Goal: Task Accomplishment & Management: Use online tool/utility

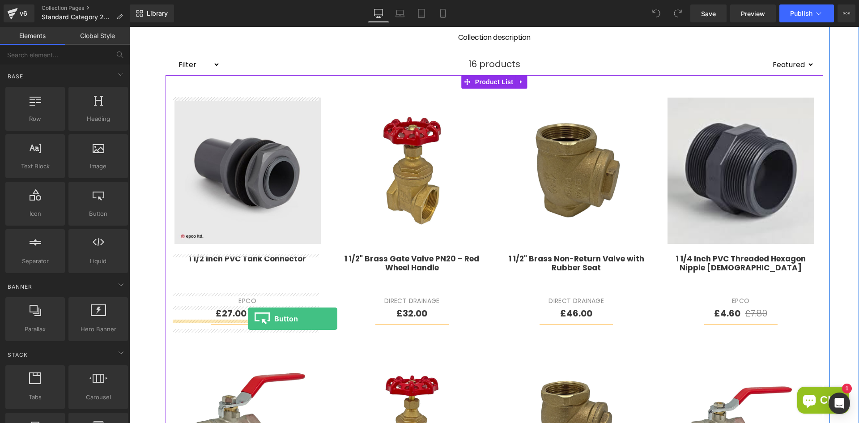
drag, startPoint x: 222, startPoint y: 232, endPoint x: 248, endPoint y: 319, distance: 90.8
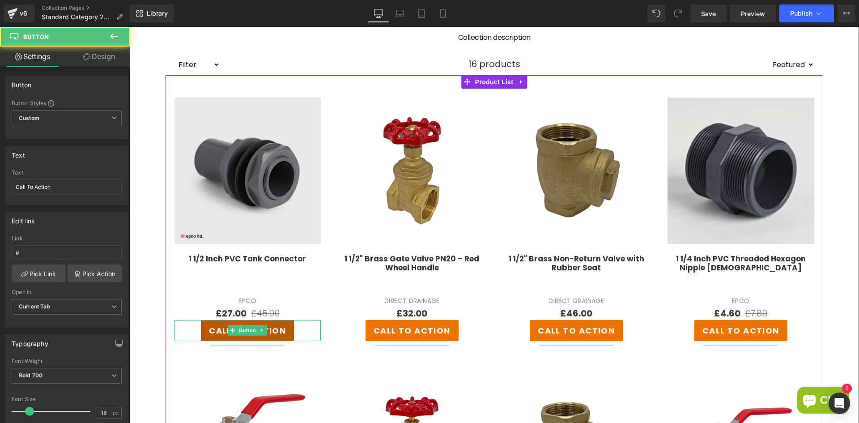
click at [285, 335] on link "Call To Action" at bounding box center [247, 330] width 93 height 21
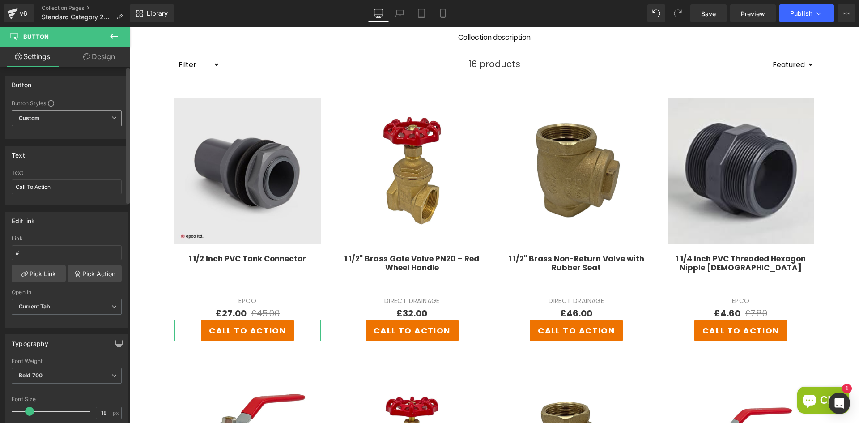
click at [43, 114] on span "Custom Setup Global Style" at bounding box center [67, 118] width 110 height 16
click at [43, 114] on span "Custom Setup Global Style" at bounding box center [65, 118] width 107 height 16
click at [89, 60] on icon at bounding box center [86, 56] width 7 height 7
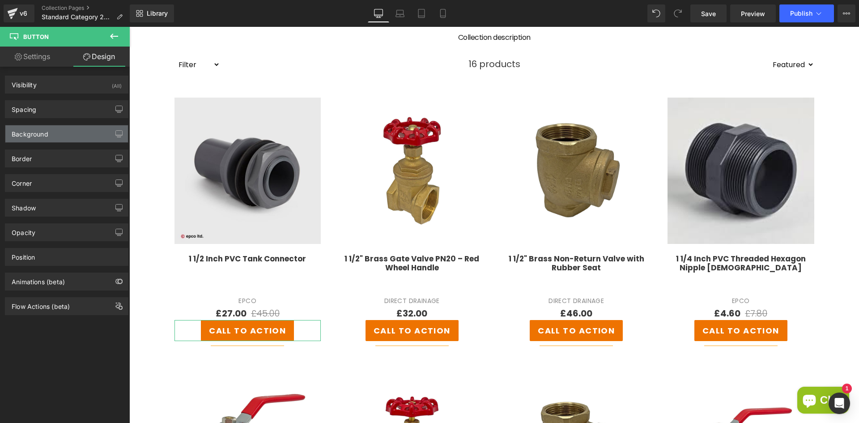
click at [51, 139] on div "Background" at bounding box center [66, 133] width 123 height 17
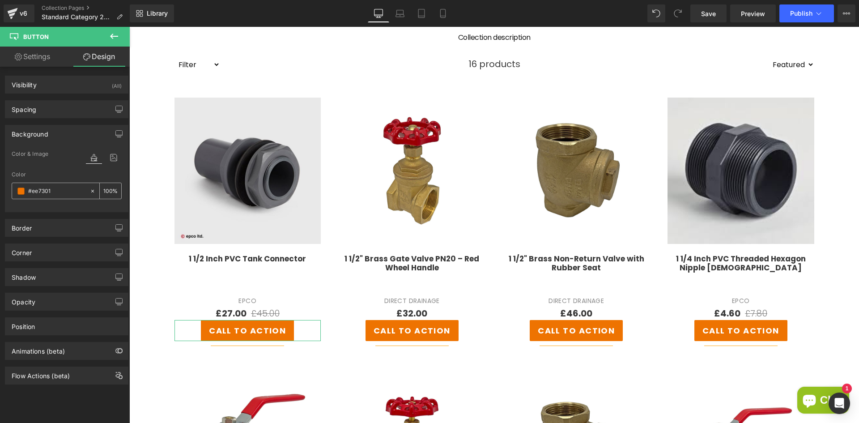
click at [91, 190] on icon at bounding box center [92, 190] width 3 height 3
type input "none"
type input "0"
click at [71, 210] on div "Color & Image color none Color none 0 % Image Replace Image Upload image or Bro…" at bounding box center [66, 180] width 123 height 63
click at [46, 190] on input "none" at bounding box center [56, 191] width 57 height 10
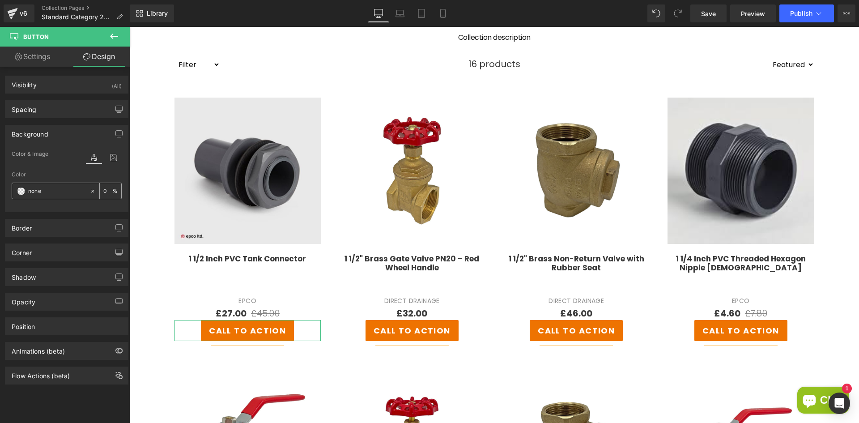
click at [90, 192] on icon at bounding box center [93, 191] width 6 height 6
click at [38, 54] on link "Settings" at bounding box center [32, 57] width 65 height 20
type input "none"
type input "0"
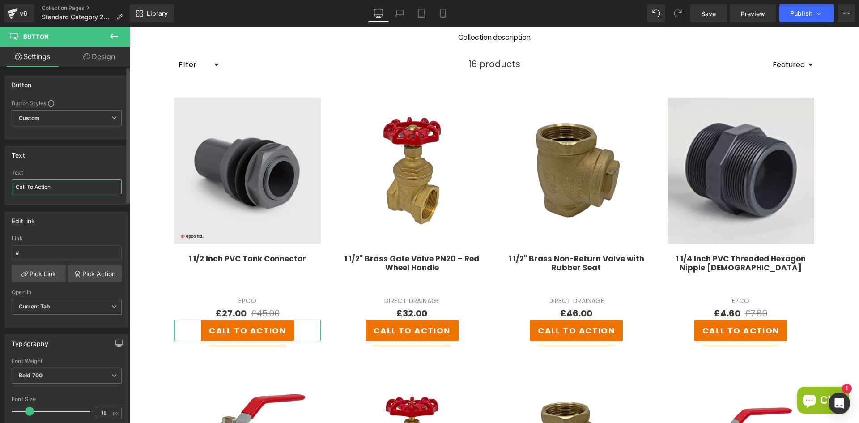
drag, startPoint x: 60, startPoint y: 188, endPoint x: 2, endPoint y: 189, distance: 58.6
click at [2, 189] on div "Text Call To Action Text Call To Action" at bounding box center [67, 172] width 134 height 66
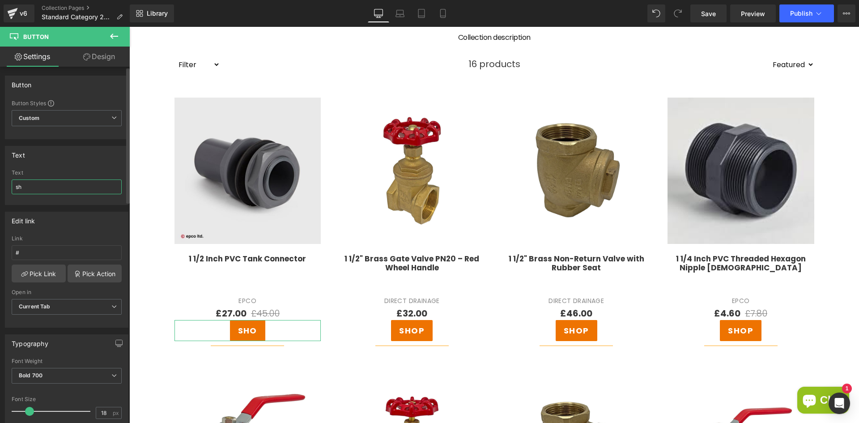
type input "s"
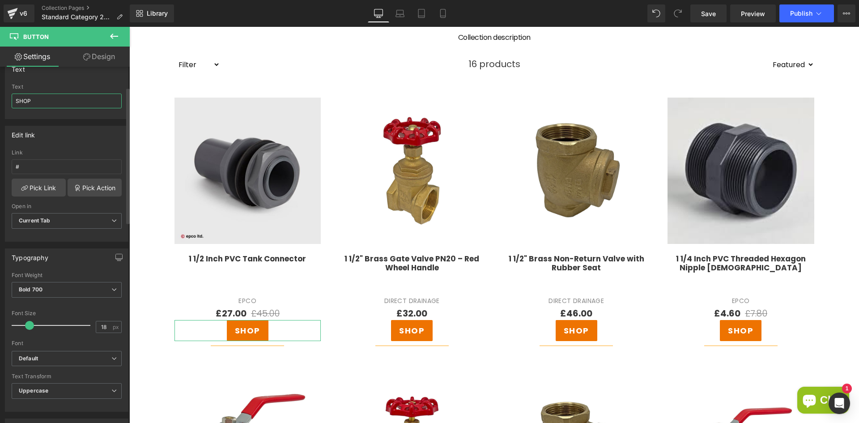
scroll to position [90, 0]
type input "SHOP"
click at [47, 281] on span "Bold 700" at bounding box center [67, 286] width 110 height 16
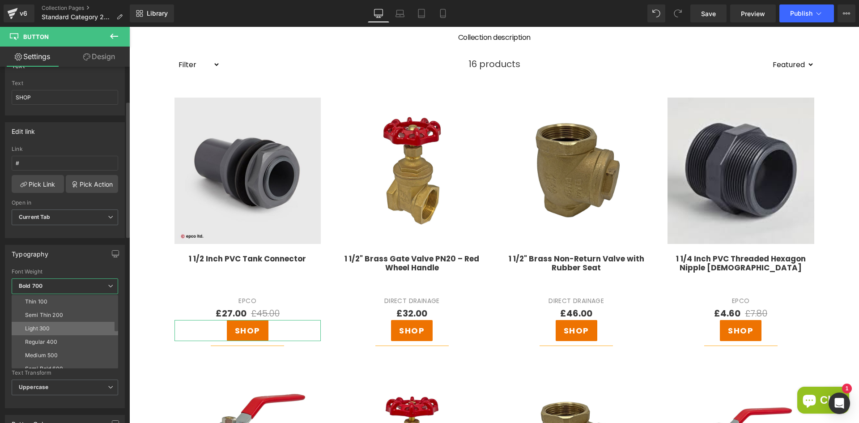
click at [49, 325] on div "Light 300" at bounding box center [37, 328] width 25 height 6
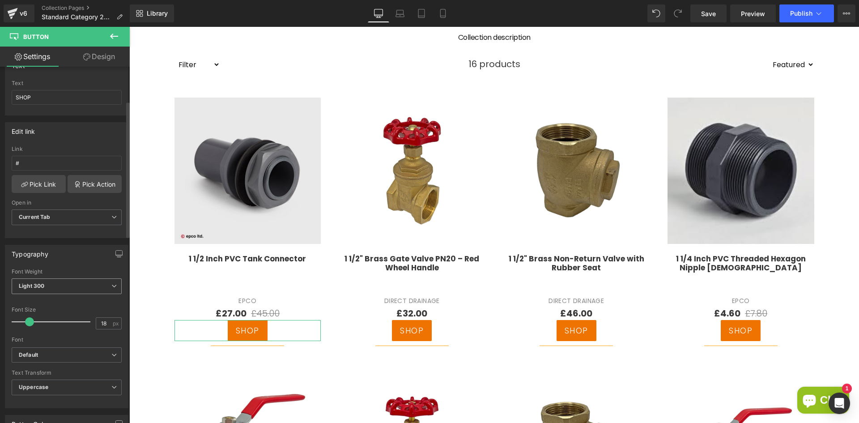
click at [67, 290] on span "Light 300" at bounding box center [67, 286] width 110 height 16
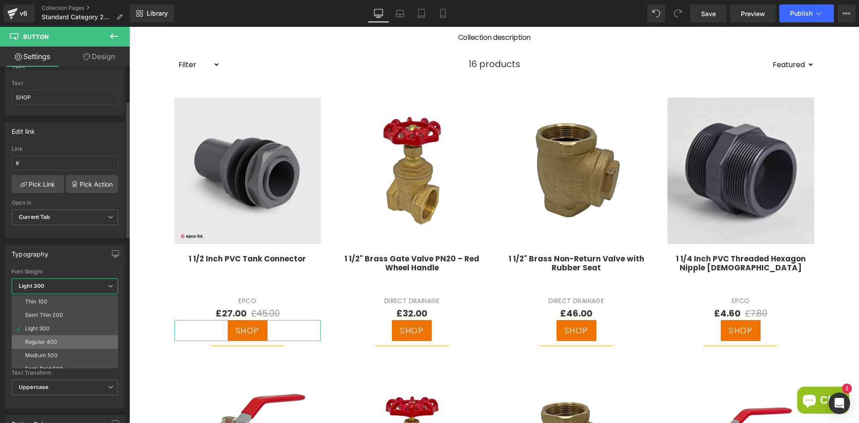
click at [41, 343] on div "Regular 400" at bounding box center [41, 342] width 33 height 6
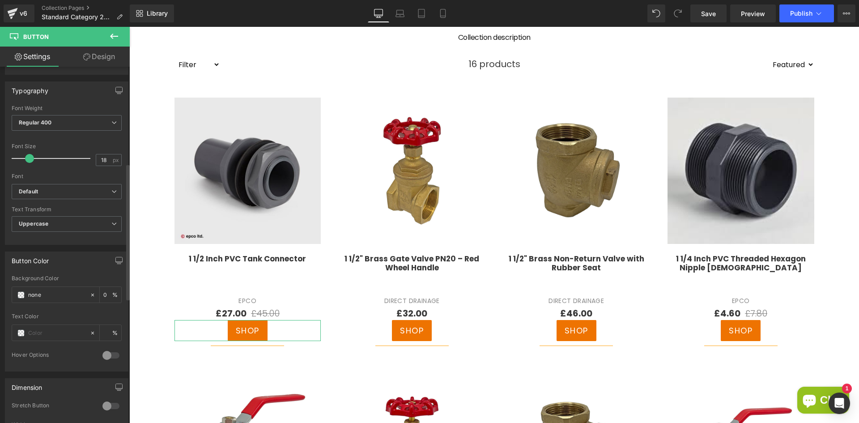
scroll to position [269, 0]
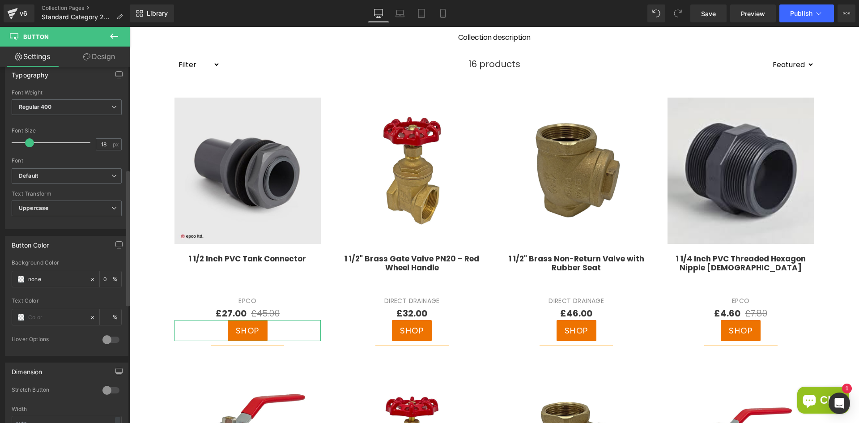
click at [103, 338] on div at bounding box center [110, 340] width 21 height 14
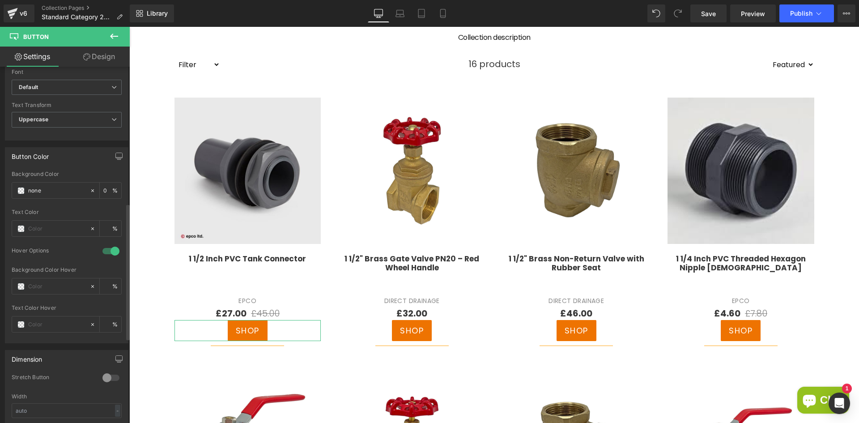
scroll to position [358, 0]
click at [37, 188] on input "none" at bounding box center [56, 190] width 57 height 10
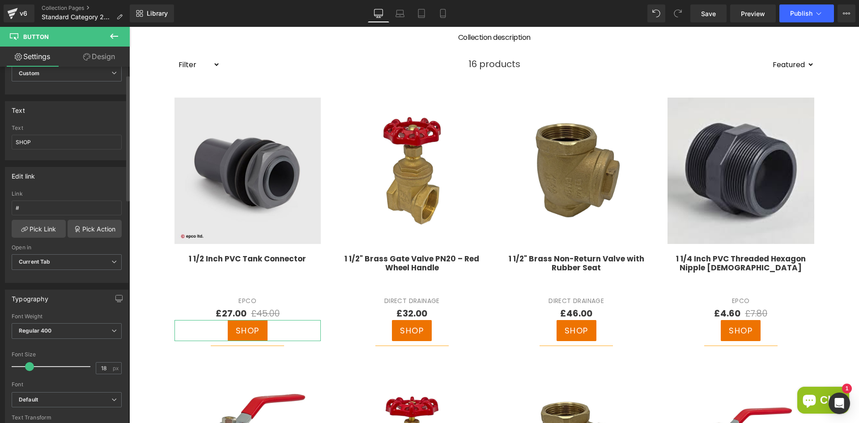
scroll to position [0, 0]
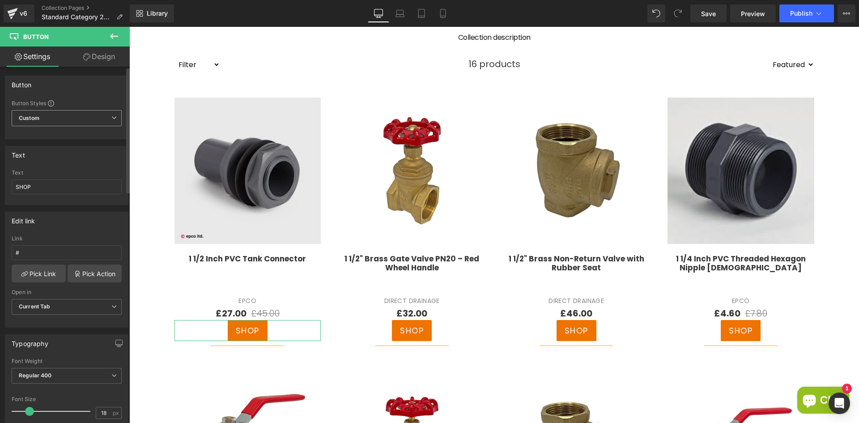
click at [53, 115] on span "Custom Setup Global Style" at bounding box center [67, 118] width 110 height 16
click at [73, 121] on span "Custom Setup Global Style" at bounding box center [65, 118] width 107 height 16
click at [51, 100] on span at bounding box center [51, 103] width 6 height 6
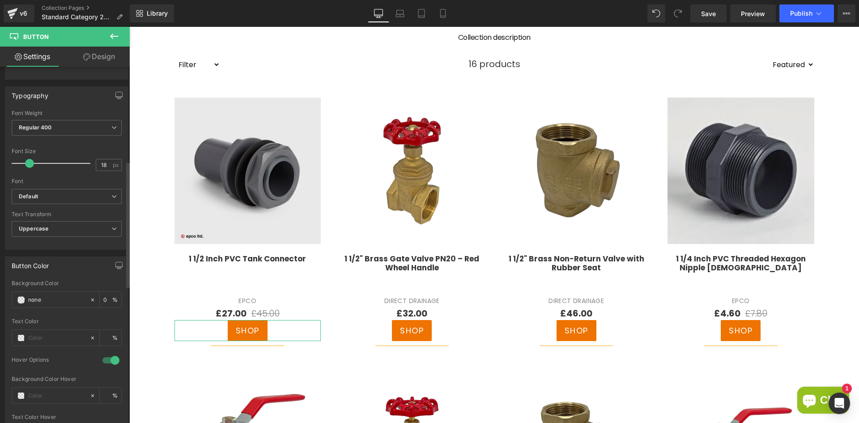
scroll to position [269, 0]
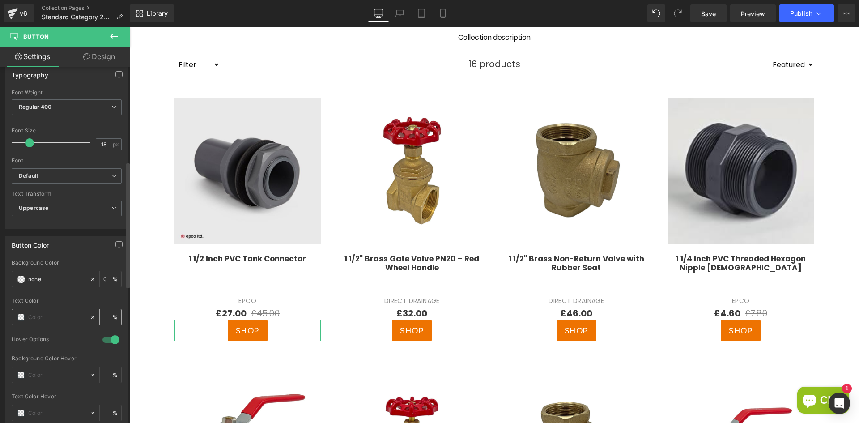
click at [43, 313] on input "text" at bounding box center [56, 317] width 57 height 10
click at [18, 321] on div at bounding box center [50, 317] width 77 height 16
type input "0"
click at [19, 319] on span at bounding box center [20, 317] width 7 height 7
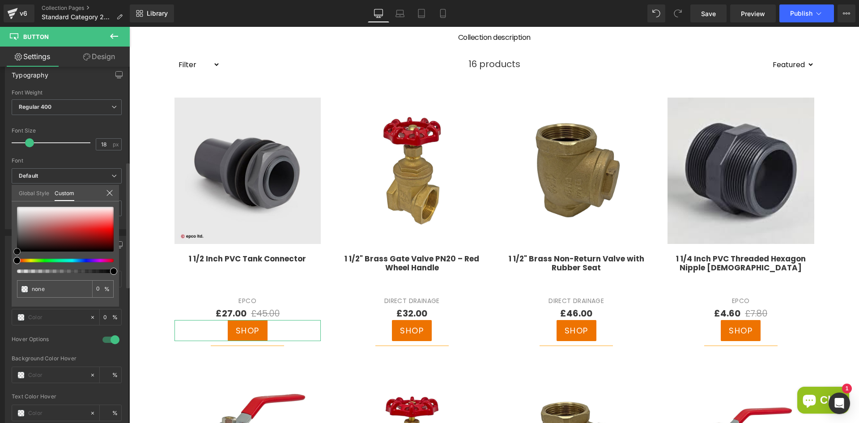
type input "#a32323"
type input "100"
type input "#a32323"
type input "100"
type input "#b22323"
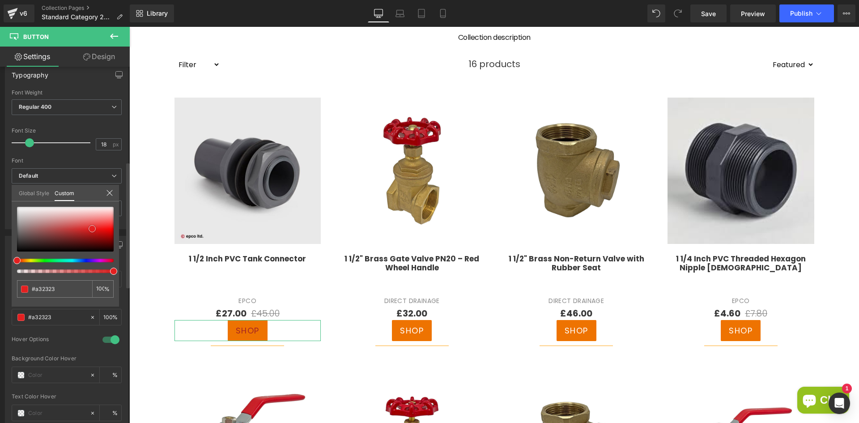
type input "#b22323"
drag, startPoint x: 83, startPoint y: 232, endPoint x: 92, endPoint y: 229, distance: 9.9
click at [92, 229] on div at bounding box center [65, 229] width 97 height 45
type input "#e32020"
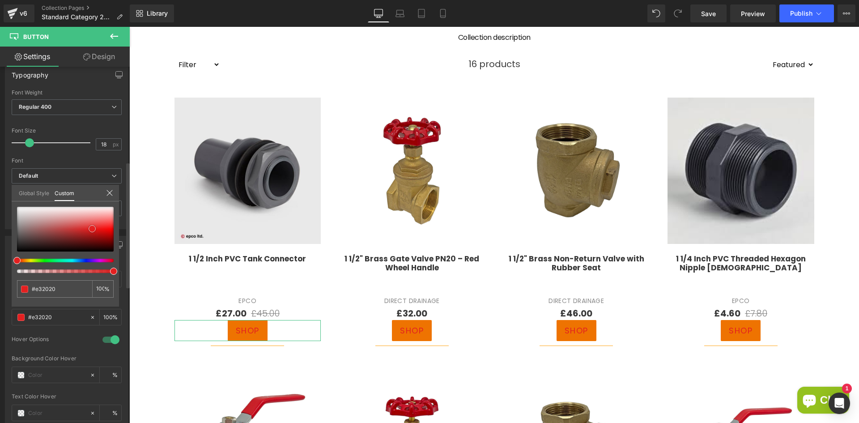
type input "#df2424"
type input "#c54d4d"
type input "#ac5252"
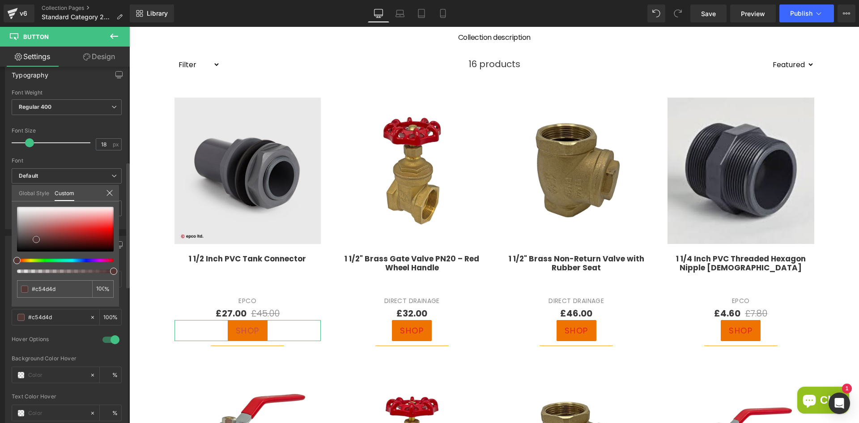
type input "#ac5252"
type input "#563838"
type input "#3d2d2d"
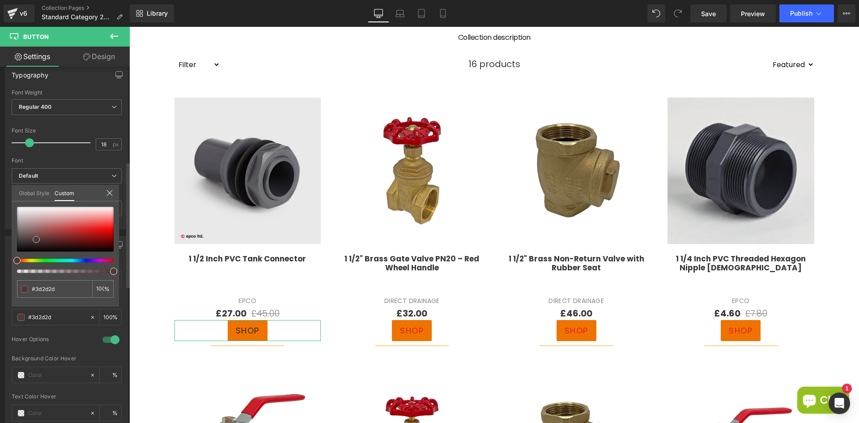
type input "#302626"
type input "#221f1f"
type input "#191919"
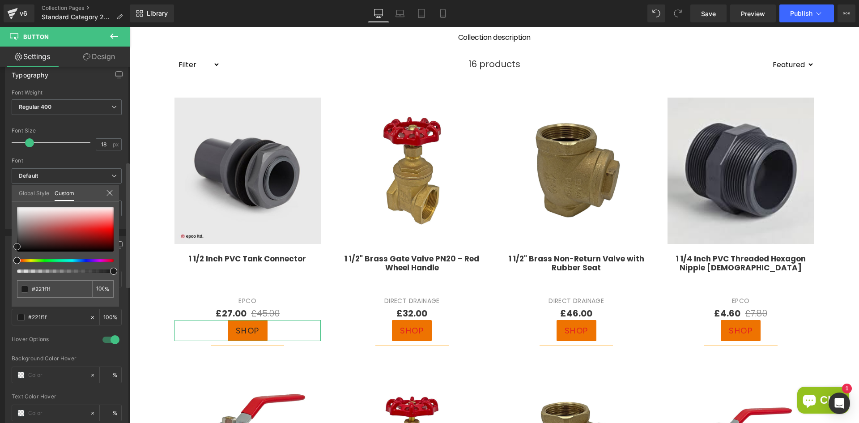
type input "#191919"
drag, startPoint x: 91, startPoint y: 229, endPoint x: 12, endPoint y: 248, distance: 82.0
click at [12, 248] on div "#191919 100 %" at bounding box center [65, 257] width 107 height 100
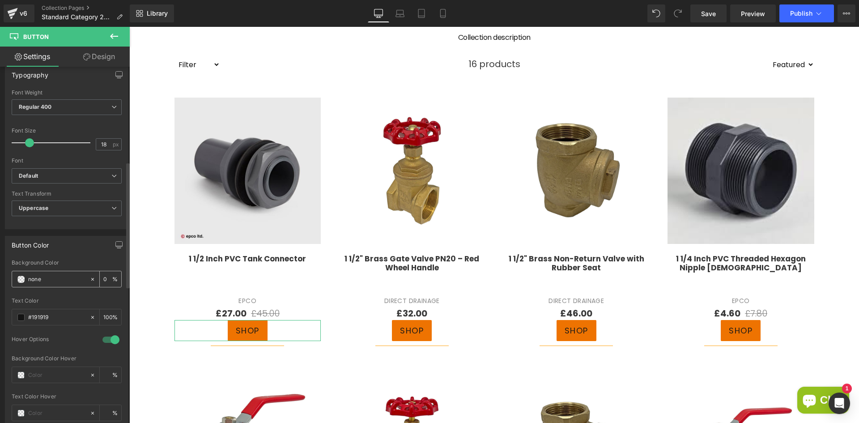
click at [45, 283] on input "none" at bounding box center [56, 279] width 57 height 10
click at [90, 280] on icon at bounding box center [93, 279] width 6 height 6
click at [38, 279] on input "none" at bounding box center [56, 279] width 57 height 10
click at [17, 281] on div "none" at bounding box center [50, 279] width 77 height 16
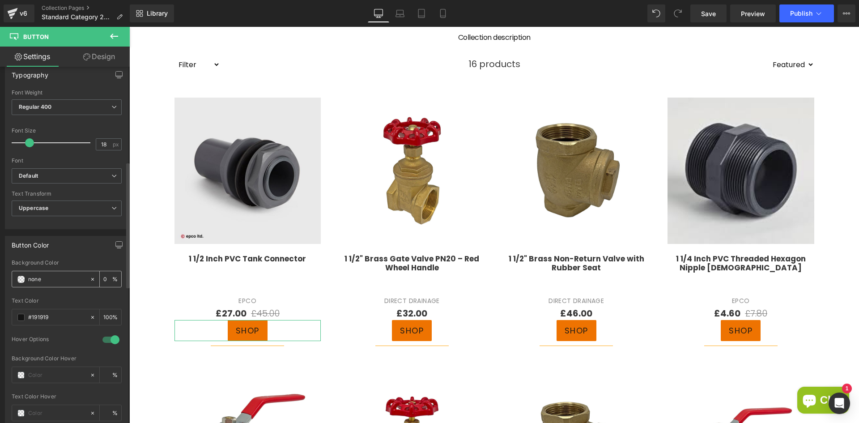
click at [20, 280] on span at bounding box center [20, 279] width 7 height 7
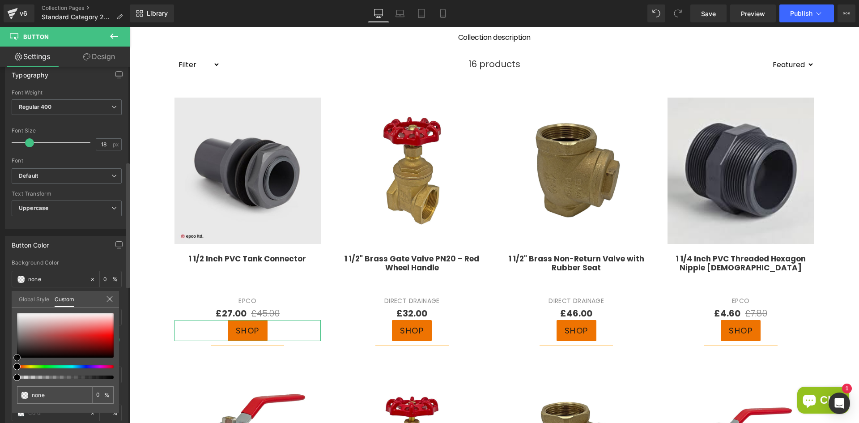
type input "#dbb2b2"
type input "100"
type input "#dbb2b2"
type input "100"
type input "#e1c5c5"
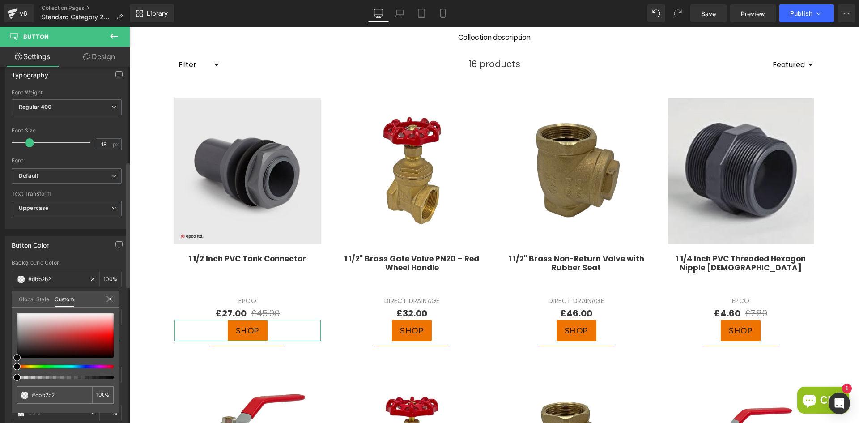
type input "#e1c5c5"
type input "#ffffff"
drag, startPoint x: 52, startPoint y: 323, endPoint x: -10, endPoint y: 294, distance: 68.5
click at [0, 294] on html "Button You are previewing how the will restyle your page. You can not edit Elem…" at bounding box center [429, 211] width 859 height 423
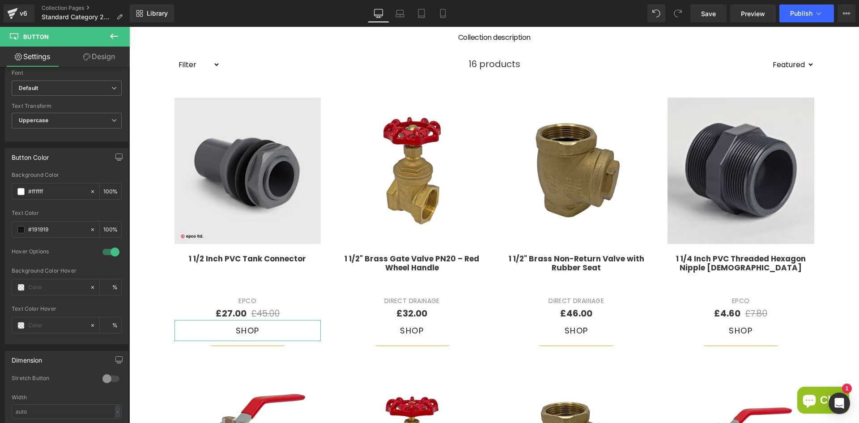
scroll to position [358, 0]
click at [51, 290] on input "text" at bounding box center [56, 286] width 57 height 10
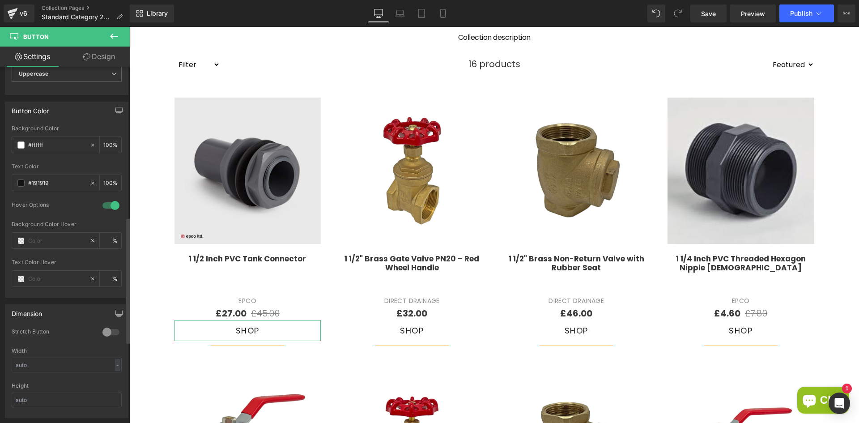
scroll to position [448, 0]
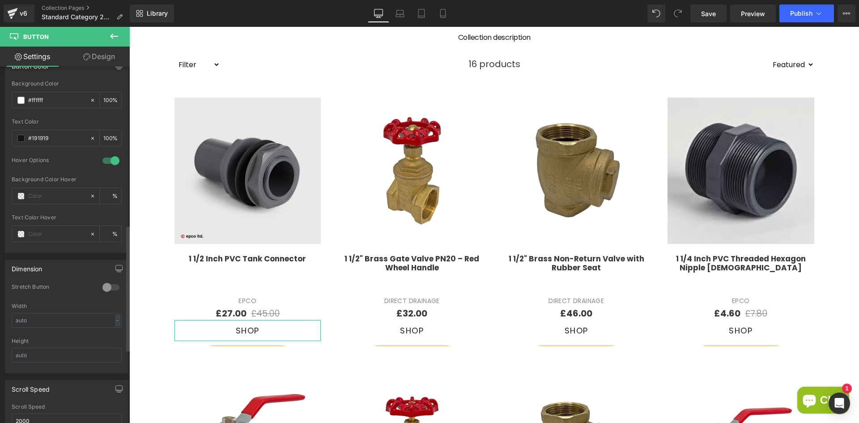
type input "0"
click at [102, 289] on div at bounding box center [110, 287] width 21 height 14
click at [104, 287] on div at bounding box center [110, 287] width 21 height 14
click at [109, 286] on div at bounding box center [110, 287] width 21 height 14
click at [110, 288] on div at bounding box center [110, 287] width 21 height 14
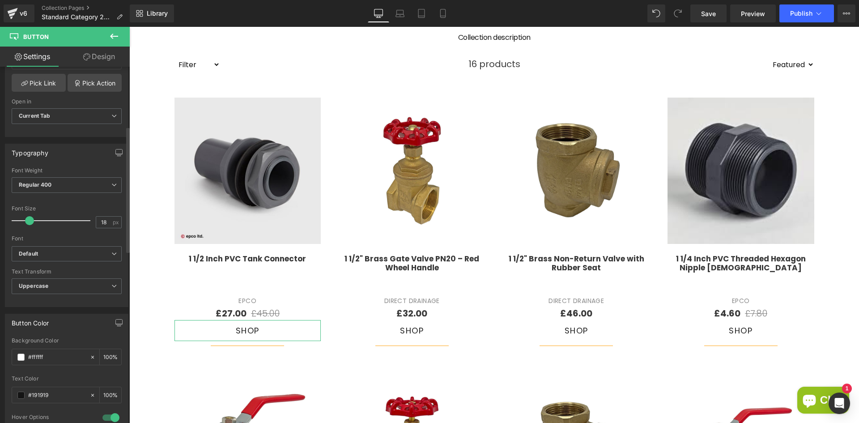
scroll to position [163, 0]
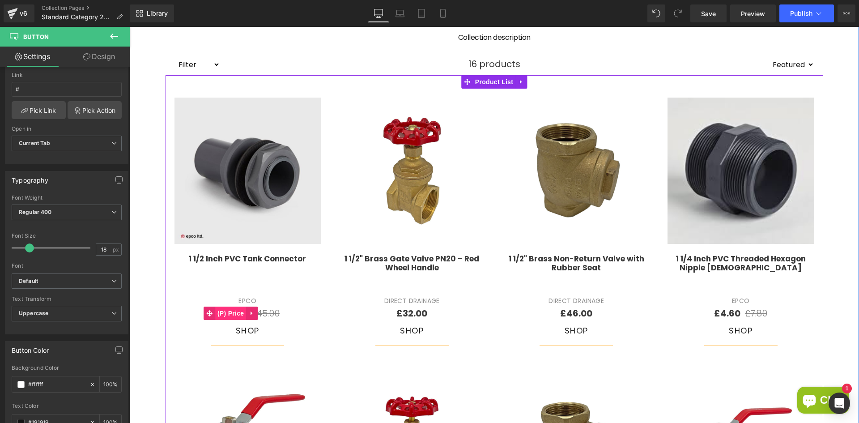
click at [228, 313] on span "(P) Price" at bounding box center [230, 313] width 31 height 13
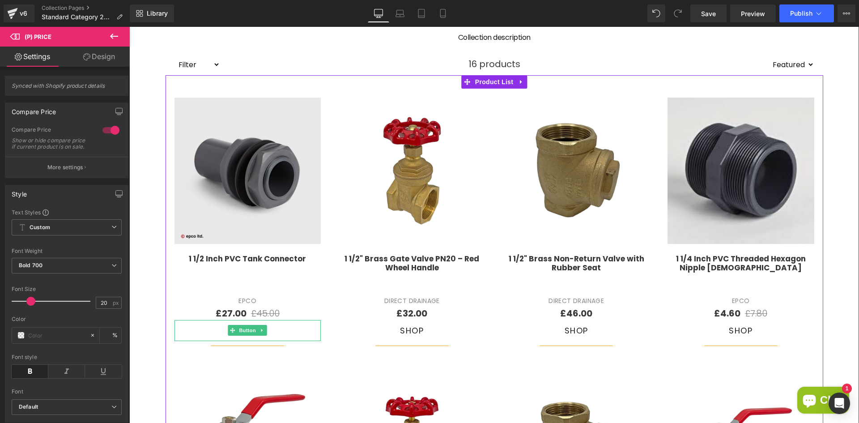
click at [294, 330] on div "SHOP" at bounding box center [248, 330] width 147 height 21
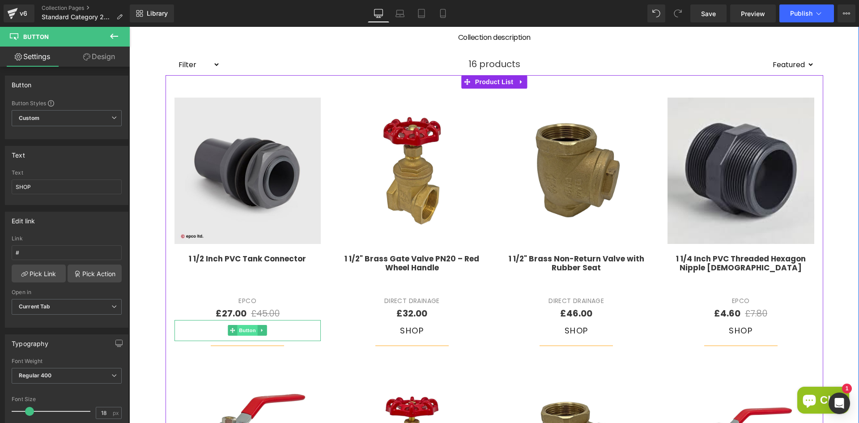
click at [245, 333] on span "Button" at bounding box center [247, 330] width 21 height 11
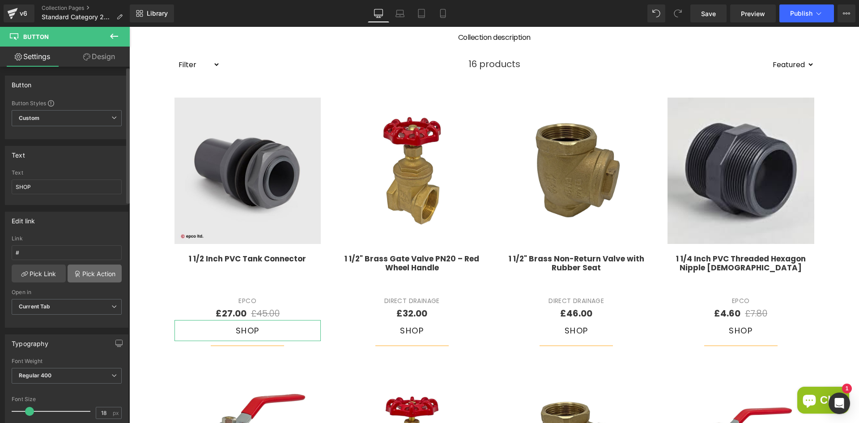
click at [85, 275] on link "Pick Action" at bounding box center [95, 274] width 54 height 18
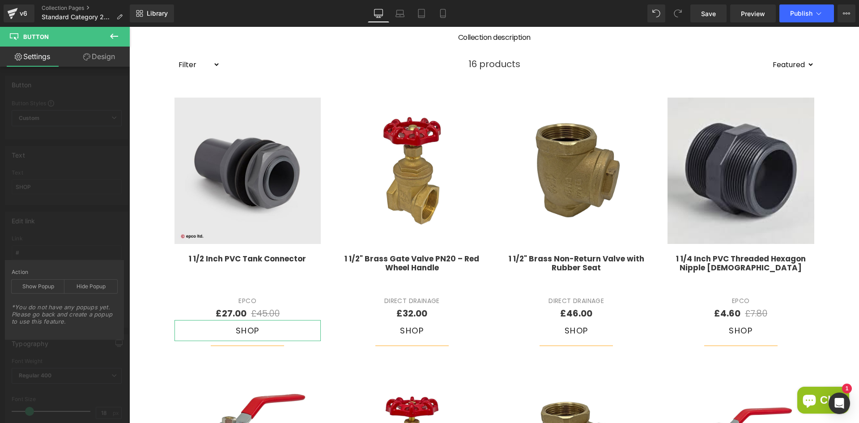
click at [92, 226] on div "Edit link # Link # Pick Link Pick Action Current Tab New Tab Open in Current Ta…" at bounding box center [67, 266] width 134 height 123
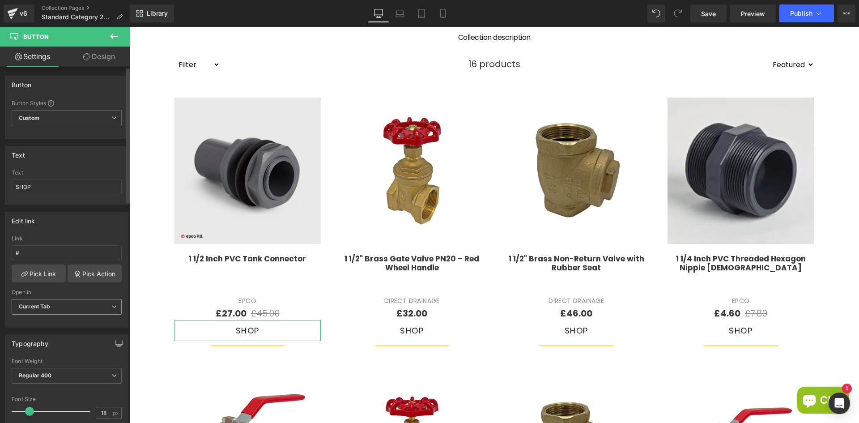
click at [64, 305] on span "Current Tab" at bounding box center [67, 307] width 110 height 16
click at [77, 225] on div "Edit link" at bounding box center [66, 220] width 123 height 17
click at [754, 20] on link "Preview" at bounding box center [754, 13] width 46 height 18
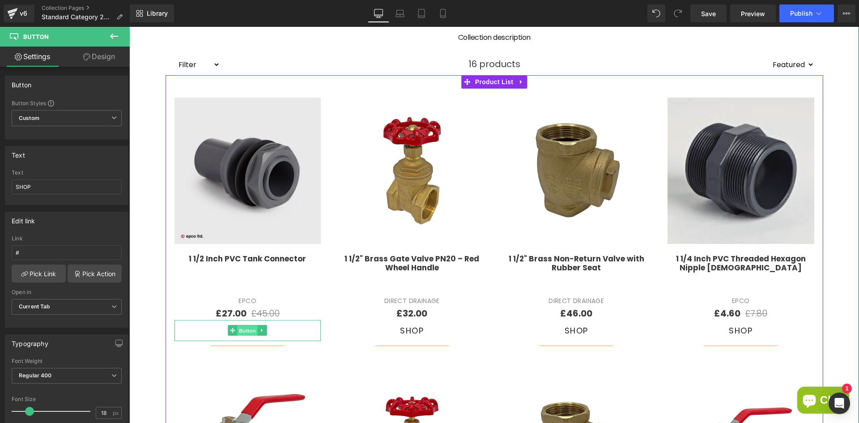
click at [248, 327] on span "Button" at bounding box center [247, 330] width 21 height 11
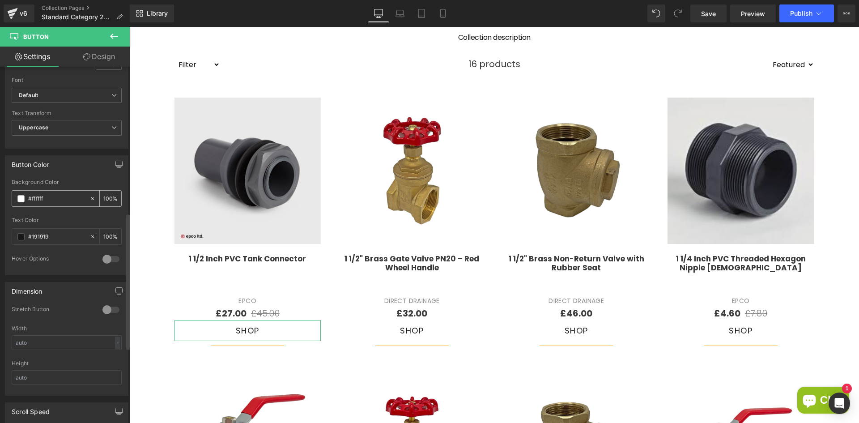
scroll to position [403, 0]
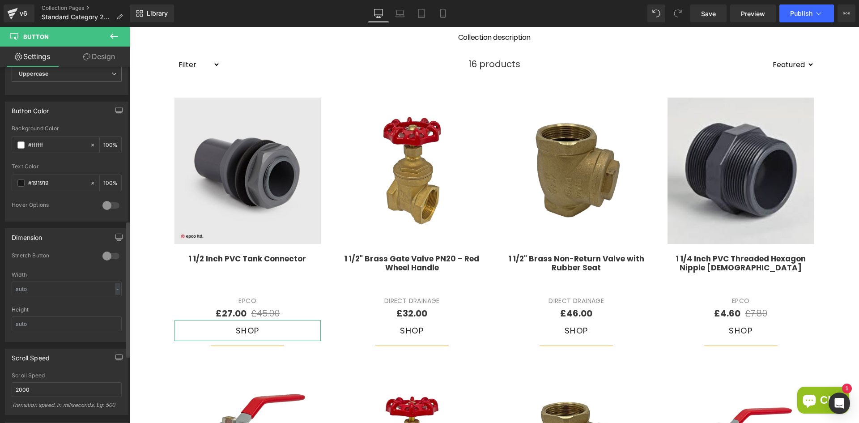
click at [104, 202] on div at bounding box center [110, 205] width 21 height 14
click at [17, 278] on div at bounding box center [50, 279] width 77 height 16
click at [21, 276] on span at bounding box center [20, 278] width 7 height 7
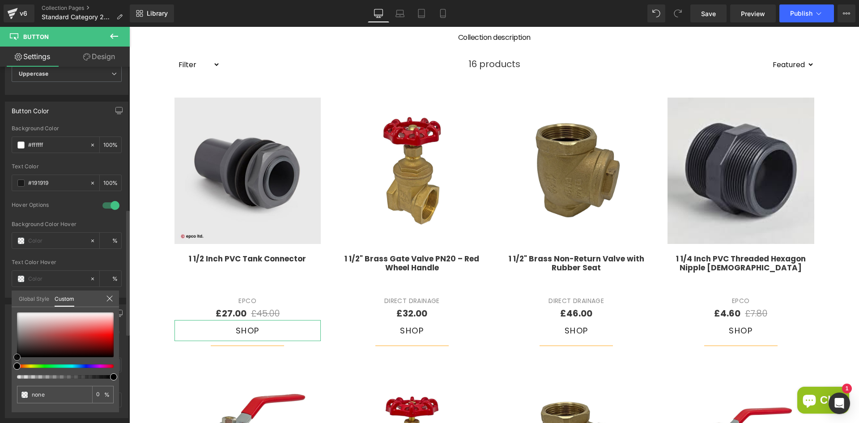
type input "#de9a9a"
type input "100"
type input "#de9a9a"
type input "100"
type input "#1c1111"
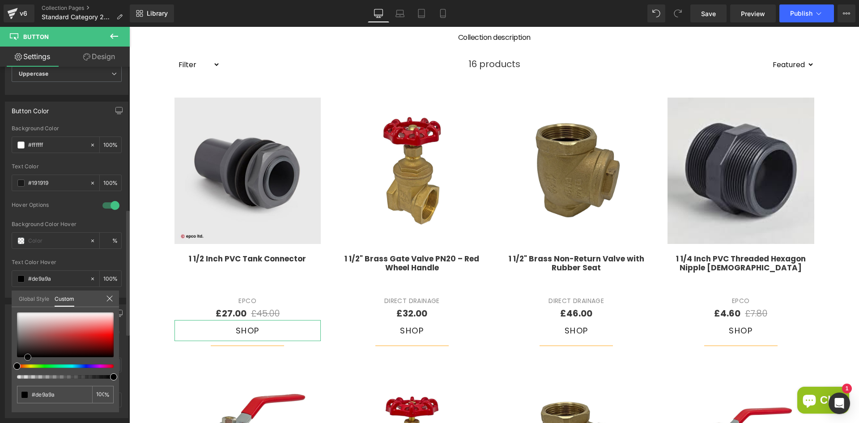
type input "#1c1111"
type input "#000000"
drag, startPoint x: 28, startPoint y: 372, endPoint x: -2, endPoint y: 366, distance: 30.1
click at [0, 366] on html "Button You are previewing how the will restyle your page. You can not edit Elem…" at bounding box center [429, 211] width 859 height 423
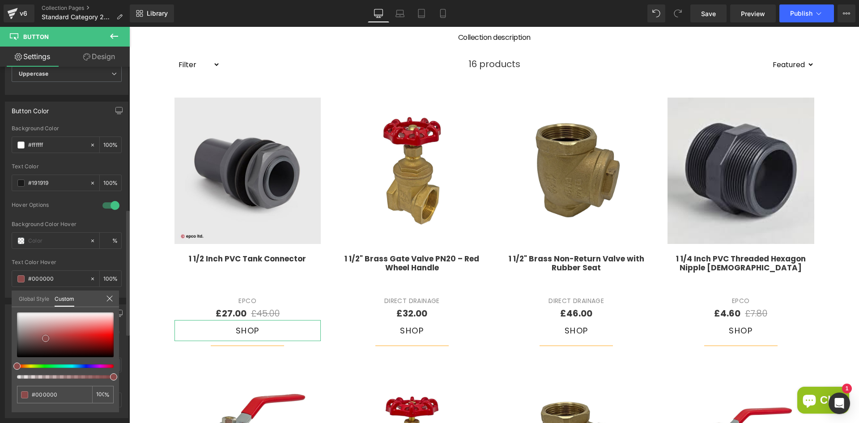
type input "#5e3030"
type input "#dfd2d2"
type input "#ffffff"
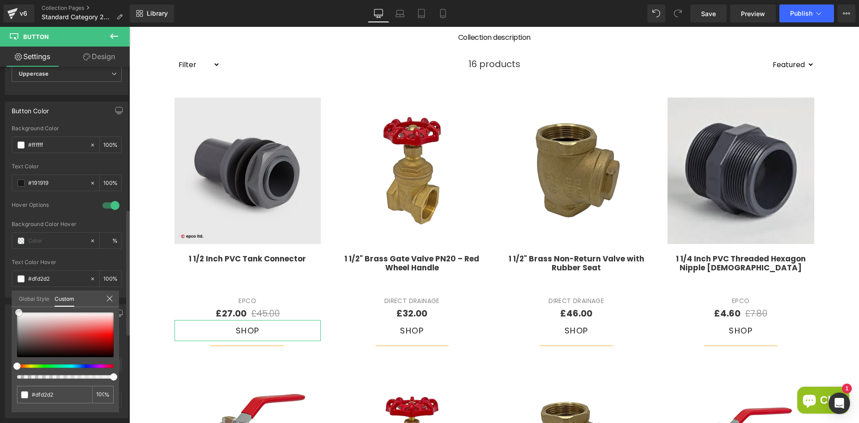
type input "#ffffff"
drag, startPoint x: 46, startPoint y: 338, endPoint x: 4, endPoint y: 305, distance: 52.9
click at [4, 298] on div "Button Color rgba(255, 255, 255, 1) Background Color #ffffff 100 % rgba(25, 25,…" at bounding box center [67, 196] width 134 height 203
click at [17, 312] on link at bounding box center [17, 312] width 0 height 0
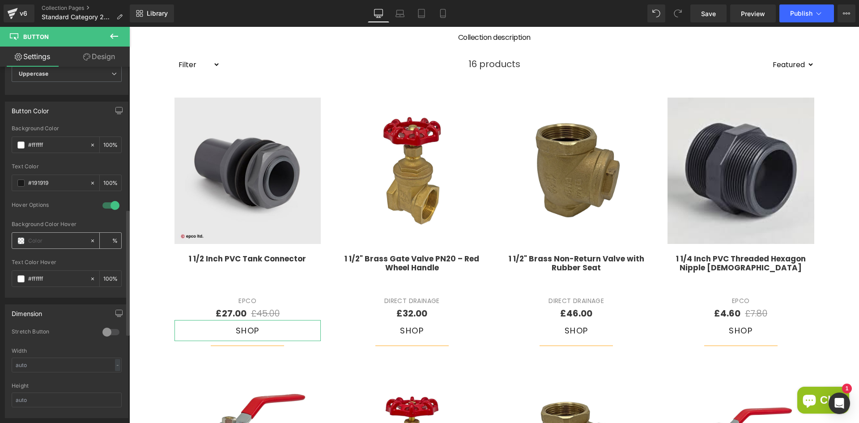
click at [22, 244] on span at bounding box center [20, 240] width 7 height 7
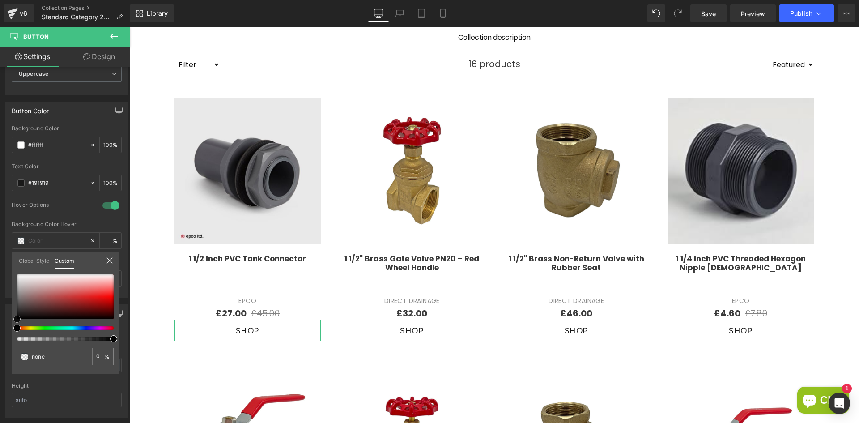
type input "#7d5353"
type input "100"
type input "#7d5353"
type input "100"
type input "#332828"
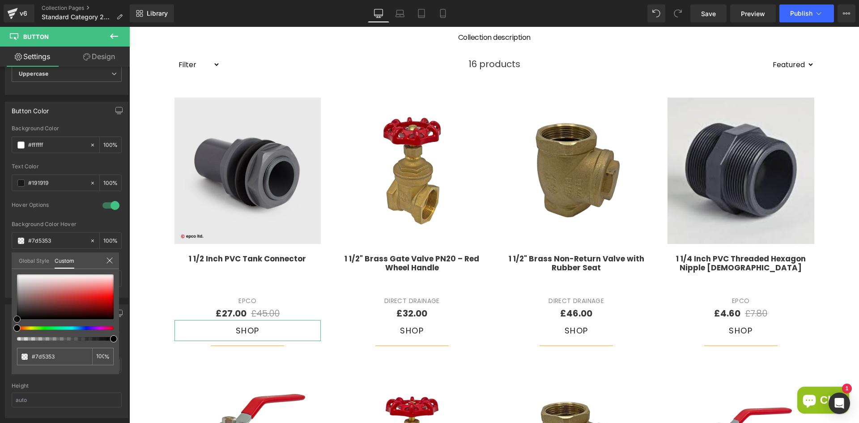
type input "#332828"
type input "#000000"
drag, startPoint x: 37, startPoint y: 301, endPoint x: -7, endPoint y: 325, distance: 50.1
click at [0, 325] on html "Button You are previewing how the will restyle your page. You can not edit Elem…" at bounding box center [429, 211] width 859 height 423
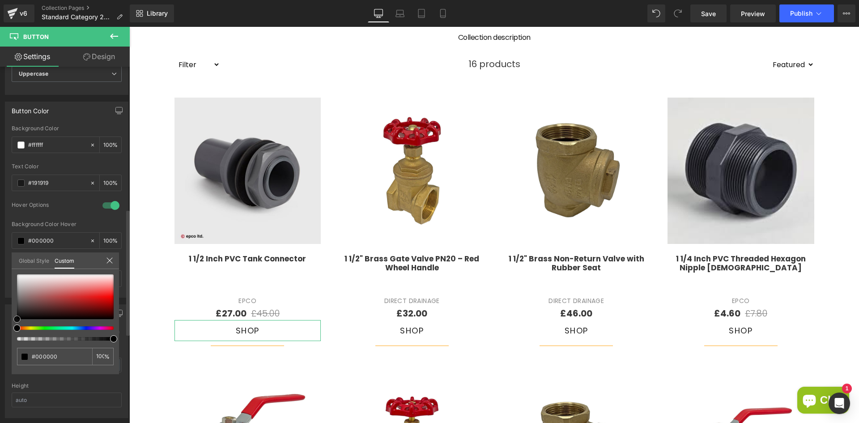
click at [89, 286] on div at bounding box center [65, 296] width 97 height 45
type input "#ee8a8a"
type input "#fbe9e9"
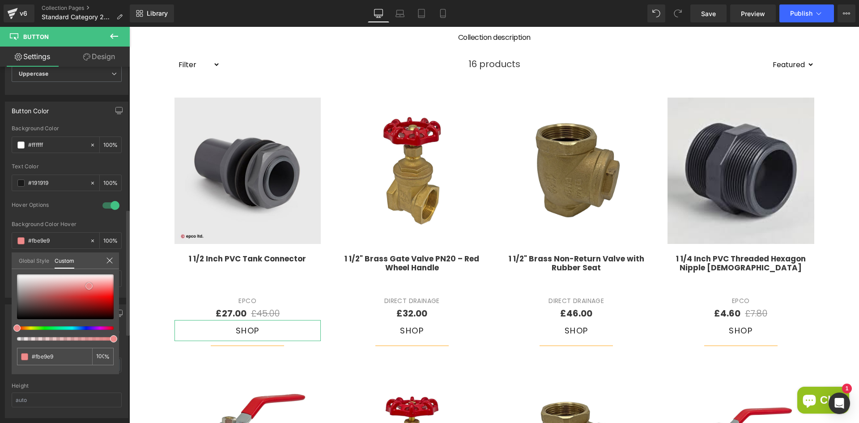
type input "#f1c4c4"
type input "#a45a5a"
type input "#3a3535"
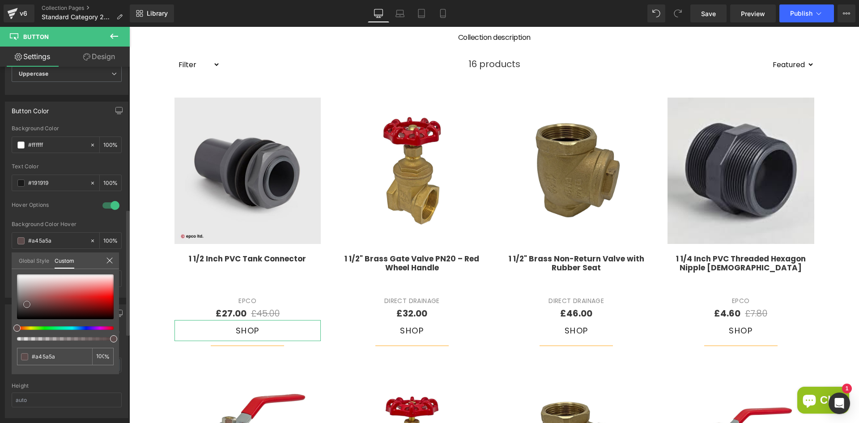
type input "#3a3535"
drag, startPoint x: 40, startPoint y: 298, endPoint x: 14, endPoint y: 313, distance: 30.1
click at [17, 313] on div at bounding box center [65, 296] width 97 height 45
type input "#212121"
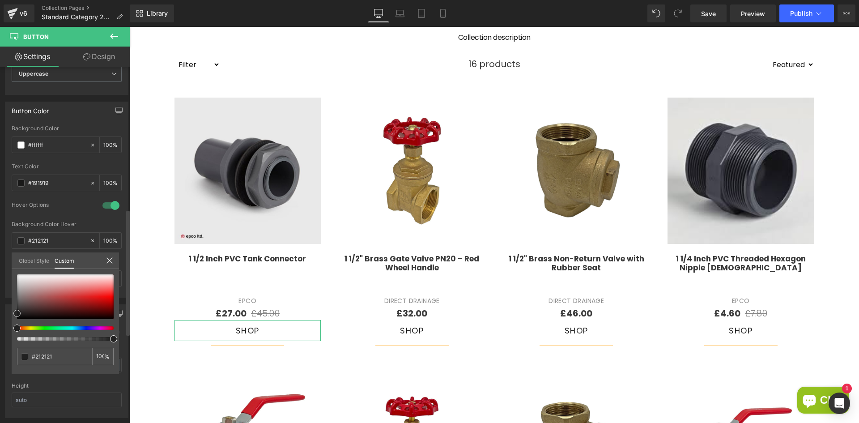
click at [17, 313] on link at bounding box center [17, 313] width 0 height 0
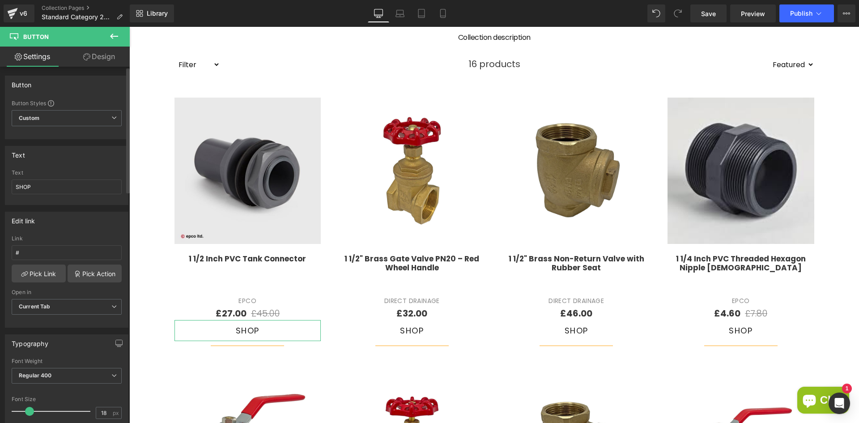
scroll to position [45, 0]
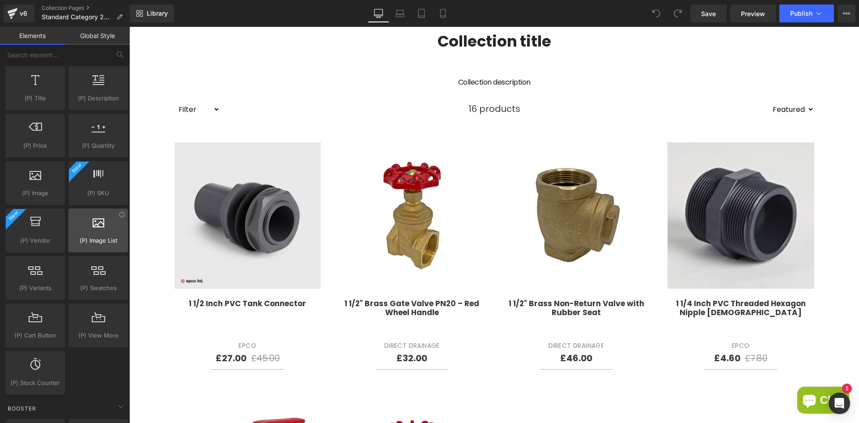
scroll to position [895, 0]
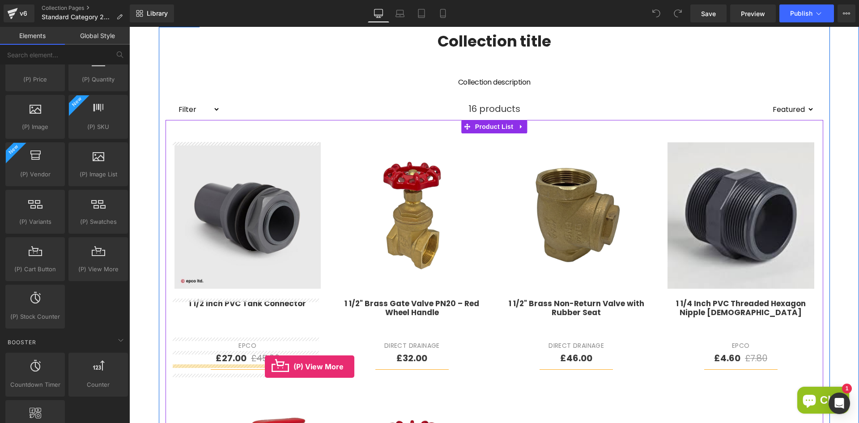
drag, startPoint x: 228, startPoint y: 289, endPoint x: 265, endPoint y: 367, distance: 86.3
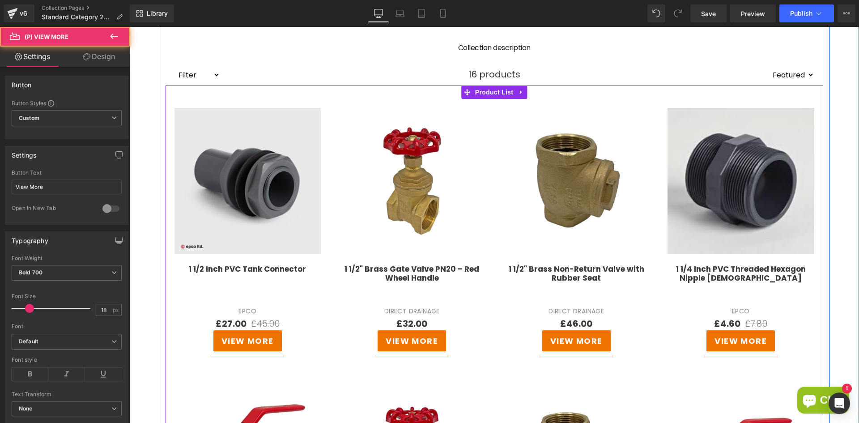
scroll to position [269, 0]
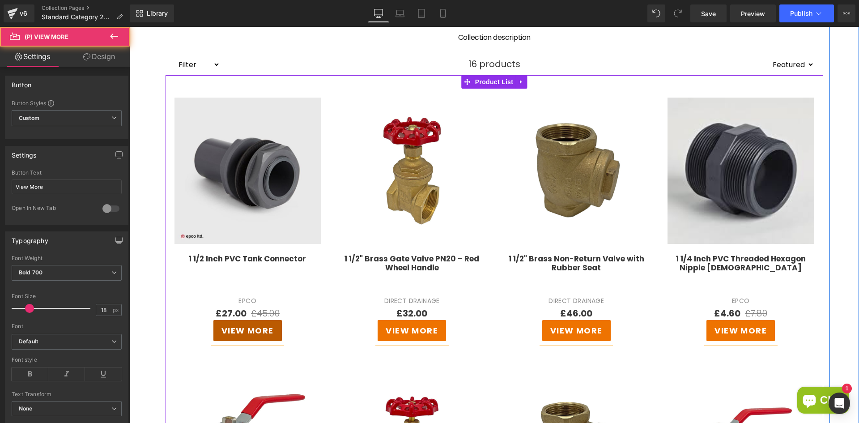
click at [261, 333] on span "View More" at bounding box center [248, 330] width 52 height 11
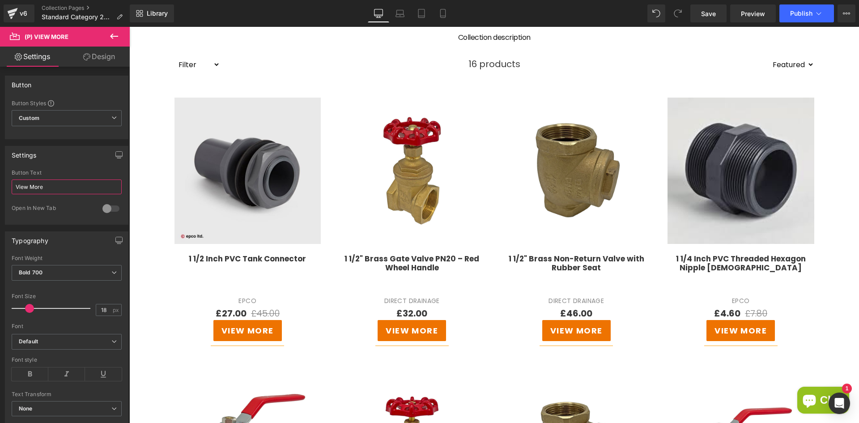
drag, startPoint x: 58, startPoint y: 183, endPoint x: -10, endPoint y: 179, distance: 67.7
click at [0, 179] on html "(P) View More You are previewing how the will restyle your page. You can not ed…" at bounding box center [429, 211] width 859 height 423
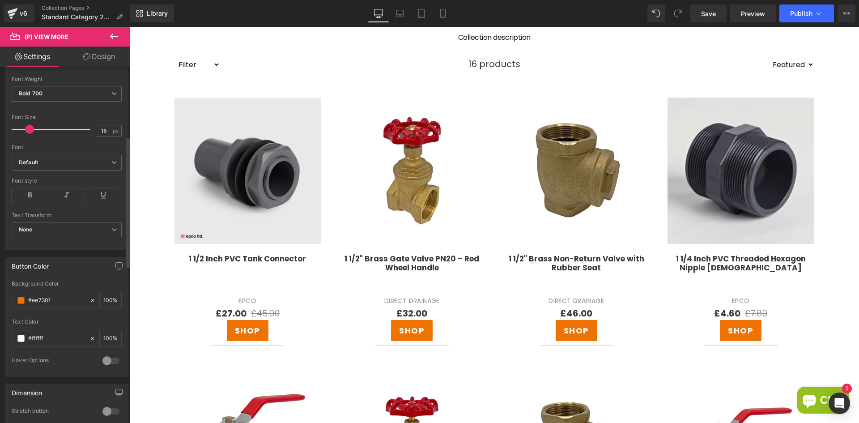
scroll to position [224, 0]
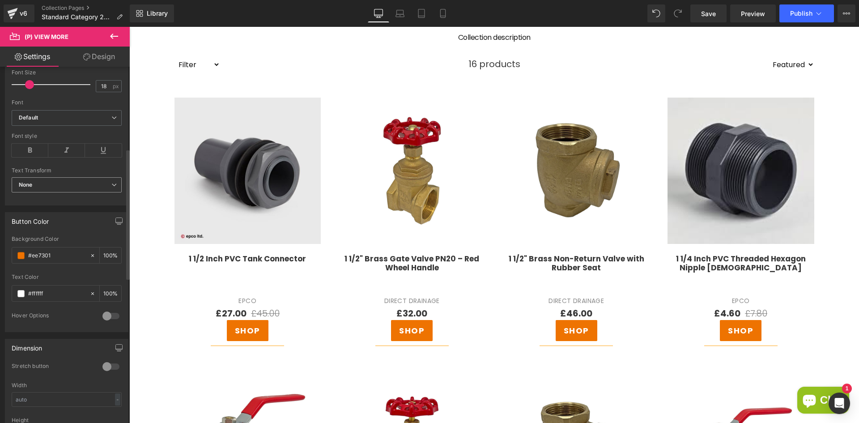
type input "SHOP"
click at [75, 185] on span "None" at bounding box center [67, 185] width 110 height 16
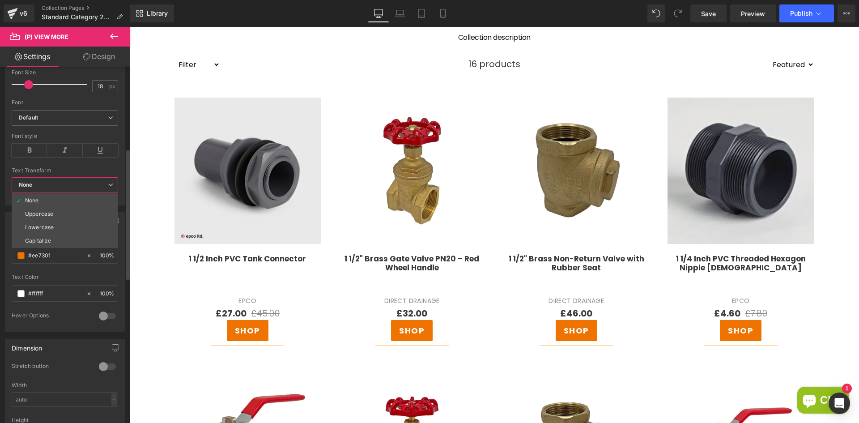
click at [75, 185] on span "None" at bounding box center [65, 185] width 107 height 16
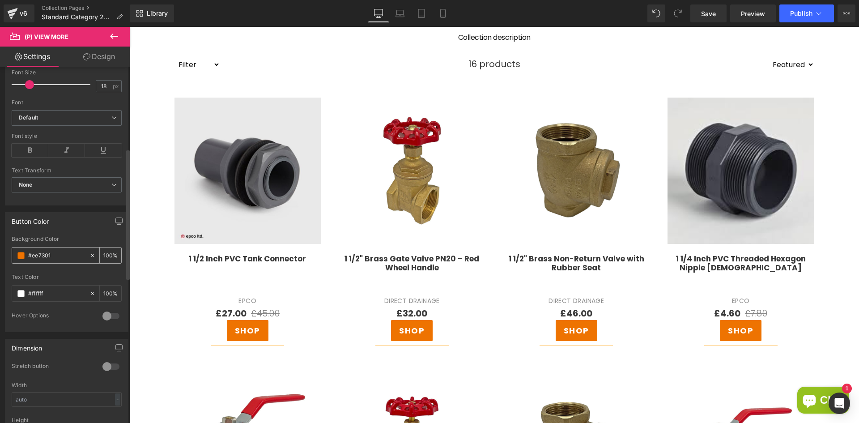
click at [20, 256] on span at bounding box center [20, 255] width 7 height 7
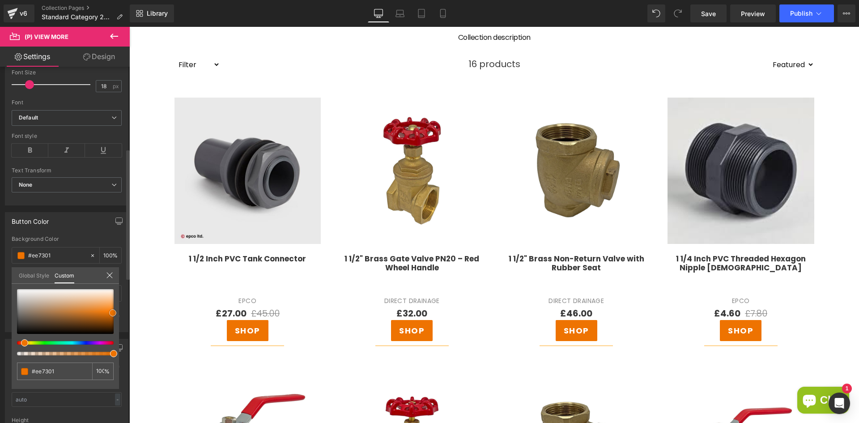
type input "#c5a281"
type input "#d3beab"
type input "#eae5e0"
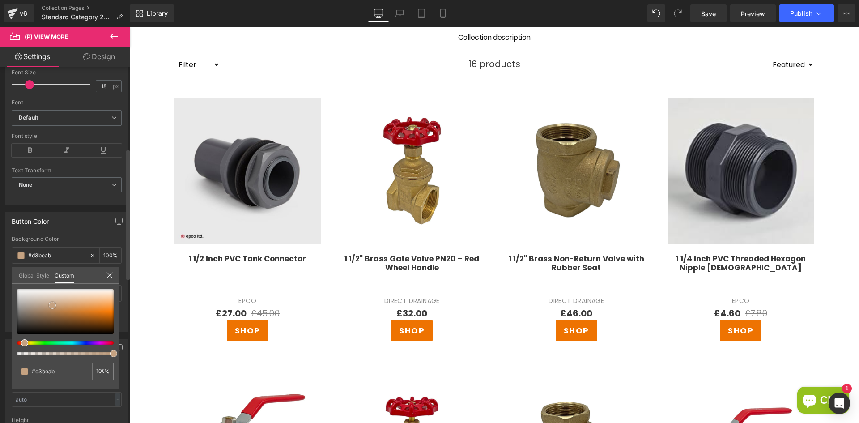
type input "#eae5e0"
type input "#ffffff"
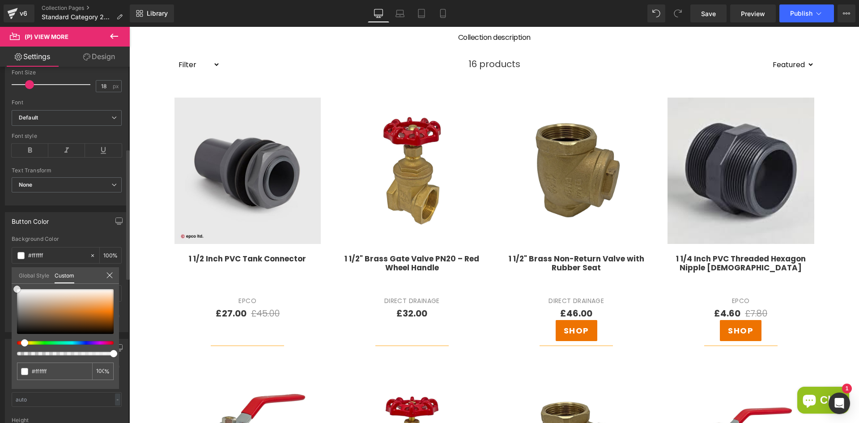
drag, startPoint x: 52, startPoint y: 305, endPoint x: 4, endPoint y: 279, distance: 54.5
click at [4, 279] on div "Button Color rgba(255, 255, 255, 1) Background Color #ffffff 100 % #ffffff Text…" at bounding box center [67, 268] width 134 height 127
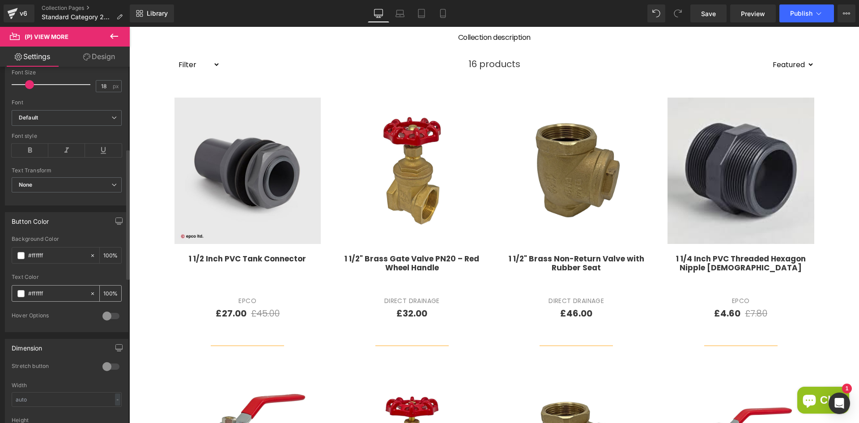
click at [31, 296] on input "#ffffff" at bounding box center [56, 294] width 57 height 10
click at [22, 293] on span at bounding box center [20, 293] width 7 height 7
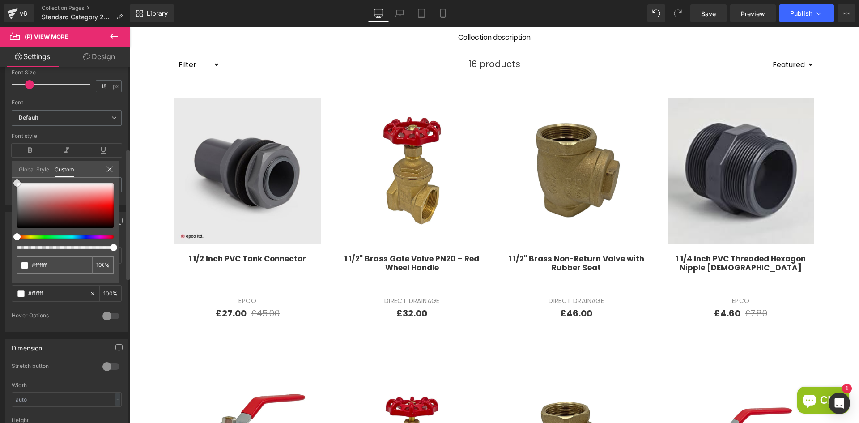
type input "#ad0000"
type input "#593030"
type input "#130f0f"
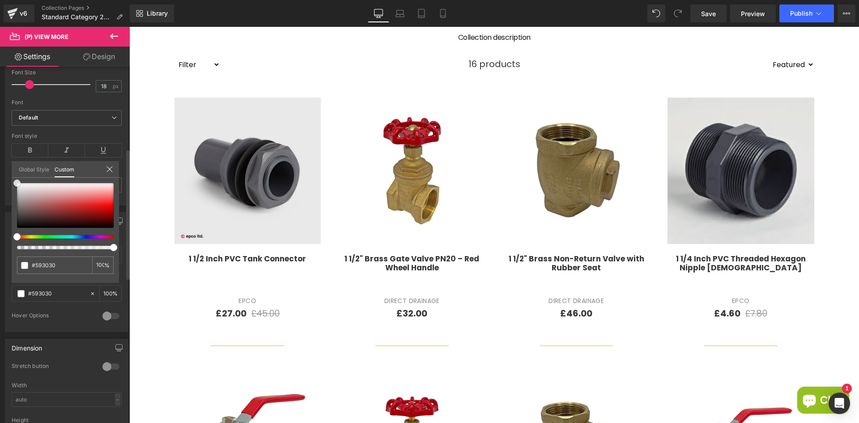
type input "#130f0f"
type input "#000000"
drag, startPoint x: 6, startPoint y: 233, endPoint x: -5, endPoint y: 236, distance: 11.2
click at [0, 236] on html "(P) View More You are previewing how the will restyle your page. You can not ed…" at bounding box center [429, 211] width 859 height 423
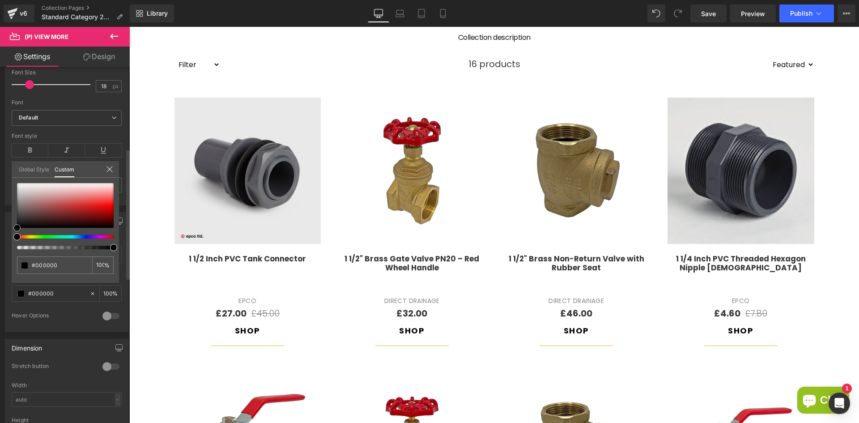
click at [17, 228] on link at bounding box center [17, 228] width 0 height 0
click at [111, 167] on icon at bounding box center [110, 169] width 6 height 6
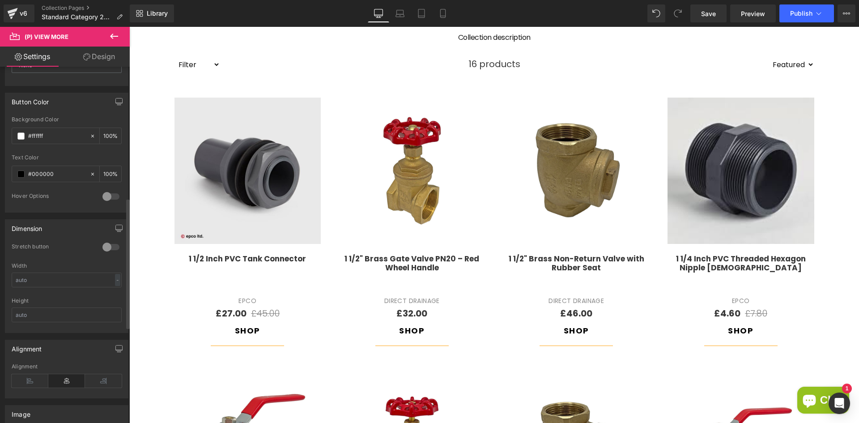
scroll to position [358, 0]
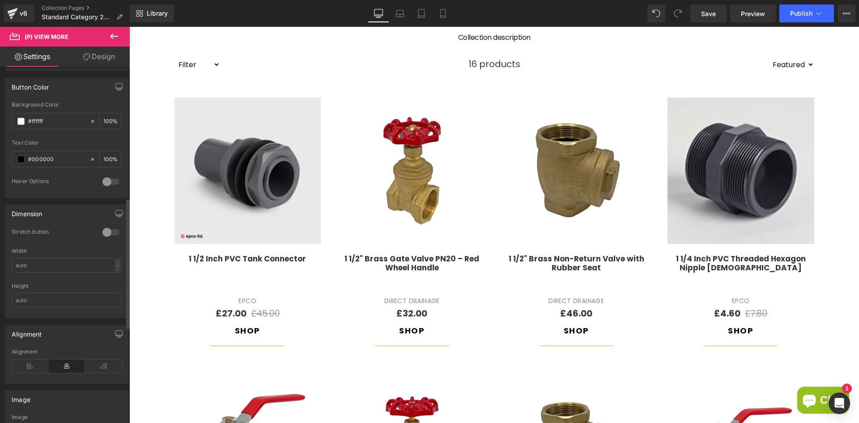
click at [106, 232] on div at bounding box center [110, 232] width 21 height 14
click at [112, 234] on div at bounding box center [110, 232] width 21 height 14
click at [110, 235] on div at bounding box center [110, 232] width 21 height 14
click at [19, 118] on span at bounding box center [20, 121] width 7 height 7
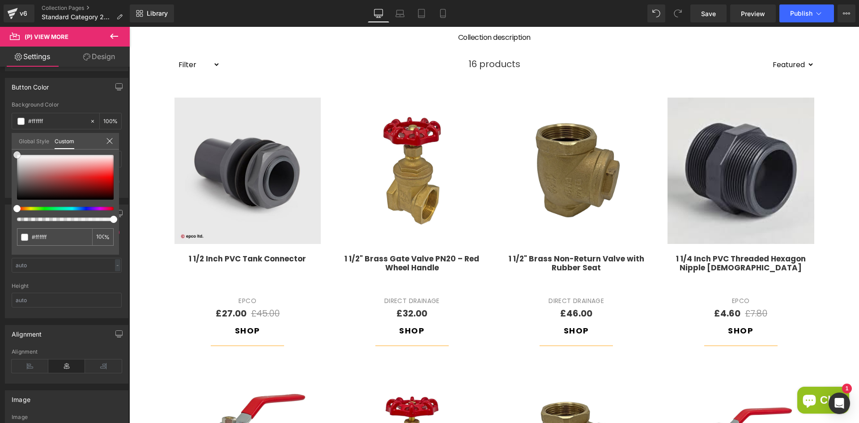
type input "#e13131"
type input "#e64545"
type input "#f15f5f"
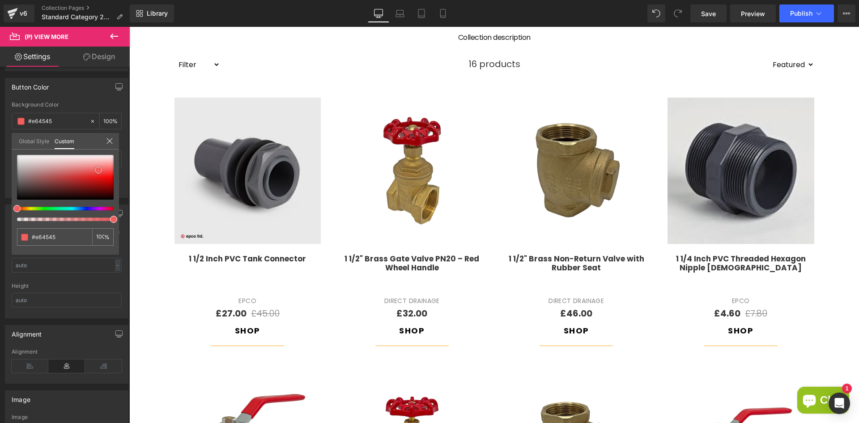
type input "#f15f5f"
type input "#f77878"
type input "#f87b7b"
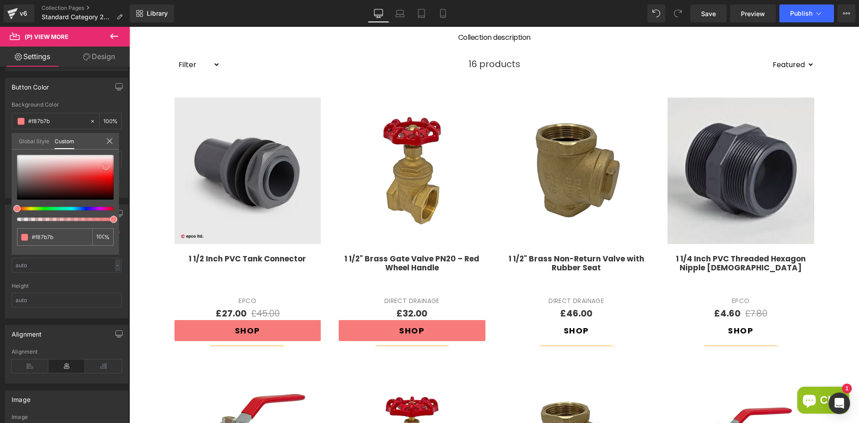
drag, startPoint x: 98, startPoint y: 170, endPoint x: 106, endPoint y: 167, distance: 8.4
click at [106, 167] on div at bounding box center [65, 177] width 97 height 45
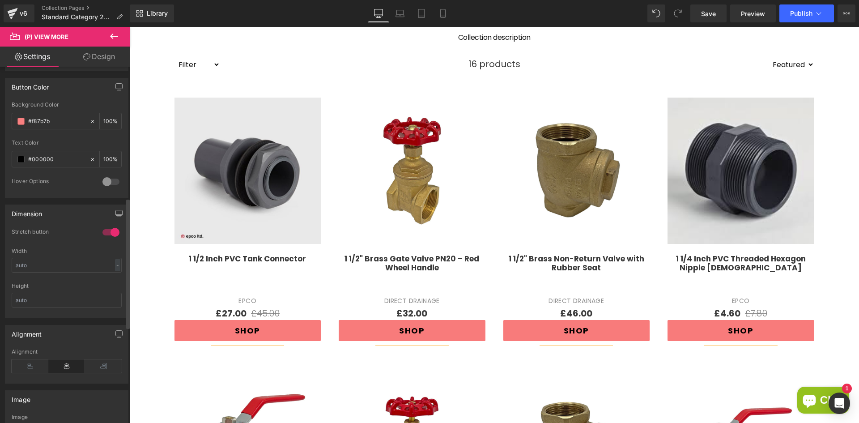
click at [109, 233] on div at bounding box center [110, 232] width 21 height 14
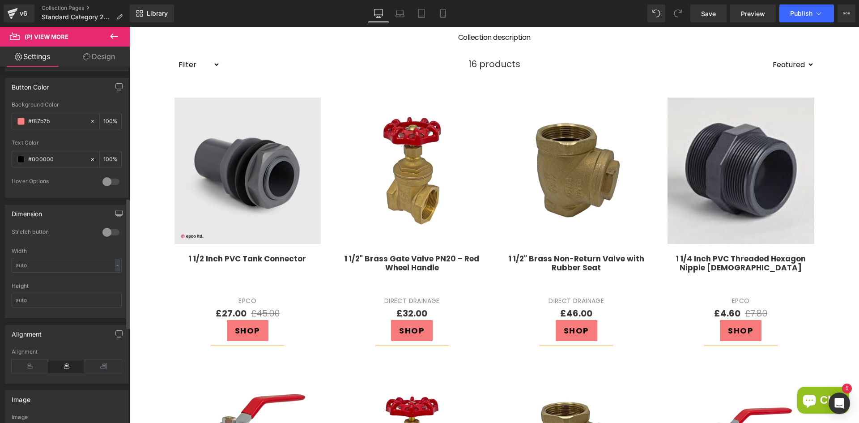
click at [107, 235] on div at bounding box center [110, 232] width 21 height 14
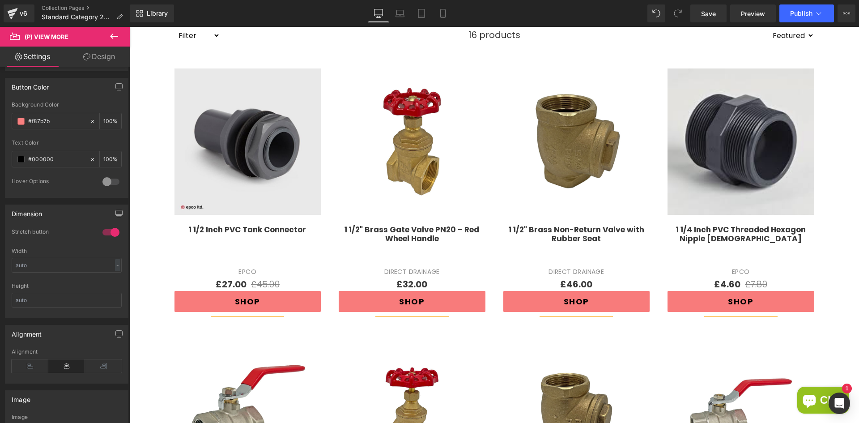
scroll to position [313, 0]
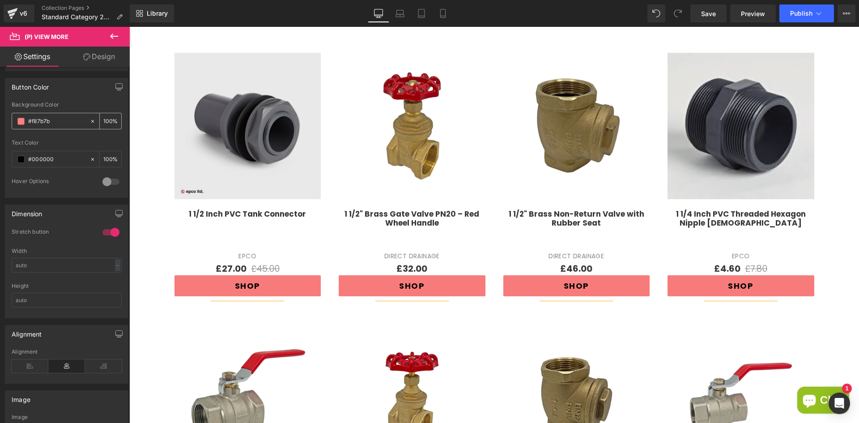
click at [19, 124] on span at bounding box center [20, 121] width 7 height 7
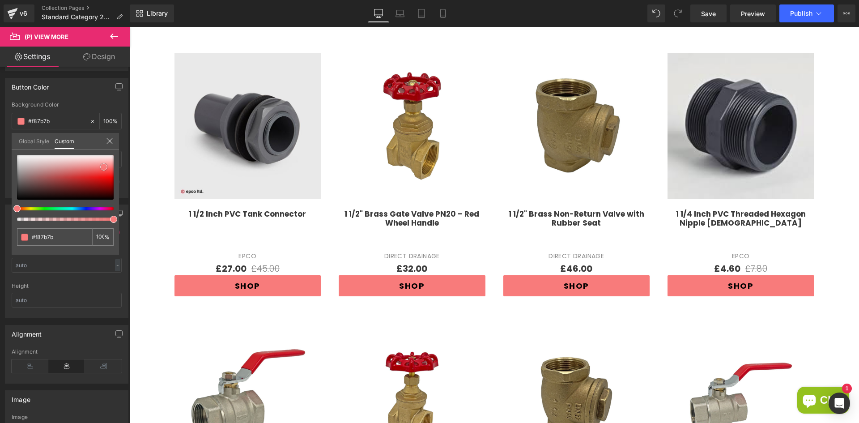
type input "#bb7b7b"
type input "#b27070"
type input "#a86f6f"
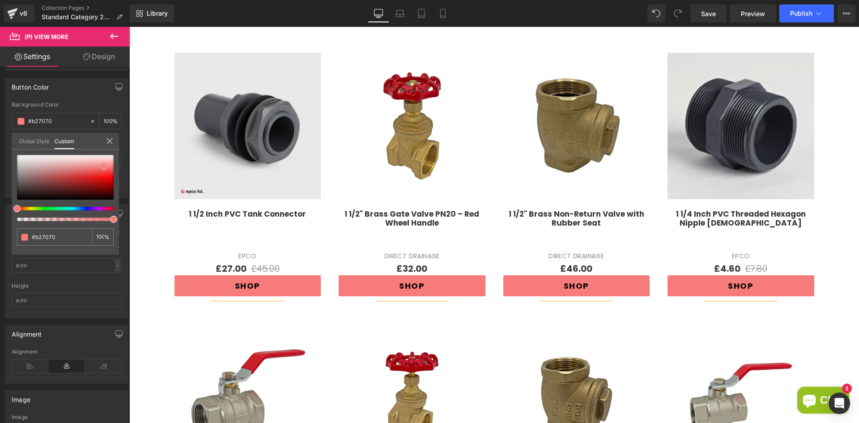
type input "#a86f6f"
type input "#a67c7c"
type input "#a69595"
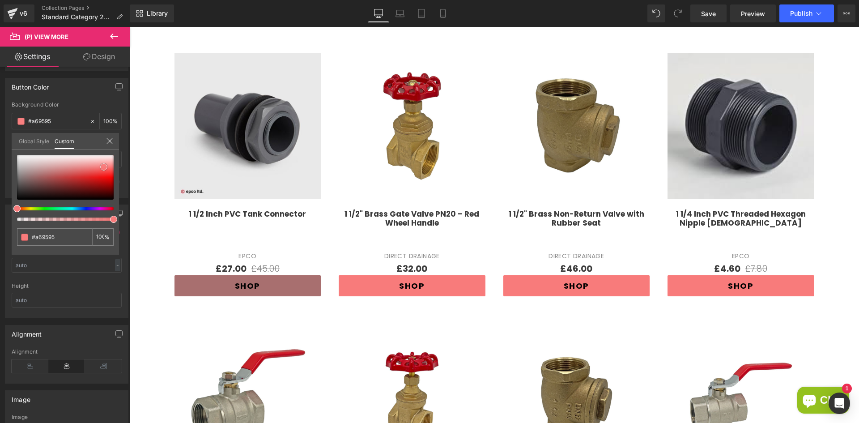
type input "#ada8a8"
type input "#b1aeae"
type input "#b4b0b0"
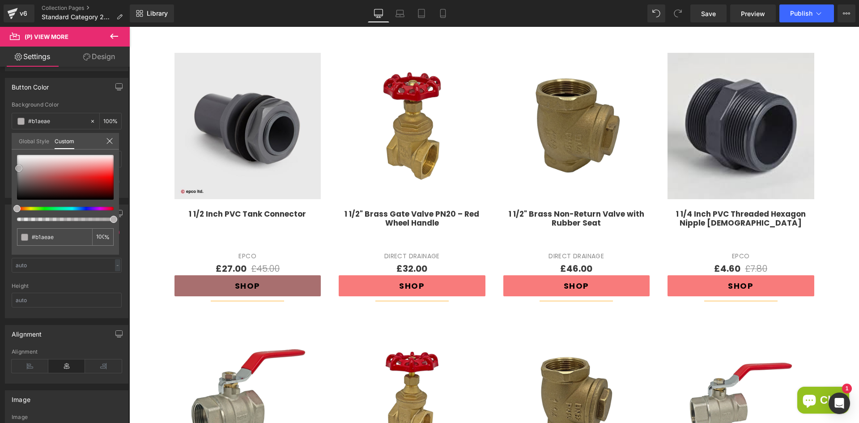
type input "#b4b0b0"
type input "#bababa"
type input "#bcbcbc"
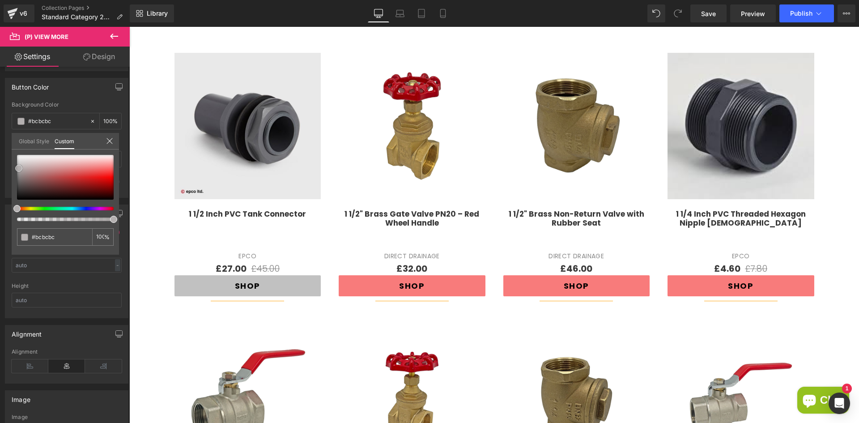
type input "#c1c1c1"
type input "#c6c6c6"
type input "#cccccc"
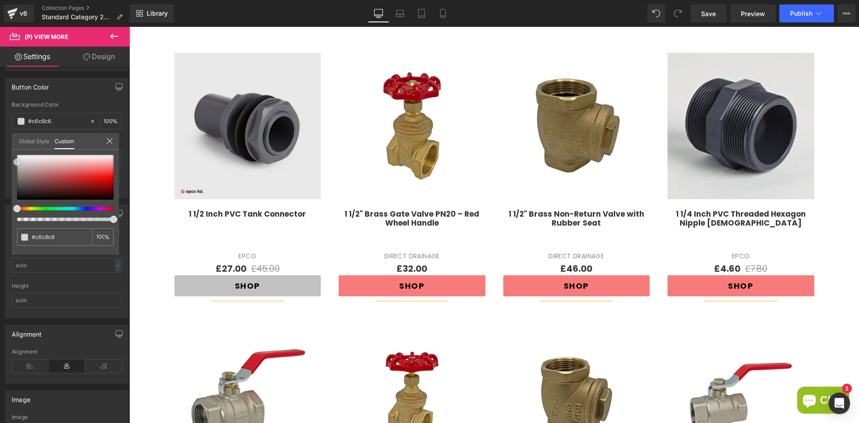
type input "#cccccc"
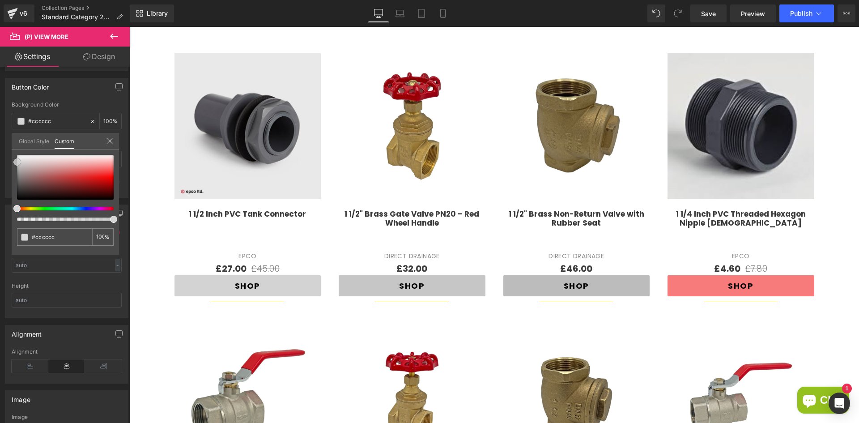
type input "#d3d3d3"
type input "#dddddd"
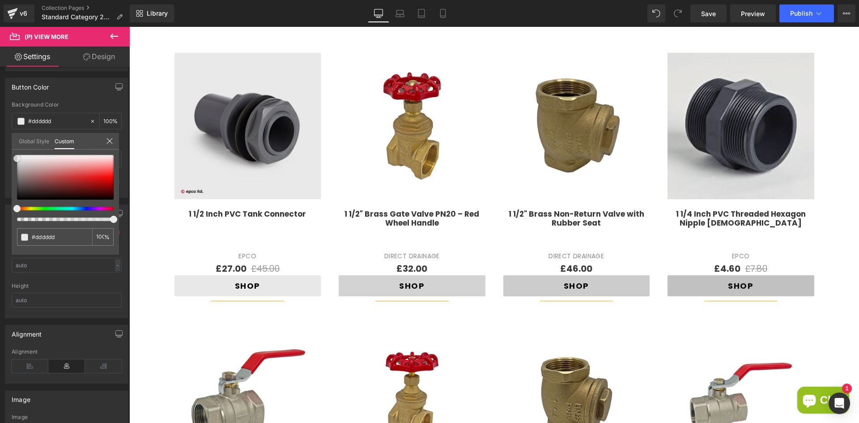
type input "#e8e8e8"
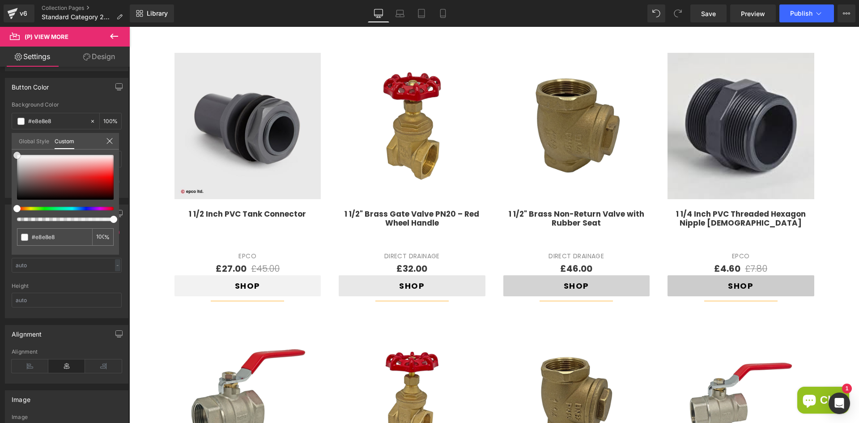
type input "#f2f2f2"
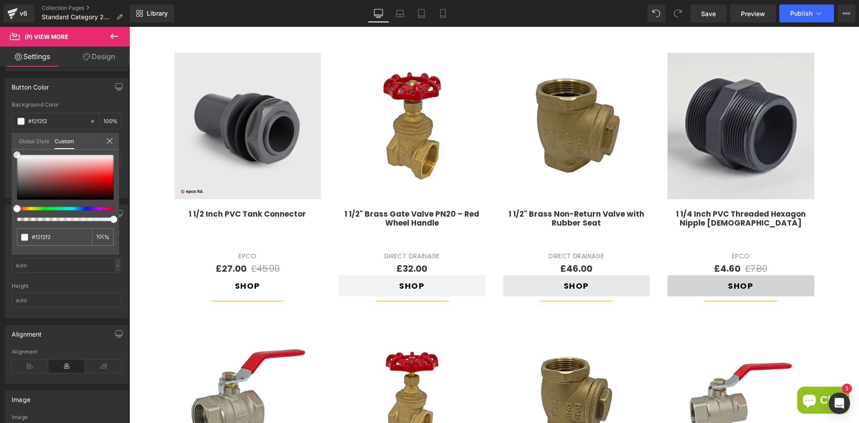
type input "#ffffff"
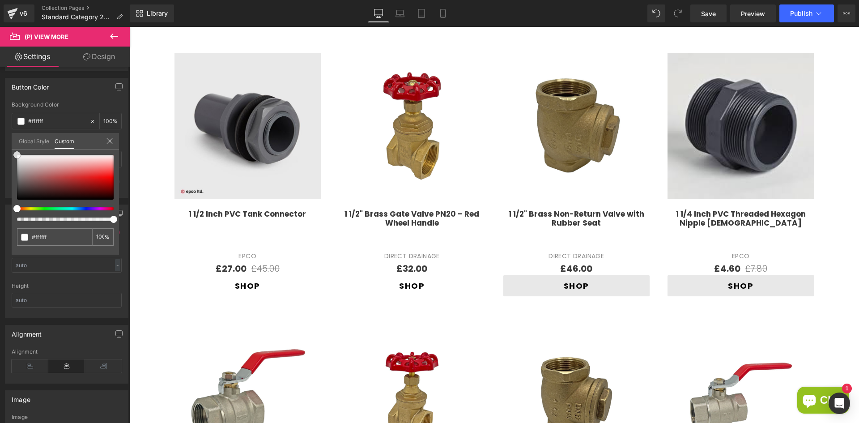
drag, startPoint x: 46, startPoint y: 174, endPoint x: 1, endPoint y: 154, distance: 48.5
click at [1, 154] on div "Button Color rgba(255, 255, 255, 1) Background Color #ffffff 100 % rgba(0, 0, 0…" at bounding box center [67, 134] width 134 height 127
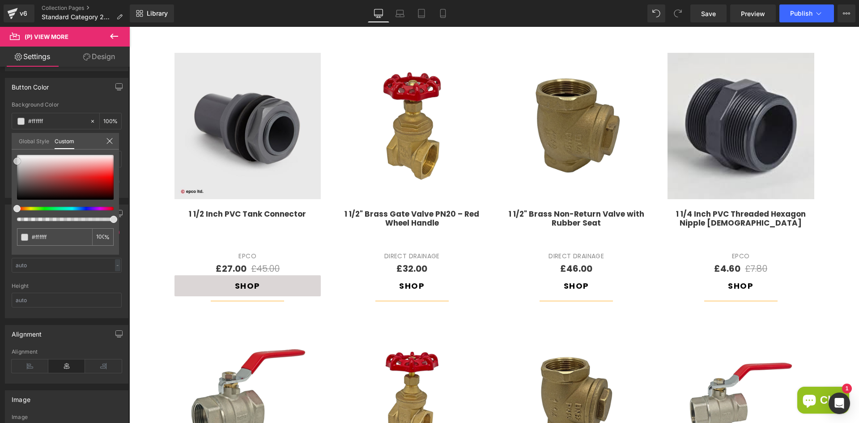
type input "#dbd6d6"
click at [12, 161] on div "#dbd6d6 100 %" at bounding box center [65, 205] width 107 height 100
type input "#dbdbdb"
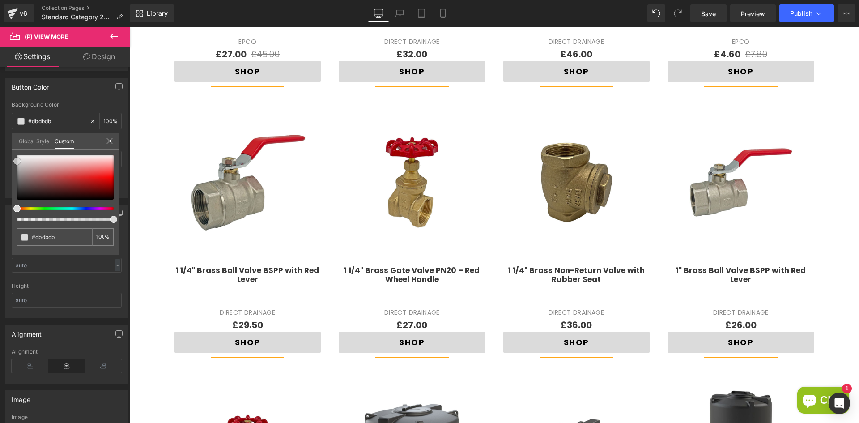
scroll to position [582, 0]
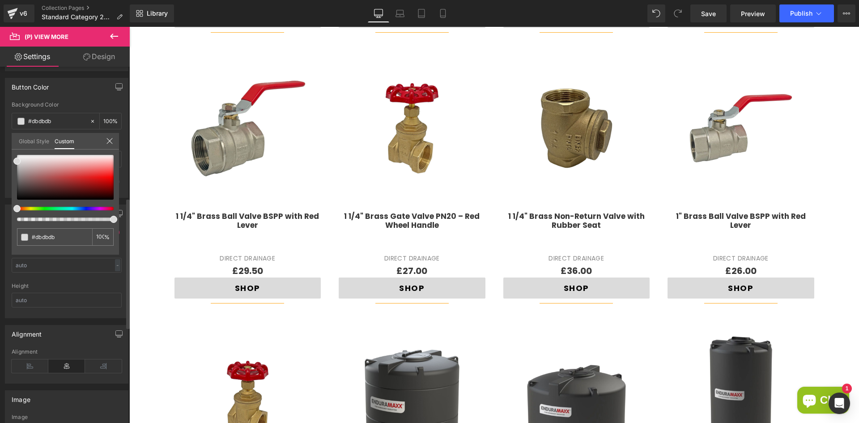
click at [110, 142] on icon at bounding box center [109, 140] width 7 height 7
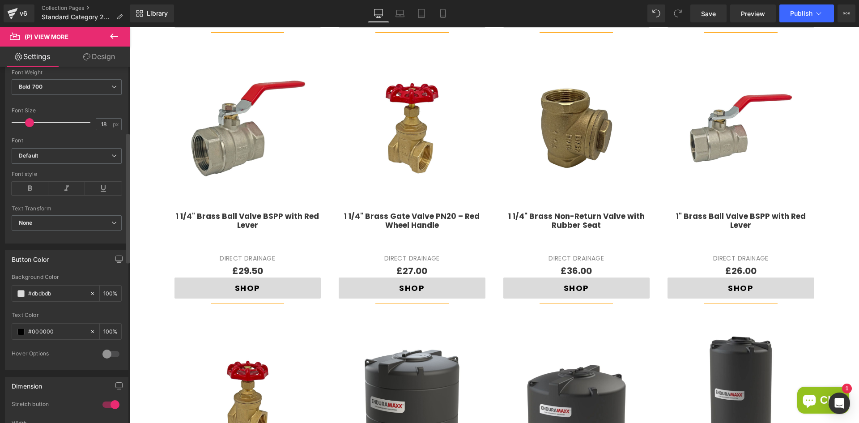
scroll to position [179, 0]
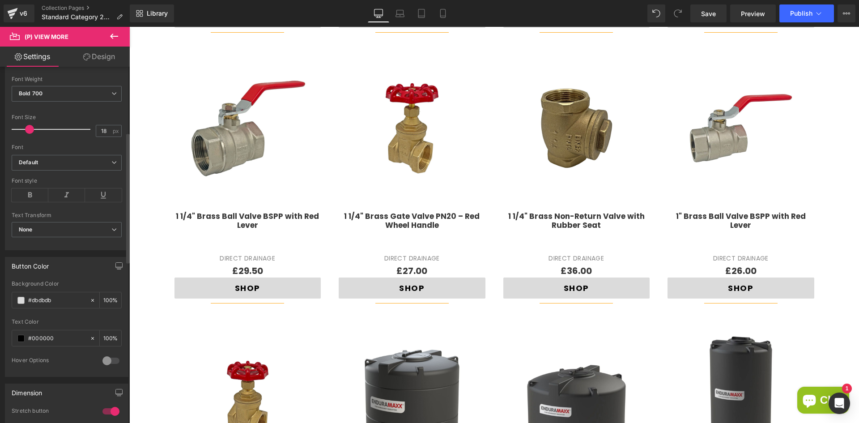
click at [95, 48] on link "Design" at bounding box center [99, 57] width 65 height 20
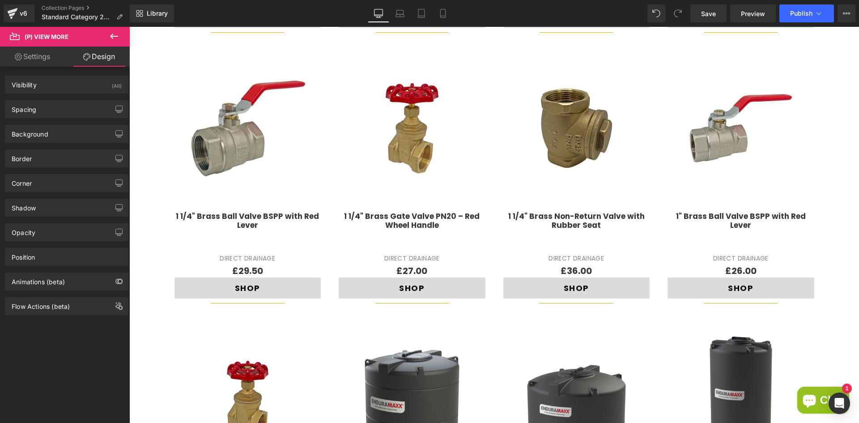
type input "#000000"
type input "100"
click at [58, 156] on div "Border" at bounding box center [66, 158] width 123 height 17
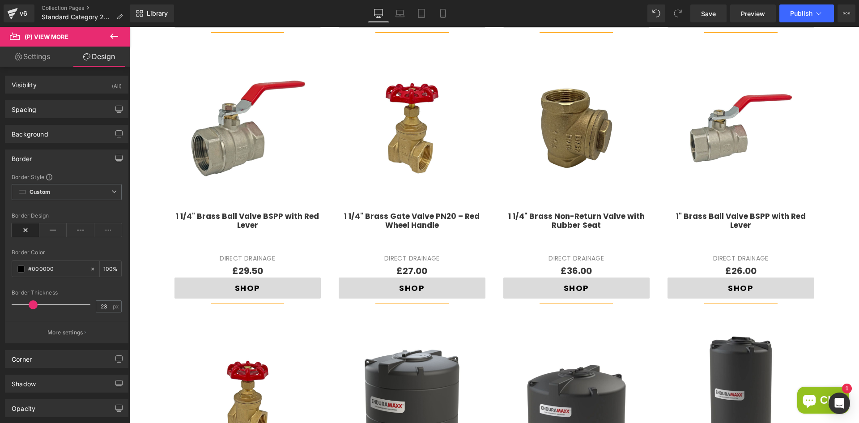
drag, startPoint x: 17, startPoint y: 305, endPoint x: 33, endPoint y: 301, distance: 17.0
click at [33, 301] on span at bounding box center [33, 304] width 9 height 9
drag, startPoint x: 34, startPoint y: 306, endPoint x: 19, endPoint y: 304, distance: 14.4
click at [19, 304] on span at bounding box center [18, 304] width 9 height 9
click at [45, 229] on icon at bounding box center [53, 229] width 28 height 13
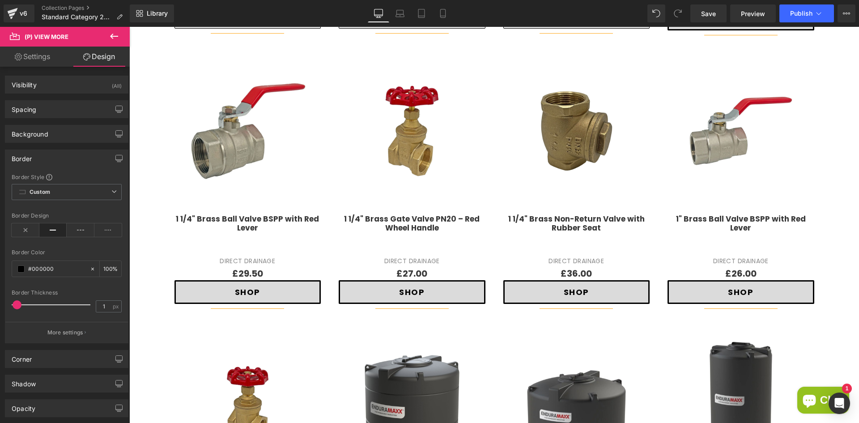
click at [110, 286] on div at bounding box center [67, 285] width 110 height 6
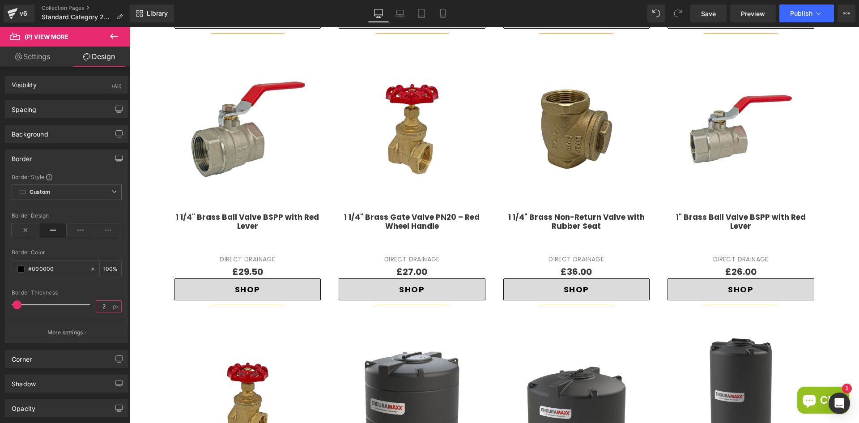
type input "2"
click at [109, 287] on div at bounding box center [67, 285] width 110 height 6
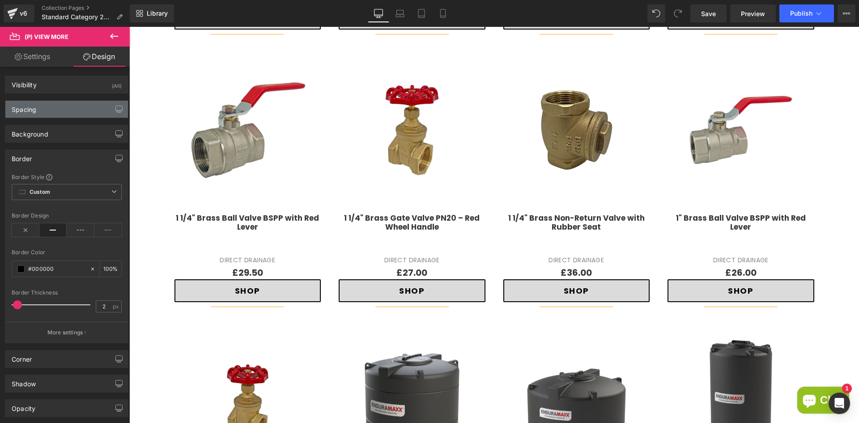
click at [51, 111] on div "Spacing" at bounding box center [66, 109] width 123 height 17
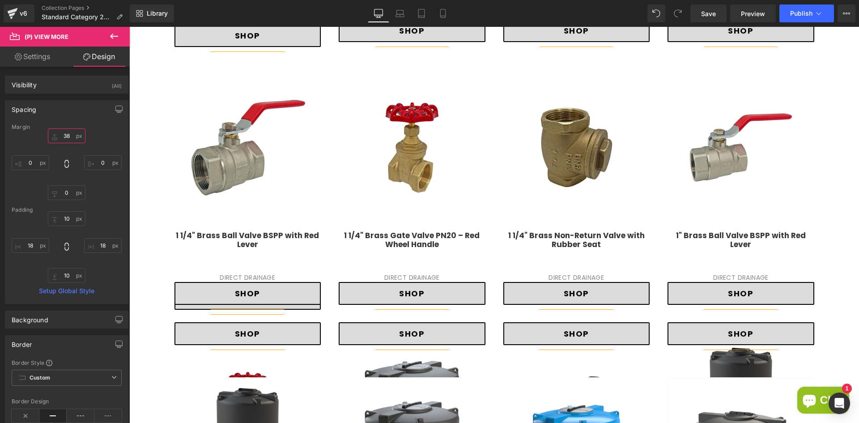
scroll to position [608, 0]
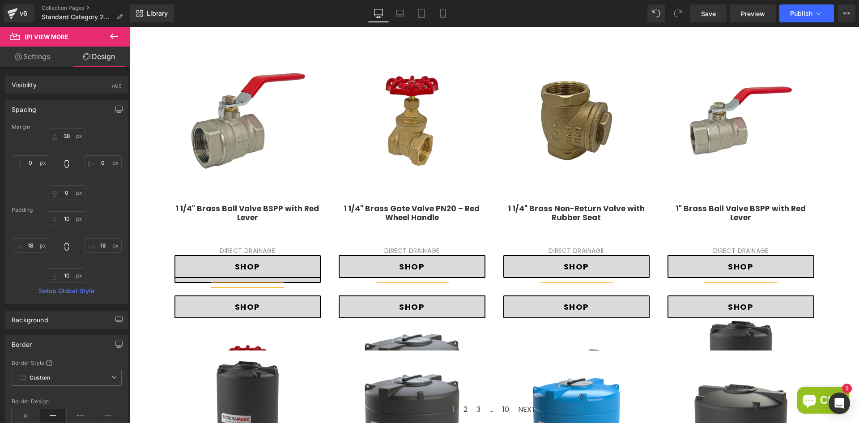
click at [77, 120] on div "Spacing Margin 38 38 0px 0 0px 0 0px 0 Padding 10px 10 18px 18 10px 10 18px 18 …" at bounding box center [67, 202] width 124 height 204
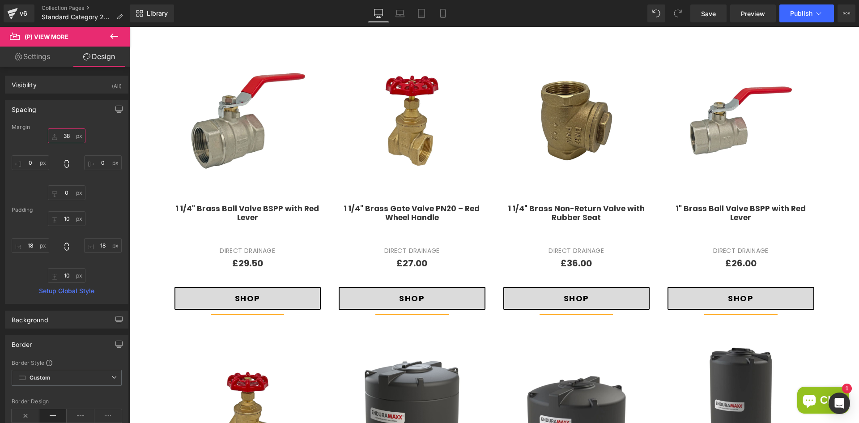
click at [66, 136] on input "38" at bounding box center [67, 135] width 38 height 15
drag, startPoint x: 60, startPoint y: 136, endPoint x: 70, endPoint y: 135, distance: 10.4
click at [69, 136] on input "38" at bounding box center [67, 135] width 38 height 15
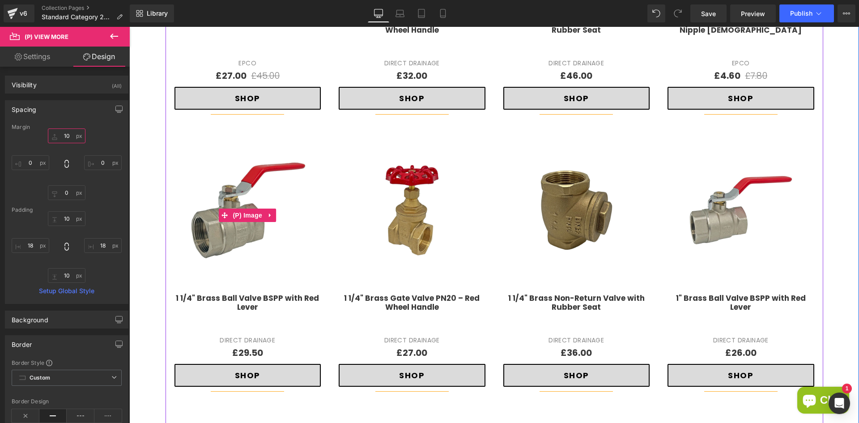
scroll to position [551, 0]
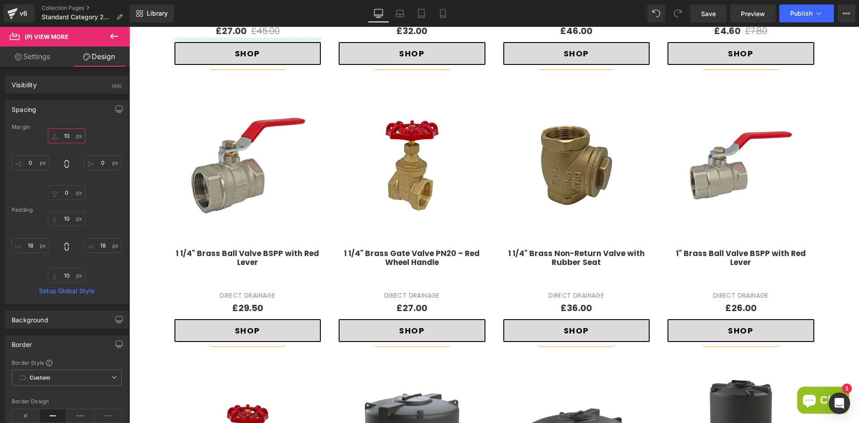
click at [68, 137] on input "10" at bounding box center [67, 135] width 38 height 15
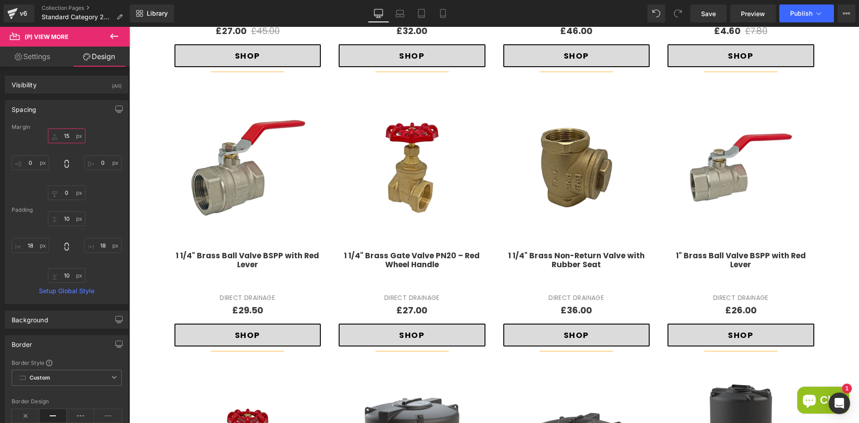
type input "15"
click at [29, 61] on link "Settings" at bounding box center [32, 57] width 65 height 20
type input "100"
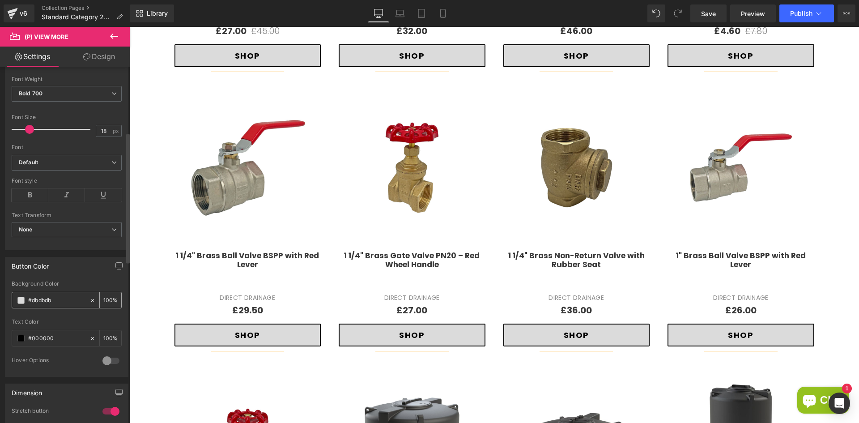
click at [20, 302] on span at bounding box center [20, 300] width 7 height 7
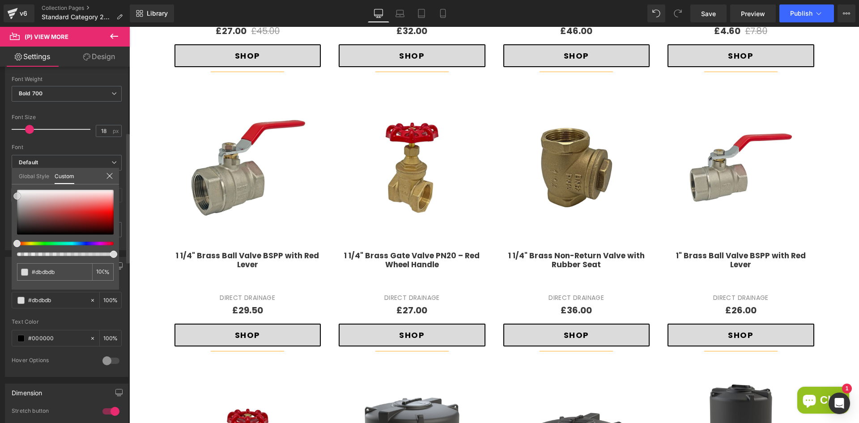
type input "#9d1f1f"
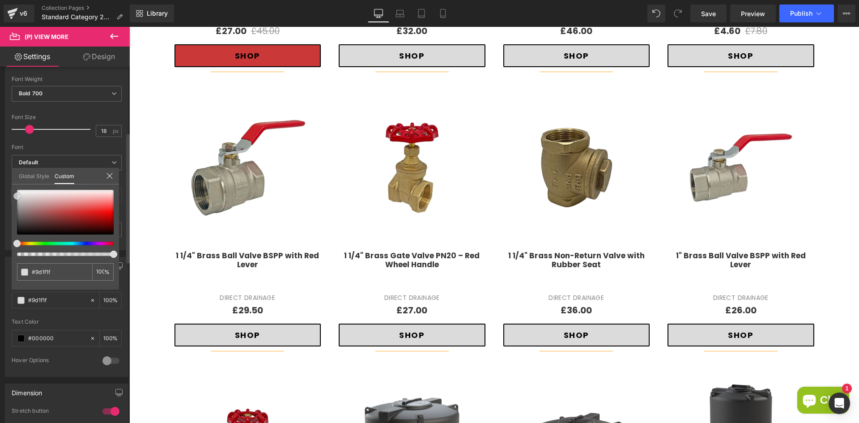
type input "#cb3838"
type input "#ce7c7c"
type input "#dcb6b6"
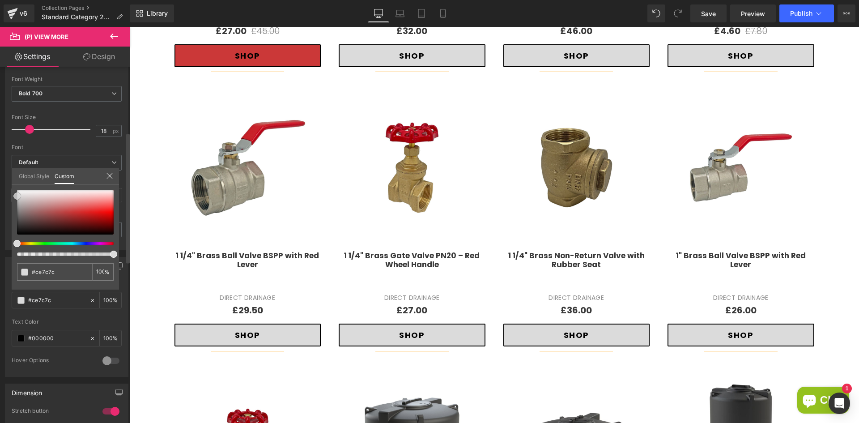
type input "#dcb6b6"
type input "#ede2e2"
type input "#f6f2f2"
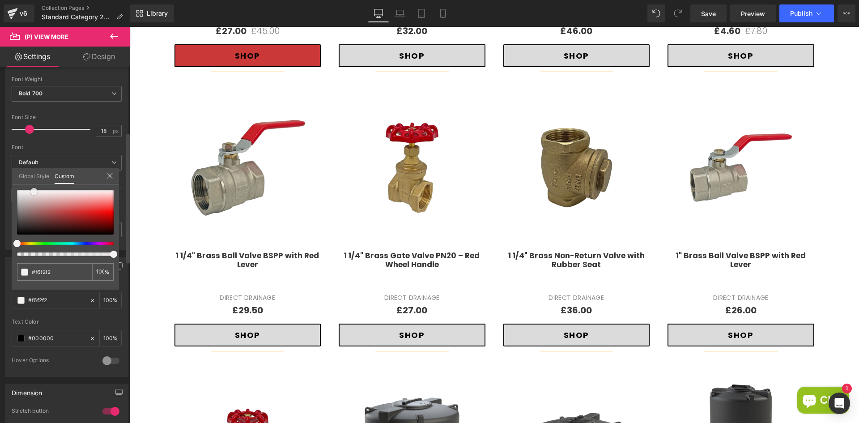
type input "#fcfcfc"
type input "#ffffff"
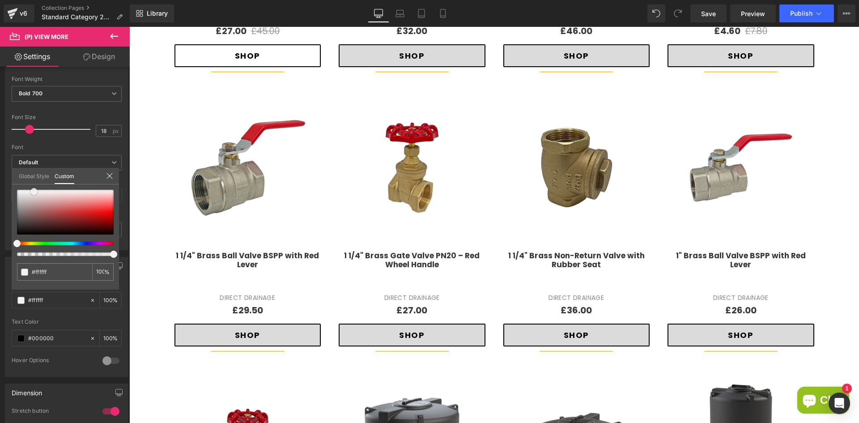
drag, startPoint x: 51, startPoint y: 199, endPoint x: -15, endPoint y: 180, distance: 68.6
click at [0, 180] on html "(P) View More You are previewing how the will restyle your page. You can not ed…" at bounding box center [429, 211] width 859 height 423
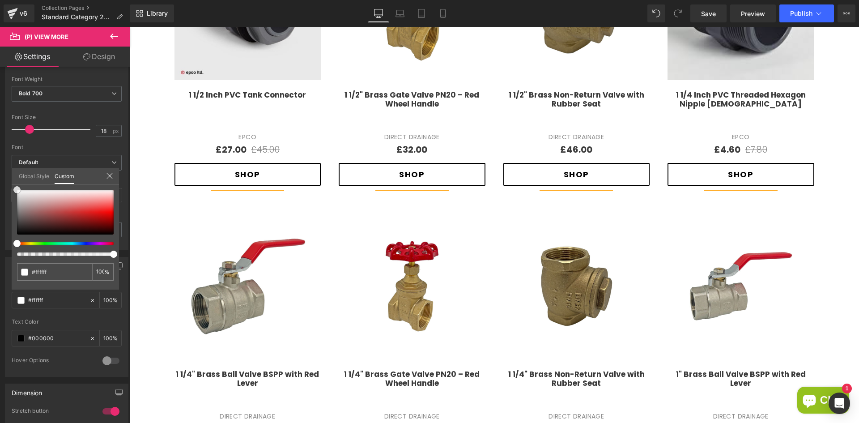
scroll to position [417, 0]
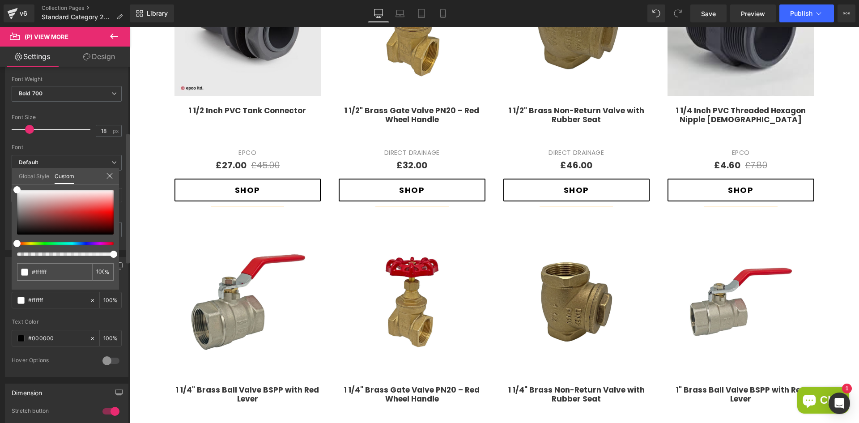
click at [107, 176] on icon at bounding box center [109, 175] width 7 height 7
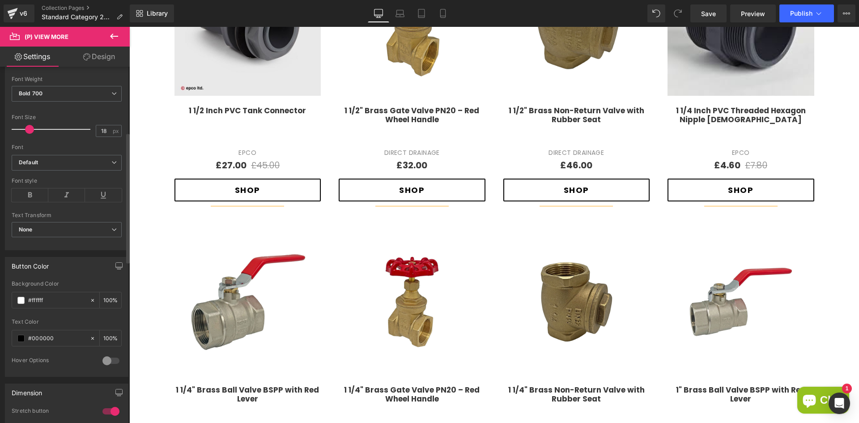
click at [103, 411] on div at bounding box center [110, 411] width 21 height 14
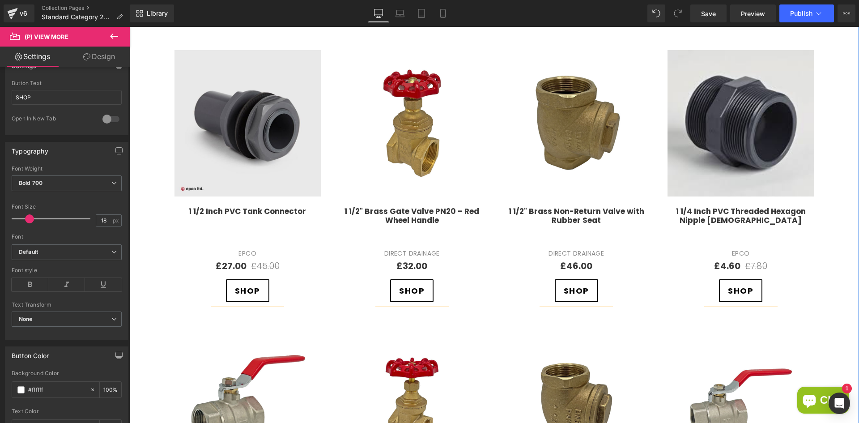
scroll to position [327, 0]
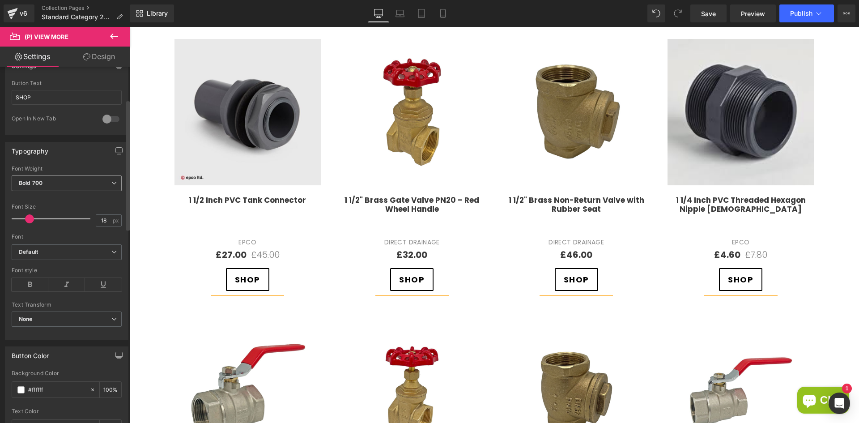
click at [57, 190] on span "Bold 700" at bounding box center [67, 183] width 110 height 16
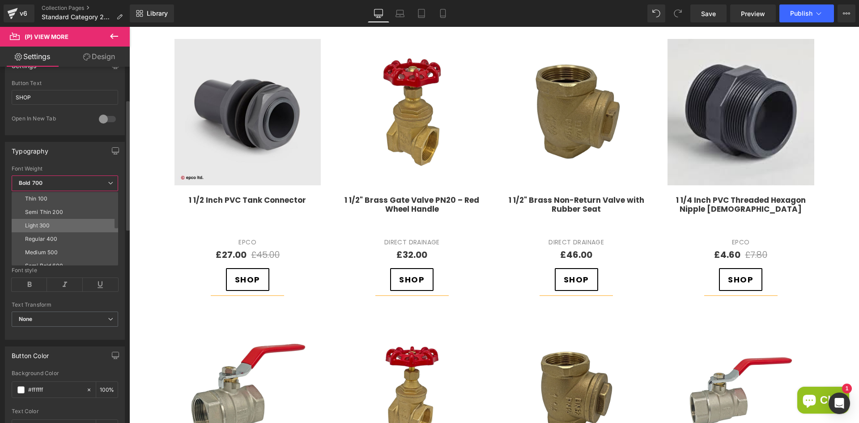
click at [43, 229] on li "Light 300" at bounding box center [67, 225] width 111 height 13
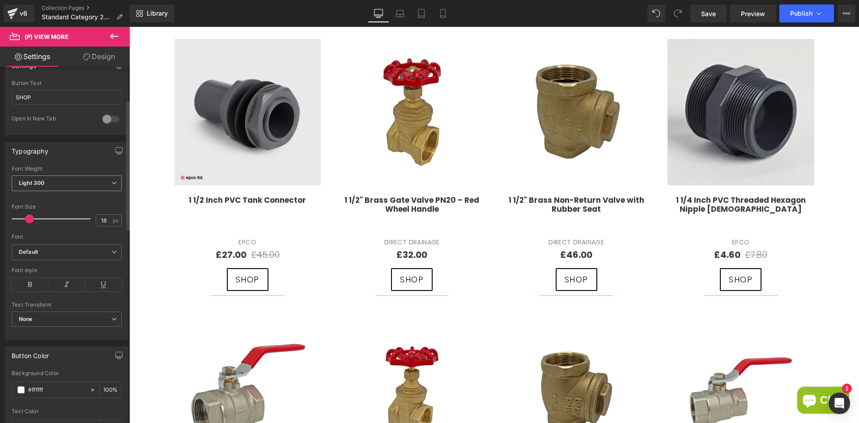
click at [57, 184] on span "Light 300" at bounding box center [67, 183] width 110 height 16
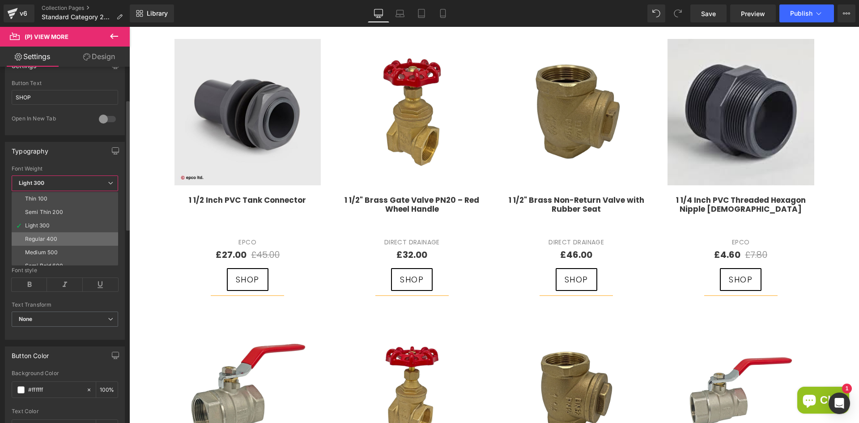
click at [47, 237] on div "Regular 400" at bounding box center [41, 239] width 33 height 6
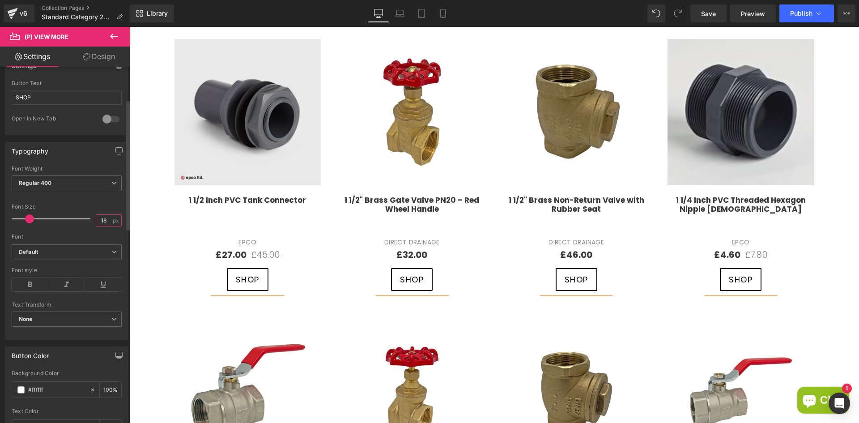
click at [99, 221] on input "18" at bounding box center [104, 220] width 16 height 11
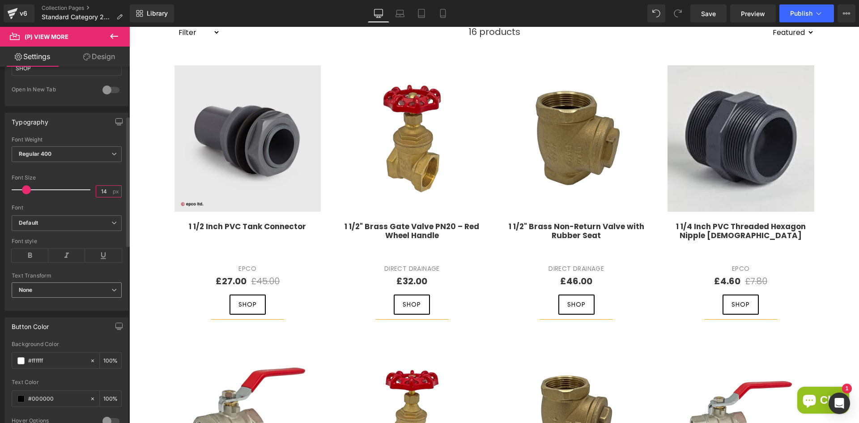
scroll to position [134, 0]
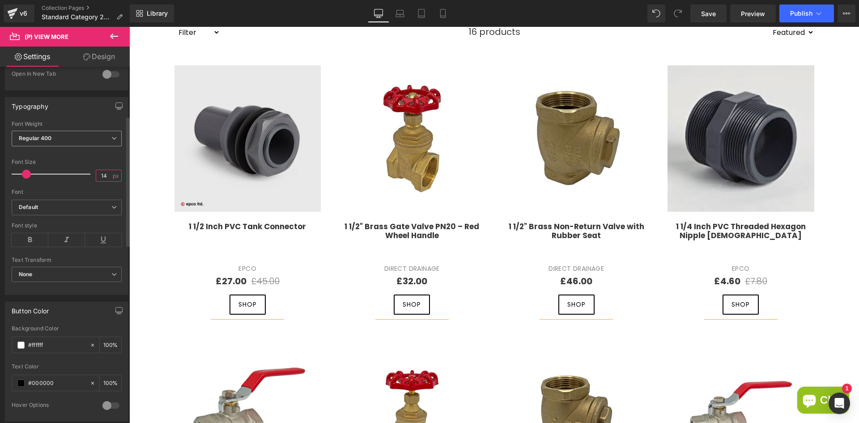
type input "14"
click at [43, 137] on b "Regular 400" at bounding box center [35, 138] width 33 height 7
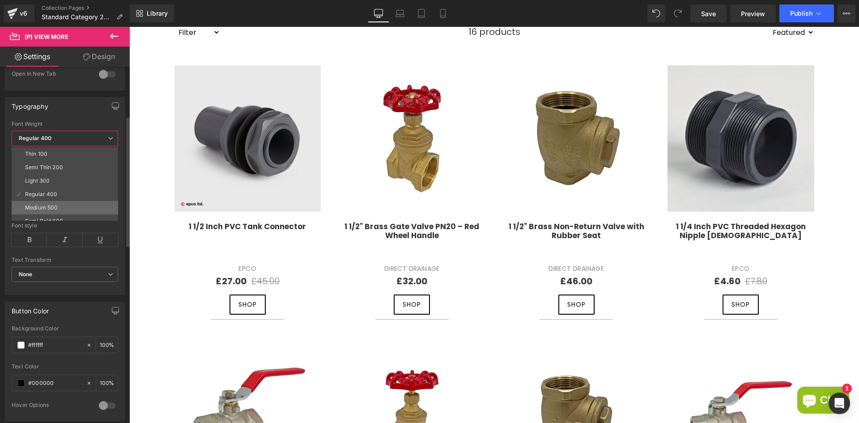
click at [52, 201] on li "Medium 500" at bounding box center [67, 207] width 111 height 13
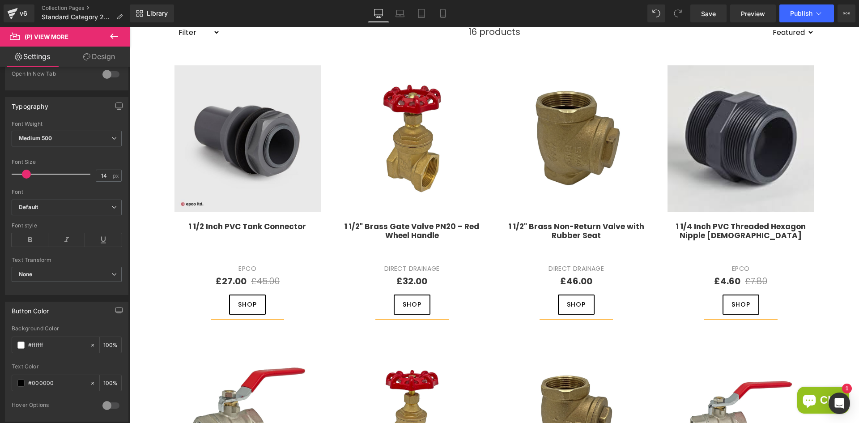
click at [91, 57] on link "Design" at bounding box center [99, 57] width 65 height 20
type input "15"
type input "0"
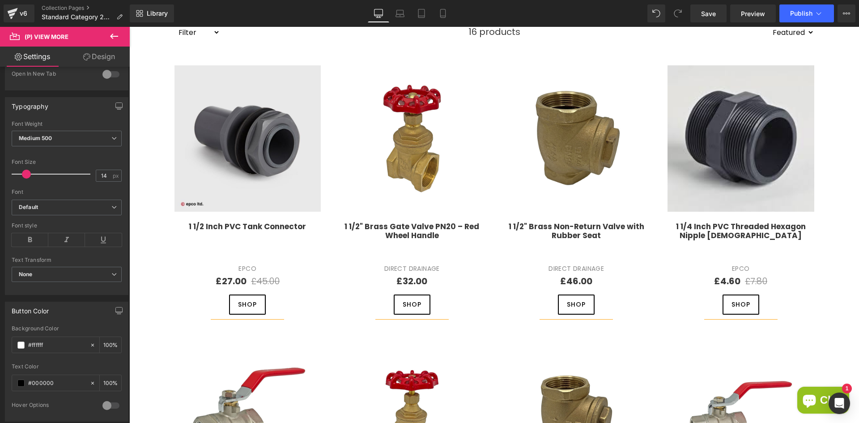
type input "10"
type input "18"
type input "10"
type input "18"
type input "100"
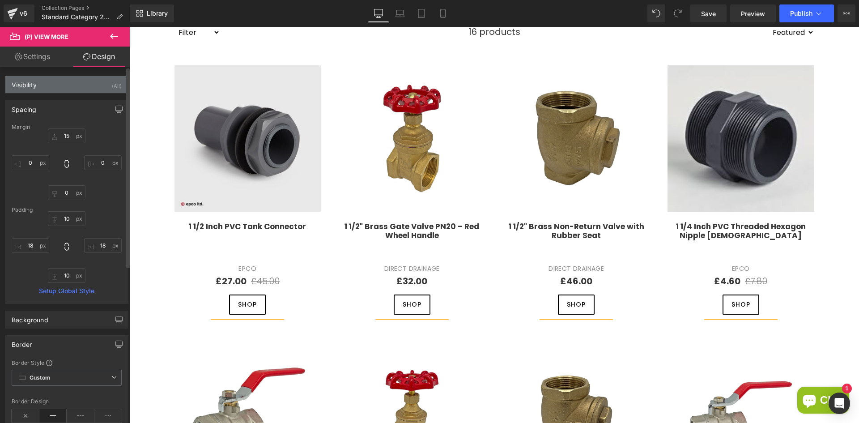
click at [81, 82] on div "Visibility (All)" at bounding box center [66, 84] width 123 height 17
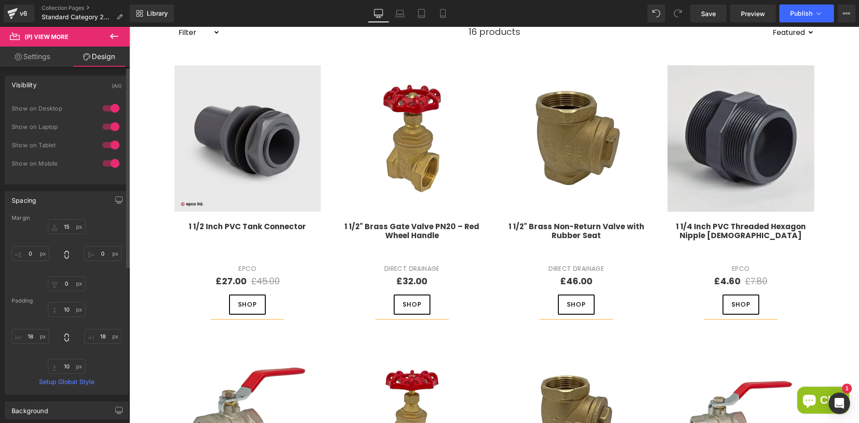
click at [81, 82] on div "Visibility (All)" at bounding box center [66, 84] width 123 height 17
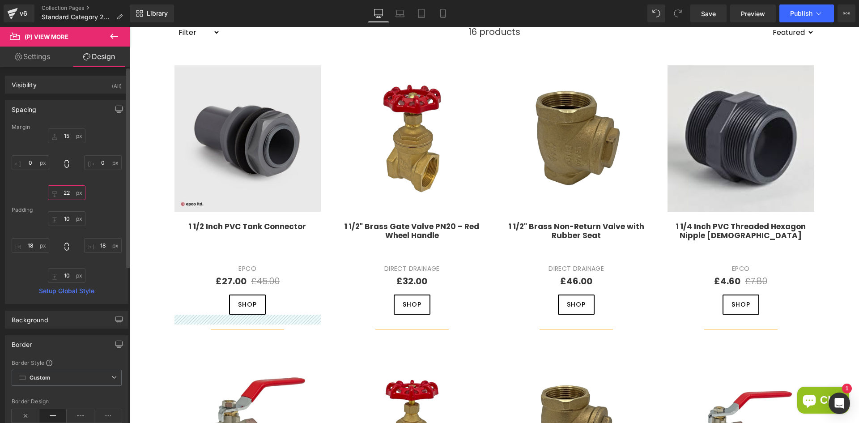
click at [55, 189] on input "22" at bounding box center [67, 192] width 38 height 15
drag, startPoint x: 60, startPoint y: 194, endPoint x: 72, endPoint y: 193, distance: 11.6
click at [72, 193] on input "22" at bounding box center [67, 192] width 38 height 15
type input "15"
click at [96, 188] on div "15px 15 0px 0 15 15 0px 0" at bounding box center [67, 164] width 110 height 72
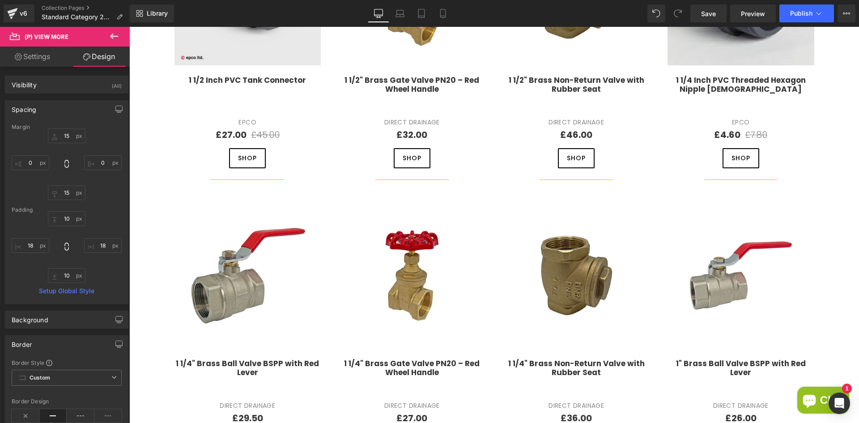
scroll to position [411, 0]
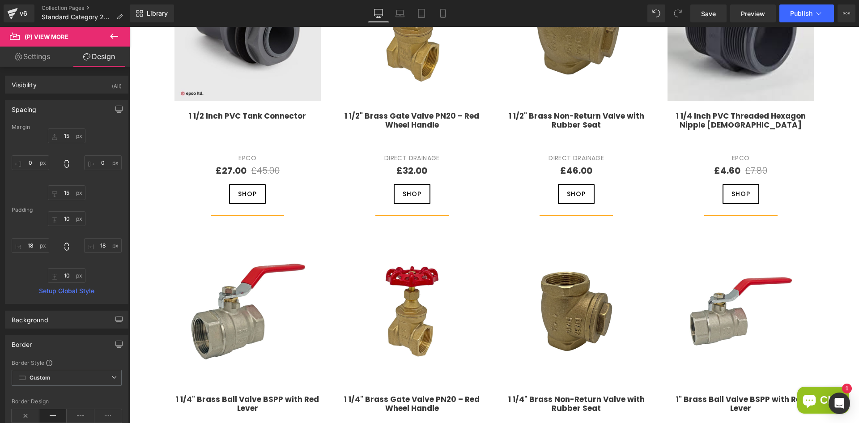
click at [51, 60] on link "Settings" at bounding box center [32, 57] width 65 height 20
type input "100"
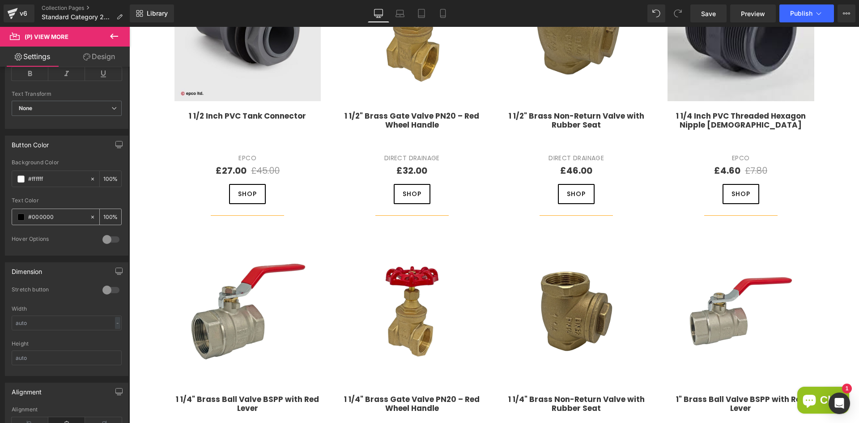
scroll to position [313, 0]
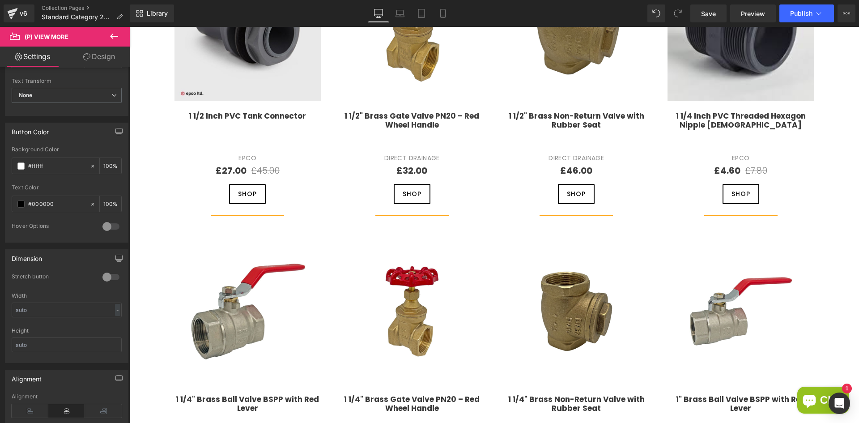
click at [110, 224] on div at bounding box center [110, 226] width 21 height 14
click at [19, 262] on span at bounding box center [20, 261] width 7 height 7
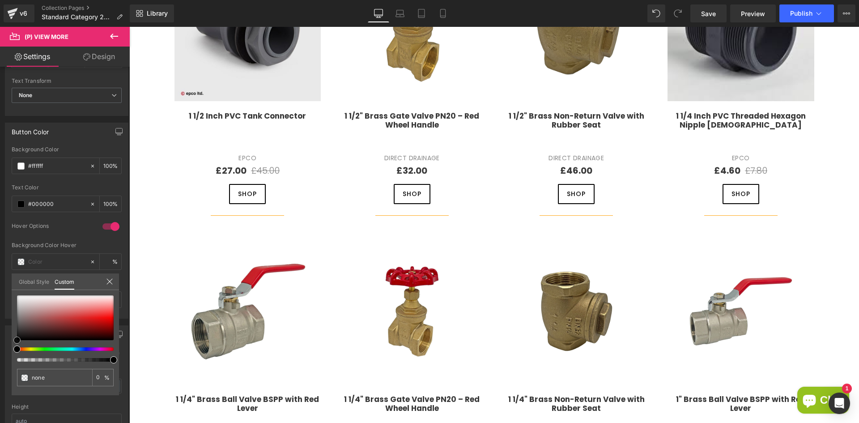
type input "#d0a4a4"
type input "100"
type input "#d0a4a4"
type input "100"
type input "#c59595"
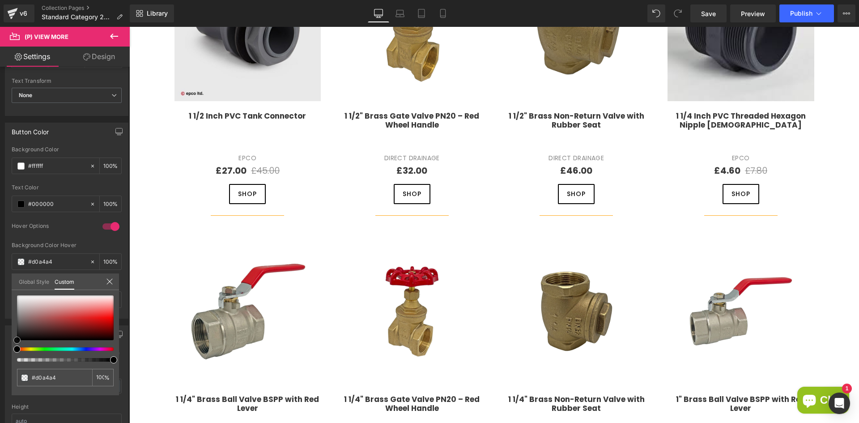
type input "#c59595"
type input "#866363"
type input "#605757"
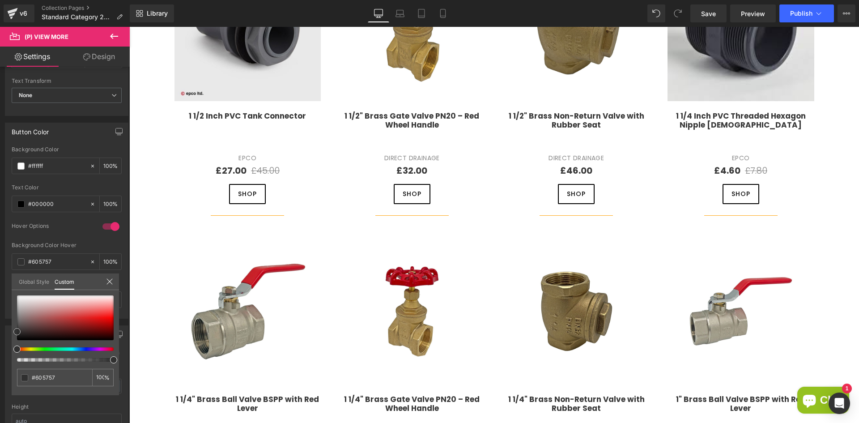
type input "#3a3a3a"
type input "#303030"
type input "#161616"
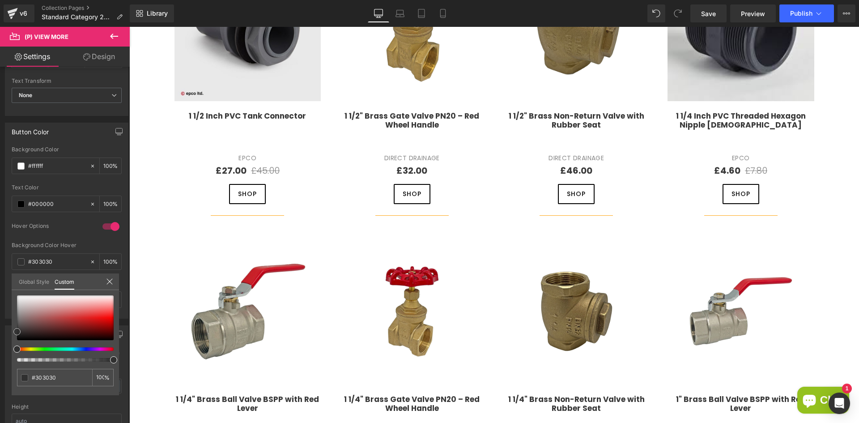
type input "#161616"
type input "#0a0a0a"
type input "#070707"
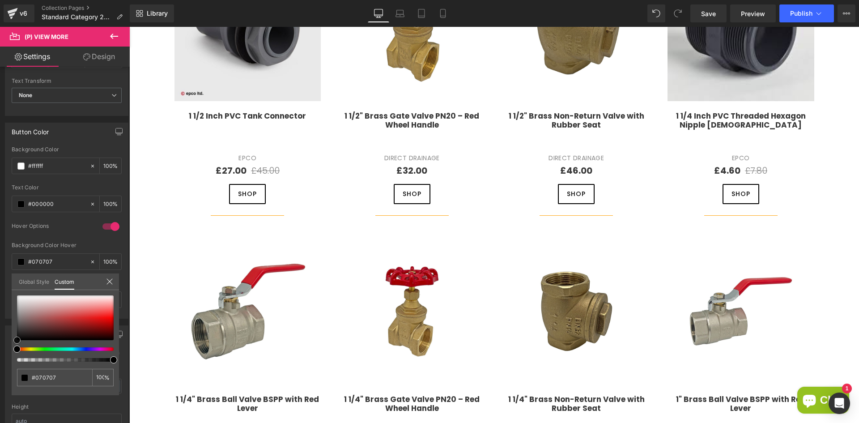
drag, startPoint x: 48, startPoint y: 308, endPoint x: -1, endPoint y: 350, distance: 65.1
click at [0, 350] on html "(P) View More You are previewing how the will restyle your page. You can not ed…" at bounding box center [429, 211] width 859 height 423
type input "#000000"
click at [17, 340] on link at bounding box center [17, 340] width 0 height 0
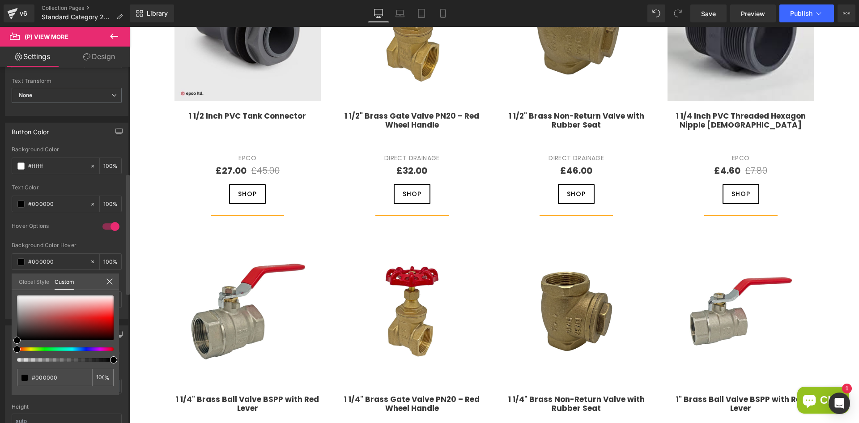
click at [113, 284] on icon at bounding box center [109, 281] width 7 height 7
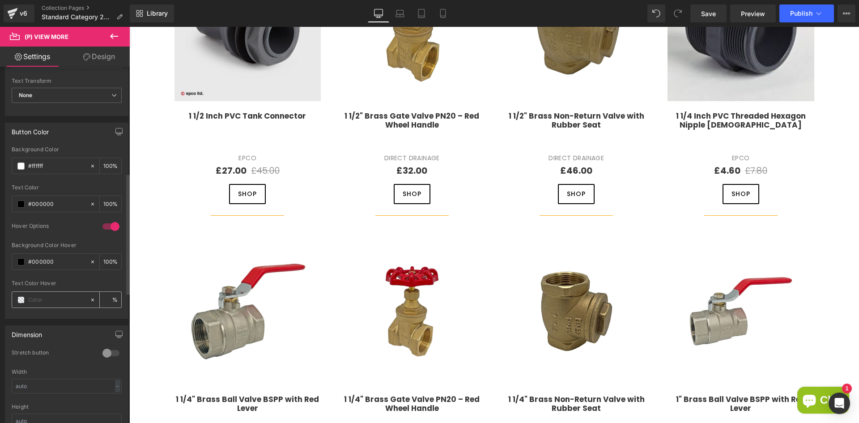
click at [23, 299] on span at bounding box center [20, 299] width 7 height 7
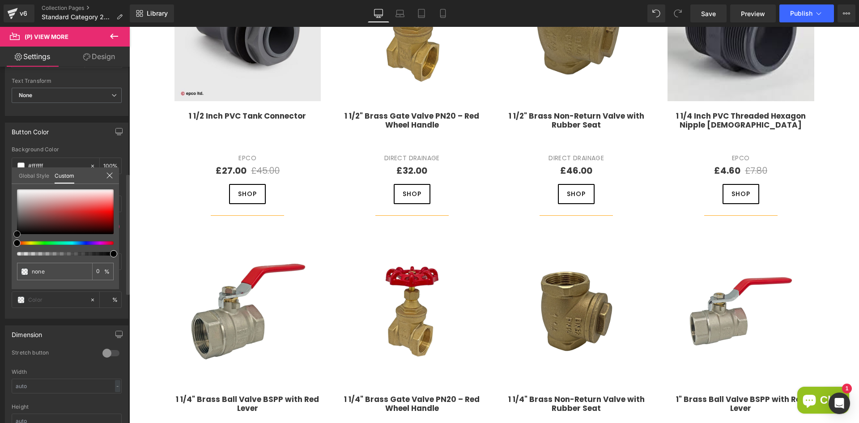
type input "#7d3f3f"
type input "100"
type input "#7d3f3f"
type input "100"
type input "#964f4f"
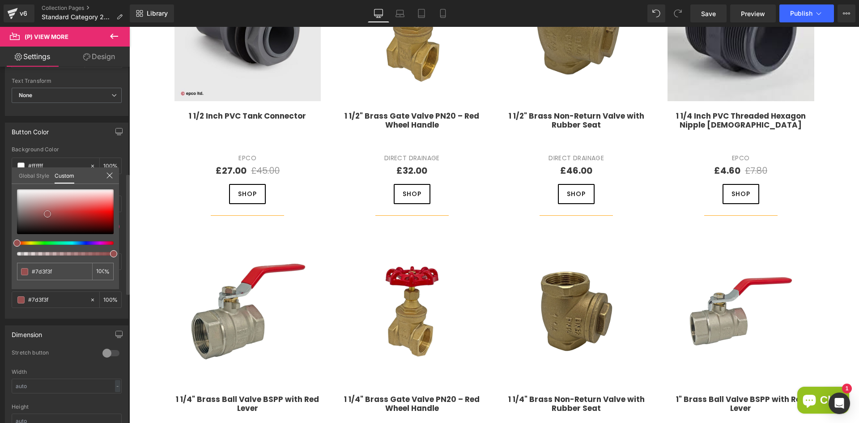
type input "#964f4f"
type input "#ac6c6c"
type input "#d3c4c4"
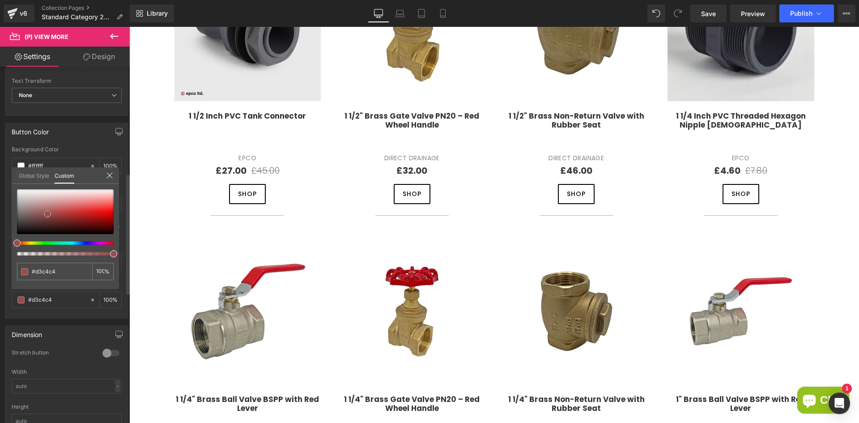
type input "#f7f6f6"
type input "#ffffff"
drag, startPoint x: 47, startPoint y: 214, endPoint x: -4, endPoint y: 170, distance: 67.9
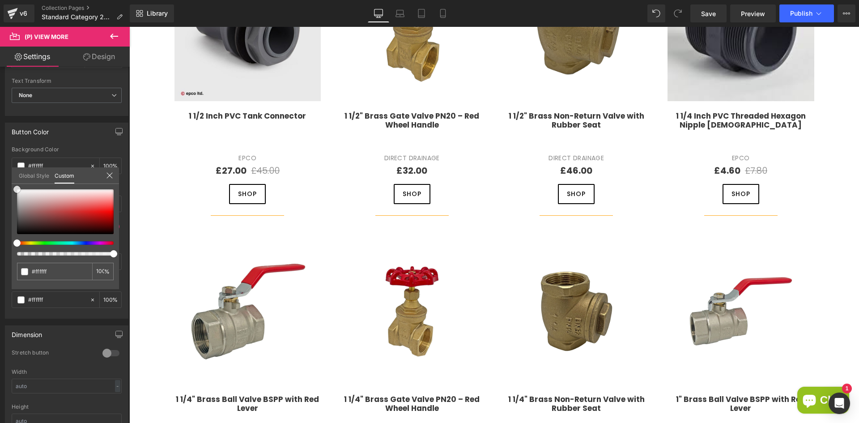
click at [0, 170] on html "(P) View More You are previewing how the will restyle your page. You can not ed…" at bounding box center [429, 211] width 859 height 423
click at [17, 189] on link at bounding box center [17, 189] width 0 height 0
click at [709, 12] on span "Save" at bounding box center [708, 13] width 15 height 9
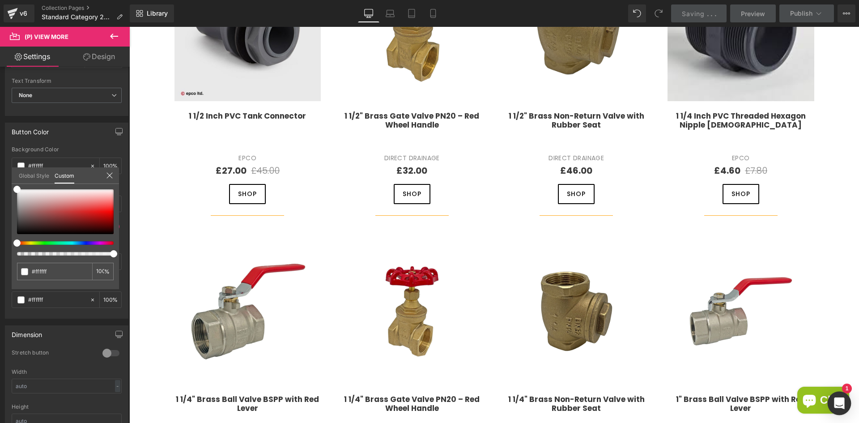
click at [840, 405] on icon "Open Intercom Messenger" at bounding box center [839, 403] width 10 height 12
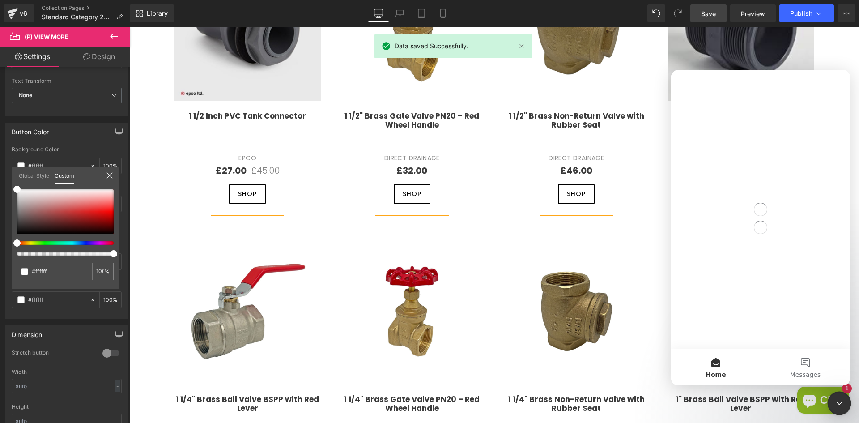
scroll to position [0, 0]
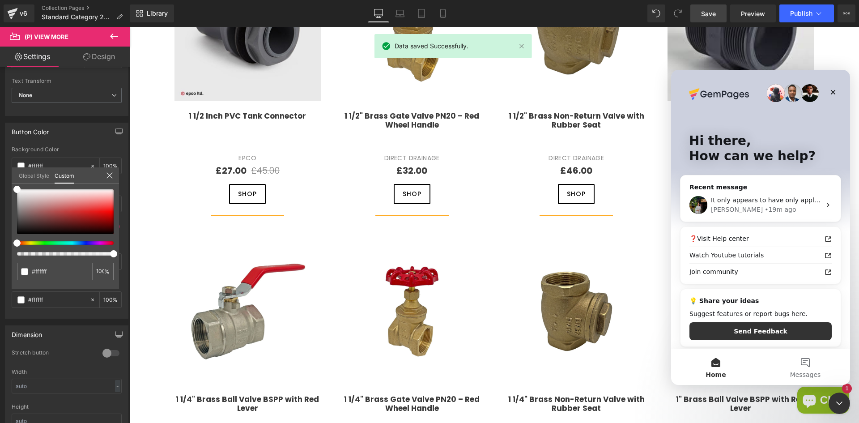
click at [653, 221] on div at bounding box center [429, 198] width 859 height 396
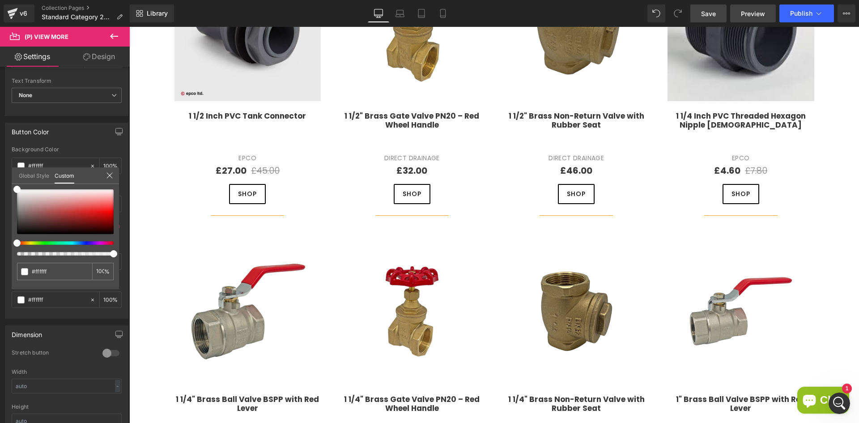
click at [752, 17] on span "Preview" at bounding box center [753, 13] width 24 height 9
click at [112, 179] on icon at bounding box center [109, 175] width 7 height 7
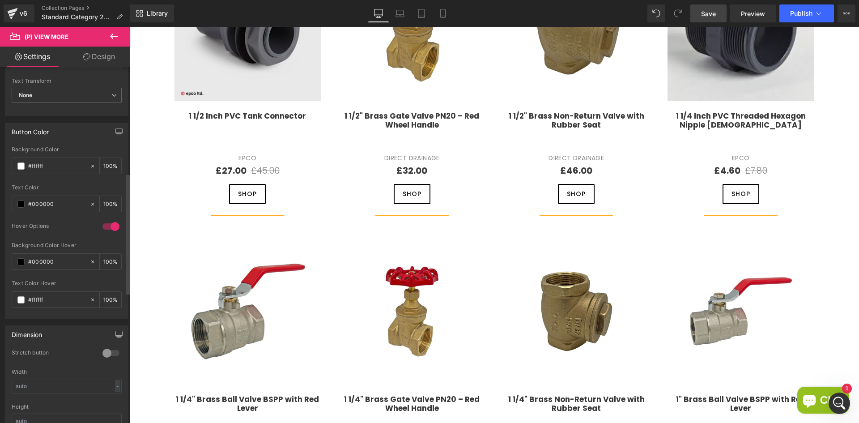
click at [103, 353] on div at bounding box center [110, 353] width 21 height 14
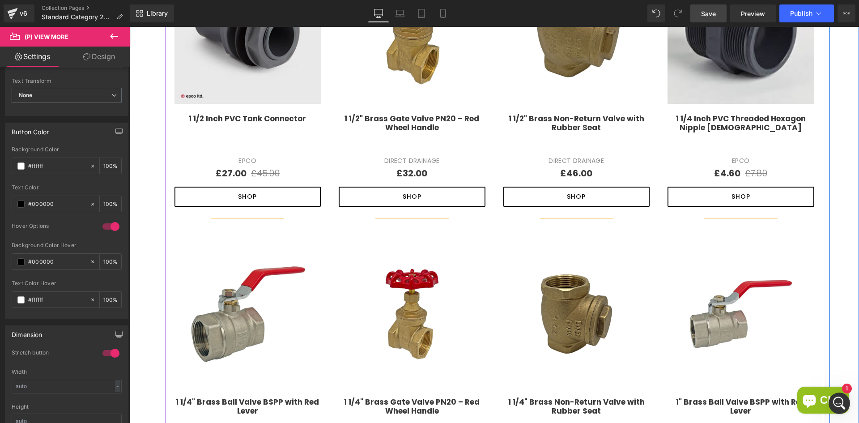
scroll to position [322, 0]
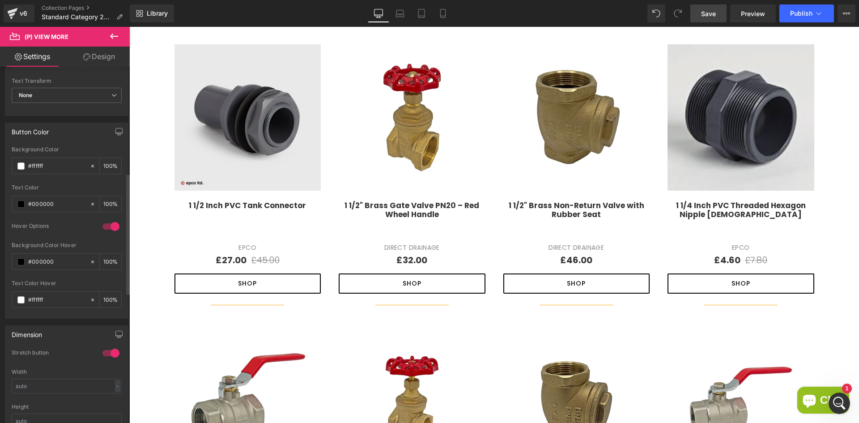
click at [110, 351] on div at bounding box center [110, 353] width 21 height 14
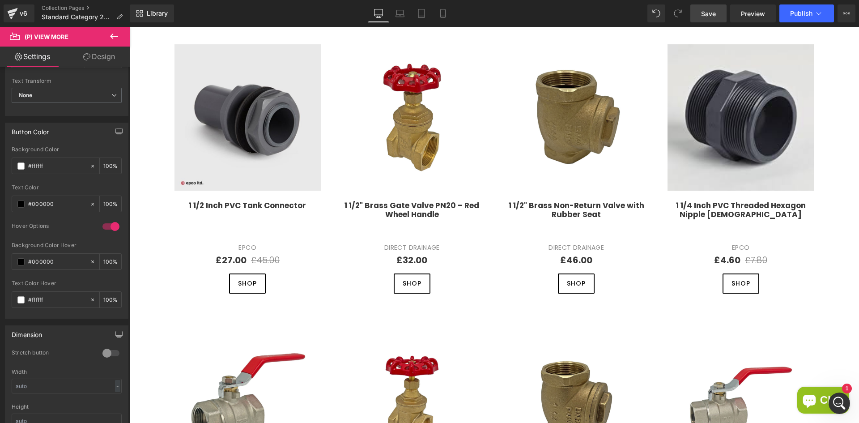
click at [75, 64] on link "Design" at bounding box center [99, 57] width 65 height 20
type input "15"
type input "0"
type input "15"
type input "0"
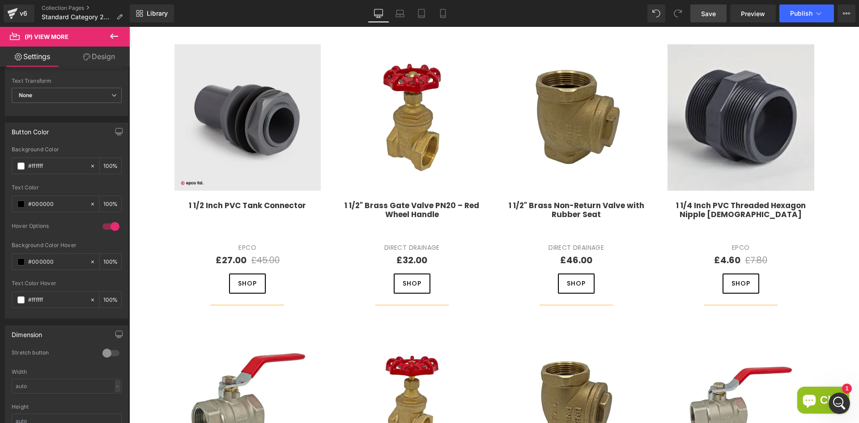
type input "10"
type input "18"
type input "10"
type input "18"
type input "100"
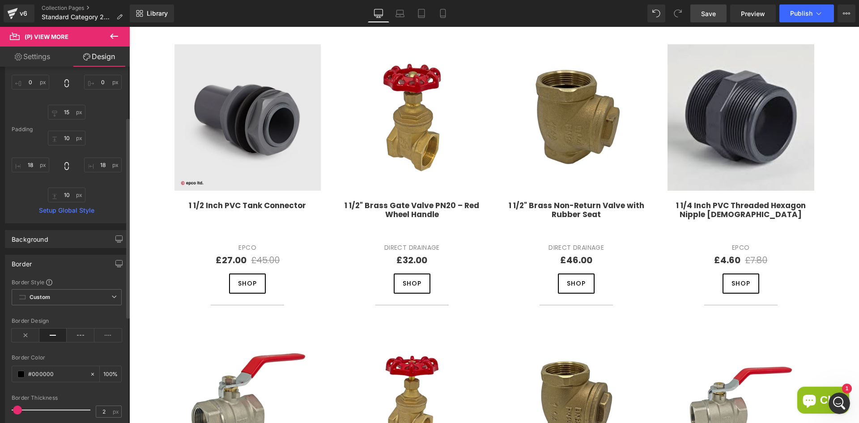
scroll to position [90, 0]
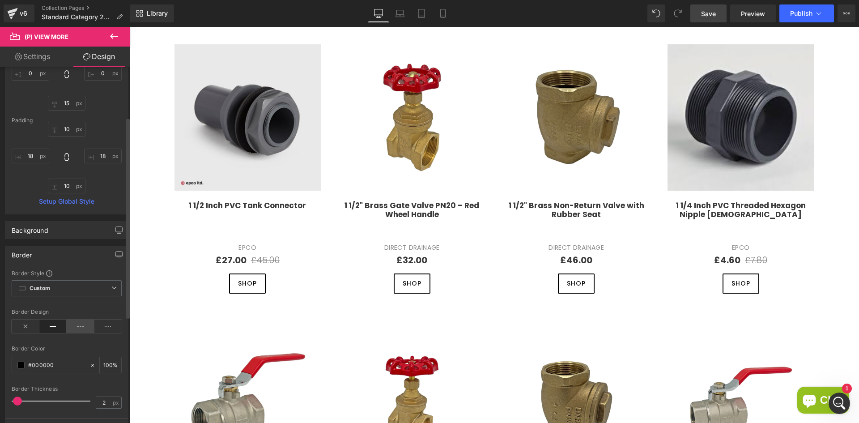
click at [78, 328] on icon at bounding box center [81, 326] width 28 height 13
click at [51, 328] on icon at bounding box center [53, 326] width 28 height 13
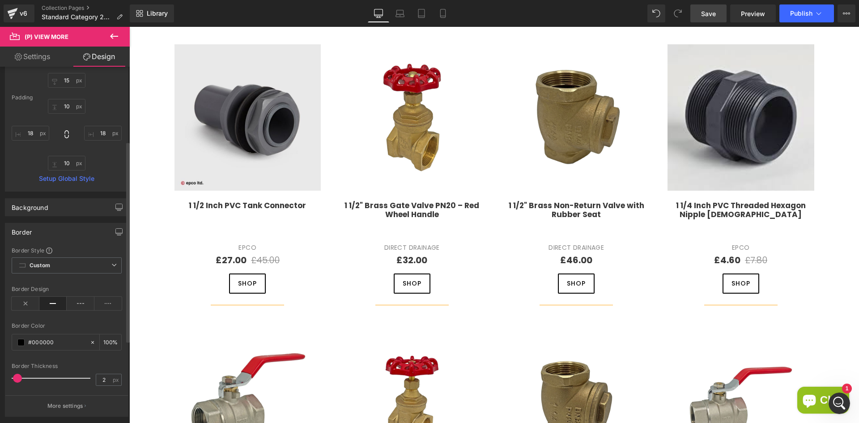
scroll to position [134, 0]
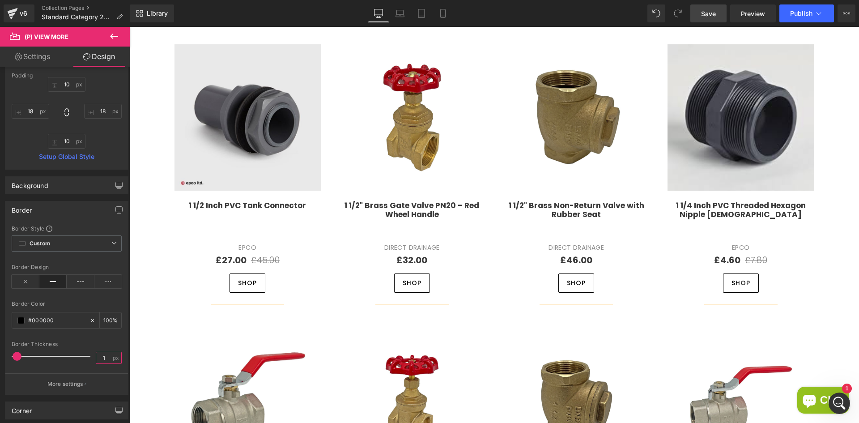
type input "1"
click at [28, 55] on link "Settings" at bounding box center [32, 57] width 65 height 20
type input "100"
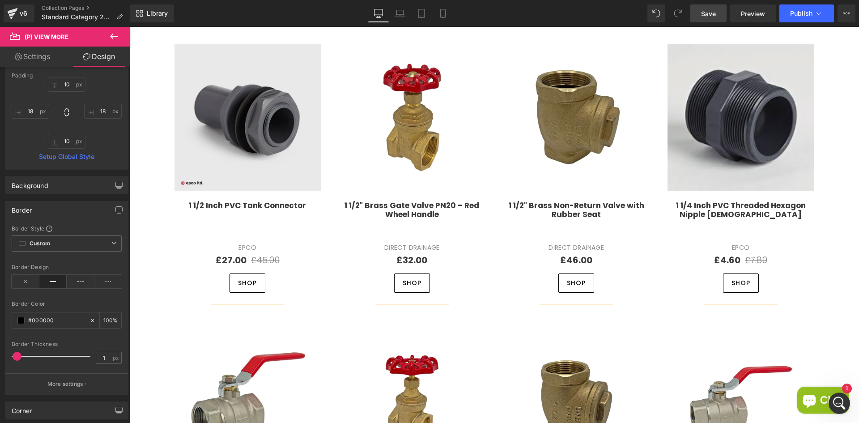
type input "100"
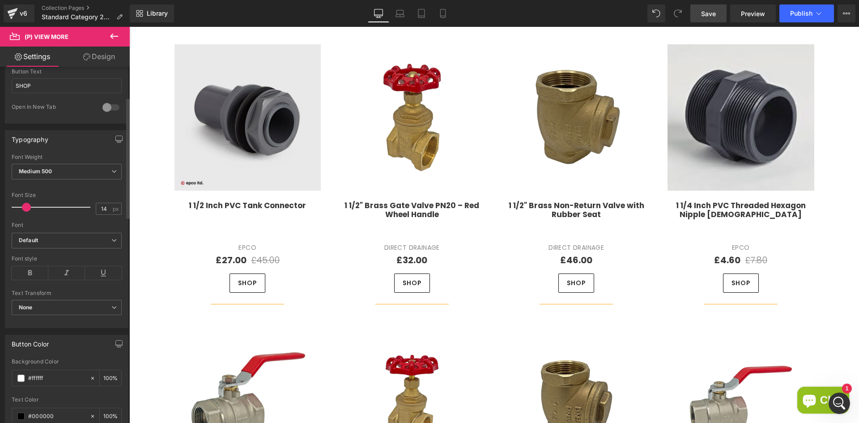
scroll to position [90, 0]
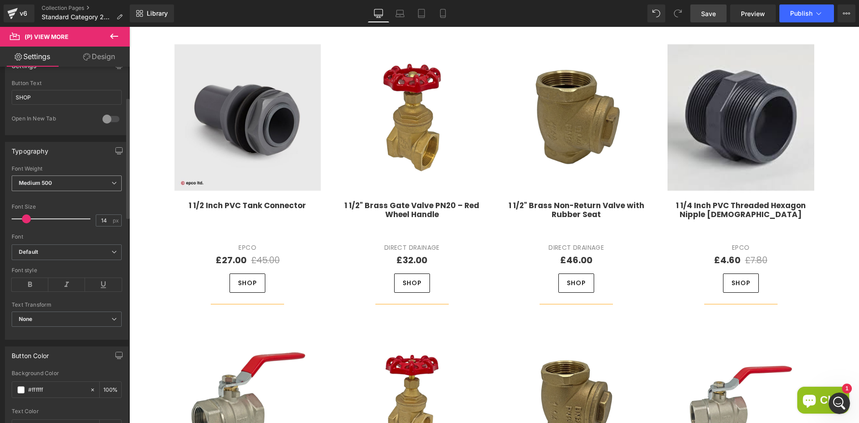
click at [43, 191] on span "Medium 500" at bounding box center [67, 183] width 110 height 16
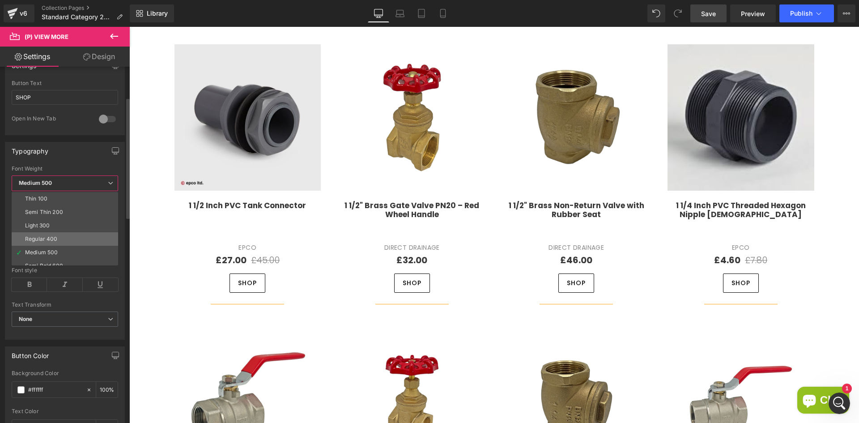
click at [45, 237] on div "Regular 400" at bounding box center [41, 239] width 33 height 6
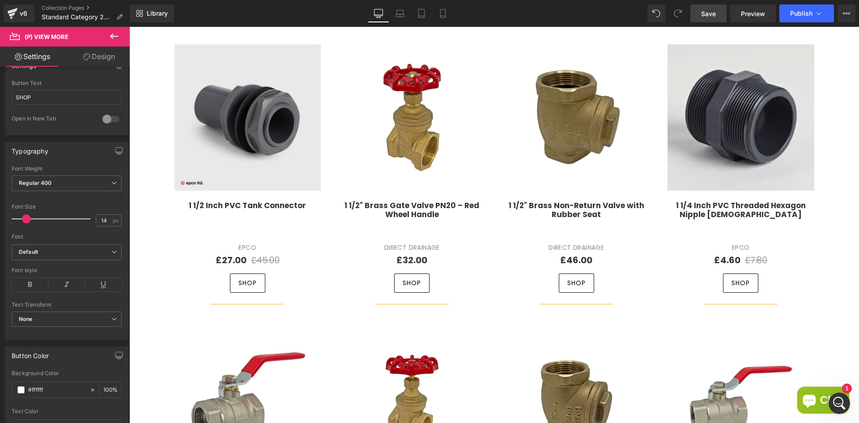
click at [712, 20] on link "Save" at bounding box center [709, 13] width 36 height 18
click at [752, 14] on span "Preview" at bounding box center [753, 13] width 24 height 9
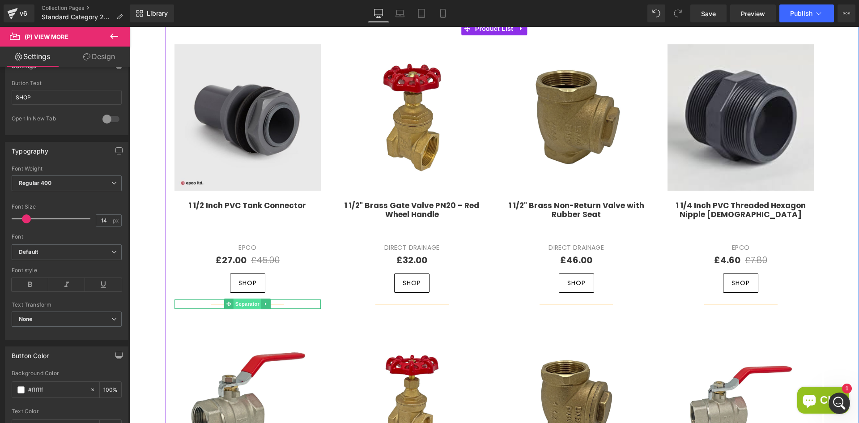
click at [253, 305] on span "Separator" at bounding box center [248, 304] width 28 height 11
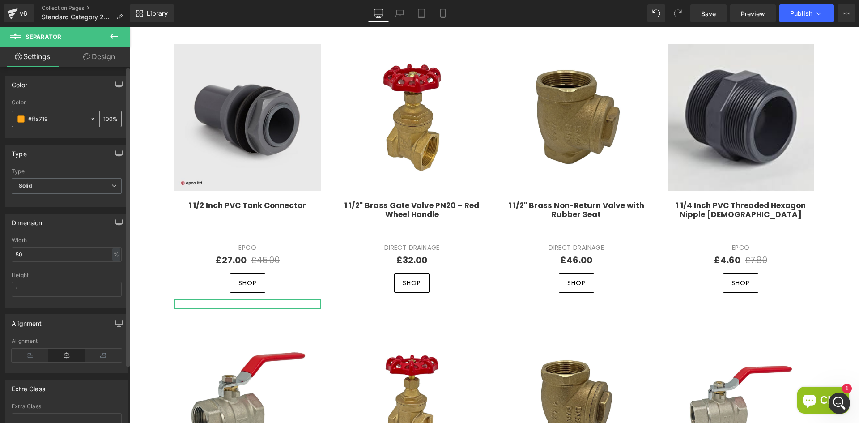
click at [21, 118] on span at bounding box center [20, 118] width 7 height 7
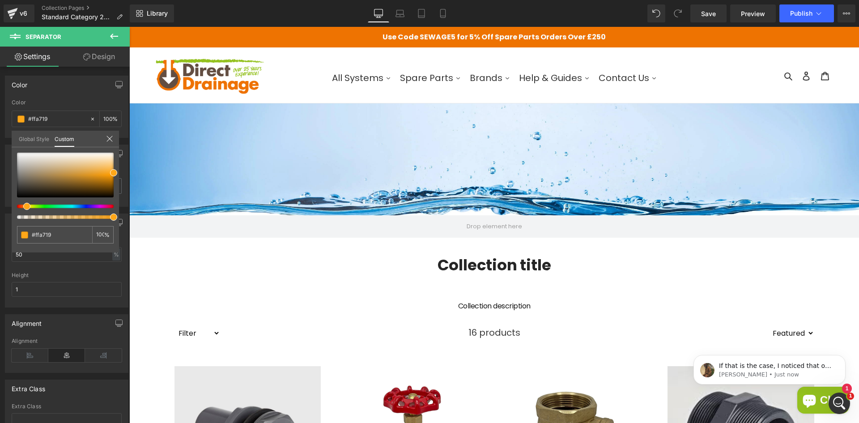
scroll to position [0, 0]
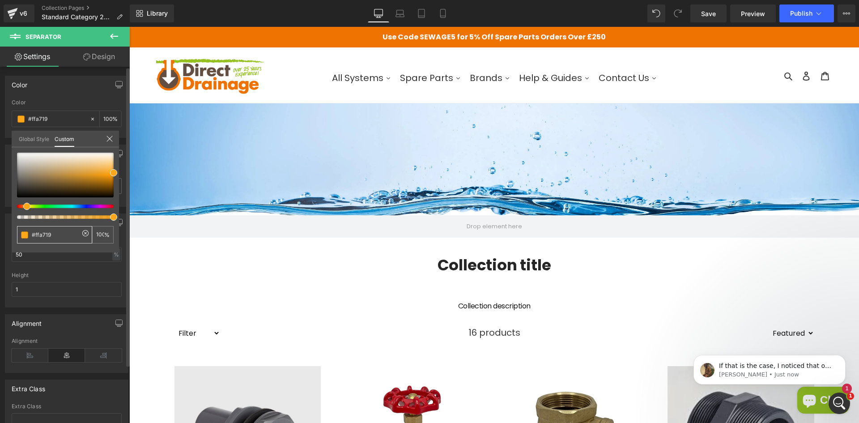
drag, startPoint x: 51, startPoint y: 236, endPoint x: 16, endPoint y: 236, distance: 34.9
click at [16, 236] on div "#ffa719 100 %" at bounding box center [65, 203] width 107 height 100
paste input "ec7206"
type input "#ec7206"
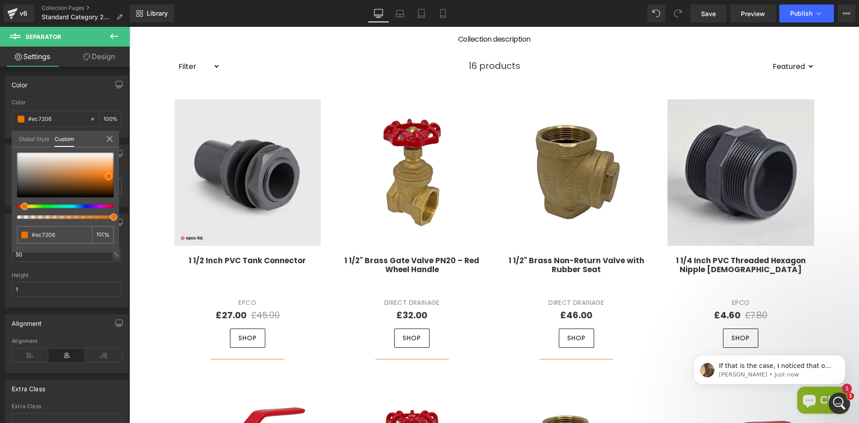
scroll to position [269, 0]
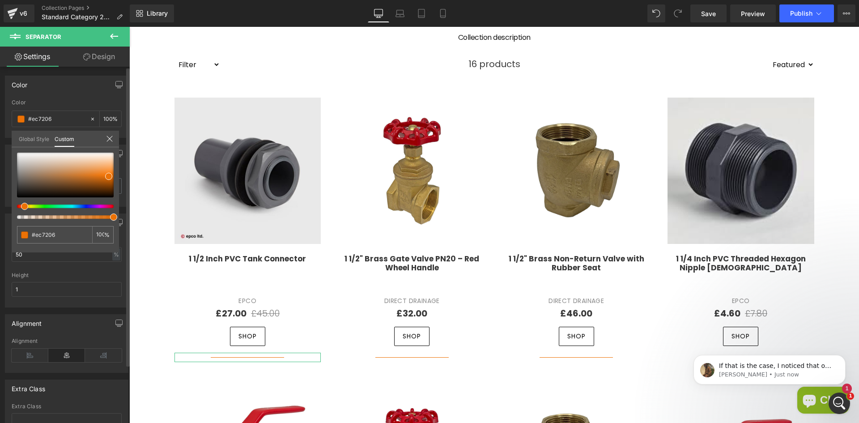
type input "#ec7206"
type input "#814817"
type input "#7c491c"
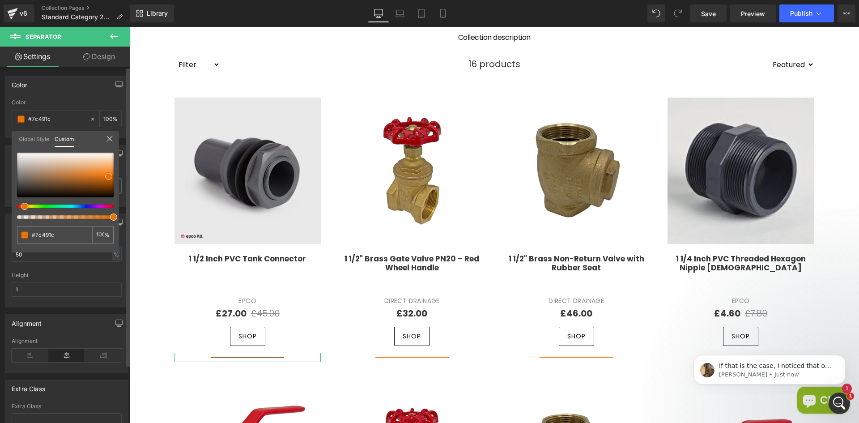
type input "#29231d"
type input "#141414"
type input "#111111"
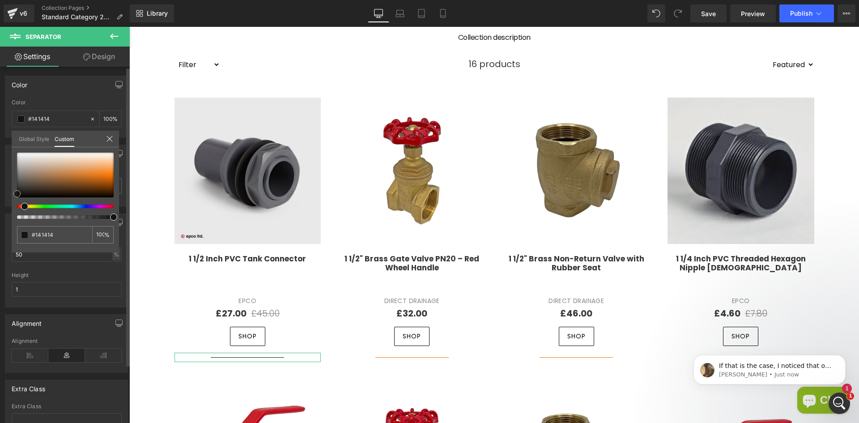
type input "#111111"
drag, startPoint x: 73, startPoint y: 185, endPoint x: 10, endPoint y: 195, distance: 64.3
click at [10, 138] on div "Color rgba(17, 17, 17, 1) Color #111111 100 % Global Style Custom Setup Global …" at bounding box center [67, 103] width 134 height 69
type input "#0f0f0f"
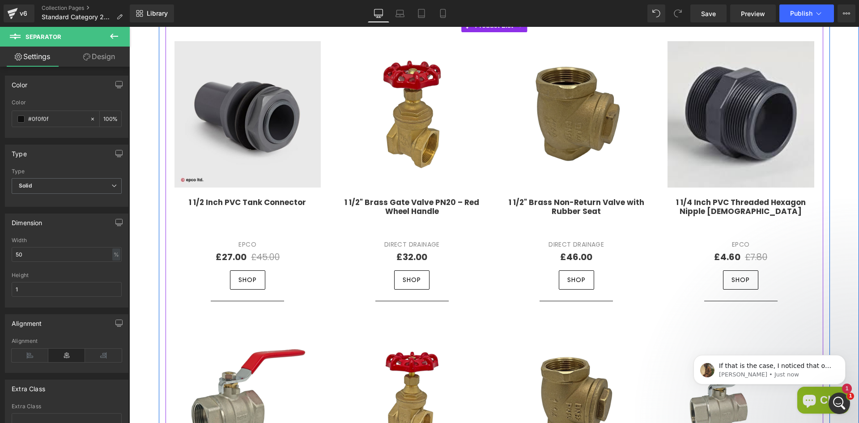
scroll to position [313, 0]
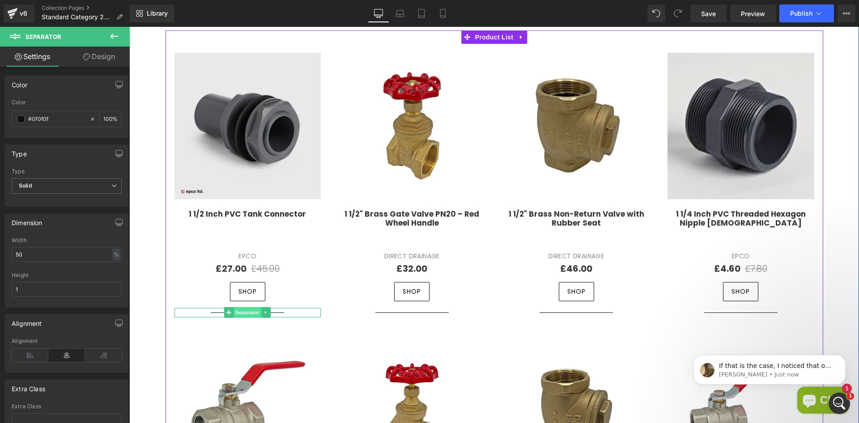
click at [243, 311] on span "Separator" at bounding box center [248, 312] width 28 height 11
click at [265, 311] on icon at bounding box center [266, 312] width 5 height 5
click at [269, 310] on icon at bounding box center [271, 312] width 5 height 5
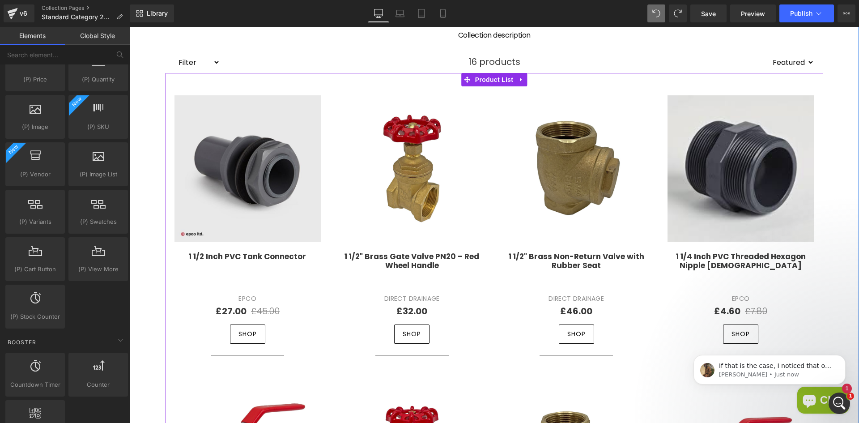
scroll to position [269, 0]
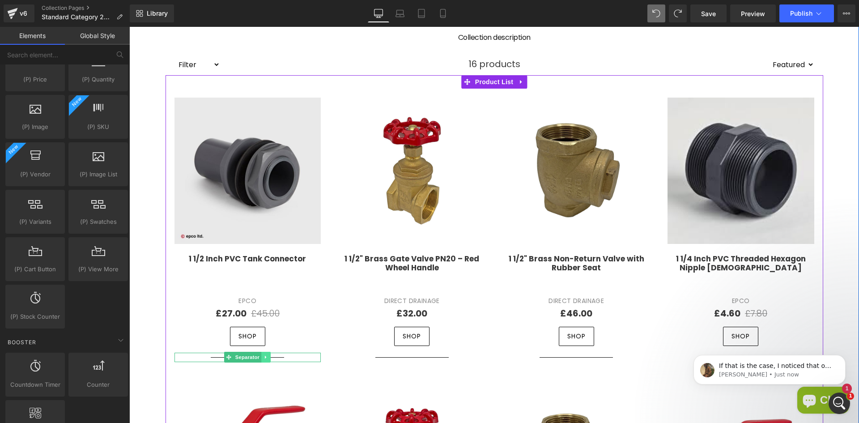
click at [261, 357] on link at bounding box center [265, 357] width 9 height 11
click at [235, 357] on span "Separator" at bounding box center [248, 357] width 28 height 11
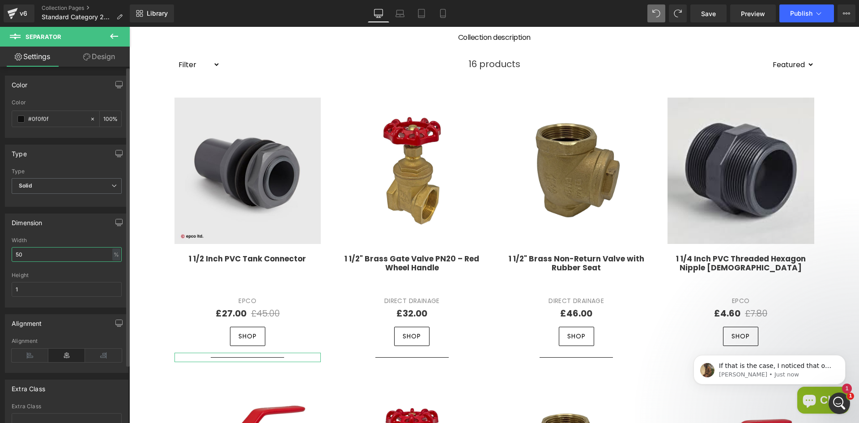
drag, startPoint x: 46, startPoint y: 254, endPoint x: 7, endPoint y: 252, distance: 39.0
click at [7, 252] on div "50% Width 50 % % px 1px Height 1" at bounding box center [66, 272] width 123 height 70
type input "80"
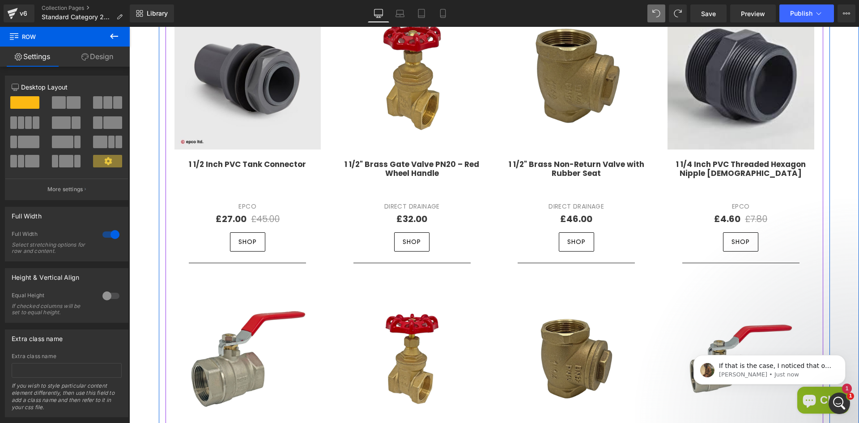
scroll to position [358, 0]
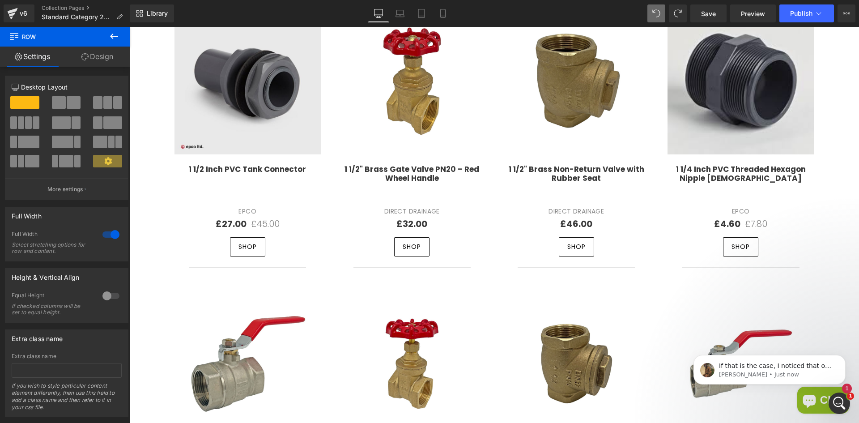
click at [115, 36] on icon at bounding box center [114, 36] width 8 height 5
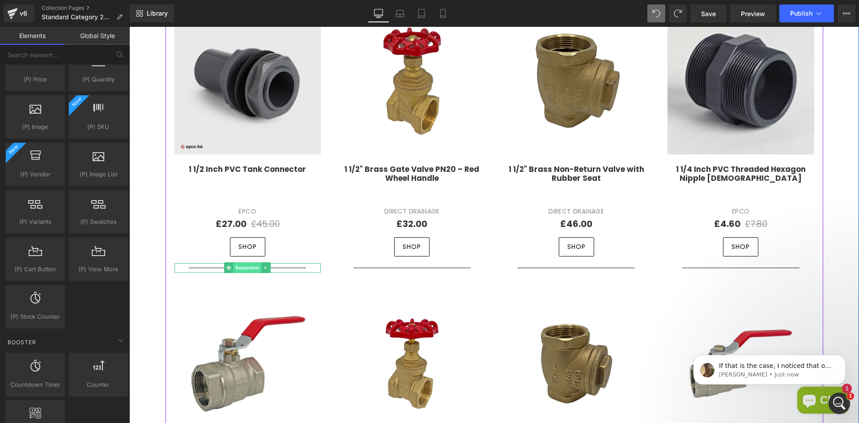
click at [248, 266] on span "Separator" at bounding box center [248, 267] width 28 height 11
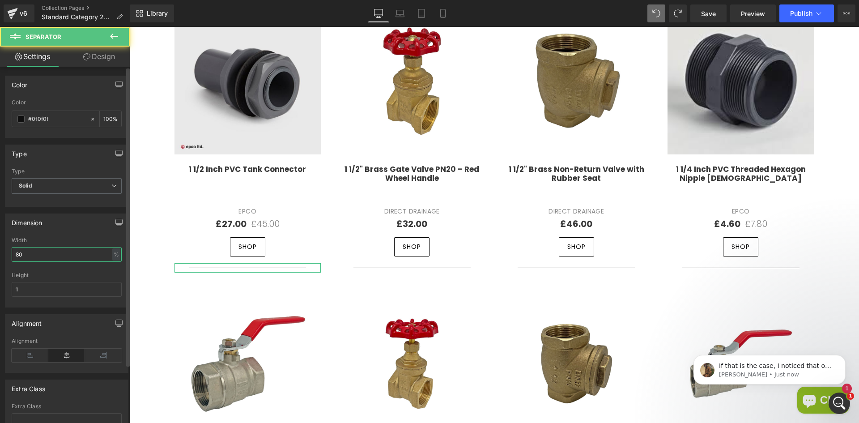
drag, startPoint x: 52, startPoint y: 256, endPoint x: 9, endPoint y: 252, distance: 44.1
click at [9, 252] on div "80% Width 80 % % px 1px Height 1" at bounding box center [66, 272] width 123 height 70
type input "50"
click at [79, 270] on div at bounding box center [67, 269] width 110 height 6
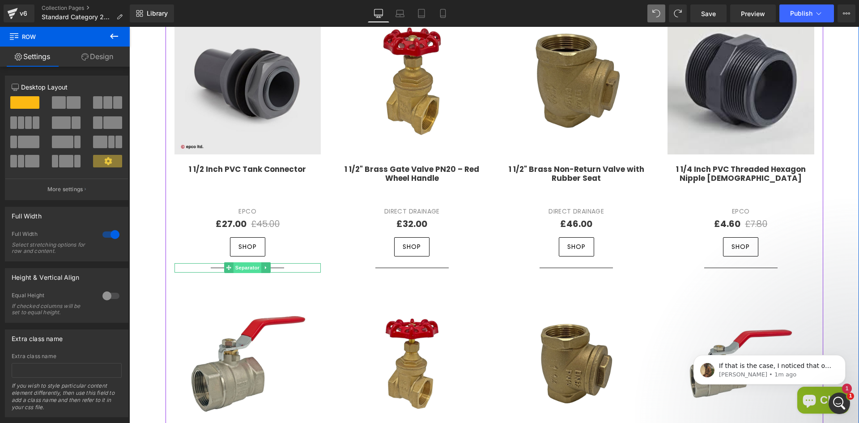
click at [237, 268] on span "Separator" at bounding box center [248, 267] width 28 height 11
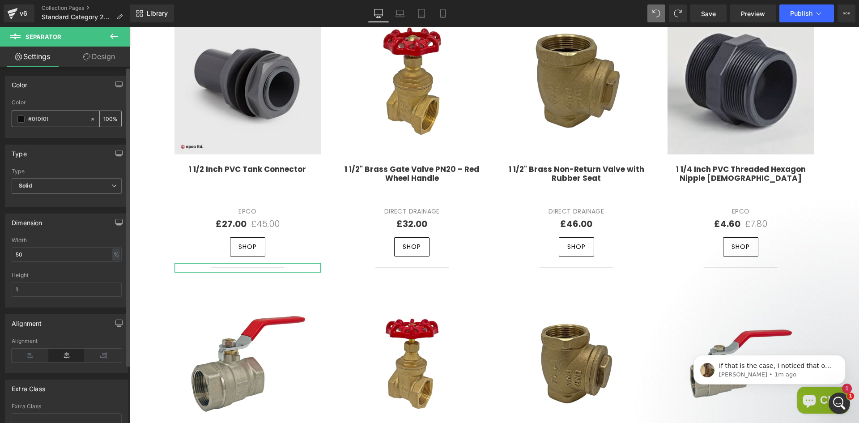
click at [45, 121] on input "#0f0f0f" at bounding box center [56, 119] width 57 height 10
drag, startPoint x: 50, startPoint y: 120, endPoint x: 30, endPoint y: 119, distance: 19.7
click at [30, 119] on input "#0f0f0f" at bounding box center [56, 119] width 57 height 10
paste input "#ec7206"
type input "##ec7206"
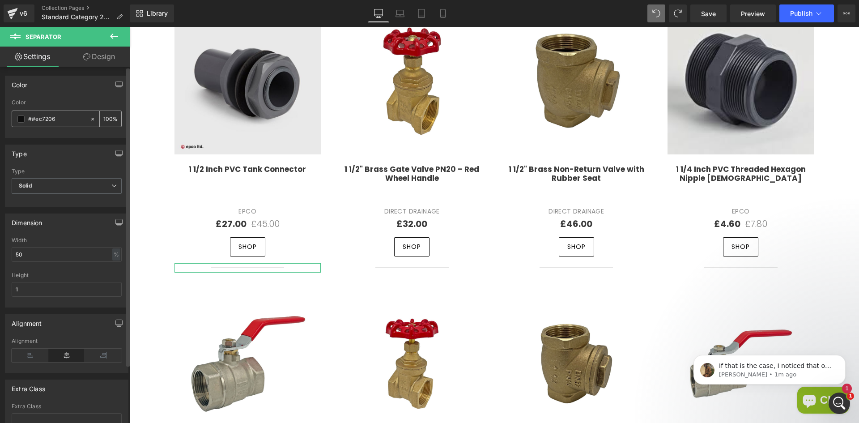
type input "0"
click at [36, 119] on input "##ec7206" at bounding box center [56, 119] width 57 height 10
type input "#ec7206"
type input "100"
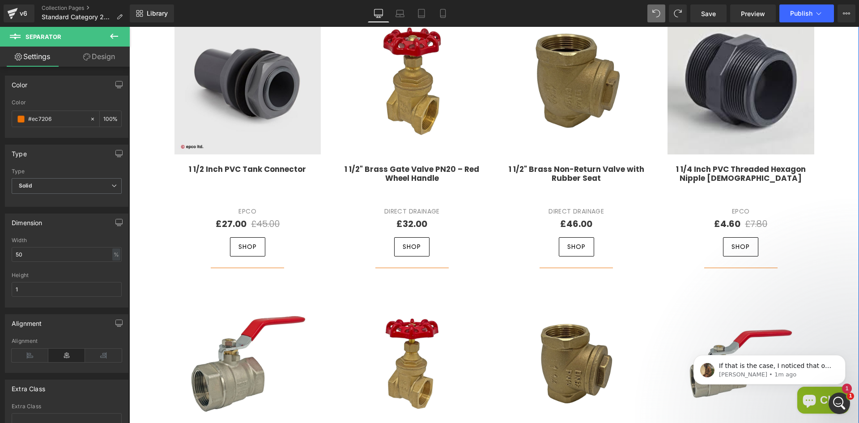
click at [129, 27] on div at bounding box center [129, 27] width 0 height 0
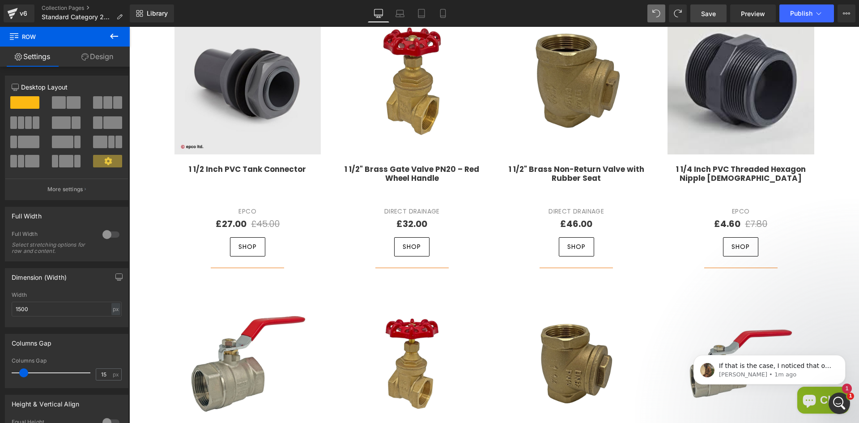
click at [706, 11] on span "Save" at bounding box center [708, 13] width 15 height 9
click at [756, 372] on p "Abraham • 1m ago" at bounding box center [776, 375] width 115 height 8
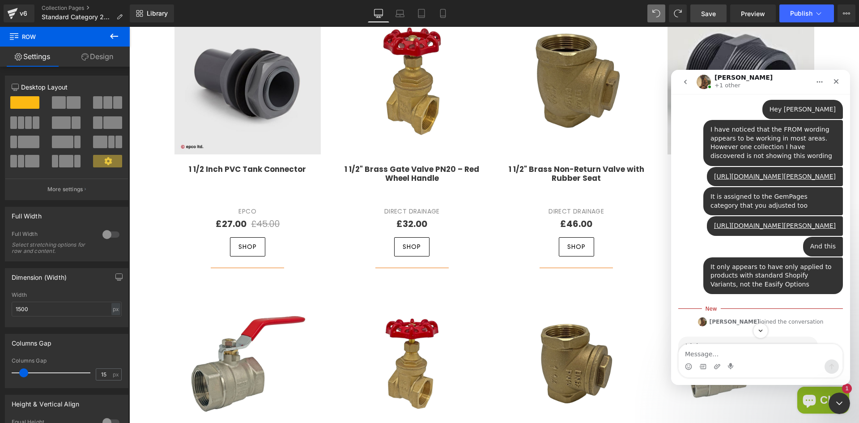
scroll to position [4766, 0]
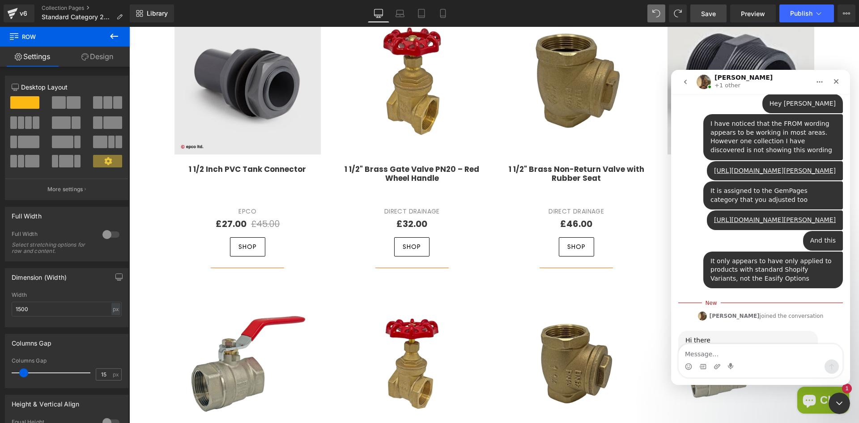
click at [739, 353] on textarea "Message…" at bounding box center [761, 351] width 164 height 15
type textarea "t"
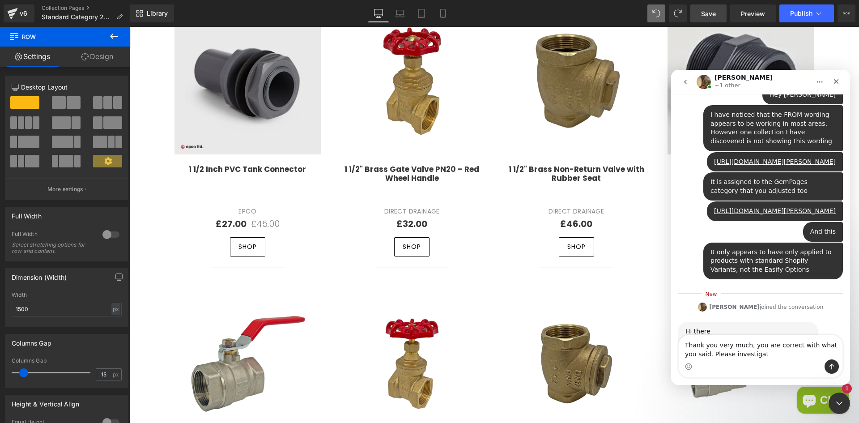
type textarea "Thank you very much, you are correct with what you said. Please investigate"
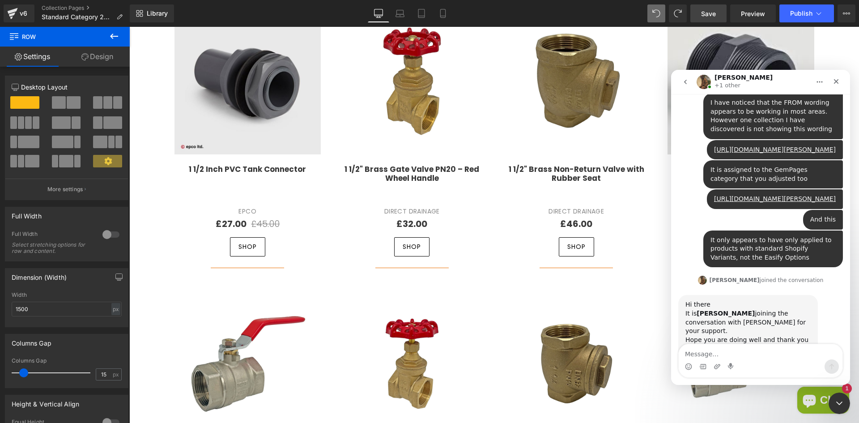
click at [711, 15] on div at bounding box center [429, 198] width 859 height 396
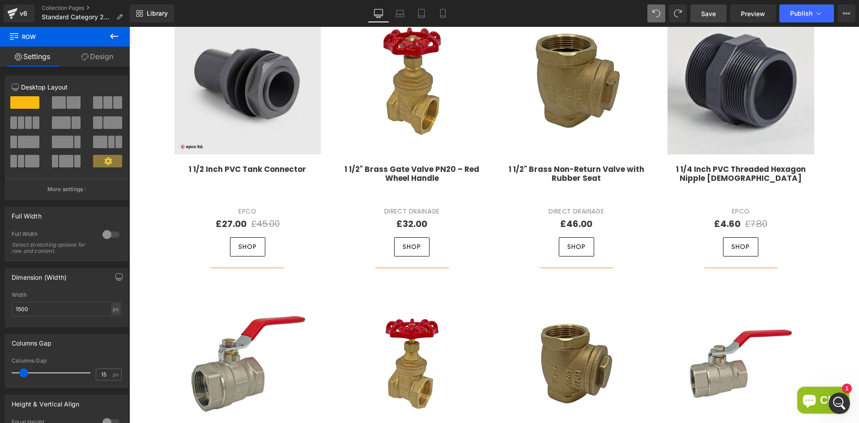
drag, startPoint x: 712, startPoint y: 16, endPoint x: 268, endPoint y: 214, distance: 486.3
click at [712, 16] on span "Save" at bounding box center [708, 13] width 15 height 9
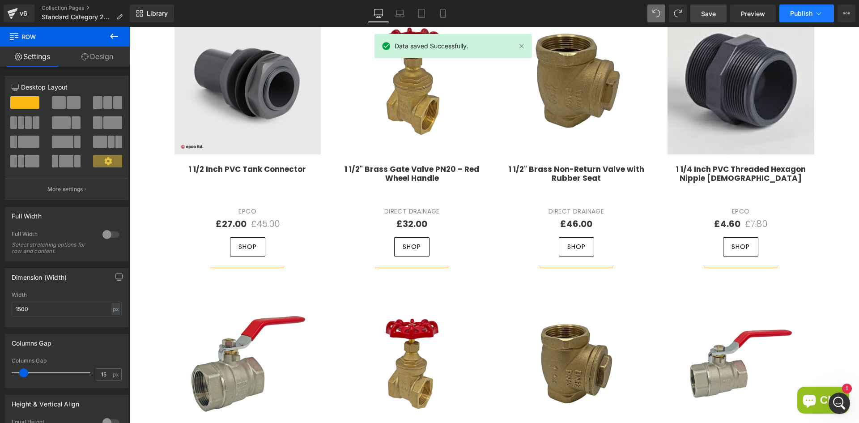
click at [799, 11] on span "Publish" at bounding box center [802, 13] width 22 height 7
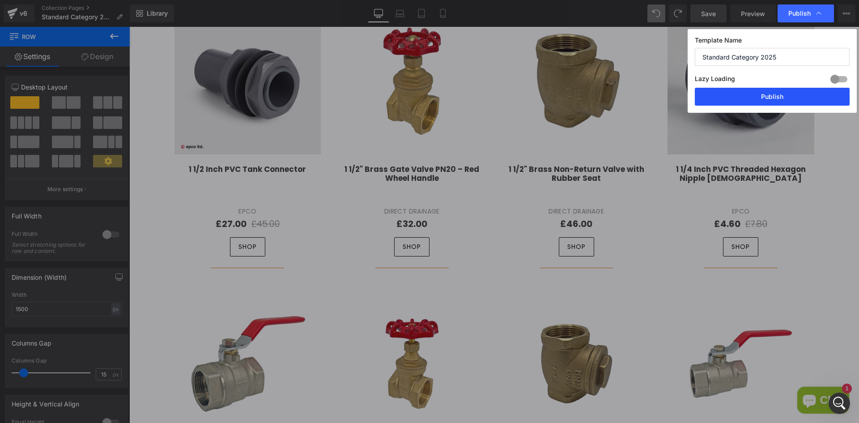
click at [756, 90] on button "Publish" at bounding box center [772, 97] width 155 height 18
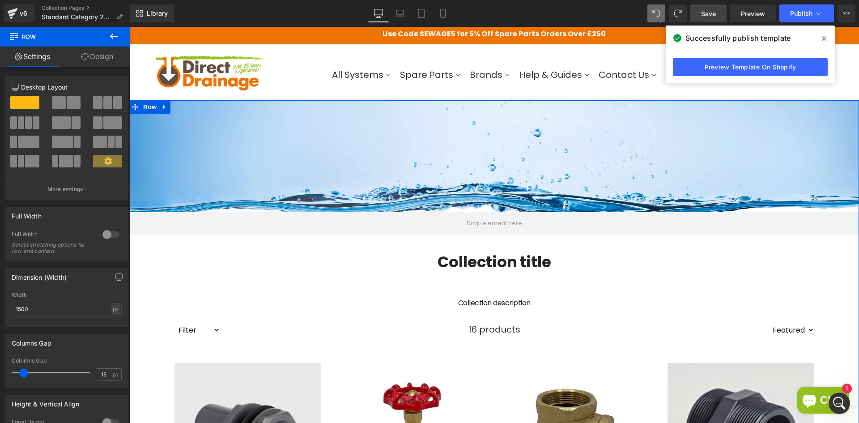
scroll to position [0, 0]
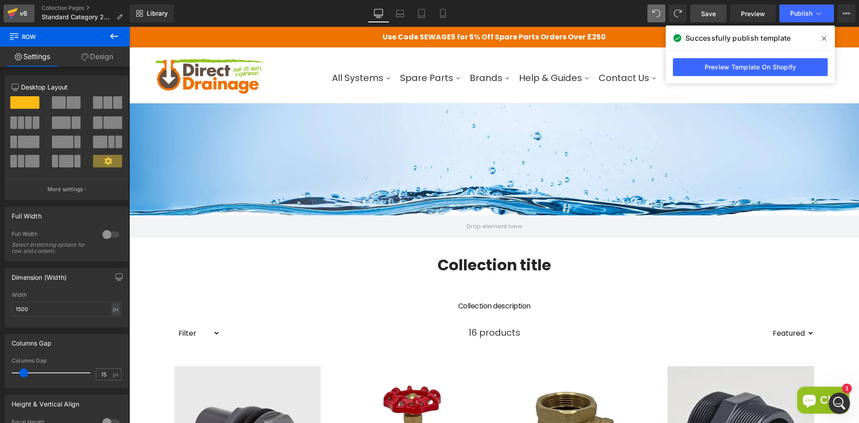
click at [15, 16] on icon at bounding box center [12, 13] width 11 height 22
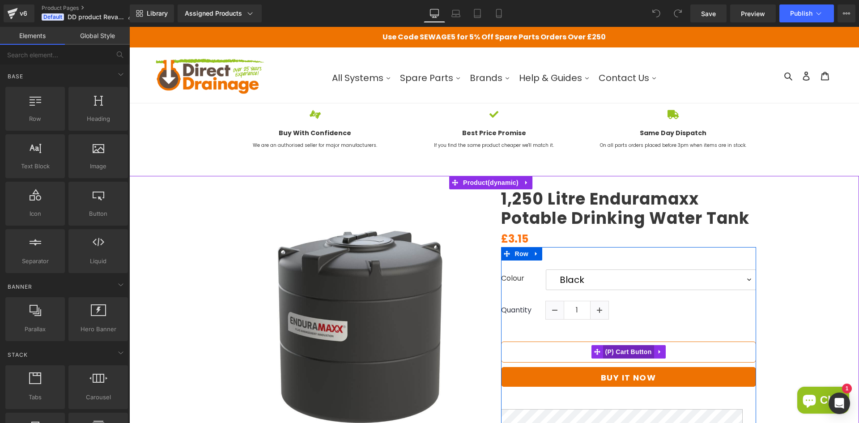
click at [619, 349] on span "(P) Cart Button" at bounding box center [628, 351] width 51 height 13
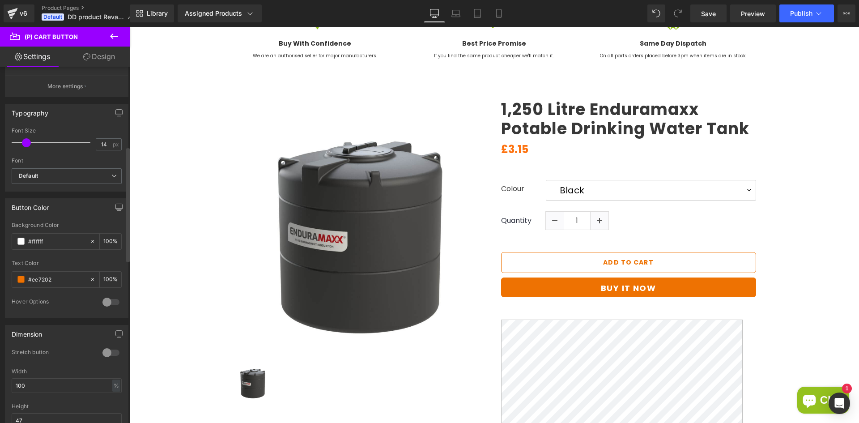
scroll to position [269, 0]
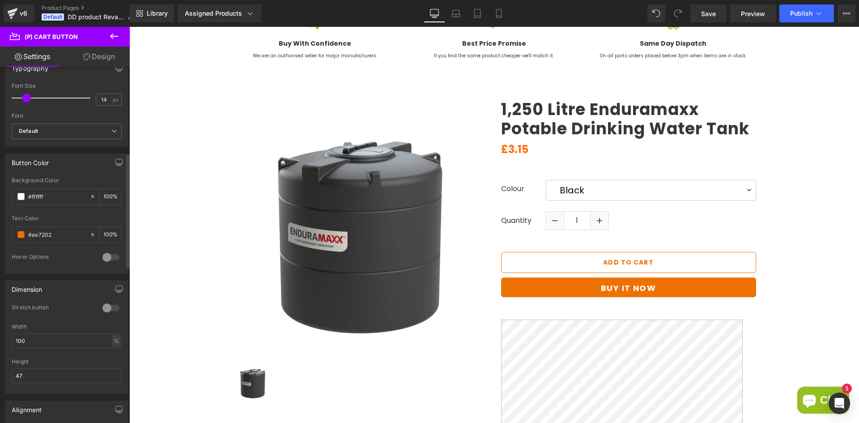
click at [105, 258] on div at bounding box center [110, 257] width 21 height 14
drag, startPoint x: 53, startPoint y: 235, endPoint x: 26, endPoint y: 235, distance: 27.8
click at [26, 235] on div "#ee7202" at bounding box center [50, 235] width 77 height 16
click at [63, 291] on input "text" at bounding box center [56, 292] width 57 height 10
paste input "#ee7202"
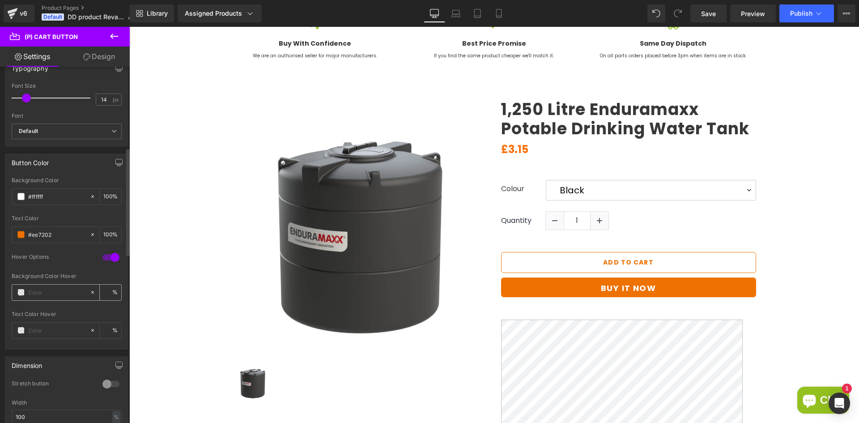
type input "#ee7202"
type input "100"
type input "#ee7202"
click at [19, 332] on span at bounding box center [20, 330] width 7 height 7
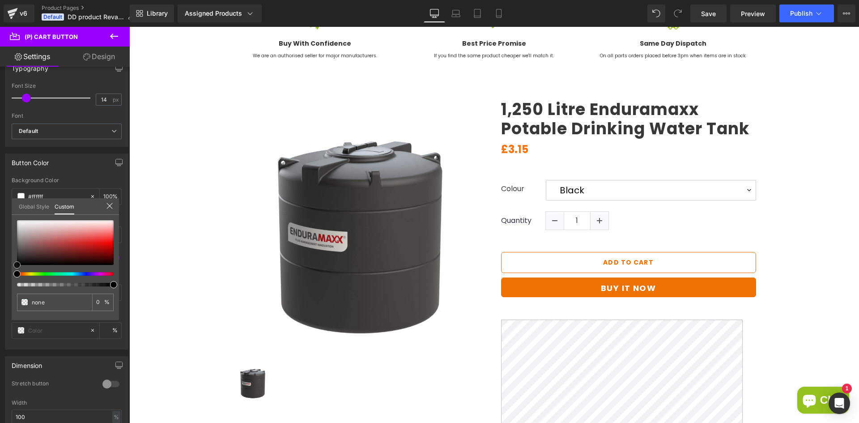
type input "#ca4444"
type input "100"
type input "#ca4444"
type input "100"
type input "#d18989"
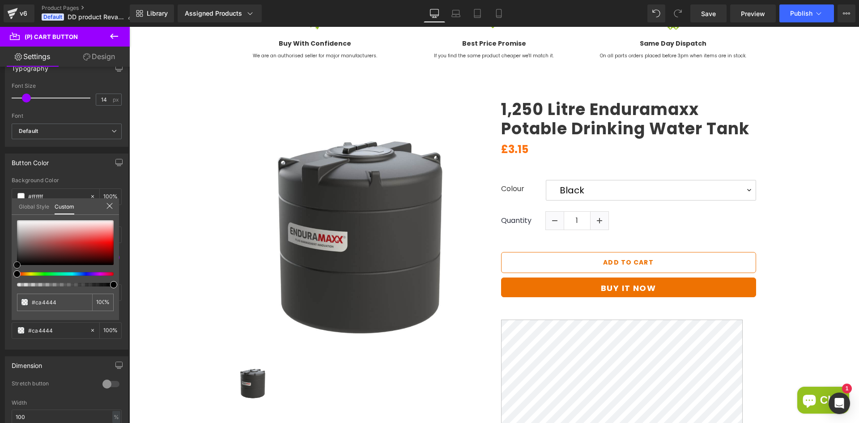
type input "#d18989"
type input "#dec9c9"
type input "#ffffff"
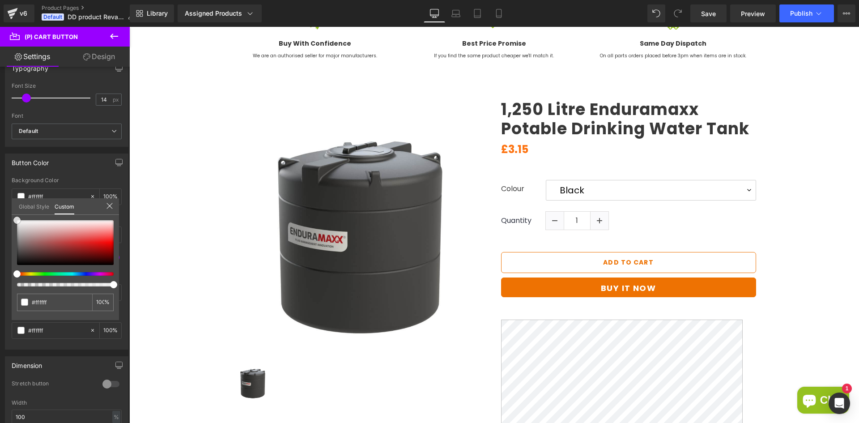
drag, startPoint x: -2, startPoint y: 214, endPoint x: -12, endPoint y: 208, distance: 11.3
click at [0, 208] on html "(P) Cart Button You are previewing how the will restyle your page. You can not …" at bounding box center [429, 211] width 859 height 423
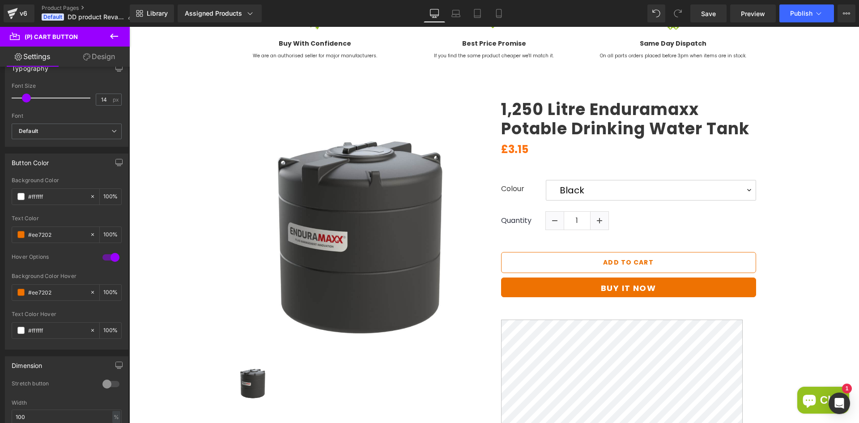
click at [713, 12] on span "Save" at bounding box center [708, 13] width 15 height 9
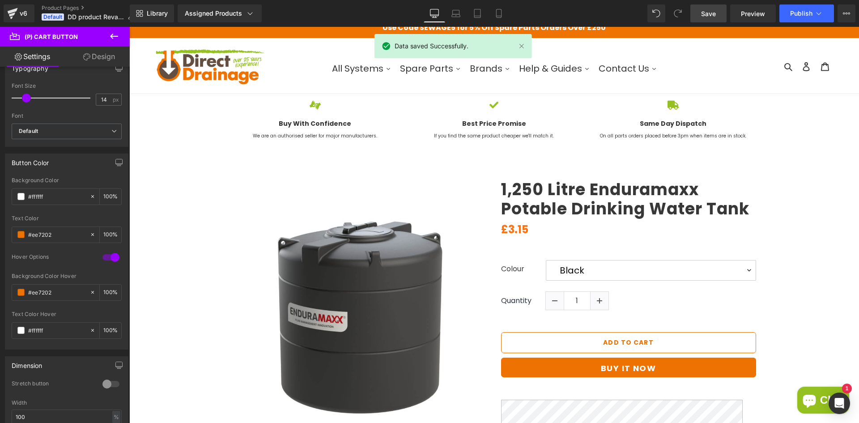
scroll to position [0, 0]
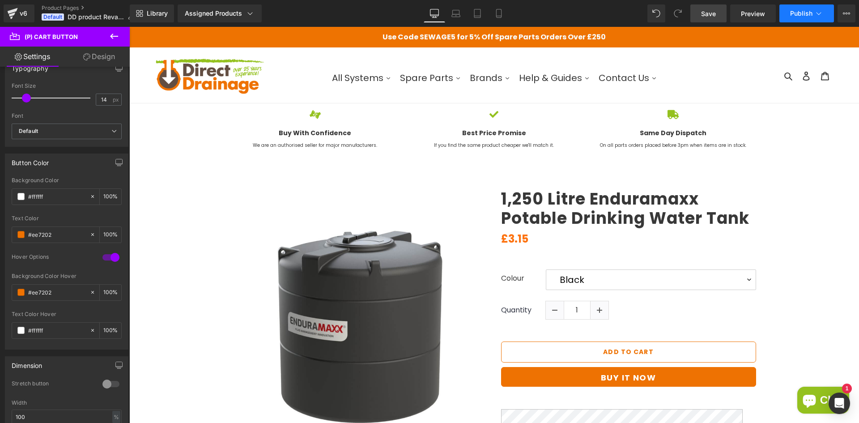
click at [792, 17] on button "Publish" at bounding box center [807, 13] width 55 height 18
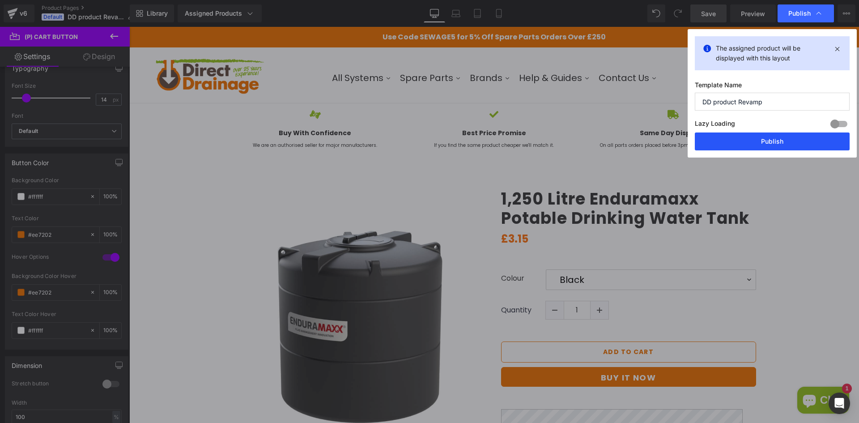
click at [750, 141] on button "Publish" at bounding box center [772, 141] width 155 height 18
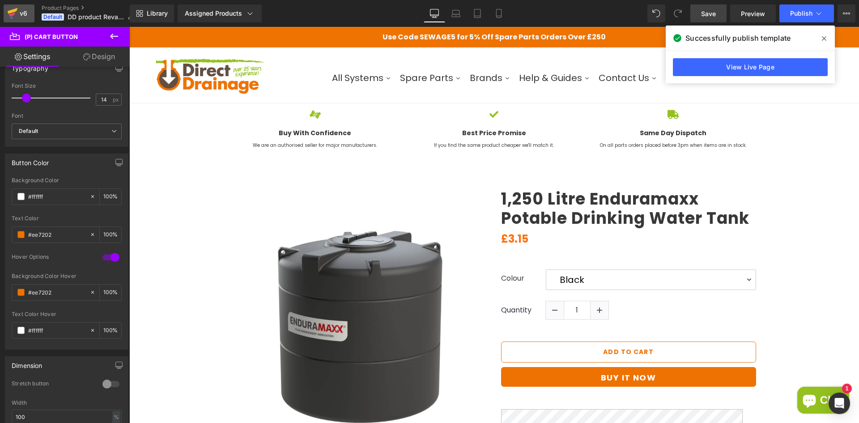
click at [15, 12] on icon at bounding box center [12, 13] width 11 height 22
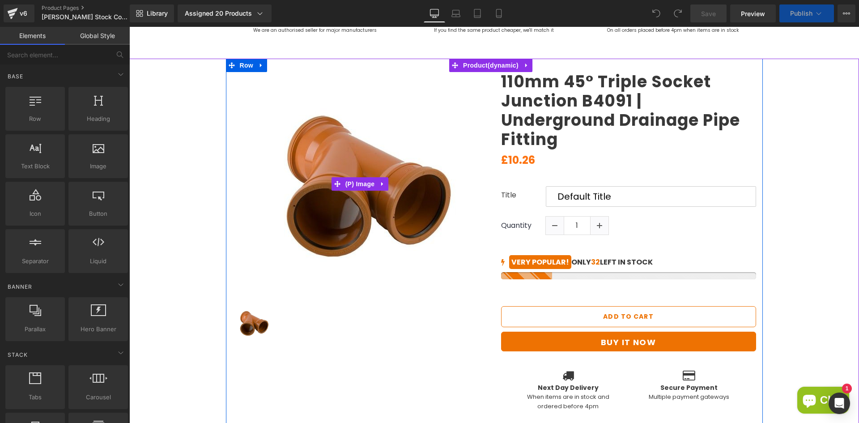
scroll to position [134, 0]
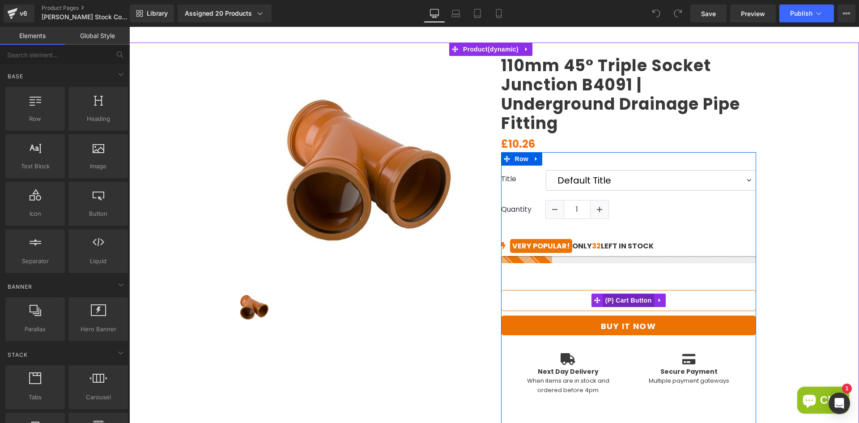
click at [635, 300] on span "(P) Cart Button" at bounding box center [628, 300] width 51 height 13
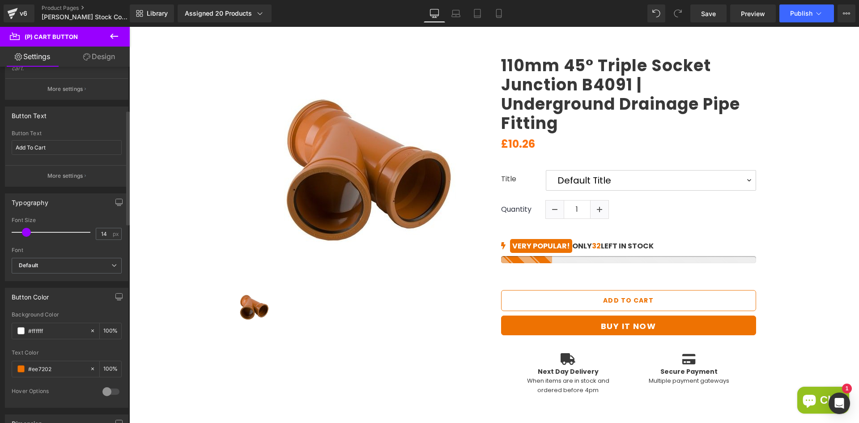
click at [100, 393] on div at bounding box center [110, 392] width 21 height 14
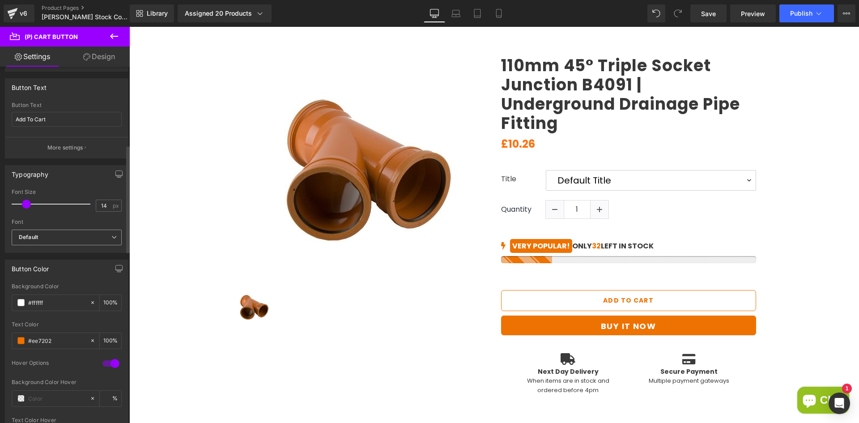
scroll to position [313, 0]
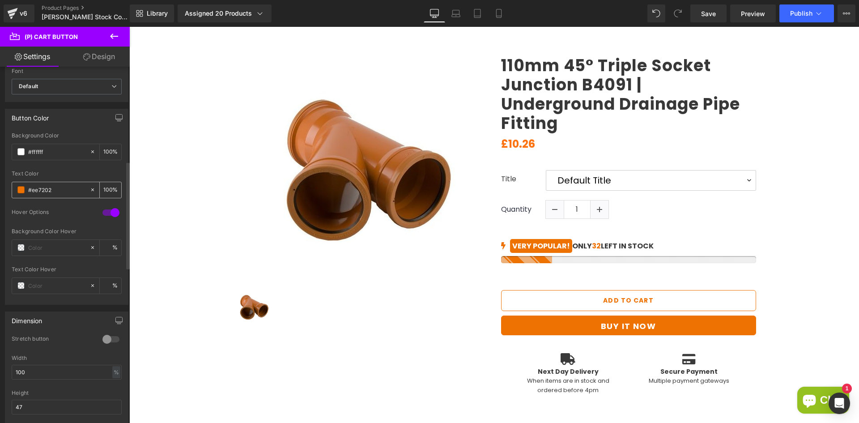
drag, startPoint x: 55, startPoint y: 191, endPoint x: 26, endPoint y: 191, distance: 29.1
click at [26, 191] on div "#ee7202" at bounding box center [50, 190] width 77 height 16
click at [48, 246] on input "text" at bounding box center [56, 248] width 57 height 10
paste input "#ee7202"
type input "#ee7202"
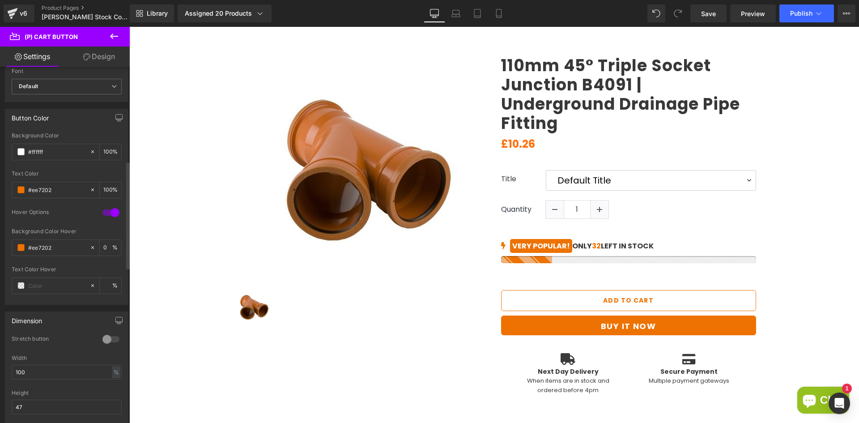
type input "100"
type input "#ee7202"
drag, startPoint x: 48, startPoint y: 150, endPoint x: 8, endPoint y: 149, distance: 40.3
click at [8, 149] on div "#ffffff Background Color #ffffff 100 % #ee7202 Text Color #ee7202 100 % 1 Hover…" at bounding box center [66, 218] width 123 height 172
click at [47, 286] on input "text" at bounding box center [56, 286] width 57 height 10
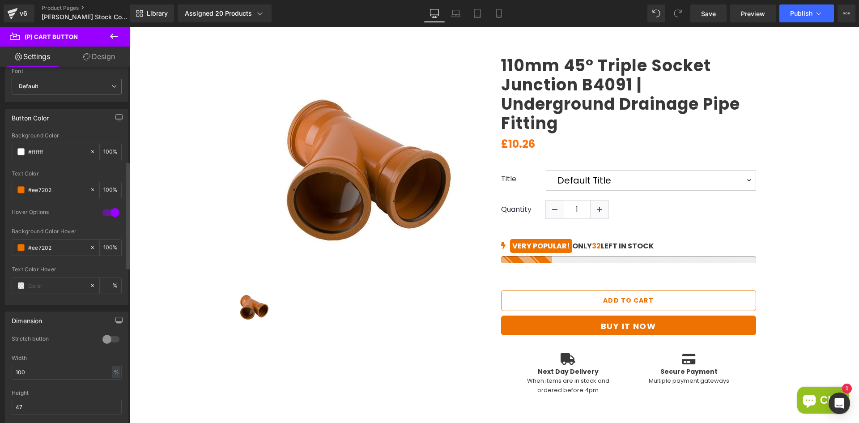
paste input "#ffffff"
type input "#ffffff"
type input "100"
type input "#ffffff"
click at [704, 14] on span "Save" at bounding box center [708, 13] width 15 height 9
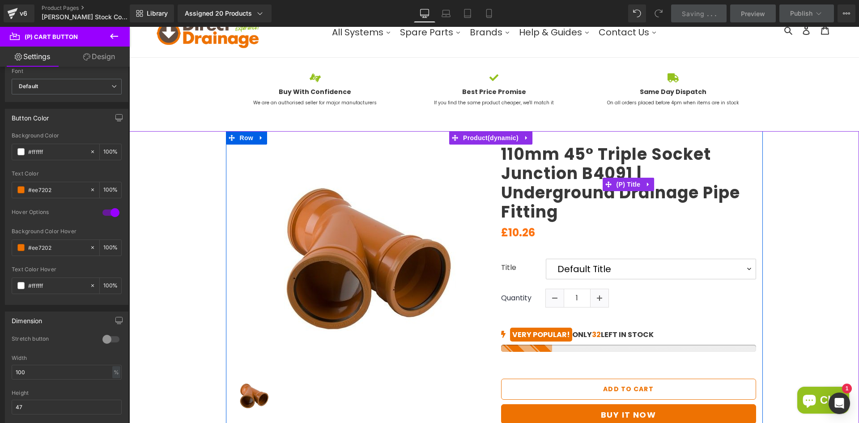
scroll to position [45, 0]
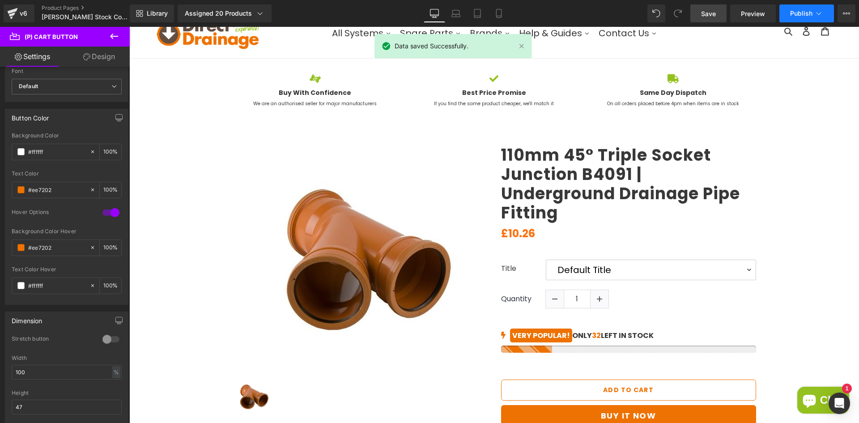
click at [793, 16] on span "Publish" at bounding box center [802, 13] width 22 height 7
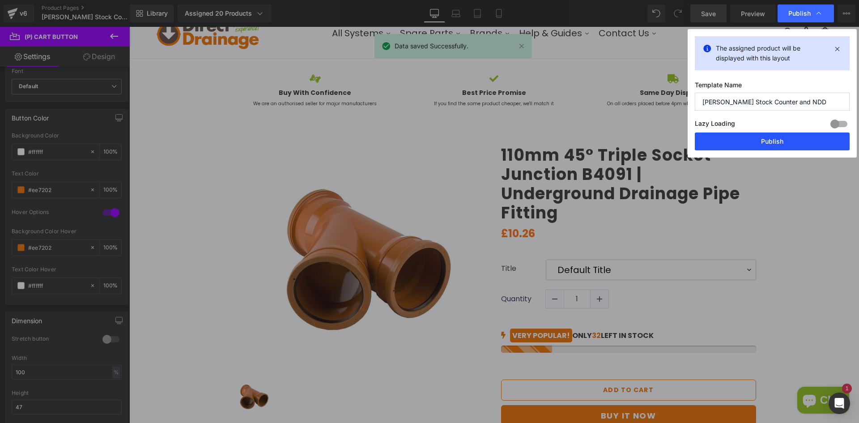
click at [735, 138] on button "Publish" at bounding box center [772, 141] width 155 height 18
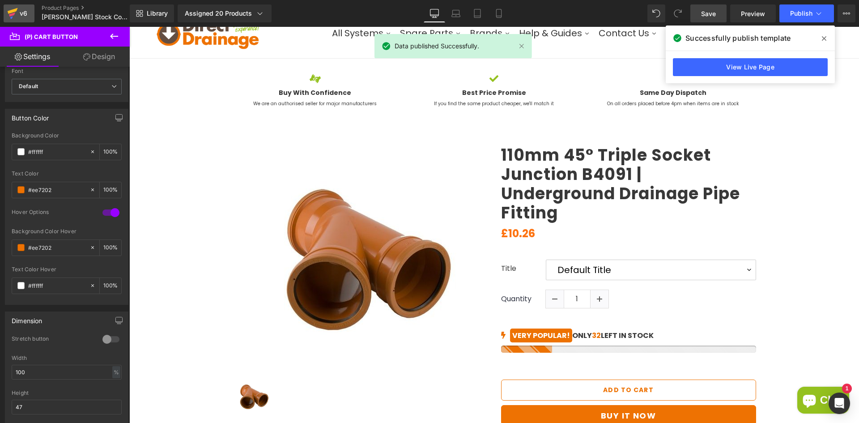
click at [14, 14] on icon at bounding box center [12, 15] width 6 height 4
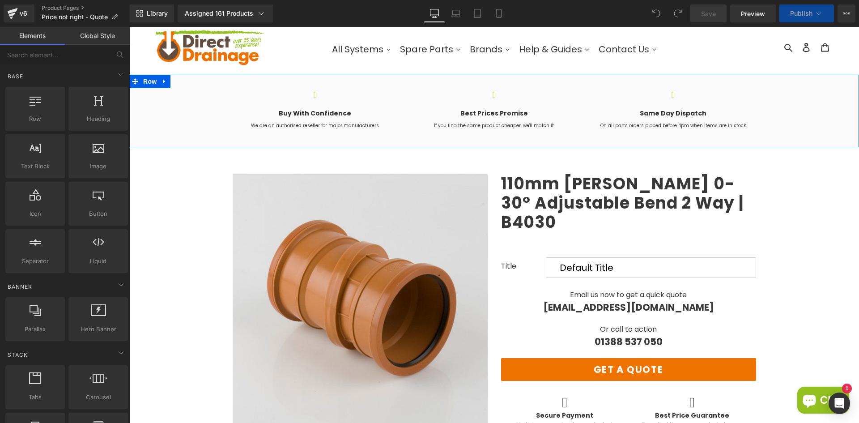
scroll to position [45, 0]
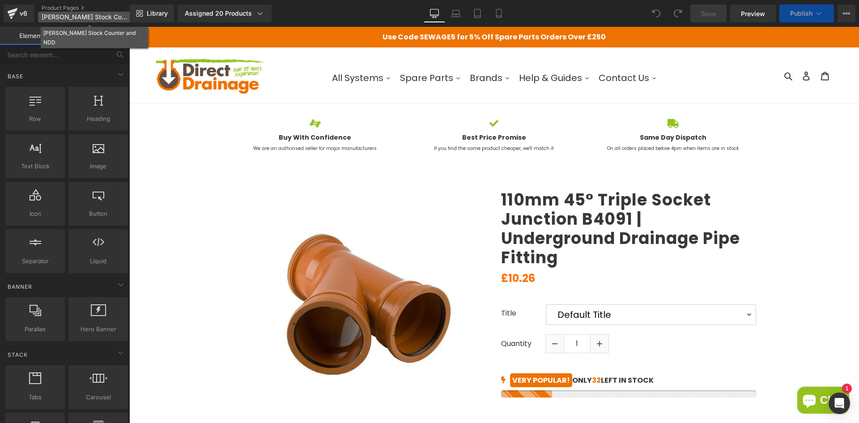
click at [60, 18] on span "Brett Martin Stock Counter and NDD" at bounding box center [85, 16] width 86 height 7
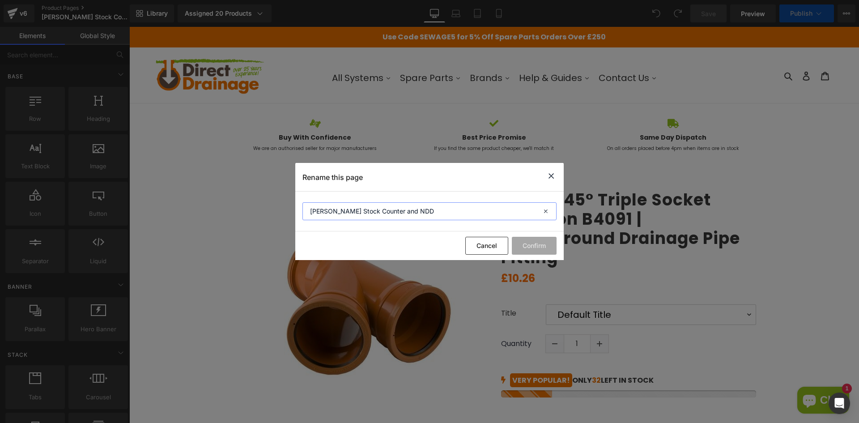
click at [421, 210] on input "Brett Martin Stock Counter and NDD" at bounding box center [430, 211] width 254 height 18
click at [551, 177] on icon at bounding box center [551, 176] width 11 height 11
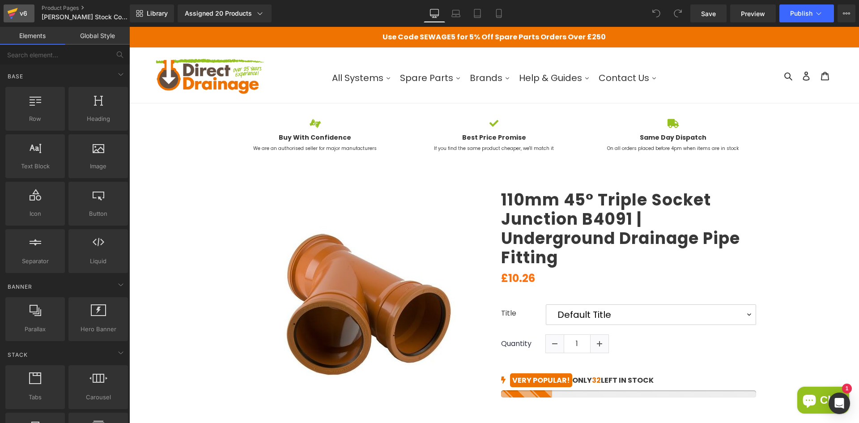
click at [23, 11] on div "v6" at bounding box center [23, 14] width 11 height 12
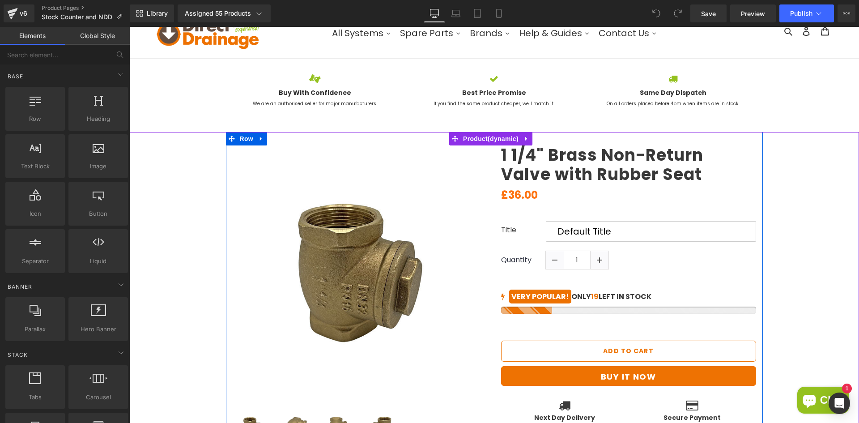
scroll to position [90, 0]
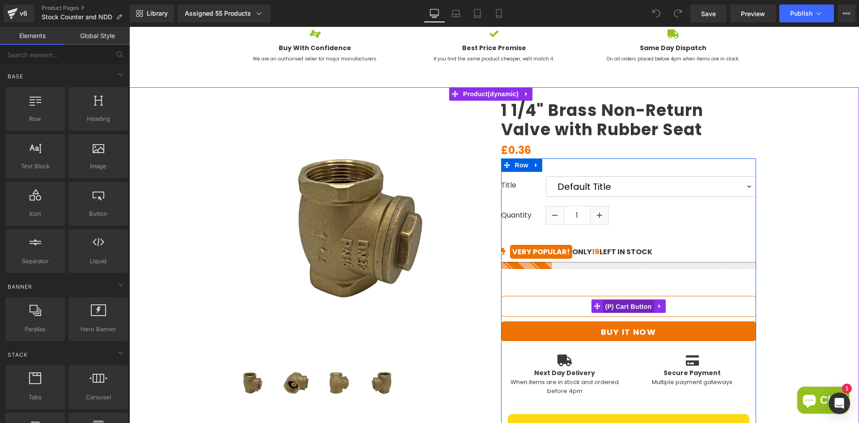
click at [615, 305] on span "(P) Cart Button" at bounding box center [628, 306] width 51 height 13
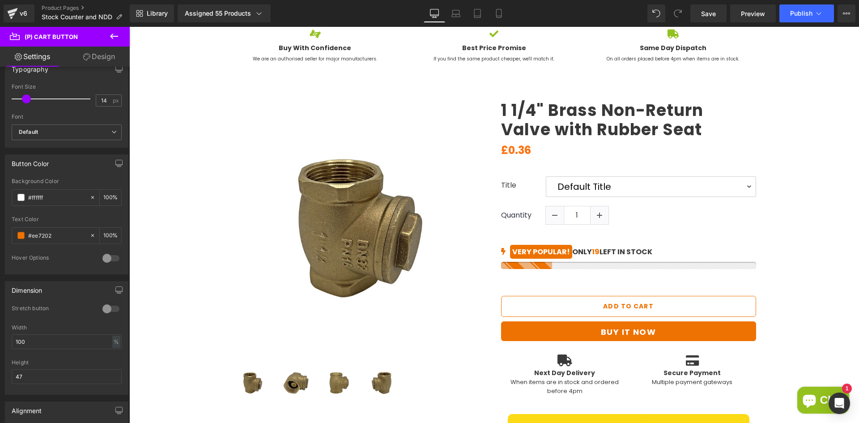
scroll to position [269, 0]
click at [112, 257] on div at bounding box center [110, 257] width 21 height 14
drag, startPoint x: 54, startPoint y: 234, endPoint x: 17, endPoint y: 234, distance: 36.3
click at [17, 234] on div "#ee7202" at bounding box center [50, 235] width 77 height 16
click at [55, 289] on input "text" at bounding box center [56, 292] width 57 height 10
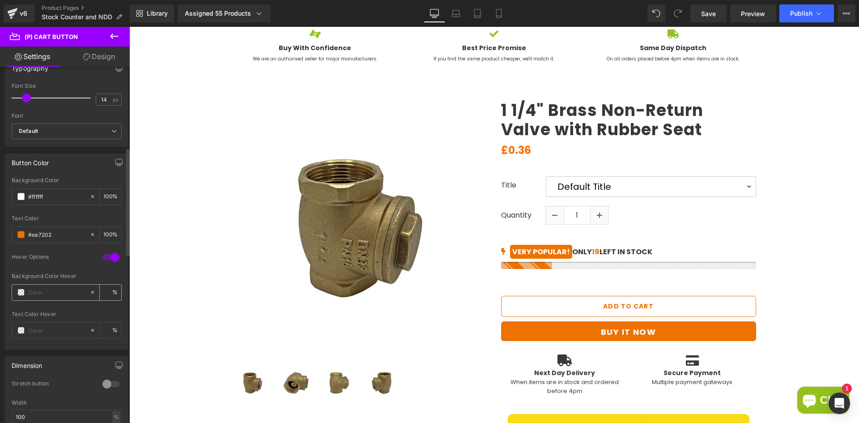
paste input "#ee7202"
type input "#ee7202"
type input "100"
type input "#ee7202"
drag, startPoint x: 52, startPoint y: 197, endPoint x: 28, endPoint y: 197, distance: 24.6
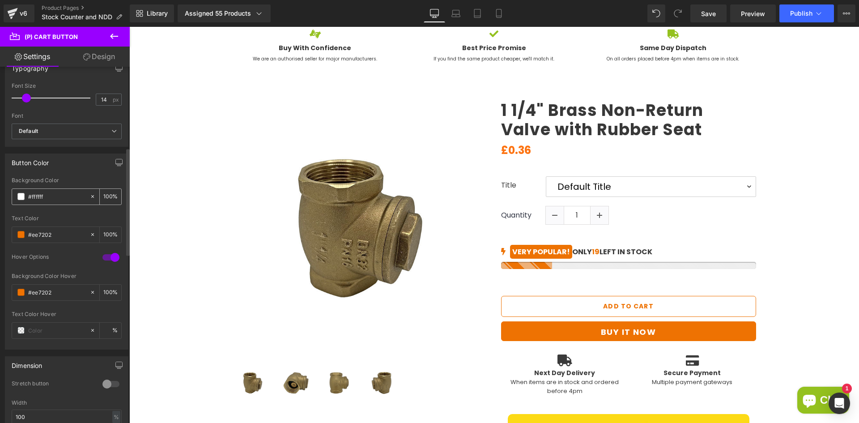
click at [28, 197] on div "#ffffff" at bounding box center [50, 197] width 77 height 16
click at [53, 333] on input "text" at bounding box center [56, 330] width 57 height 10
paste input "#ffffff"
type input "#ffffff"
type input "100"
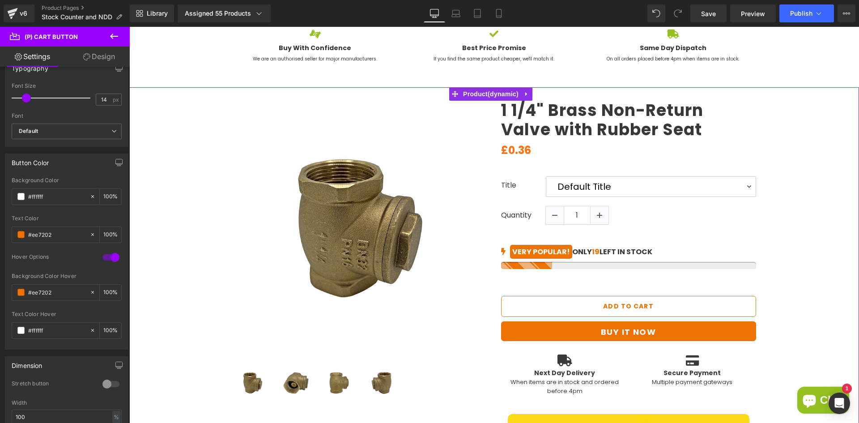
click at [154, 318] on div "(P) Image ‹ › (P) Image List (P) Title" at bounding box center [494, 430] width 721 height 686
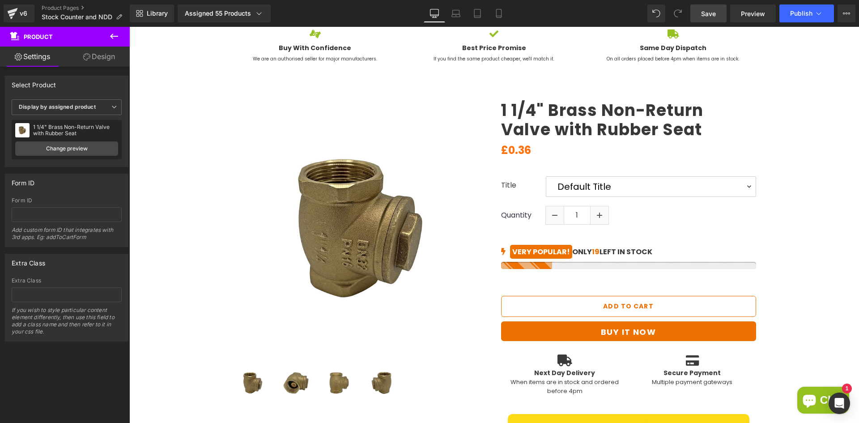
click at [707, 13] on span "Save" at bounding box center [708, 13] width 15 height 9
click at [717, 6] on link "Save" at bounding box center [709, 13] width 36 height 18
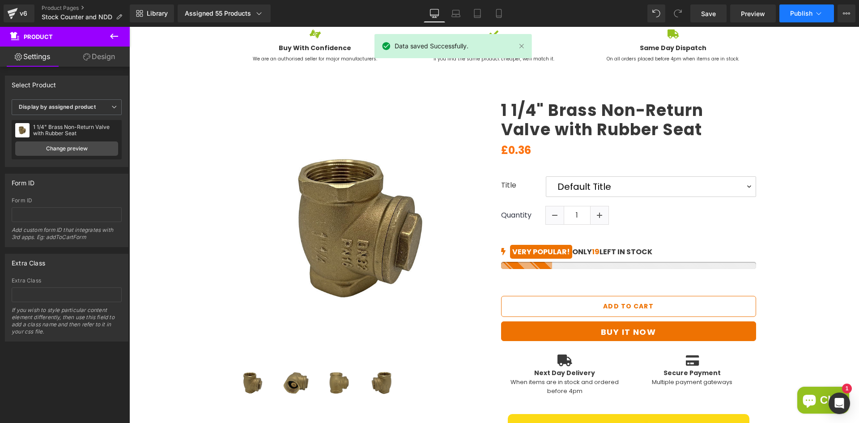
click at [802, 21] on button "Publish" at bounding box center [807, 13] width 55 height 18
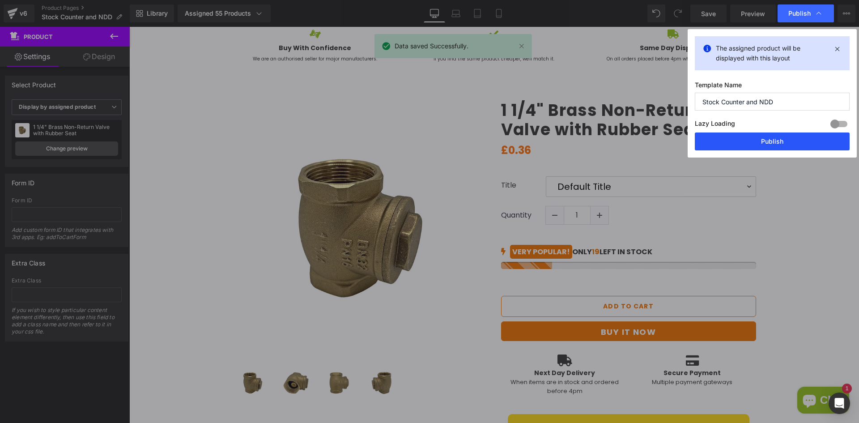
click at [750, 138] on button "Publish" at bounding box center [772, 141] width 155 height 18
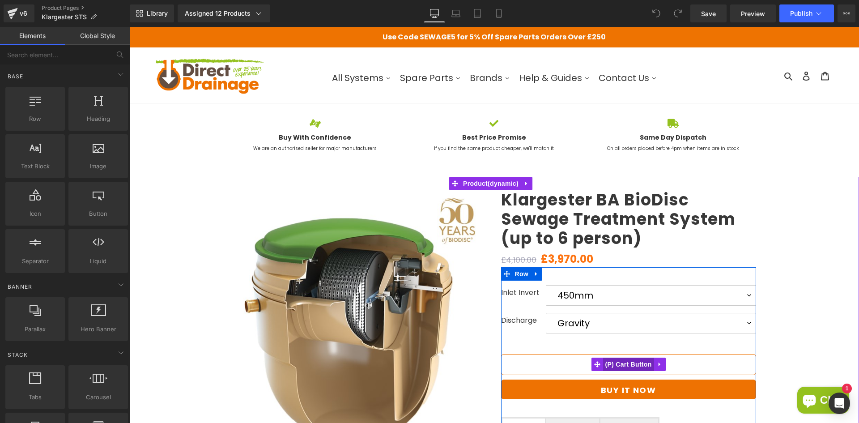
click at [621, 367] on span "(P) Cart Button" at bounding box center [628, 364] width 51 height 13
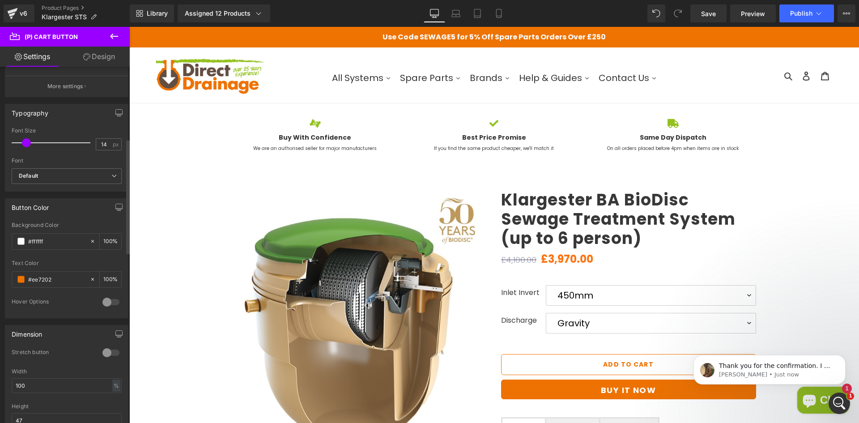
click at [105, 303] on div at bounding box center [110, 302] width 21 height 14
drag, startPoint x: 61, startPoint y: 283, endPoint x: 15, endPoint y: 282, distance: 46.6
click at [17, 282] on div "#ee7202" at bounding box center [50, 280] width 77 height 16
click at [15, 282] on div "#ee7202" at bounding box center [50, 280] width 77 height 16
click at [66, 337] on input "text" at bounding box center [56, 337] width 57 height 10
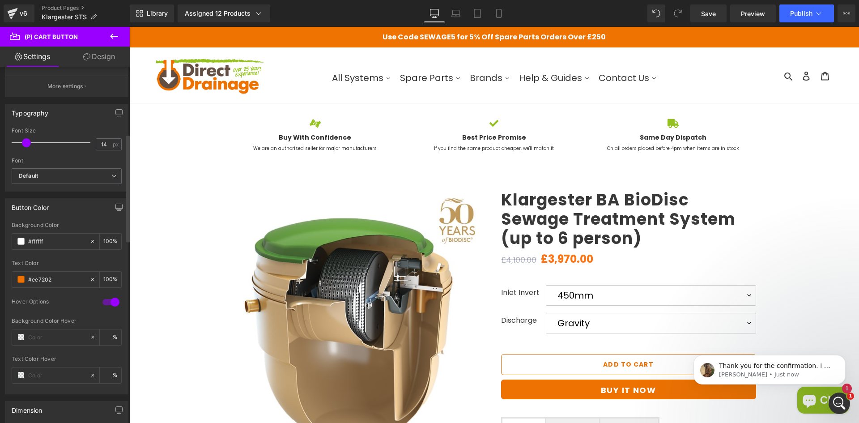
paste input "#ffffff"
type input "#ffffff"
type input "100"
drag, startPoint x: 46, startPoint y: 243, endPoint x: 36, endPoint y: 245, distance: 10.5
click at [21, 244] on div "#ffffff" at bounding box center [50, 242] width 77 height 16
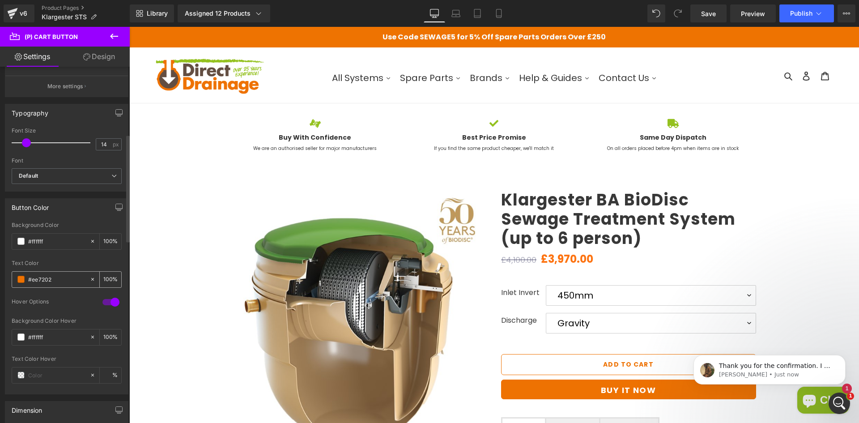
click at [56, 274] on div "#ee7202" at bounding box center [50, 280] width 77 height 16
drag, startPoint x: 33, startPoint y: 278, endPoint x: 12, endPoint y: 279, distance: 21.1
click at [12, 279] on div "#ee7202" at bounding box center [50, 280] width 77 height 16
drag, startPoint x: 46, startPoint y: 340, endPoint x: 23, endPoint y: 340, distance: 22.4
click at [23, 340] on div "#ffffff" at bounding box center [50, 337] width 77 height 16
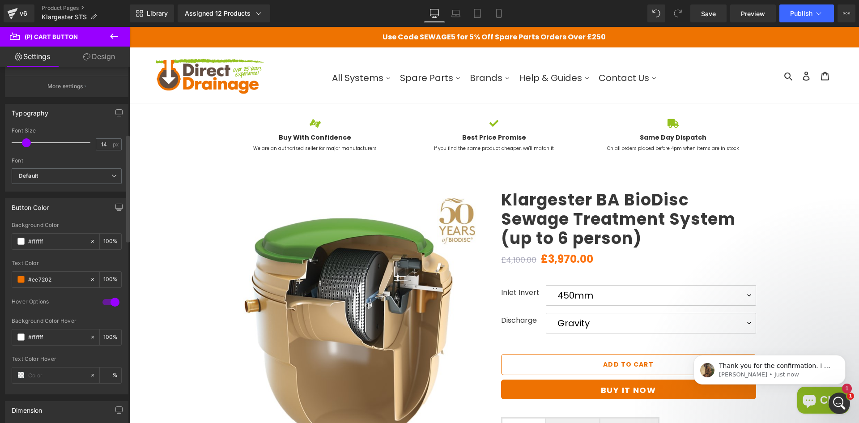
paste input "ee7202"
type input "#ee7202"
drag, startPoint x: 52, startPoint y: 242, endPoint x: 17, endPoint y: 244, distance: 34.9
click at [17, 244] on div "#ffffff" at bounding box center [50, 242] width 77 height 16
click at [50, 372] on input "text" at bounding box center [56, 375] width 57 height 10
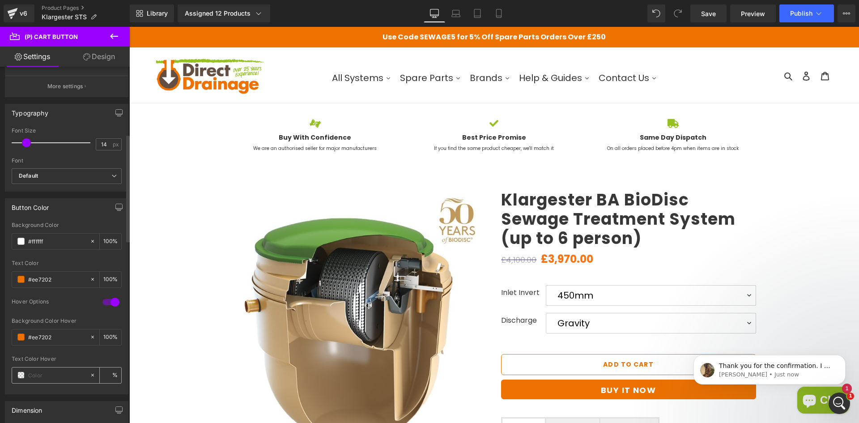
paste input "#ffffff"
type input "#ffffff"
type input "100"
type input "#ffffff"
click at [722, 8] on link "Save" at bounding box center [709, 13] width 36 height 18
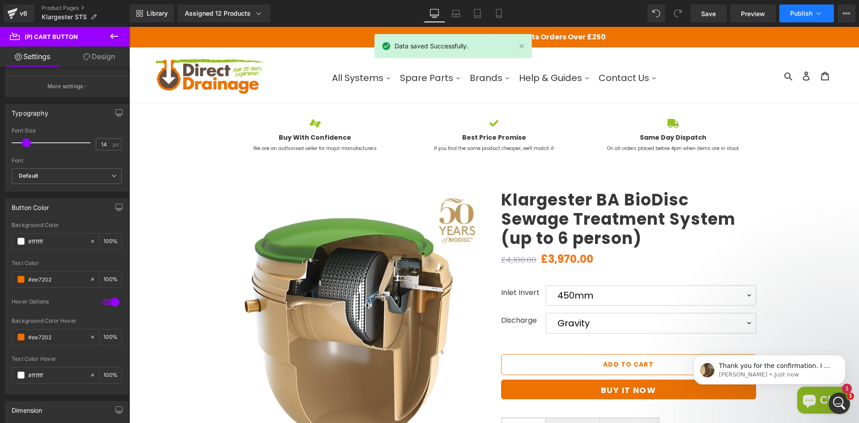
click at [808, 20] on button "Publish" at bounding box center [807, 13] width 55 height 18
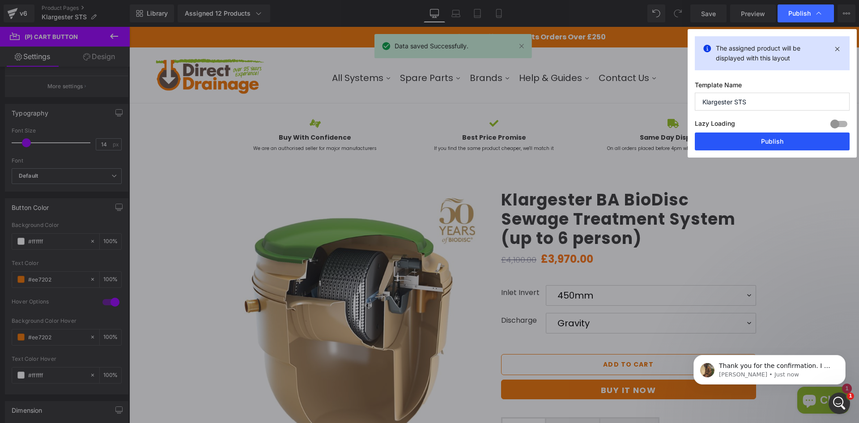
click at [777, 141] on button "Publish" at bounding box center [772, 141] width 155 height 18
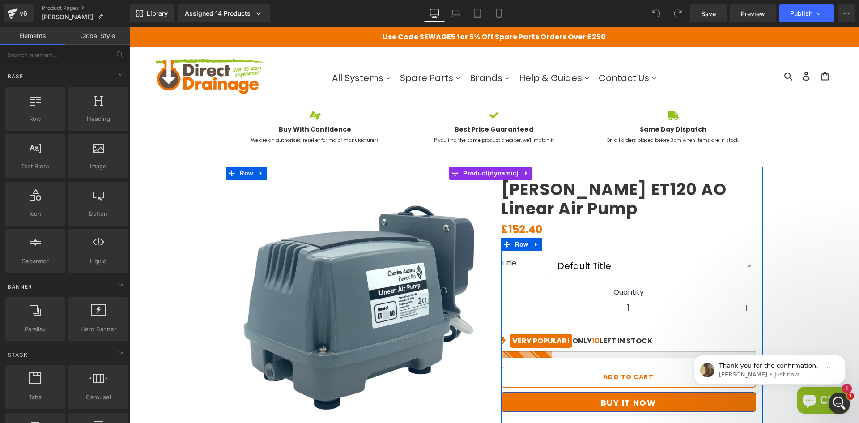
click at [581, 382] on button "Add To Cart" at bounding box center [628, 377] width 255 height 21
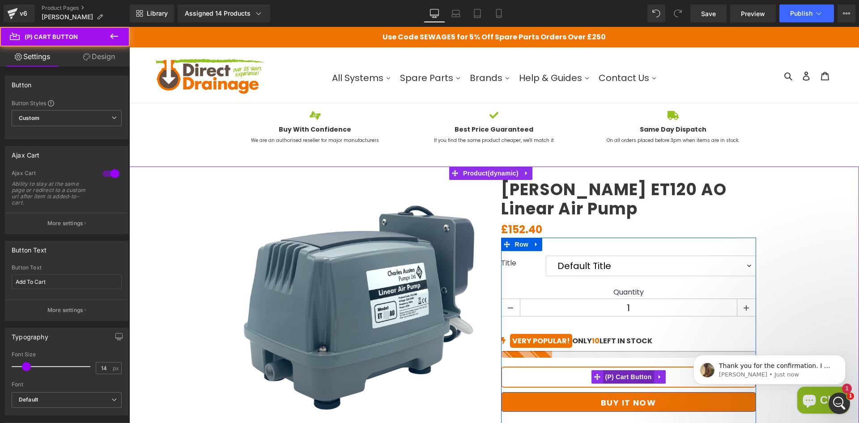
click at [613, 378] on span "(P) Cart Button" at bounding box center [628, 376] width 51 height 13
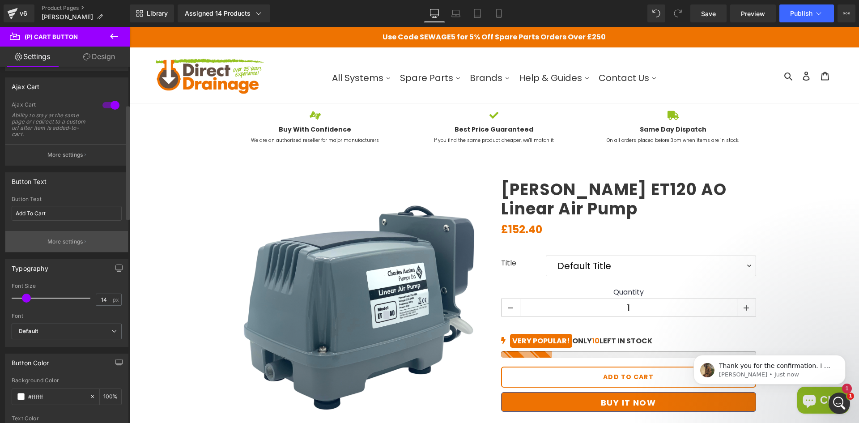
scroll to position [134, 0]
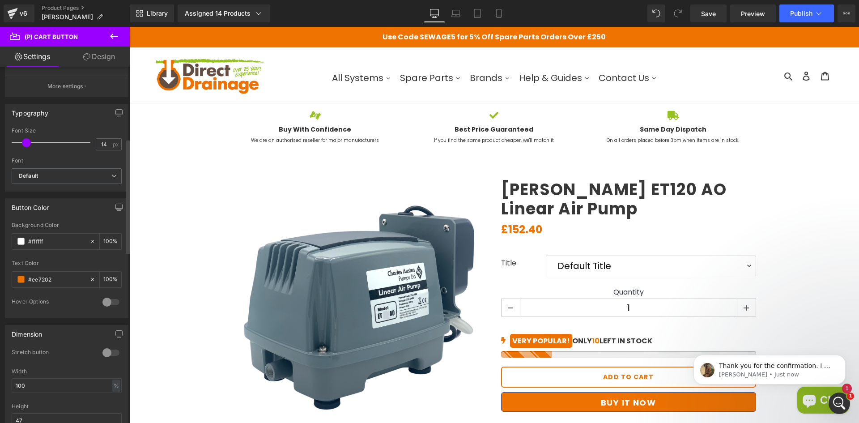
click at [103, 299] on div at bounding box center [110, 302] width 21 height 14
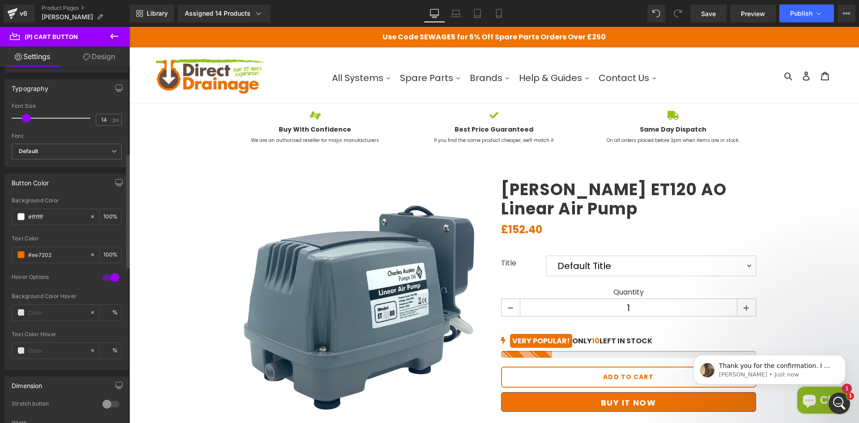
scroll to position [269, 0]
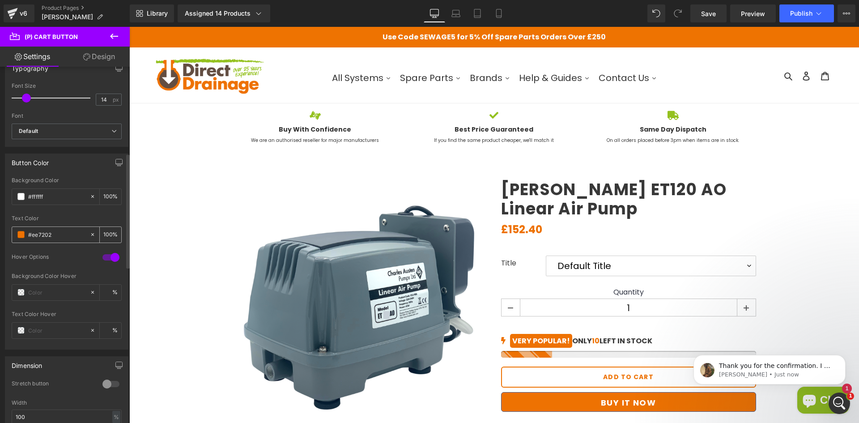
drag, startPoint x: 53, startPoint y: 239, endPoint x: 17, endPoint y: 237, distance: 36.3
click at [17, 237] on div "#ee7202" at bounding box center [50, 235] width 77 height 16
click at [65, 295] on input "text" at bounding box center [56, 292] width 57 height 10
paste input "#ee7202"
type input "#ee7202"
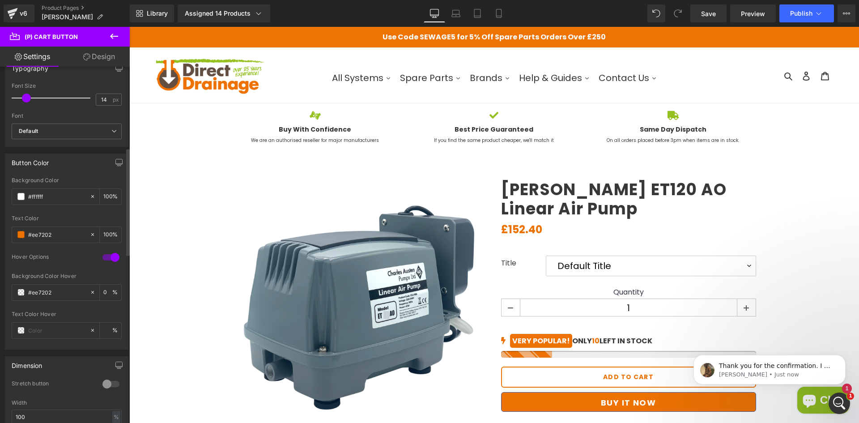
type input "100"
type input "#ee7202"
drag, startPoint x: 58, startPoint y: 201, endPoint x: 21, endPoint y: 199, distance: 37.2
click at [21, 199] on div "#ffffff" at bounding box center [50, 197] width 77 height 16
click at [54, 335] on input "text" at bounding box center [56, 330] width 57 height 10
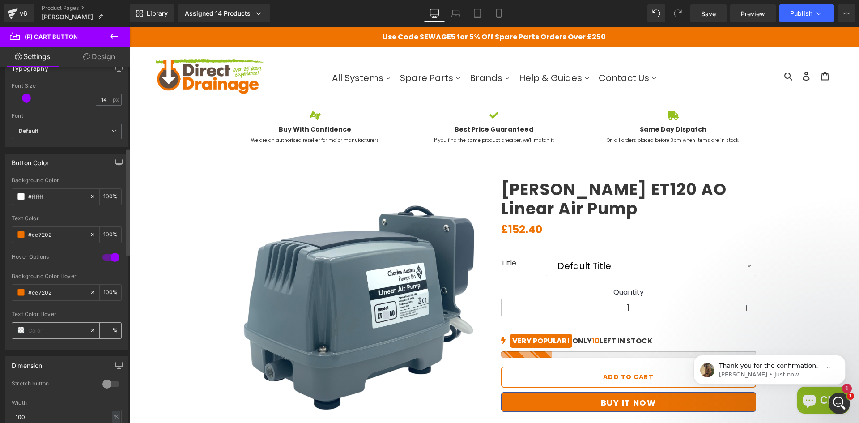
paste input "#ffffff"
type input "#ffffff"
type input "100"
type input "#ffffff"
click at [714, 13] on span "Save" at bounding box center [708, 13] width 15 height 9
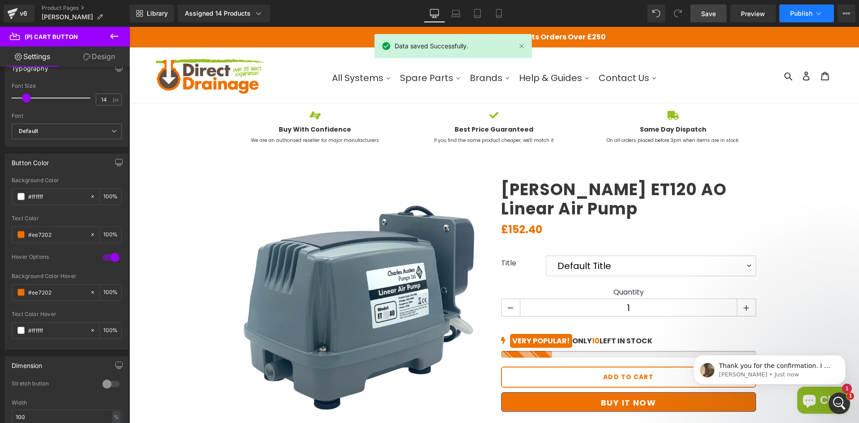
click at [795, 12] on span "Publish" at bounding box center [802, 13] width 22 height 7
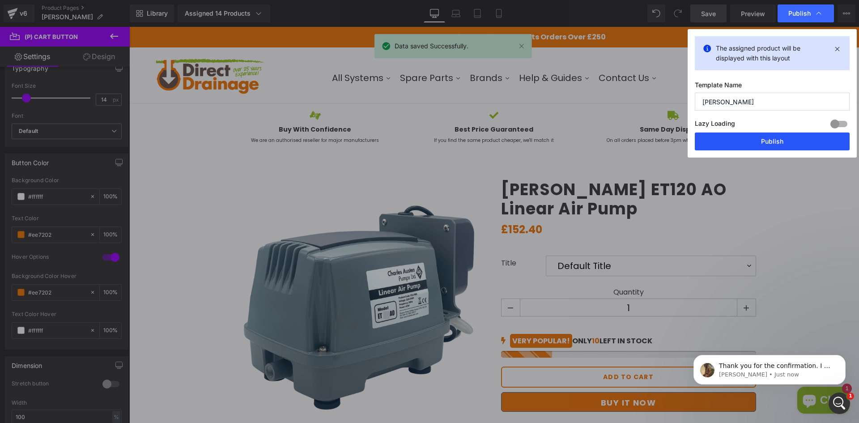
click at [735, 139] on button "Publish" at bounding box center [772, 141] width 155 height 18
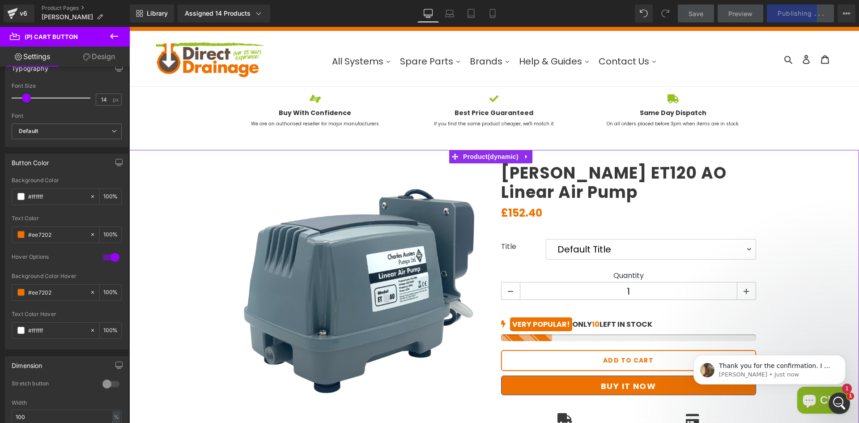
scroll to position [0, 0]
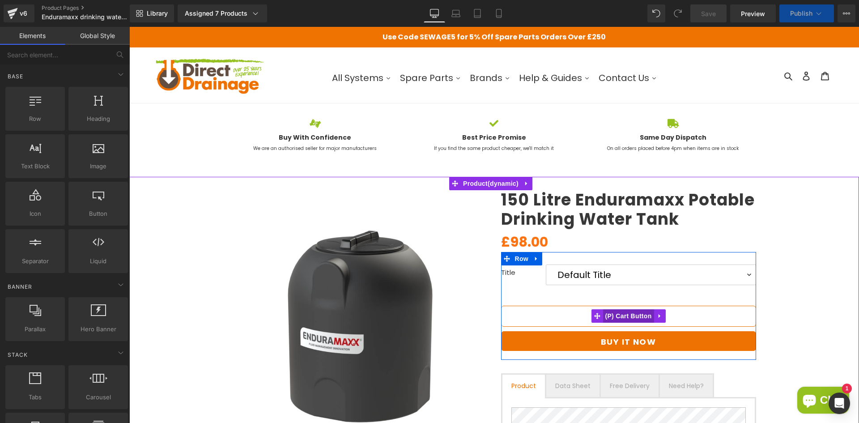
click at [611, 313] on span "(P) Cart Button" at bounding box center [628, 315] width 51 height 13
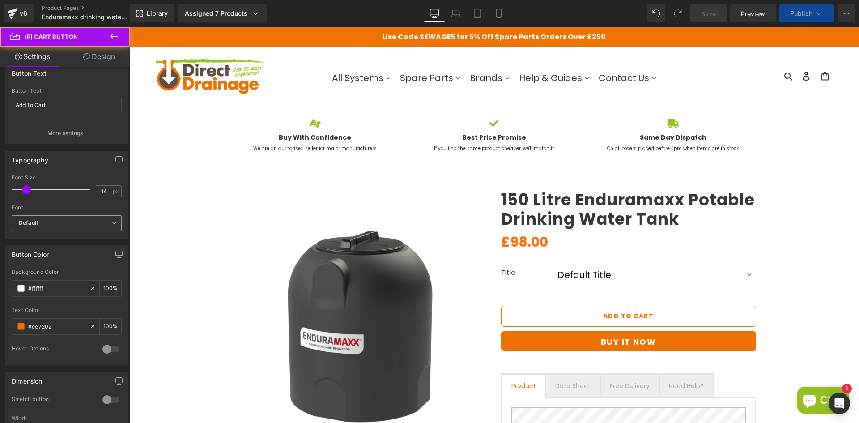
scroll to position [179, 0]
click at [105, 351] on div at bounding box center [110, 347] width 21 height 14
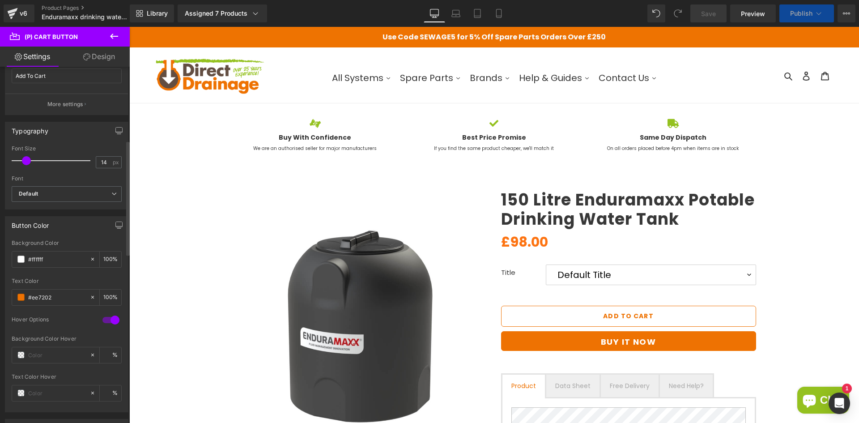
scroll to position [313, 0]
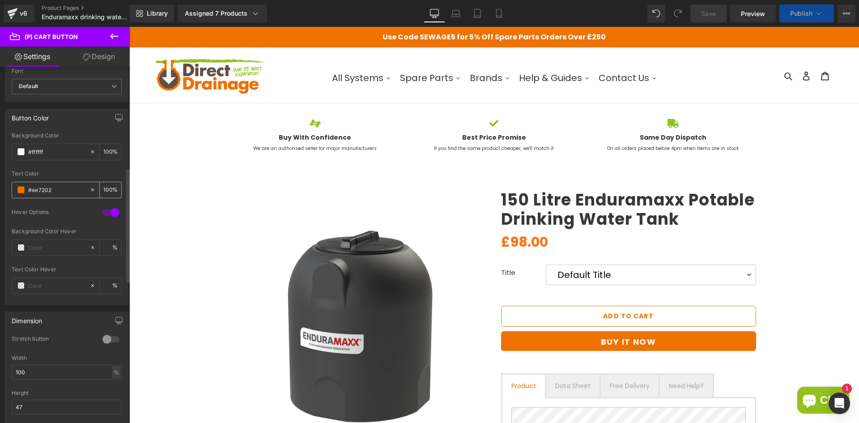
drag, startPoint x: 51, startPoint y: 188, endPoint x: 14, endPoint y: 191, distance: 37.3
click at [14, 191] on div "#ee7202" at bounding box center [50, 190] width 77 height 16
click at [45, 249] on input "text" at bounding box center [56, 248] width 57 height 10
paste input "#ee7202"
type input "#ee7202"
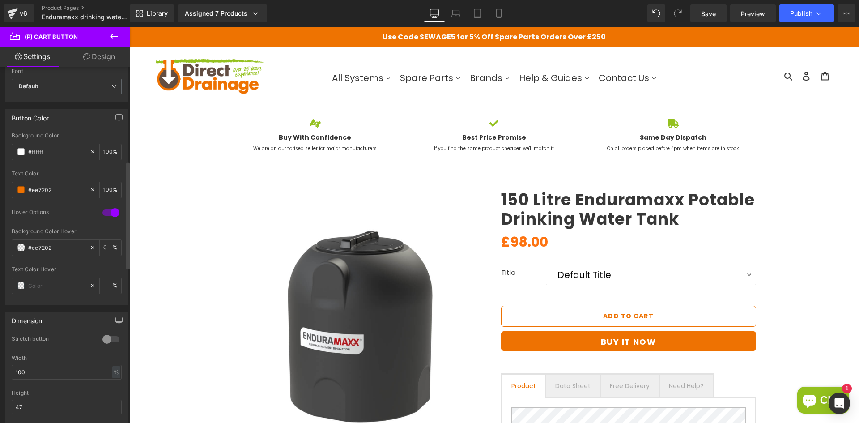
type input "100"
type input "#ee7202"
drag, startPoint x: 27, startPoint y: 151, endPoint x: 20, endPoint y: 151, distance: 6.7
click at [20, 151] on div "#ffffff" at bounding box center [50, 152] width 77 height 16
click at [47, 283] on input "text" at bounding box center [56, 286] width 57 height 10
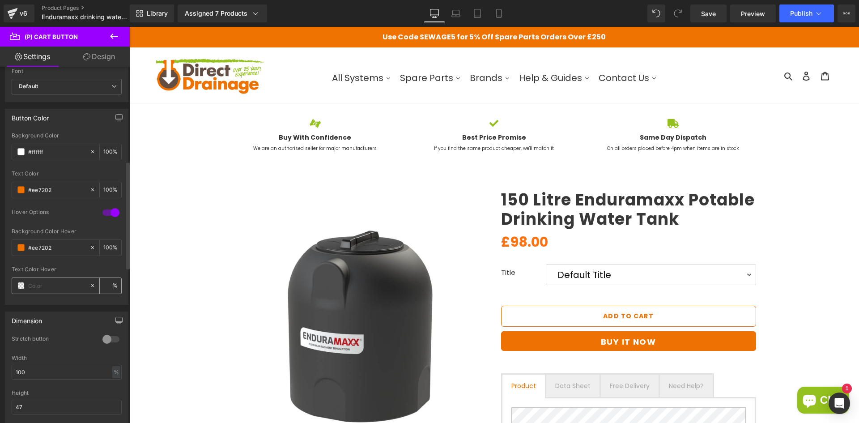
paste input "#ffffff"
type input "#ffffff"
type input "100"
type input "#ffffff"
click at [718, 17] on link "Save" at bounding box center [709, 13] width 36 height 18
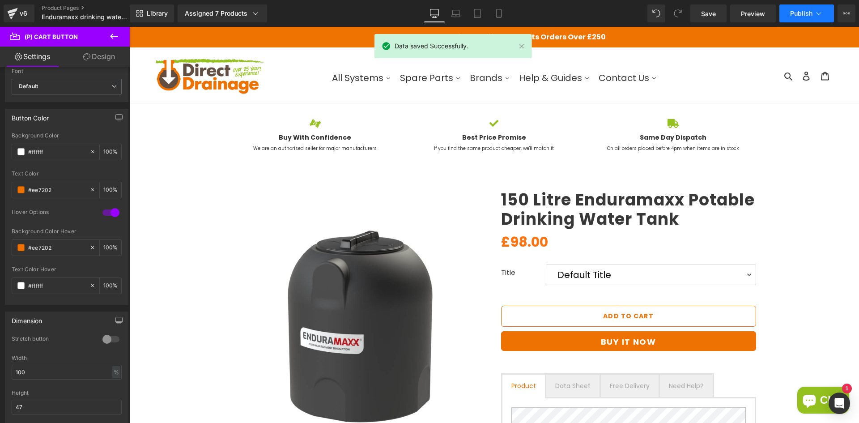
click at [816, 17] on icon at bounding box center [819, 13] width 9 height 9
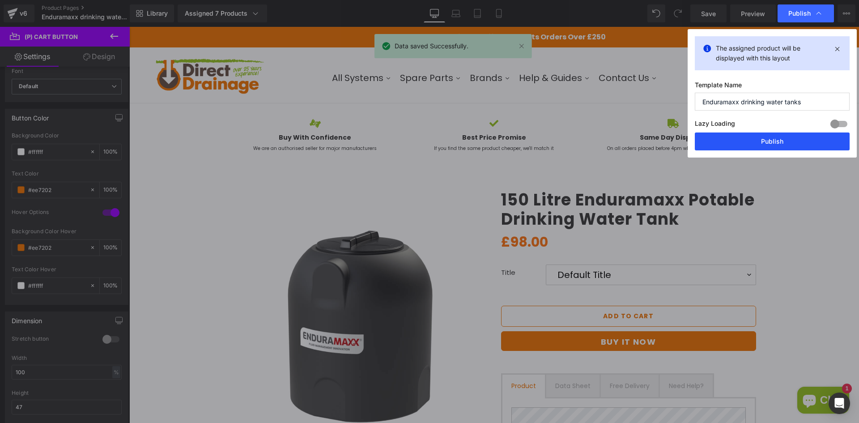
click at [747, 143] on button "Publish" at bounding box center [772, 141] width 155 height 18
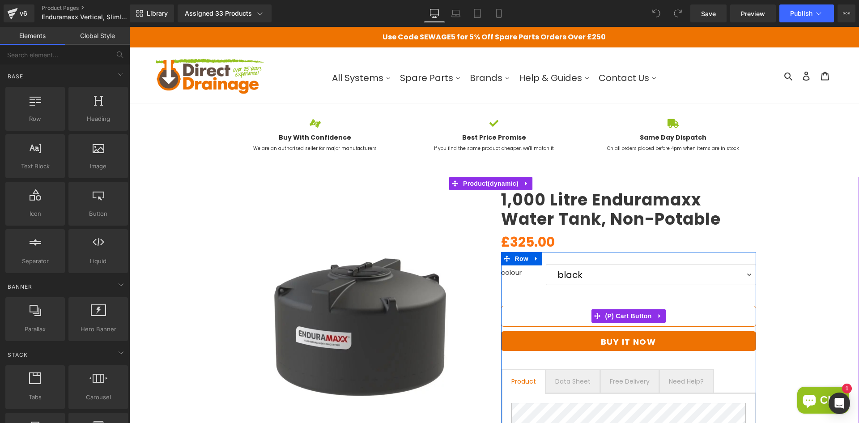
click at [583, 321] on button "Add To Cart" at bounding box center [628, 316] width 255 height 21
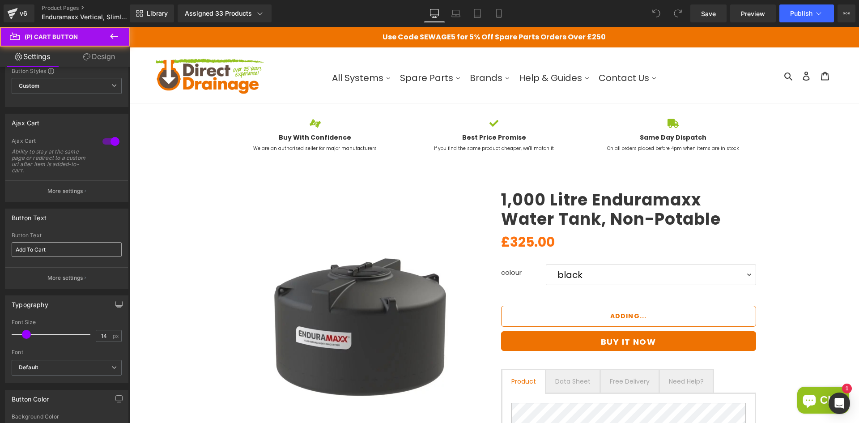
scroll to position [179, 0]
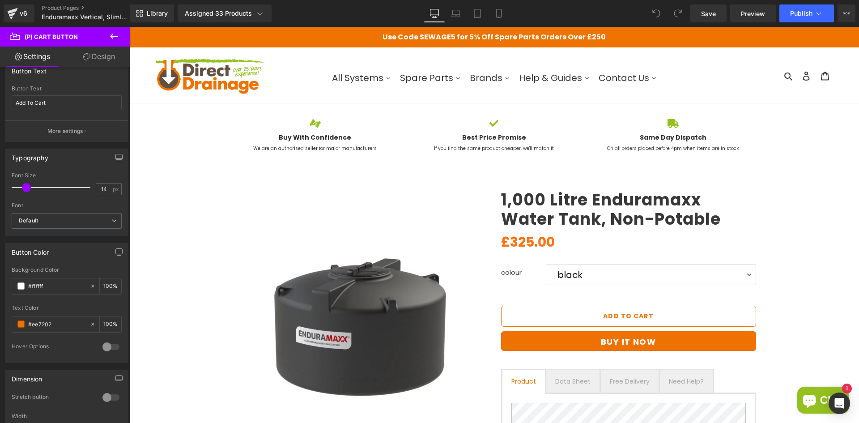
click at [46, 349] on div "Hover Options" at bounding box center [53, 347] width 82 height 9
click at [100, 347] on div at bounding box center [110, 347] width 21 height 14
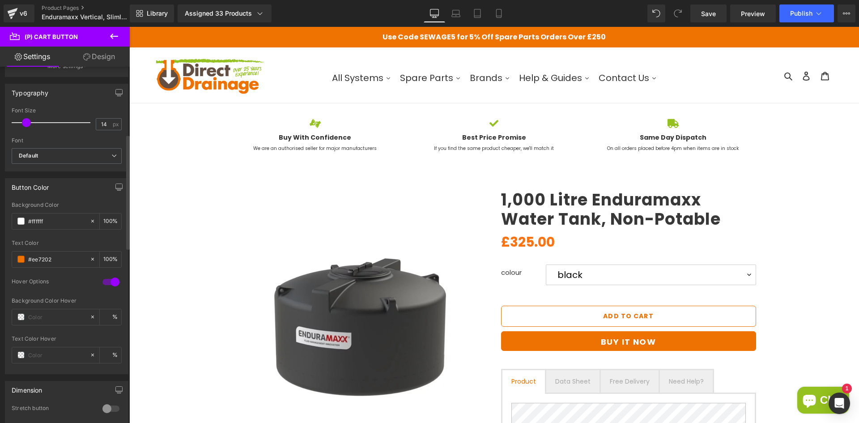
scroll to position [269, 0]
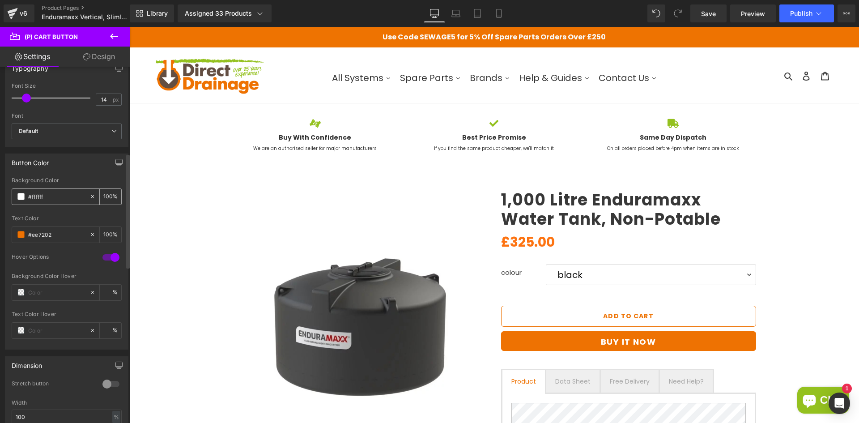
drag, startPoint x: 54, startPoint y: 198, endPoint x: 21, endPoint y: 197, distance: 33.1
click at [21, 197] on div "#ffffff" at bounding box center [50, 197] width 77 height 16
click at [42, 335] on input "text" at bounding box center [56, 330] width 57 height 10
paste input "#ffffff"
type input "#ffffff"
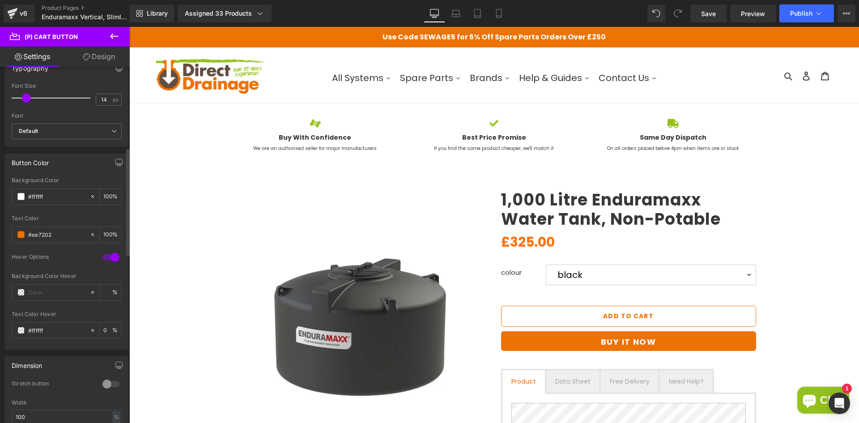
type input "100"
type input "#ffffff"
drag, startPoint x: 55, startPoint y: 235, endPoint x: 9, endPoint y: 234, distance: 46.1
click at [9, 234] on div "#ffffff Background Color #ffffff 100 % #ee7202 Text Color #ee7202 100 % 1 Hover…" at bounding box center [66, 263] width 123 height 172
click at [45, 292] on input "text" at bounding box center [56, 292] width 57 height 10
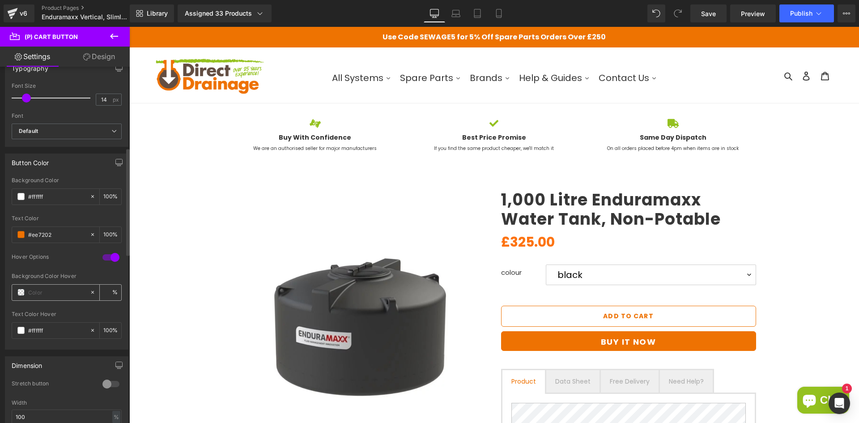
paste input "#ee7202"
type input "#ee7202"
type input "100"
type input "#ee7202"
click at [66, 274] on div "Background Color Hover" at bounding box center [67, 276] width 110 height 6
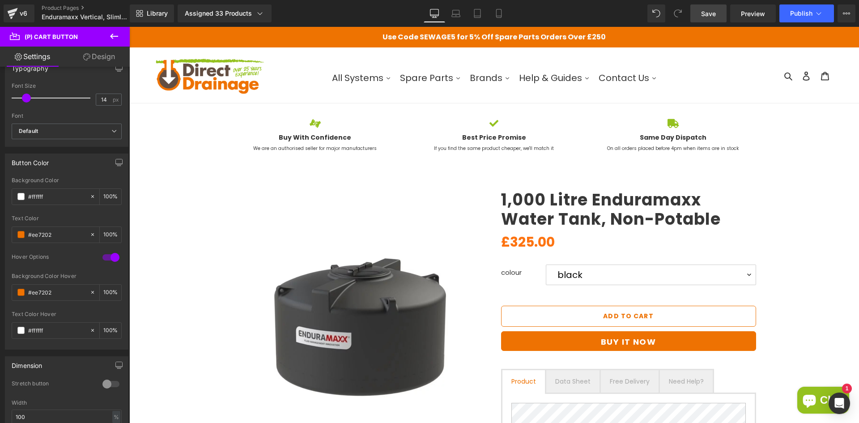
click at [707, 17] on span "Save" at bounding box center [708, 13] width 15 height 9
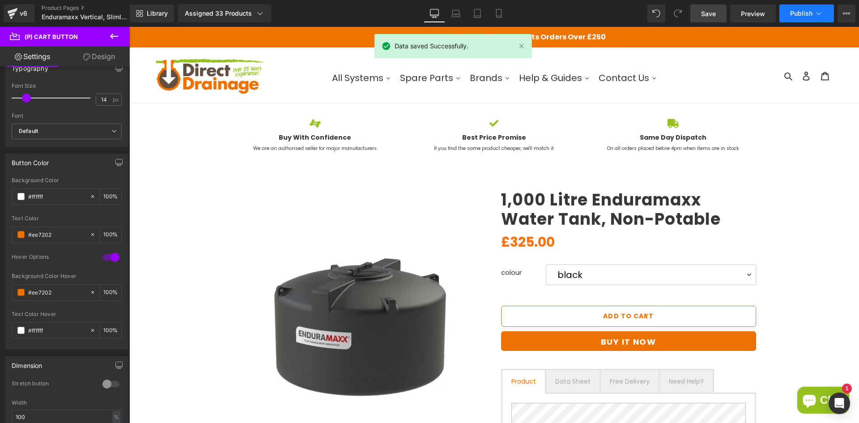
click at [798, 19] on button "Publish" at bounding box center [807, 13] width 55 height 18
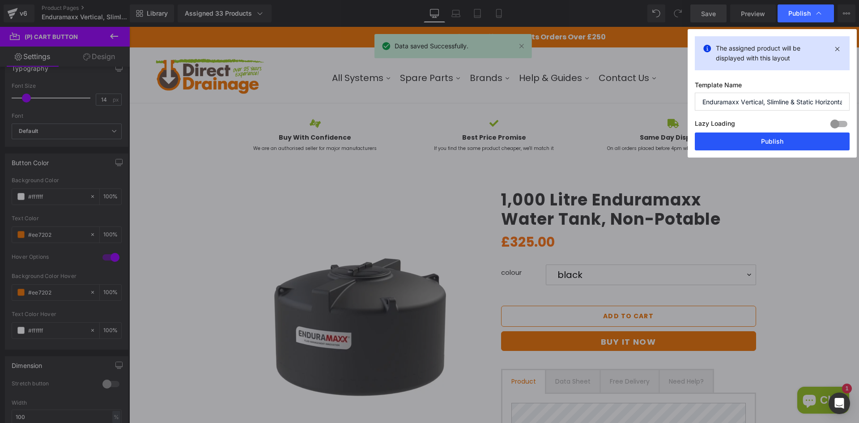
click at [774, 140] on button "Publish" at bounding box center [772, 141] width 155 height 18
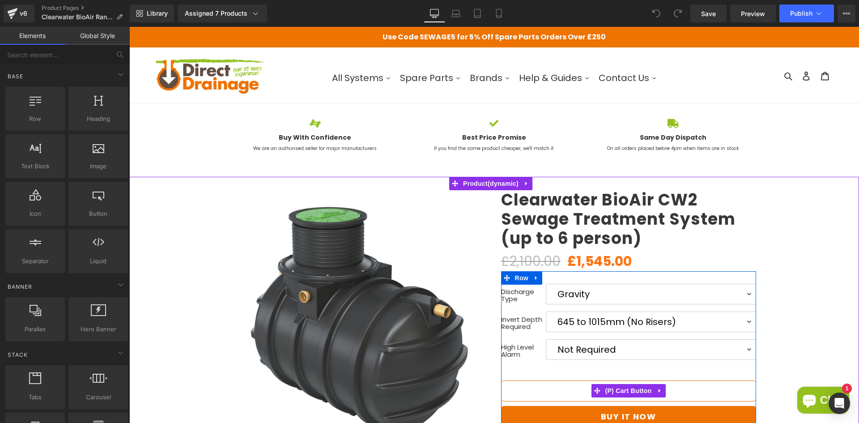
click at [581, 389] on button "Add To Cart" at bounding box center [628, 390] width 255 height 21
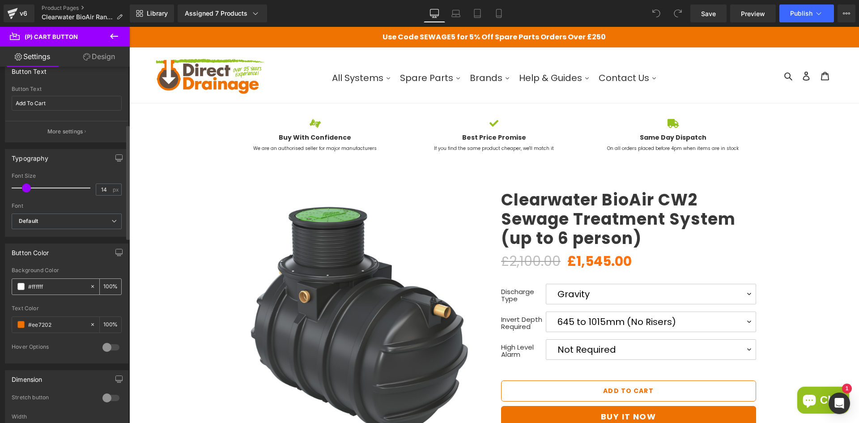
scroll to position [179, 0]
click at [38, 343] on div "Hover Options" at bounding box center [53, 347] width 82 height 9
click at [106, 347] on div at bounding box center [110, 347] width 21 height 14
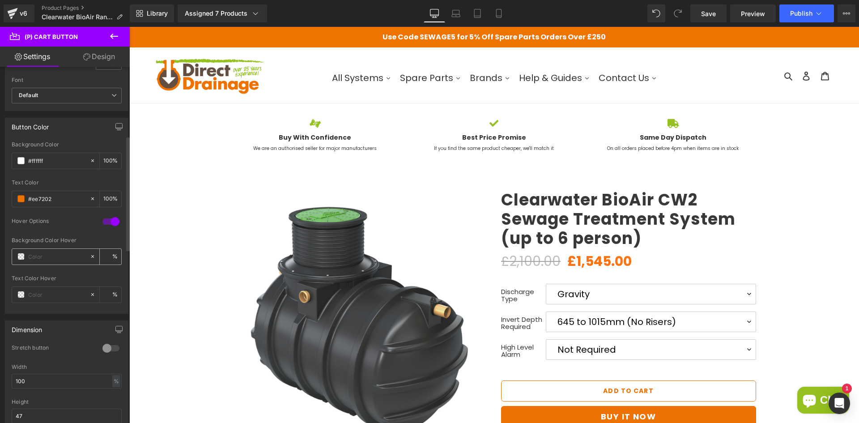
scroll to position [313, 0]
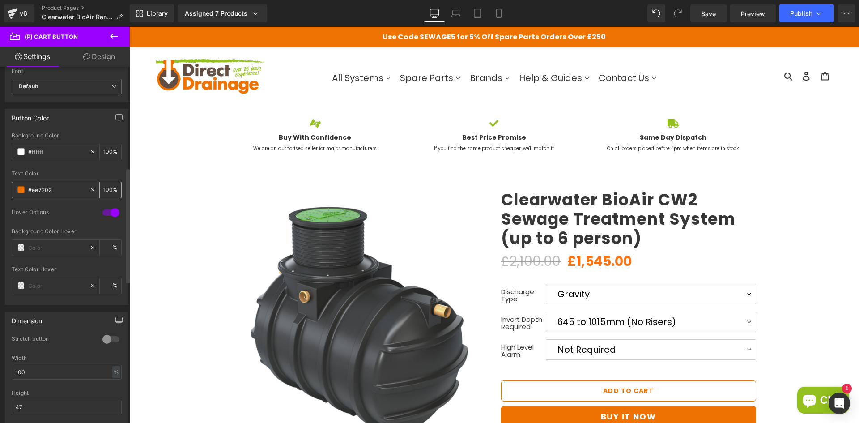
drag, startPoint x: 56, startPoint y: 185, endPoint x: 17, endPoint y: 187, distance: 38.5
click at [17, 187] on div "#ee7202" at bounding box center [50, 190] width 77 height 16
click at [62, 246] on input "text" at bounding box center [56, 248] width 57 height 10
paste input "#ee7202"
type input "#ee7202"
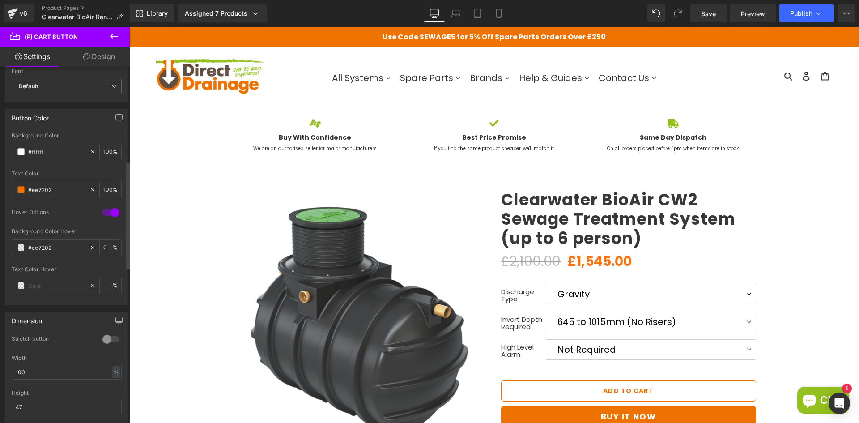
type input "100"
type input "#ee7202"
drag, startPoint x: 25, startPoint y: 153, endPoint x: 16, endPoint y: 153, distance: 8.5
click at [20, 153] on div "#ffffff" at bounding box center [50, 152] width 77 height 16
click at [68, 285] on input "text" at bounding box center [56, 286] width 57 height 10
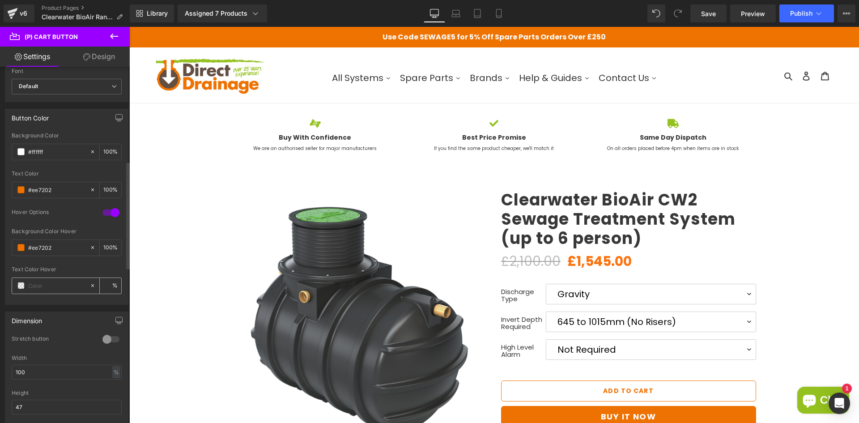
paste input "#ffffff"
type input "#ffffff"
type input "100"
type input "#ffffff"
click at [714, 15] on span "Save" at bounding box center [708, 13] width 15 height 9
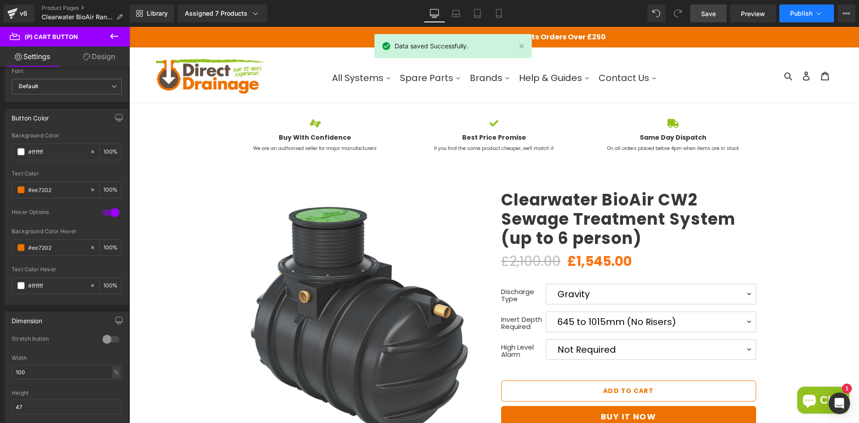
click at [790, 10] on button "Publish" at bounding box center [807, 13] width 55 height 18
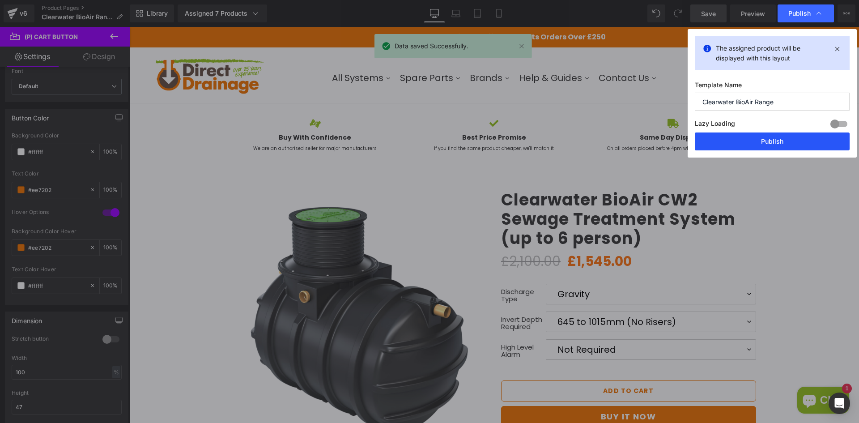
click at [713, 147] on button "Publish" at bounding box center [772, 141] width 155 height 18
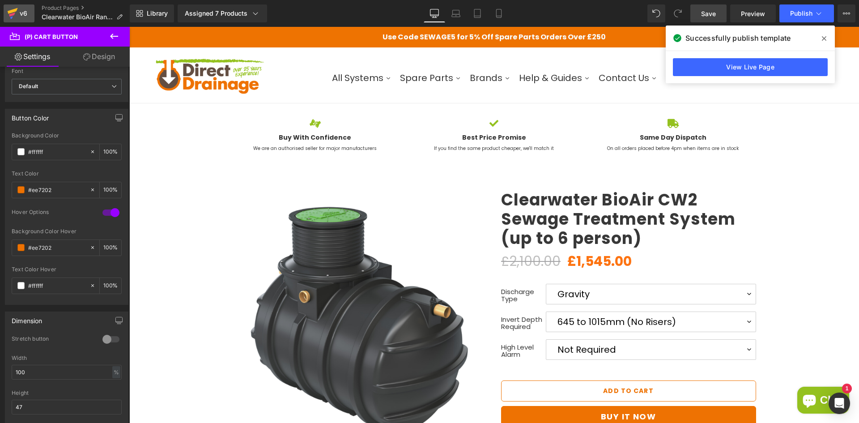
click at [14, 14] on icon at bounding box center [12, 15] width 6 height 4
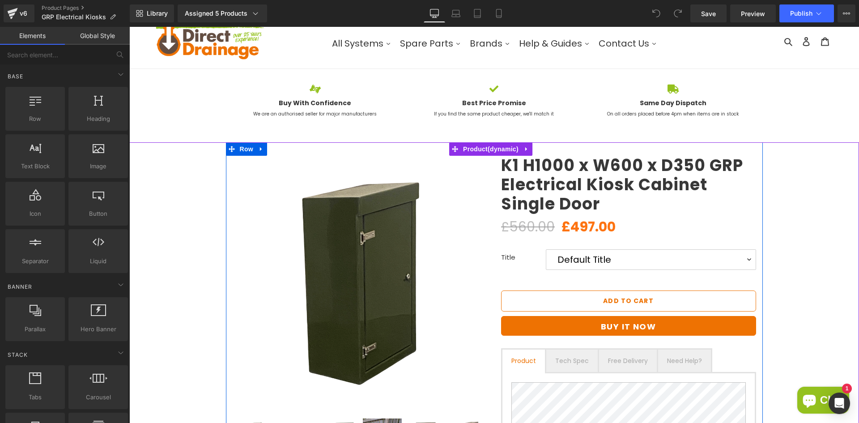
scroll to position [45, 0]
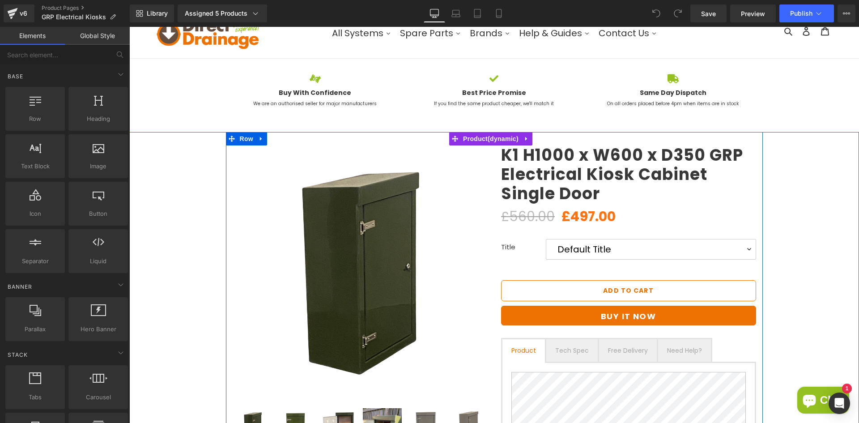
click at [615, 288] on div "Add To Cart (P) Cart Button" at bounding box center [628, 290] width 255 height 21
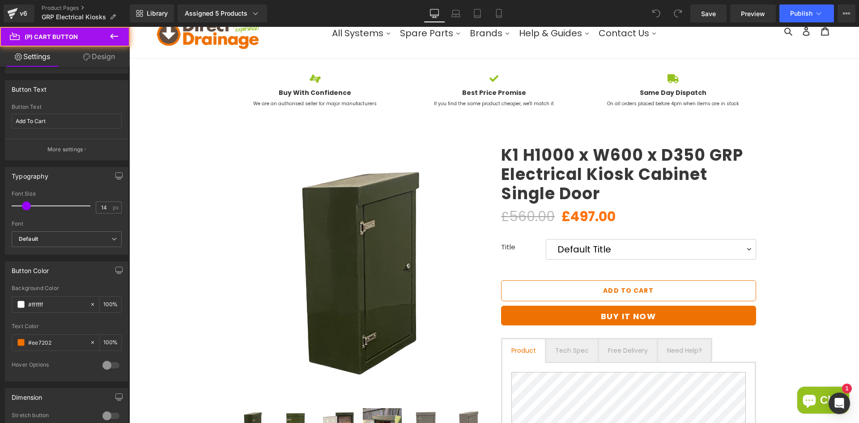
scroll to position [179, 0]
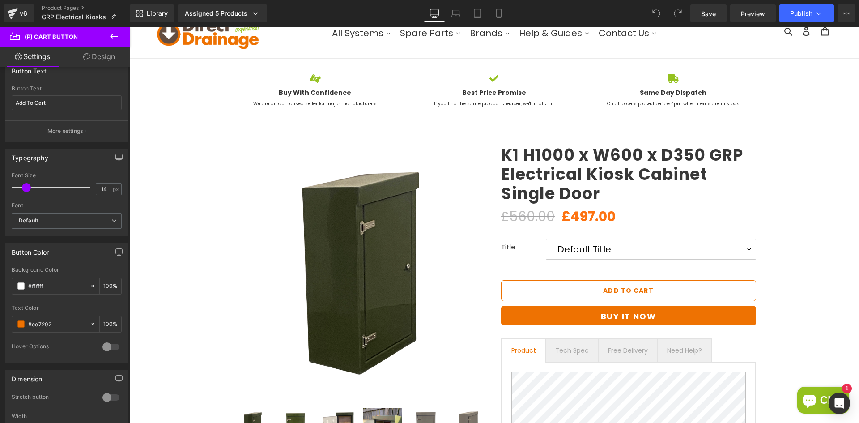
click at [96, 350] on div "Hover Options" at bounding box center [67, 353] width 110 height 20
click at [101, 346] on div at bounding box center [110, 347] width 21 height 14
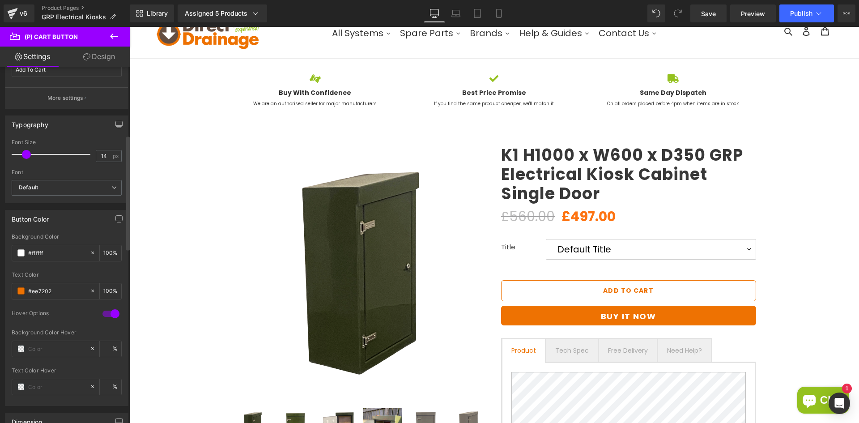
scroll to position [269, 0]
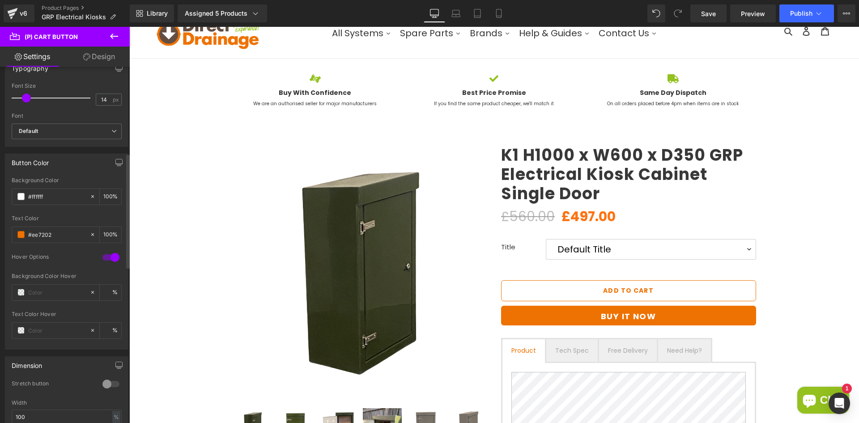
drag, startPoint x: 64, startPoint y: 232, endPoint x: 2, endPoint y: 235, distance: 62.3
click at [2, 235] on div "Button Color #ffffff Background Color #ffffff 100 % #ee7202 Text Color #ee7202 …" at bounding box center [67, 248] width 134 height 203
click at [55, 296] on input "text" at bounding box center [56, 292] width 57 height 10
paste input "#ee7202"
type input "#ee7202"
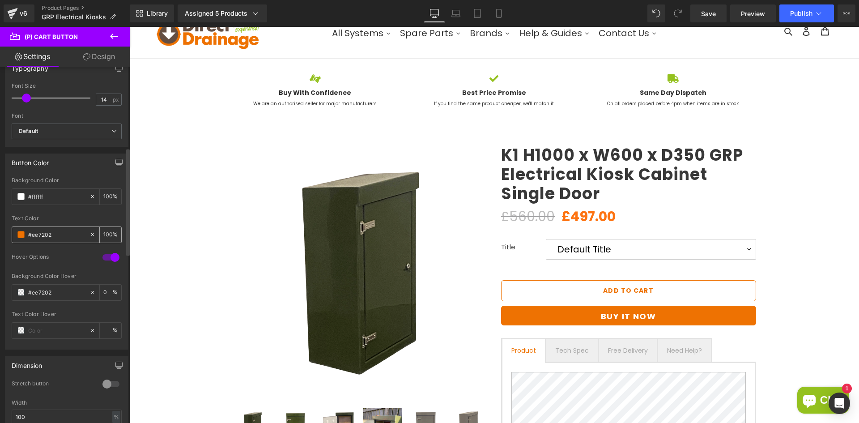
type input "100"
type input "#ee7202"
drag, startPoint x: 51, startPoint y: 198, endPoint x: 8, endPoint y: 200, distance: 43.0
click at [8, 200] on div "#ffffff Background Color #ffffff 100 % #ee7202 Text Color #ee7202 100 % 1 Hover…" at bounding box center [66, 263] width 123 height 172
click at [54, 325] on div at bounding box center [50, 331] width 77 height 16
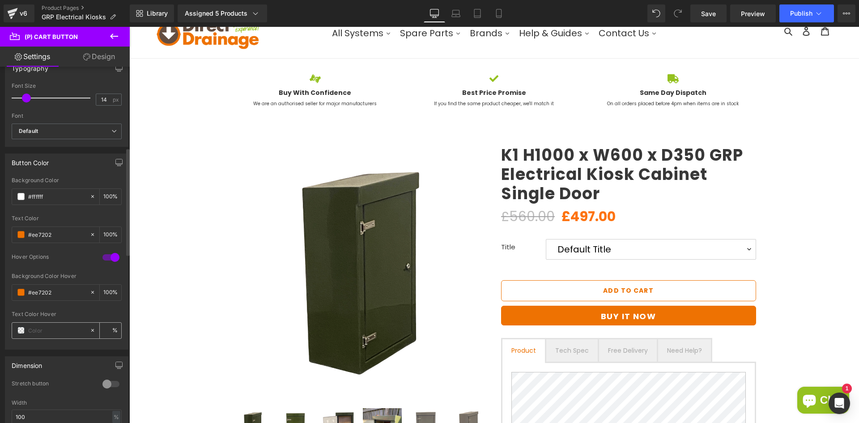
type input "0"
click at [60, 329] on input "text" at bounding box center [56, 330] width 57 height 10
paste input "#ffffff"
type input "#ffffff"
type input "100"
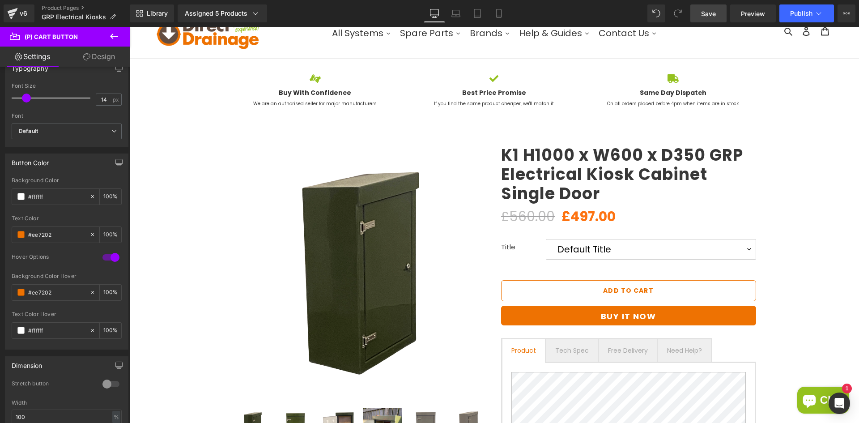
type input "#ffffff"
click at [713, 15] on span "Save" at bounding box center [708, 13] width 15 height 9
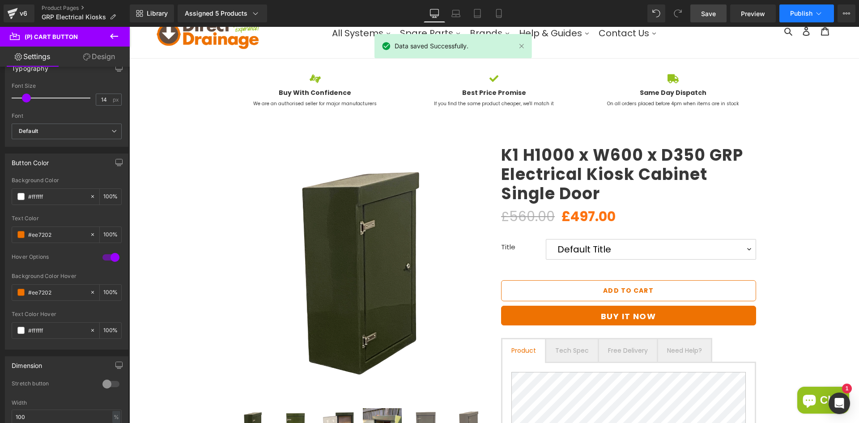
click at [790, 17] on button "Publish" at bounding box center [807, 13] width 55 height 18
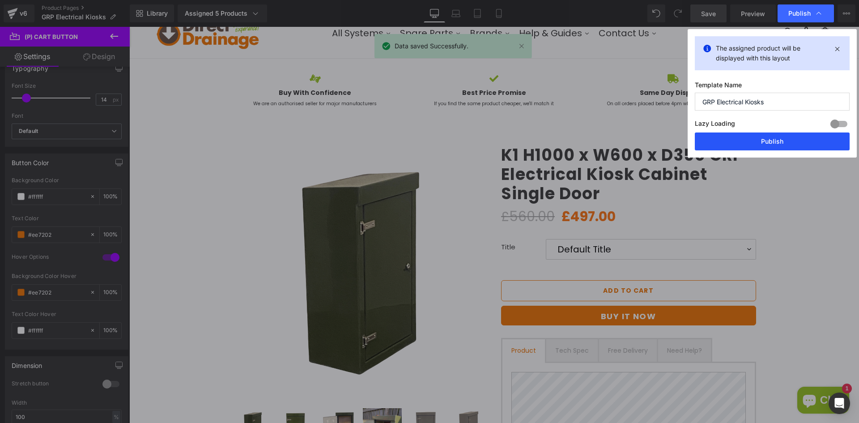
click at [757, 135] on button "Publish" at bounding box center [772, 141] width 155 height 18
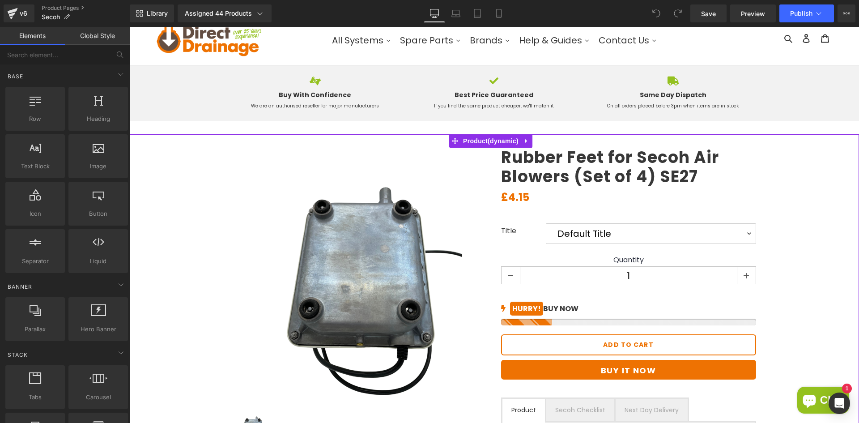
scroll to position [90, 0]
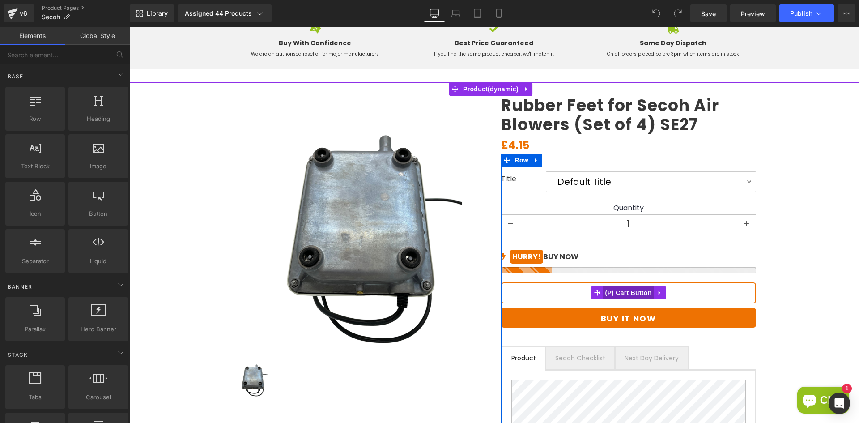
click at [636, 293] on span "(P) Cart Button" at bounding box center [628, 292] width 51 height 13
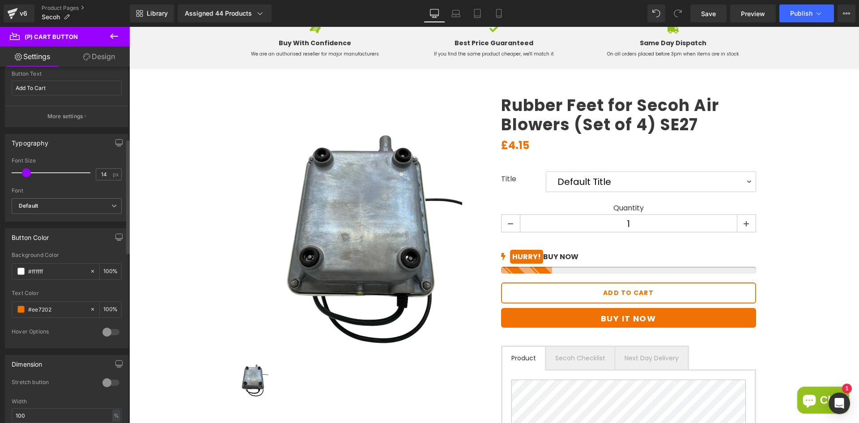
scroll to position [224, 0]
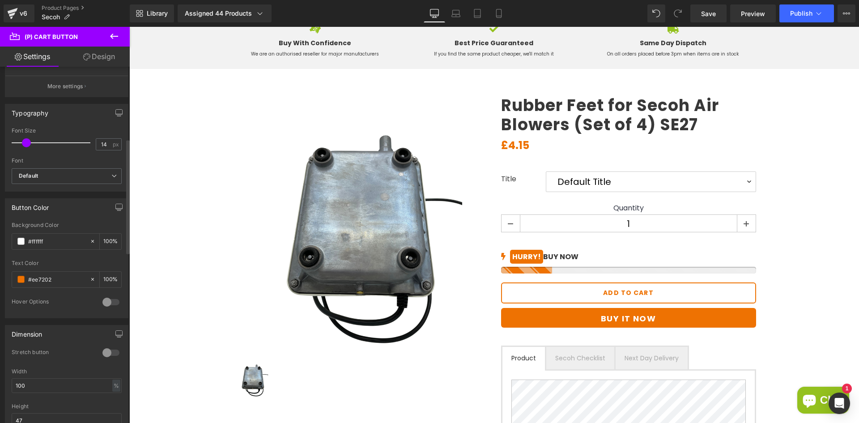
click at [103, 306] on div at bounding box center [110, 302] width 21 height 14
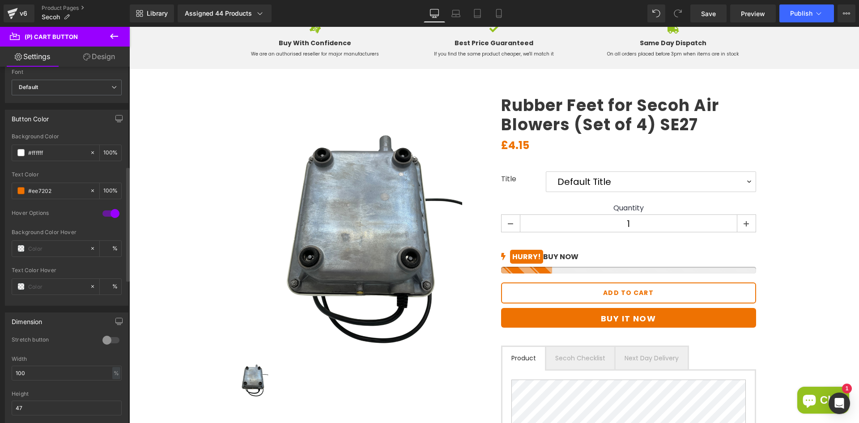
scroll to position [313, 0]
drag, startPoint x: 60, startPoint y: 185, endPoint x: 15, endPoint y: 187, distance: 45.7
click at [15, 187] on div "#ee7202" at bounding box center [50, 190] width 77 height 16
click at [53, 244] on input "text" at bounding box center [56, 248] width 57 height 10
paste input "#ee7202"
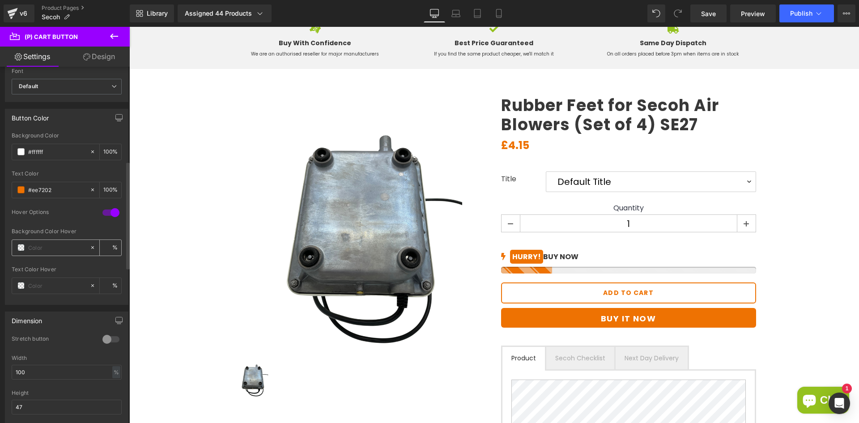
type input "#ee7202"
type input "100"
type input "#ee7202"
drag, startPoint x: 53, startPoint y: 146, endPoint x: 0, endPoint y: 151, distance: 53.0
click at [0, 151] on div "Button Color #ffffff Background Color #ffffff 100 % #ee7202 Text Color #ee7202 …" at bounding box center [67, 203] width 134 height 203
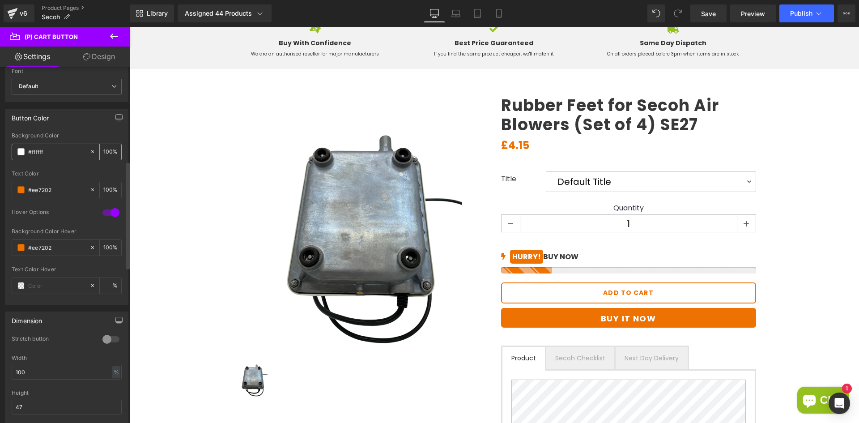
click at [52, 155] on input "#ffffff" at bounding box center [56, 152] width 57 height 10
drag, startPoint x: 29, startPoint y: 154, endPoint x: 21, endPoint y: 154, distance: 8.1
click at [21, 154] on div "#ffffff" at bounding box center [50, 152] width 77 height 16
click at [43, 283] on input "text" at bounding box center [56, 286] width 57 height 10
paste input "#ffffff"
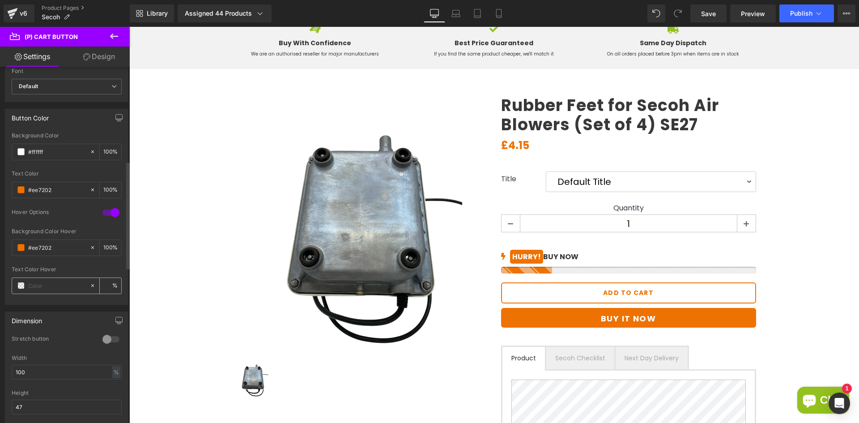
type input "#ffffff"
type input "100"
click at [145, 272] on div "(P) Image ‹ › (P) Image List £4.15" at bounding box center [494, 345] width 721 height 526
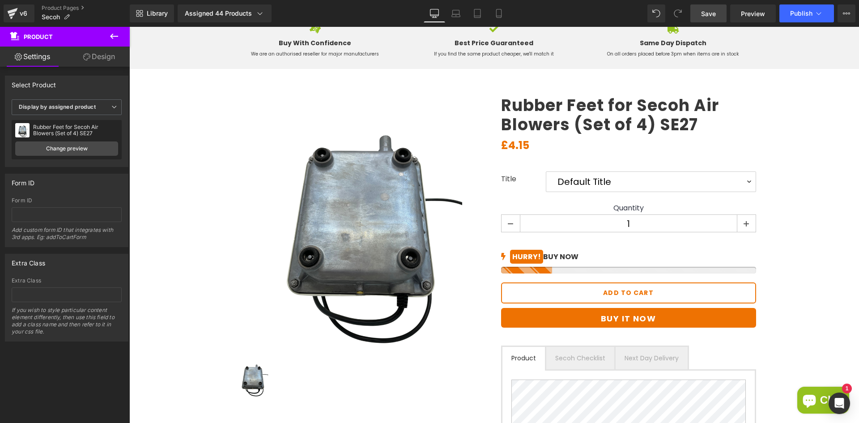
click at [713, 9] on span "Save" at bounding box center [708, 13] width 15 height 9
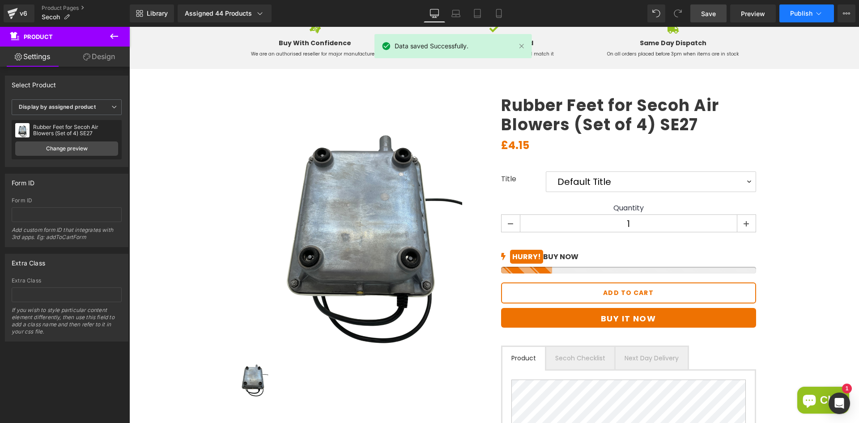
click at [791, 21] on button "Publish" at bounding box center [807, 13] width 55 height 18
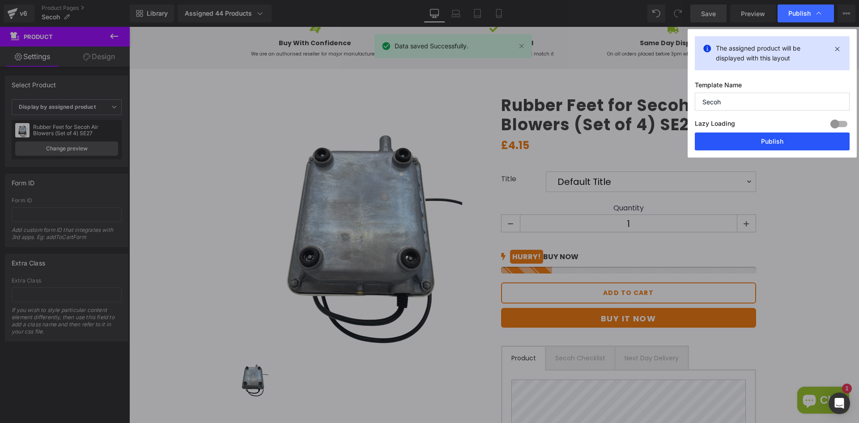
click at [761, 141] on button "Publish" at bounding box center [772, 141] width 155 height 18
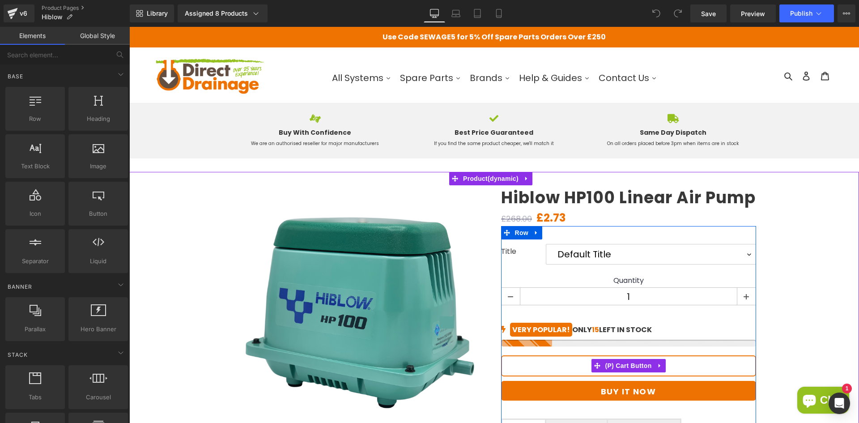
click at [587, 364] on button "Add To Cart" at bounding box center [628, 365] width 255 height 21
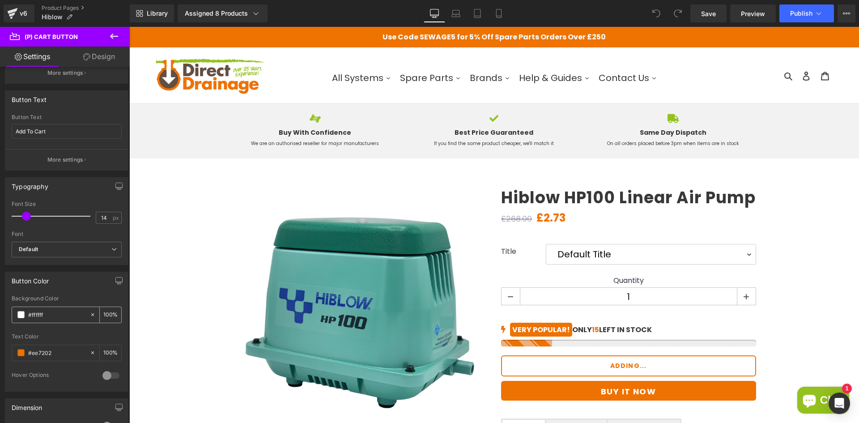
scroll to position [224, 0]
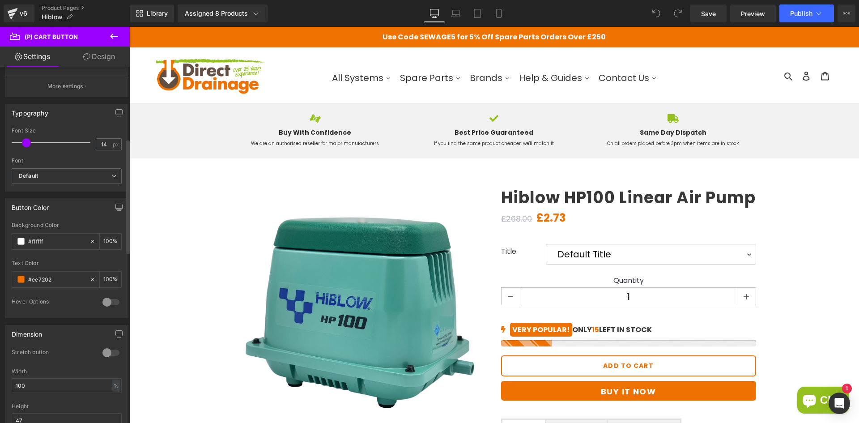
click at [106, 301] on div at bounding box center [110, 302] width 21 height 14
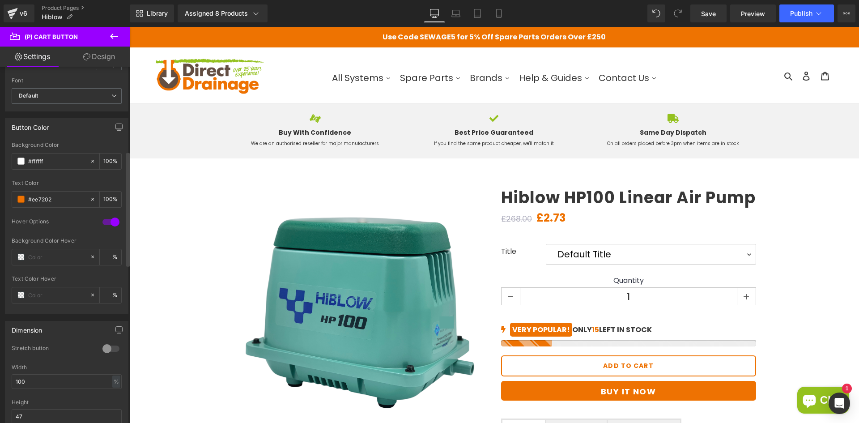
scroll to position [313, 0]
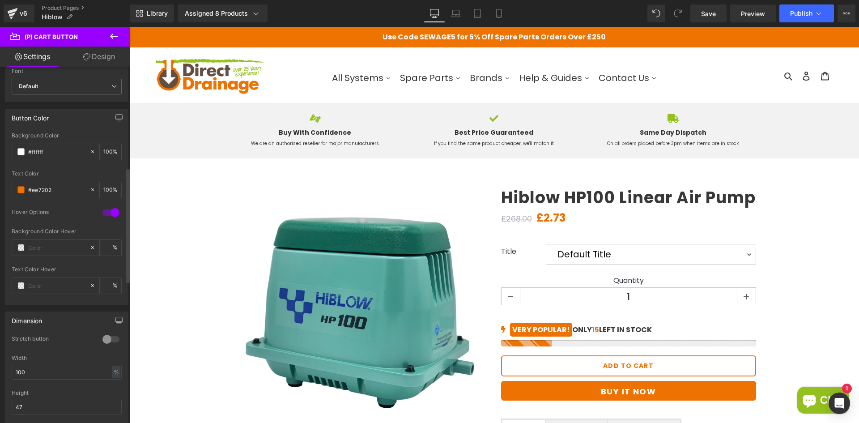
drag, startPoint x: 57, startPoint y: 193, endPoint x: 8, endPoint y: 192, distance: 49.7
click at [8, 192] on div "#ffffff Background Color #ffffff 100 % #ee7202 Text Color #ee7202 100 % 1 Hover…" at bounding box center [66, 218] width 123 height 172
click at [58, 244] on input "text" at bounding box center [56, 248] width 57 height 10
paste input "#ee7202"
type input "#ee7202"
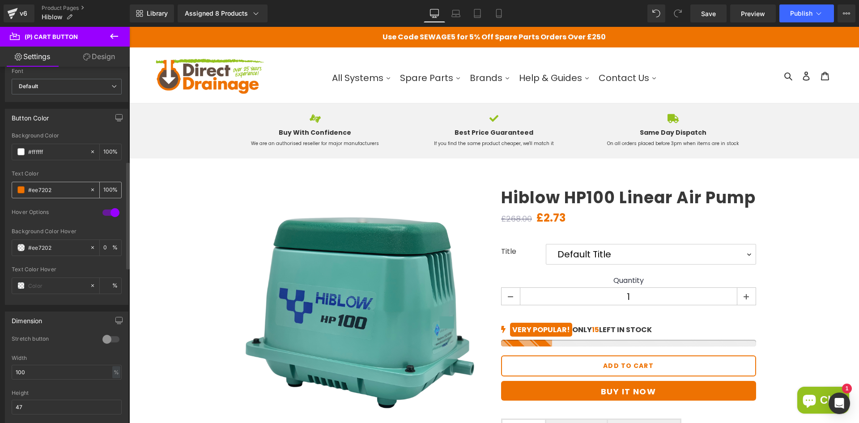
type input "100"
type input "#ee7202"
drag, startPoint x: 45, startPoint y: 156, endPoint x: 16, endPoint y: 155, distance: 29.1
click at [16, 155] on div "#ffffff" at bounding box center [50, 152] width 77 height 16
click at [58, 286] on input "text" at bounding box center [56, 286] width 57 height 10
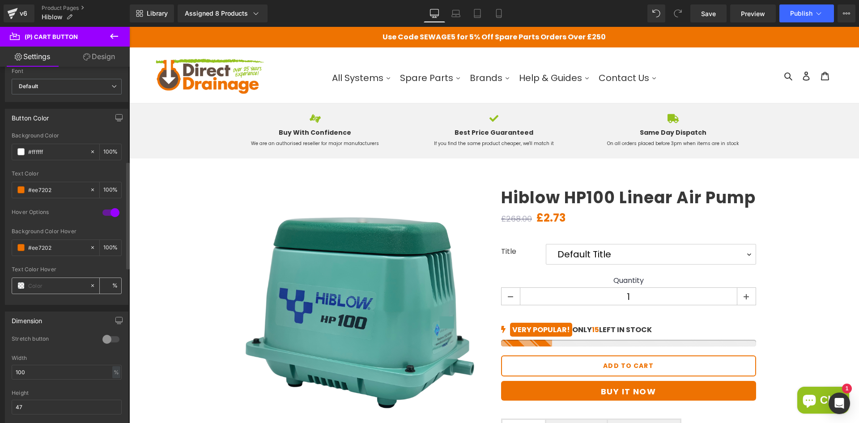
paste input "#ffffff"
type input "#ffffff"
type input "100"
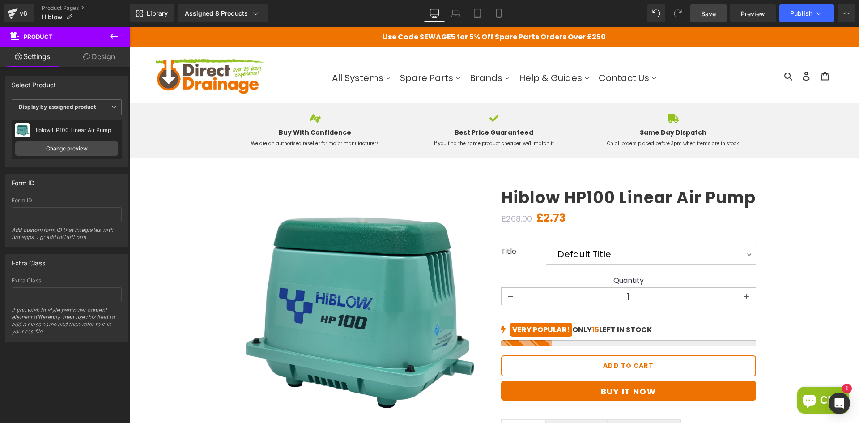
click at [722, 13] on link "Save" at bounding box center [709, 13] width 36 height 18
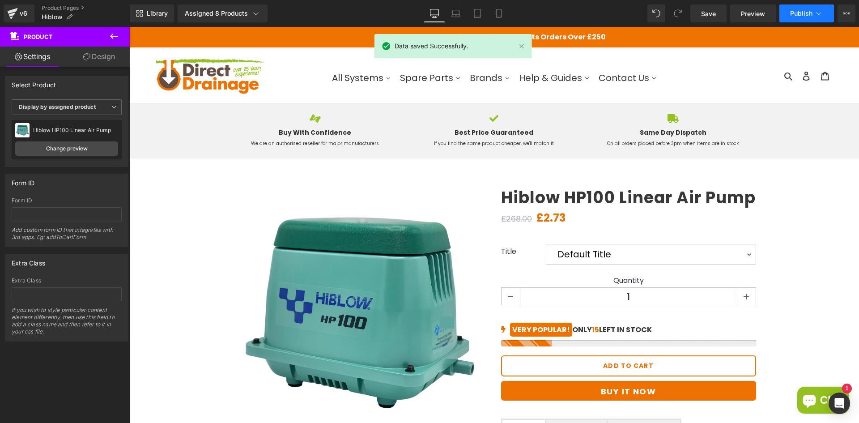
click at [810, 15] on span "Publish" at bounding box center [802, 13] width 22 height 7
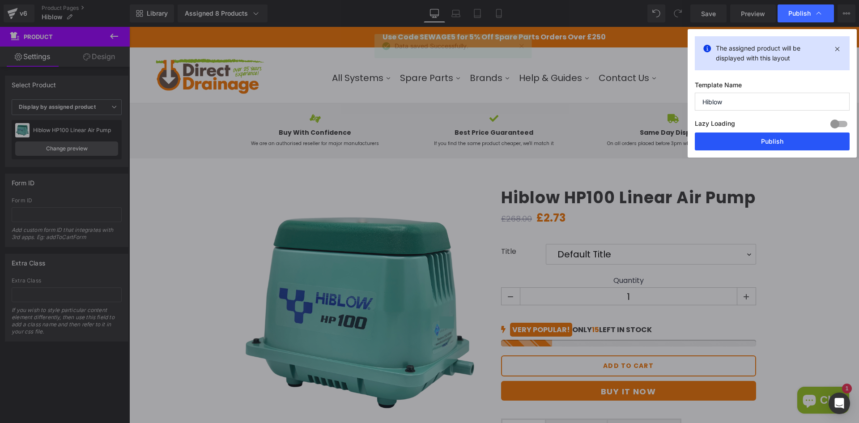
click at [763, 139] on button "Publish" at bounding box center [772, 141] width 155 height 18
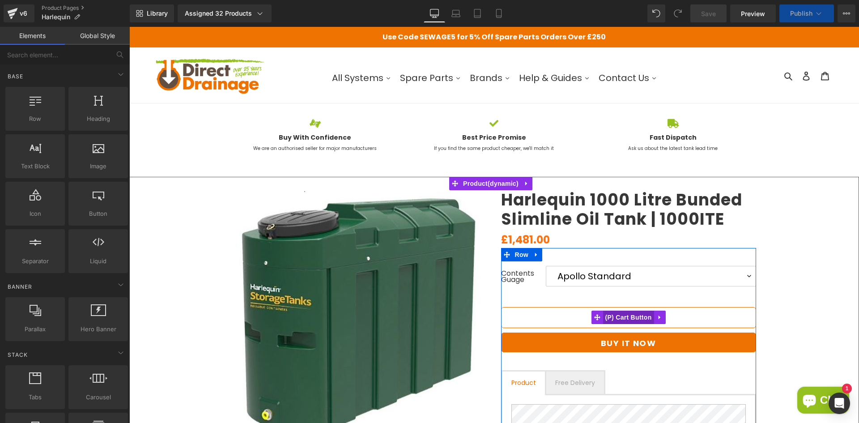
click at [618, 316] on span "(P) Cart Button" at bounding box center [628, 317] width 51 height 13
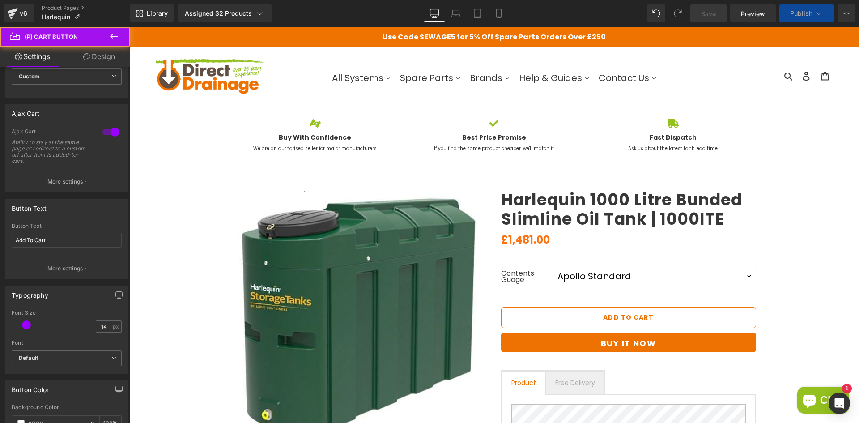
scroll to position [179, 0]
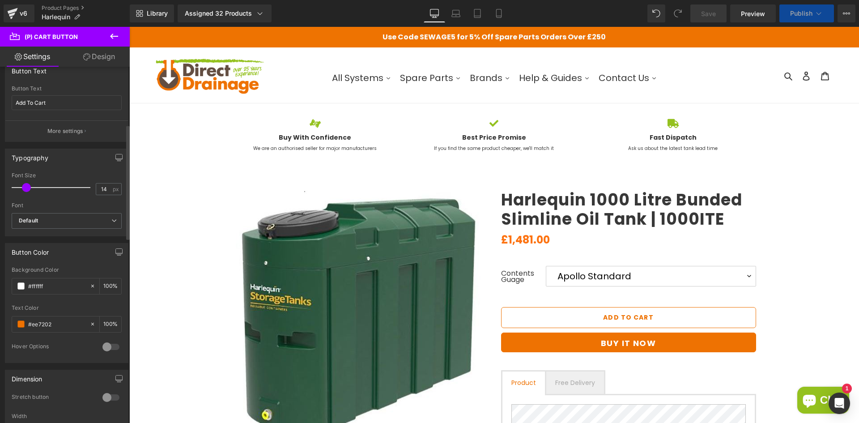
click at [107, 348] on div at bounding box center [110, 347] width 21 height 14
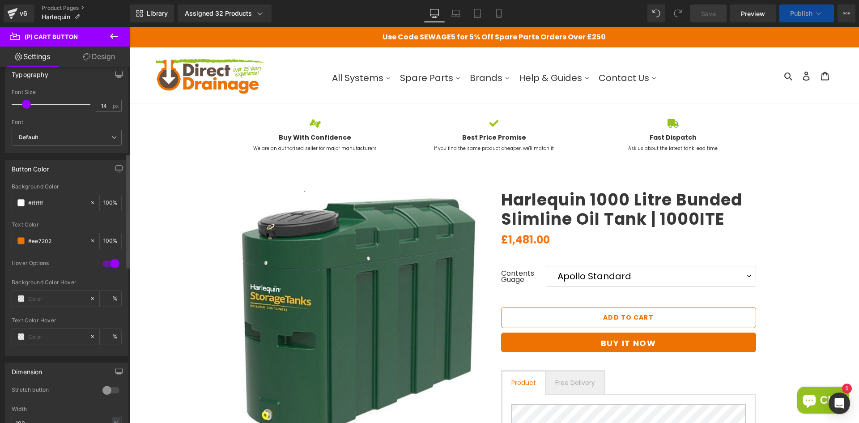
scroll to position [269, 0]
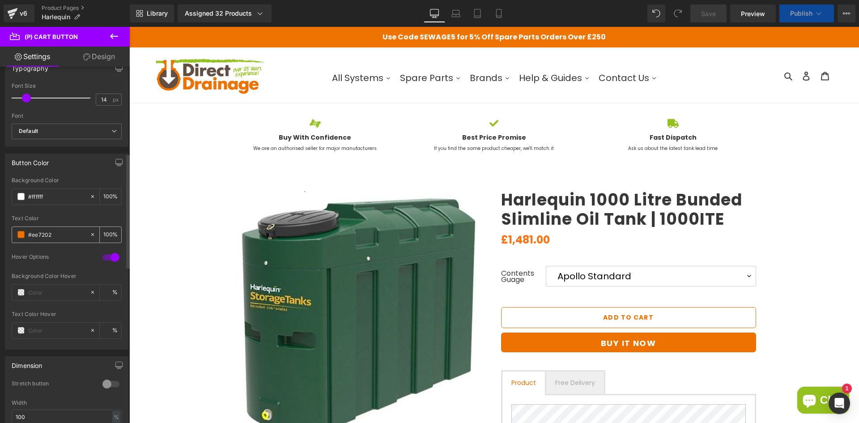
drag, startPoint x: 60, startPoint y: 236, endPoint x: 16, endPoint y: 235, distance: 44.4
click at [16, 235] on div "#ee7202" at bounding box center [50, 235] width 77 height 16
drag, startPoint x: 59, startPoint y: 293, endPoint x: 47, endPoint y: 294, distance: 12.1
click at [47, 294] on input "text" at bounding box center [56, 292] width 57 height 10
paste input "#ee7202"
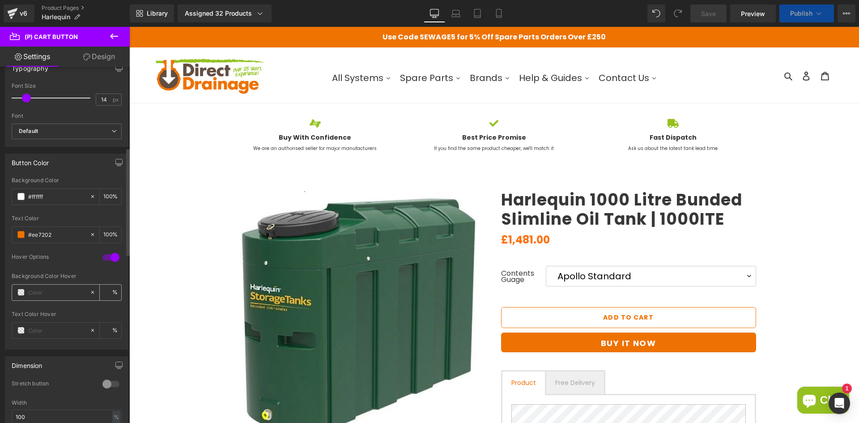
type input "#ee7202"
type input "100"
type input "#ee7202"
drag, startPoint x: 53, startPoint y: 199, endPoint x: 16, endPoint y: 200, distance: 37.6
click at [16, 200] on div "#ffffff" at bounding box center [50, 197] width 77 height 16
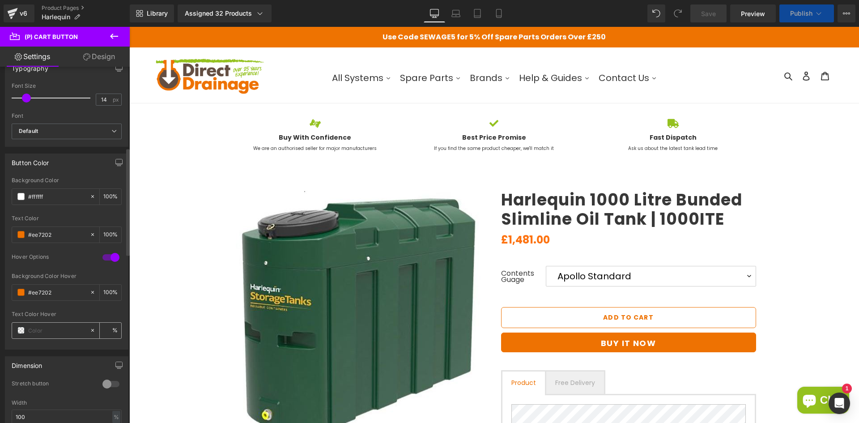
click at [64, 332] on input "text" at bounding box center [56, 330] width 57 height 10
paste input "#ffffff"
type input "#ffffff"
type input "100"
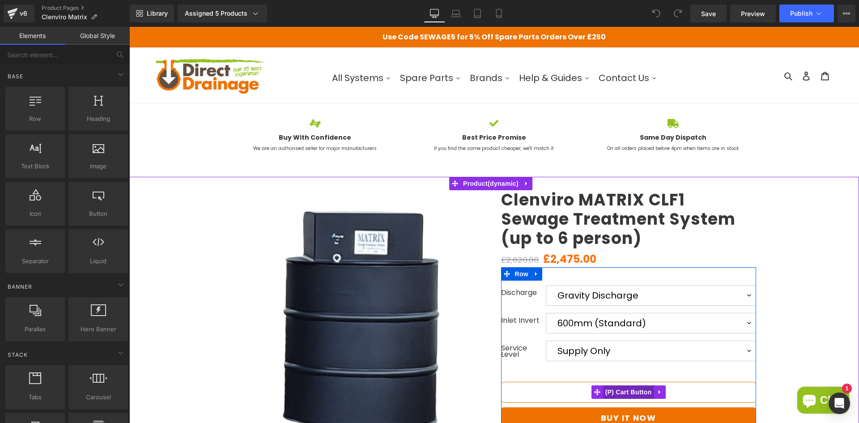
drag, startPoint x: 618, startPoint y: 393, endPoint x: 603, endPoint y: 390, distance: 15.5
click at [618, 393] on span "(P) Cart Button" at bounding box center [628, 391] width 51 height 13
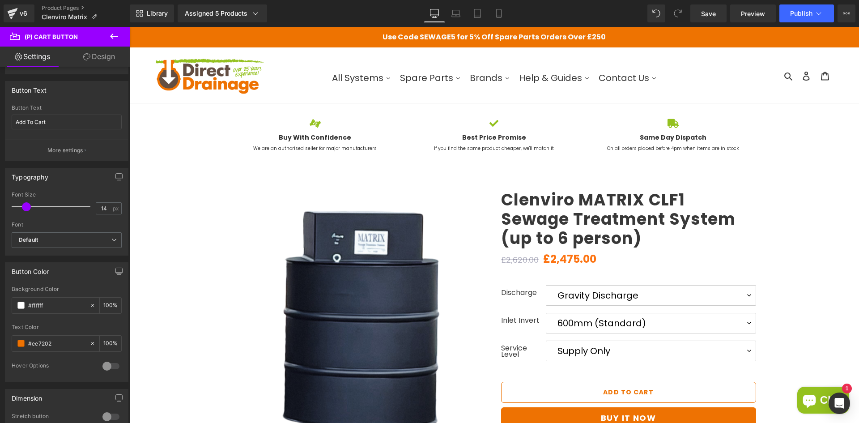
scroll to position [179, 0]
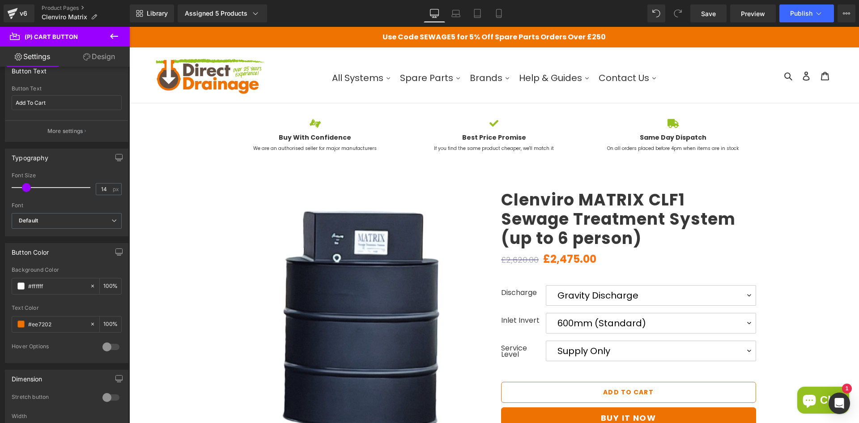
click at [104, 346] on div at bounding box center [110, 347] width 21 height 14
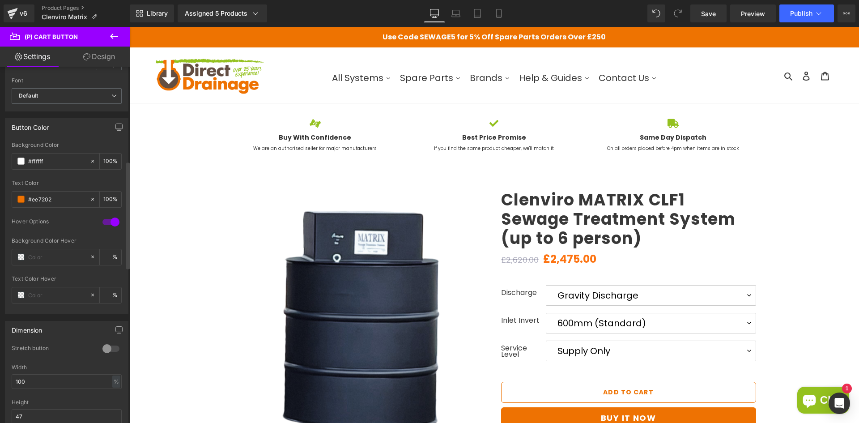
scroll to position [313, 0]
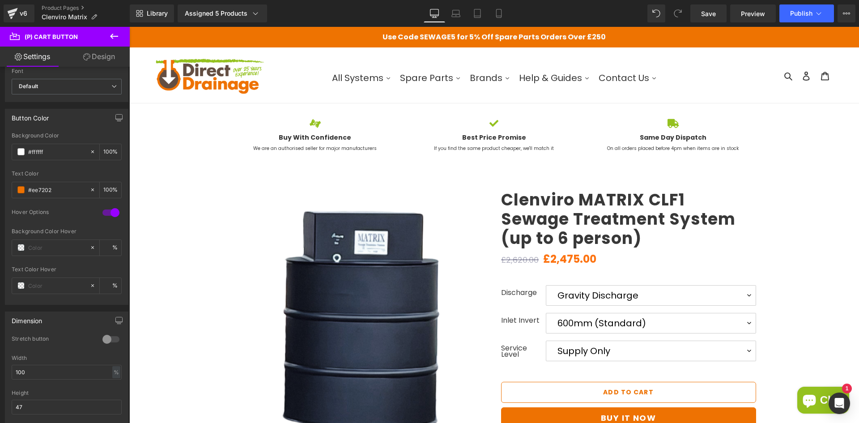
drag, startPoint x: 55, startPoint y: 190, endPoint x: -31, endPoint y: 190, distance: 85.9
click at [0, 190] on html "(P) Cart Button You are previewing how the will restyle your page. You can not …" at bounding box center [429, 211] width 859 height 423
click at [68, 245] on input "text" at bounding box center [56, 248] width 57 height 10
paste input "#ee7202"
type input "#ee7202"
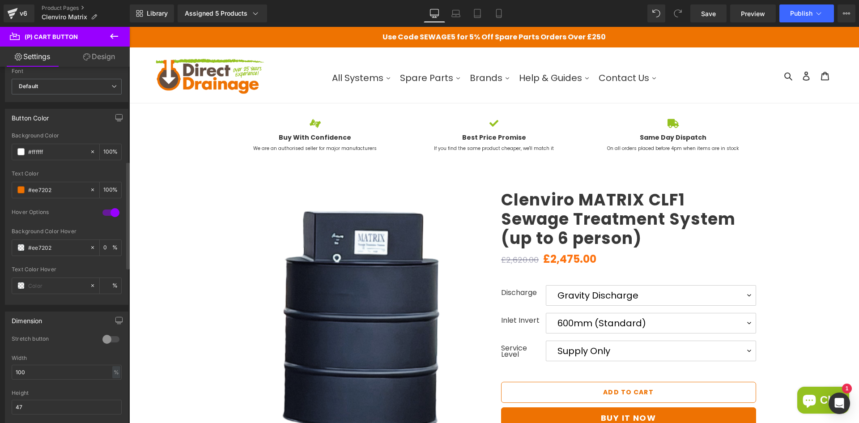
type input "100"
type input "#ee7202"
drag, startPoint x: 41, startPoint y: 147, endPoint x: -3, endPoint y: 147, distance: 43.4
click at [0, 147] on html "(P) Cart Button You are previewing how the will restyle your page. You can not …" at bounding box center [429, 211] width 859 height 423
click at [52, 283] on input "text" at bounding box center [56, 286] width 57 height 10
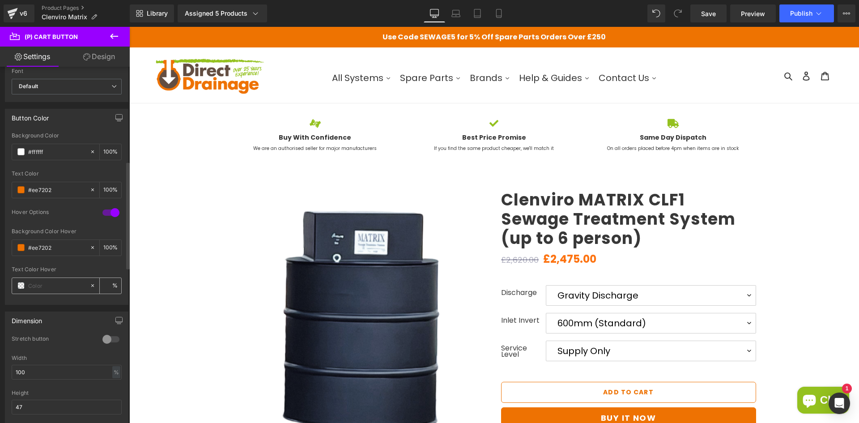
paste input "#ffffff"
type input "#ffffff"
type input "100"
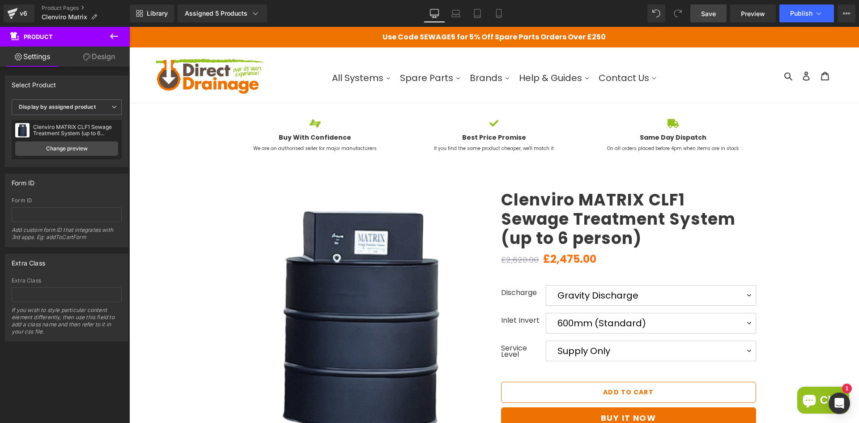
click at [701, 12] on link "Save" at bounding box center [709, 13] width 36 height 18
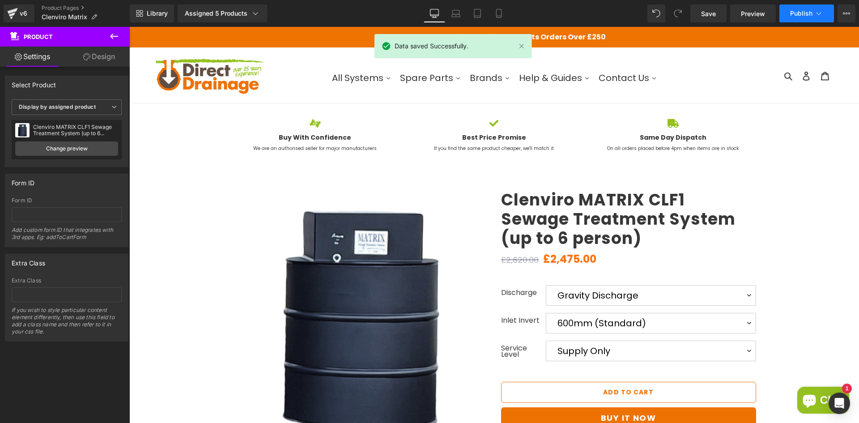
click at [795, 13] on span "Publish" at bounding box center [802, 13] width 22 height 7
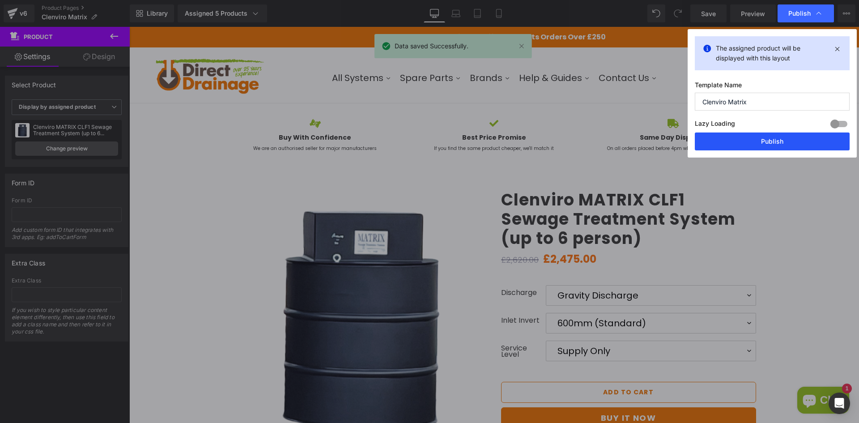
click at [772, 136] on button "Publish" at bounding box center [772, 141] width 155 height 18
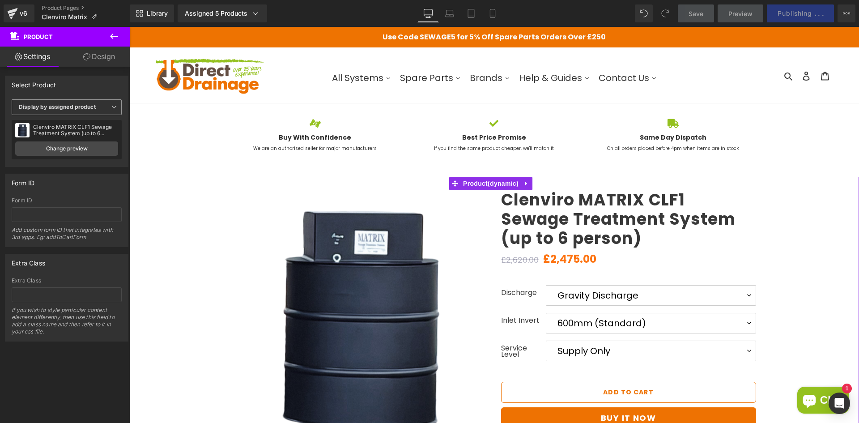
click at [91, 108] on b "Display by assigned product" at bounding box center [57, 106] width 77 height 7
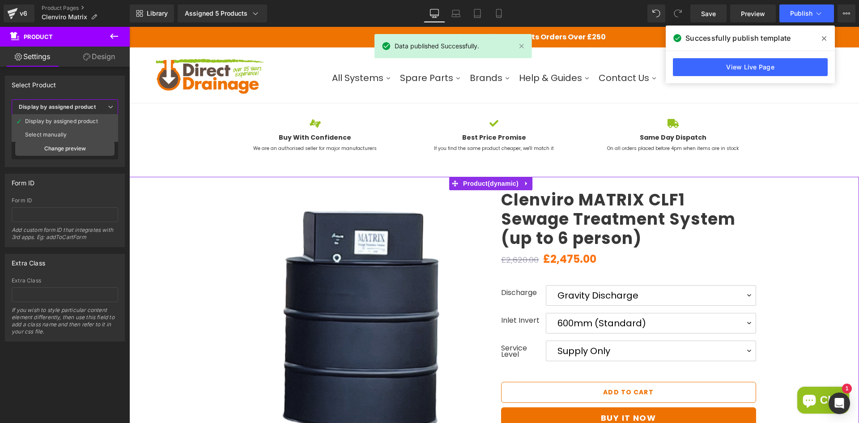
click at [91, 108] on b "Display by assigned product" at bounding box center [57, 106] width 77 height 7
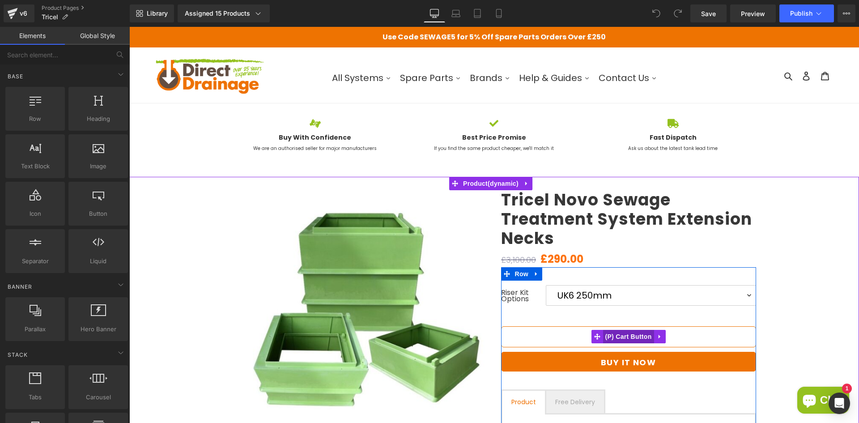
click at [621, 337] on span "(P) Cart Button" at bounding box center [628, 336] width 51 height 13
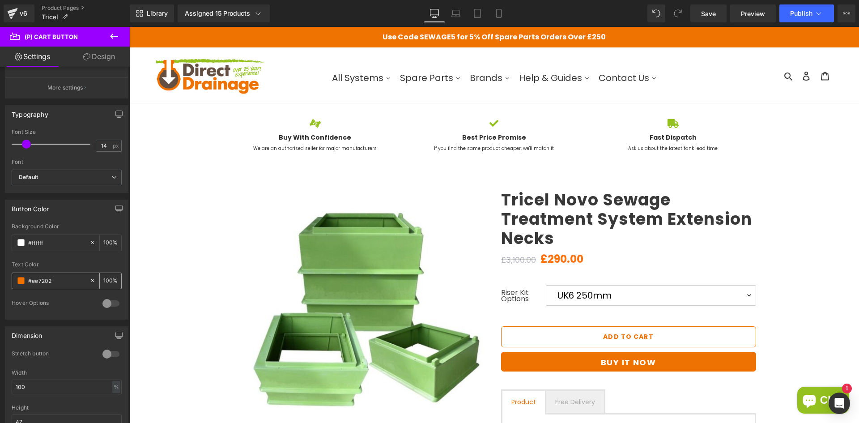
scroll to position [224, 0]
click at [47, 301] on div "Hover Options" at bounding box center [53, 302] width 82 height 9
click at [113, 302] on div at bounding box center [110, 302] width 21 height 14
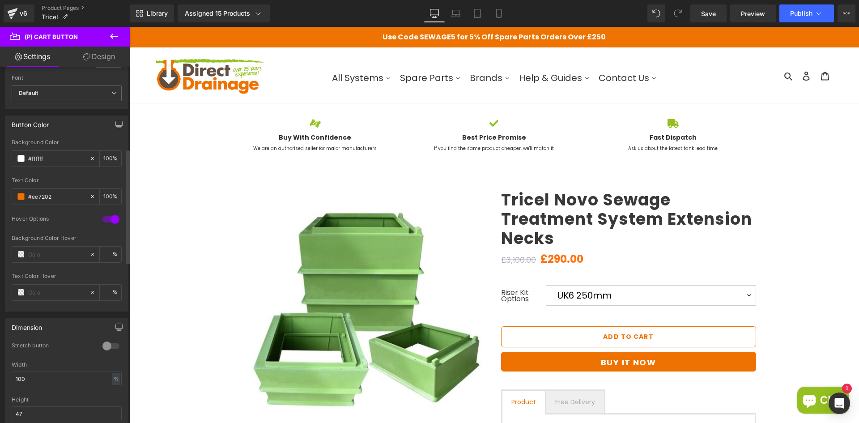
scroll to position [313, 0]
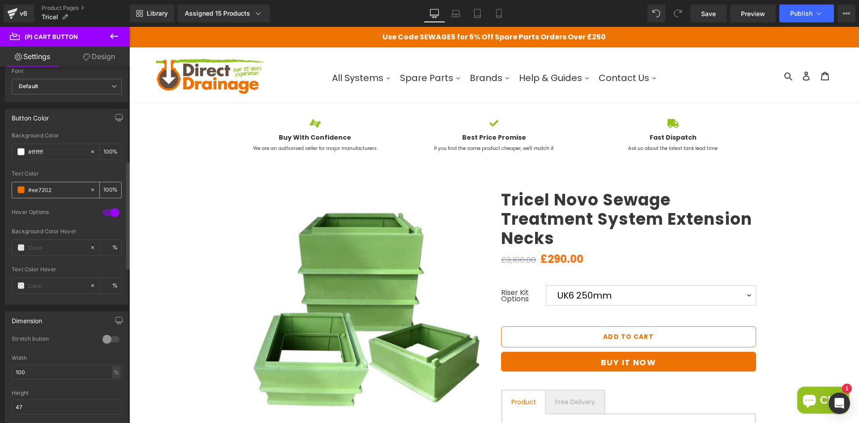
drag, startPoint x: 58, startPoint y: 185, endPoint x: 14, endPoint y: 190, distance: 44.1
click at [14, 190] on div "#ee7202" at bounding box center [50, 190] width 77 height 16
click at [47, 252] on input "text" at bounding box center [56, 248] width 57 height 10
paste input "#ee7202"
type input "#ee7202"
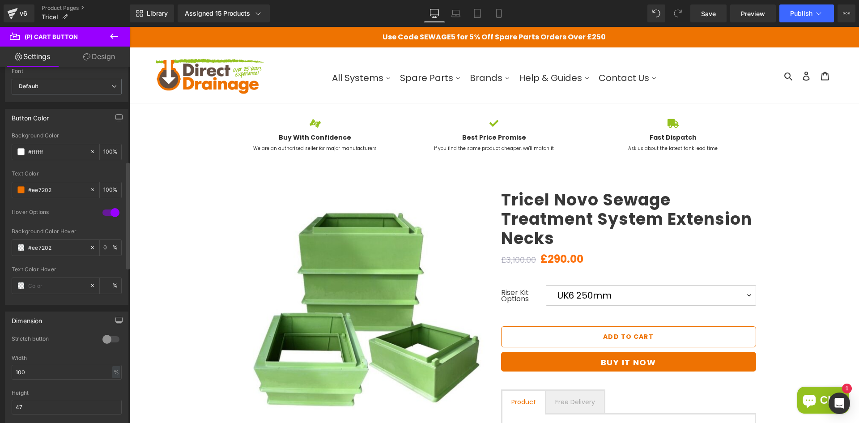
type input "100"
type input "#ee7202"
drag, startPoint x: 53, startPoint y: 149, endPoint x: -7, endPoint y: 149, distance: 60.0
click at [0, 149] on html "(P) Cart Button You are previewing how the will restyle your page. You can not …" at bounding box center [429, 211] width 859 height 423
click at [54, 282] on input "text" at bounding box center [56, 286] width 57 height 10
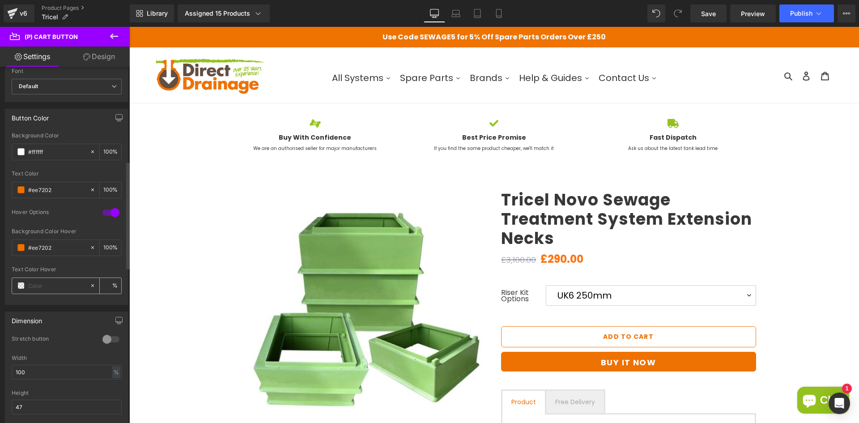
paste input "#ffffff"
type input "#ffffff"
type input "100"
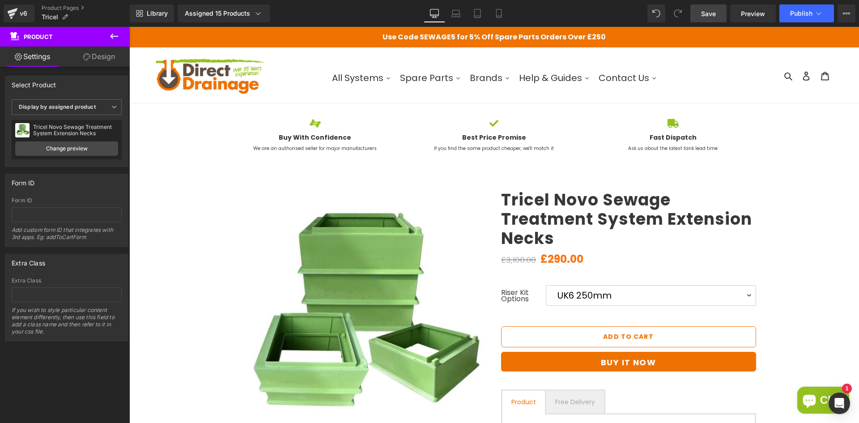
drag, startPoint x: 710, startPoint y: 12, endPoint x: 600, endPoint y: 15, distance: 110.2
click at [710, 12] on span "Save" at bounding box center [708, 13] width 15 height 9
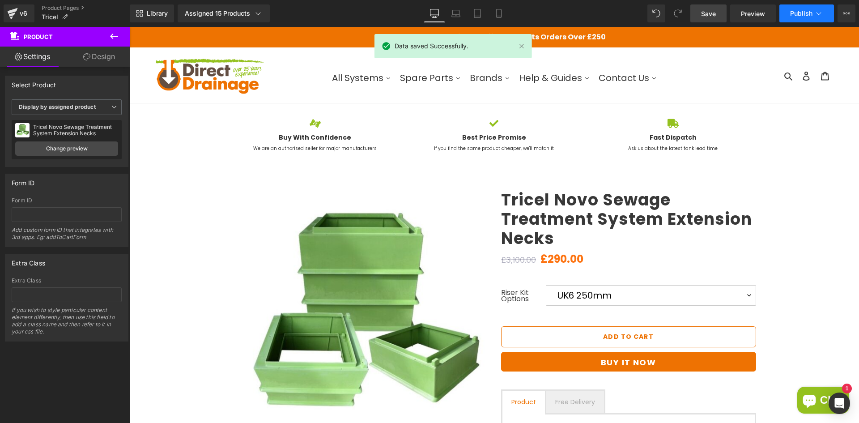
click at [795, 18] on button "Publish" at bounding box center [807, 13] width 55 height 18
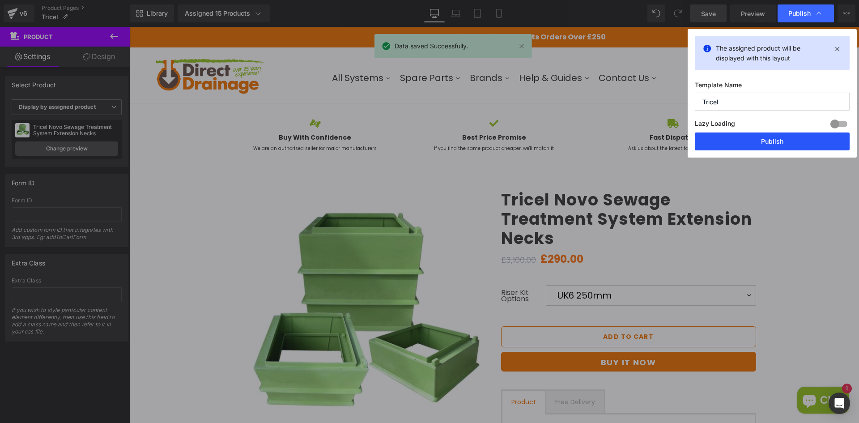
click at [766, 139] on button "Publish" at bounding box center [772, 141] width 155 height 18
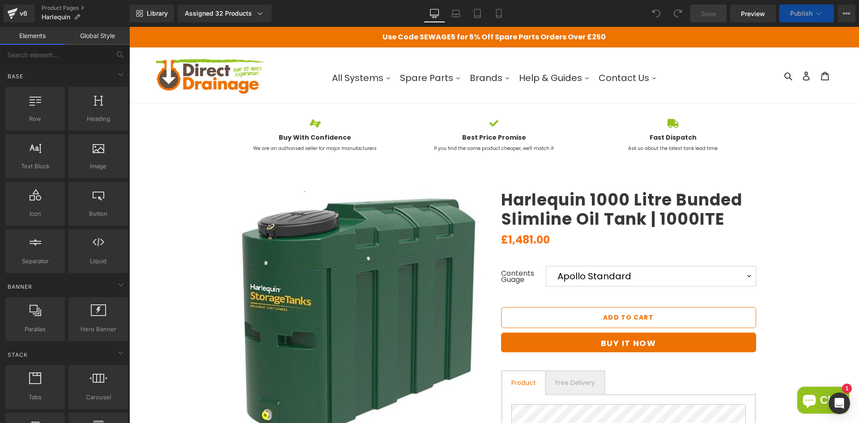
click at [711, 13] on span "Save" at bounding box center [708, 13] width 15 height 9
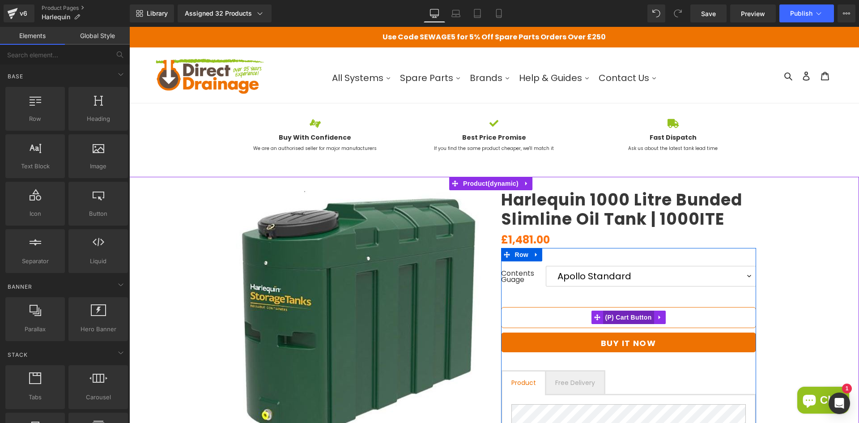
click at [646, 315] on span "(P) Cart Button" at bounding box center [628, 317] width 51 height 13
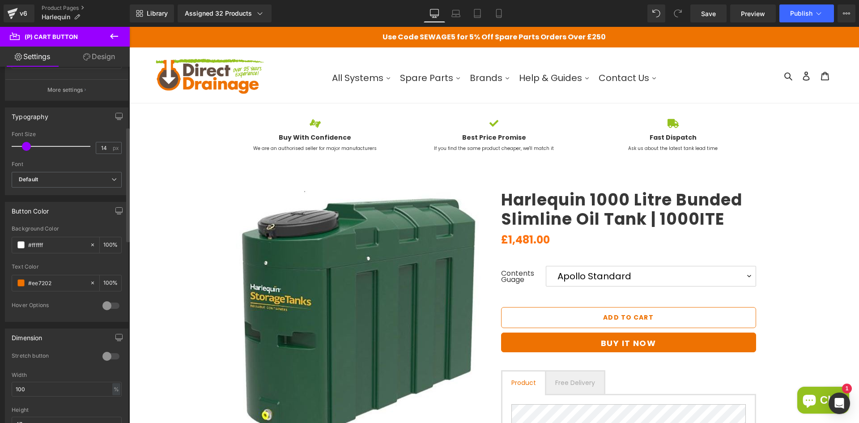
scroll to position [224, 0]
click at [100, 296] on div at bounding box center [110, 302] width 21 height 14
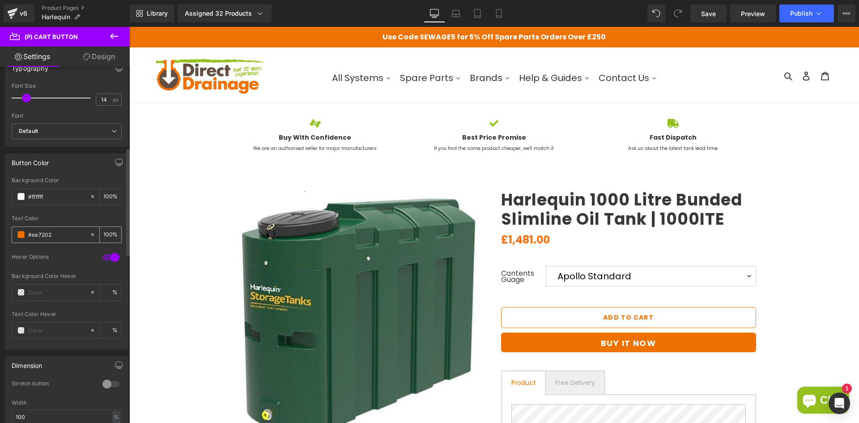
drag, startPoint x: 65, startPoint y: 238, endPoint x: 30, endPoint y: 239, distance: 35.8
click at [30, 239] on input "#ee7202" at bounding box center [56, 235] width 57 height 10
click at [39, 238] on input "#ee7202" at bounding box center [56, 235] width 57 height 10
drag, startPoint x: 60, startPoint y: 234, endPoint x: 2, endPoint y: 234, distance: 57.7
click at [2, 234] on div "Button Color #ffffff Background Color #ffffff 100 % #ee7202 Text Color #ee7202 …" at bounding box center [67, 248] width 134 height 203
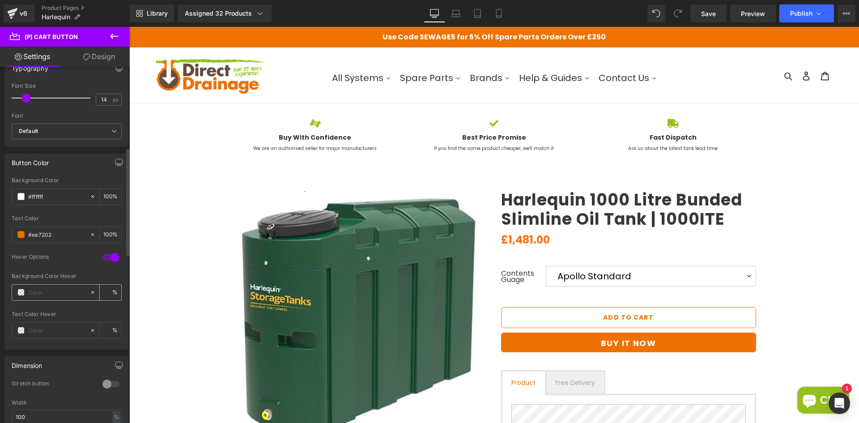
click at [56, 289] on input "text" at bounding box center [56, 292] width 57 height 10
paste input "#ee7202"
type input "#ee7202"
type input "100"
type input "#ee7202"
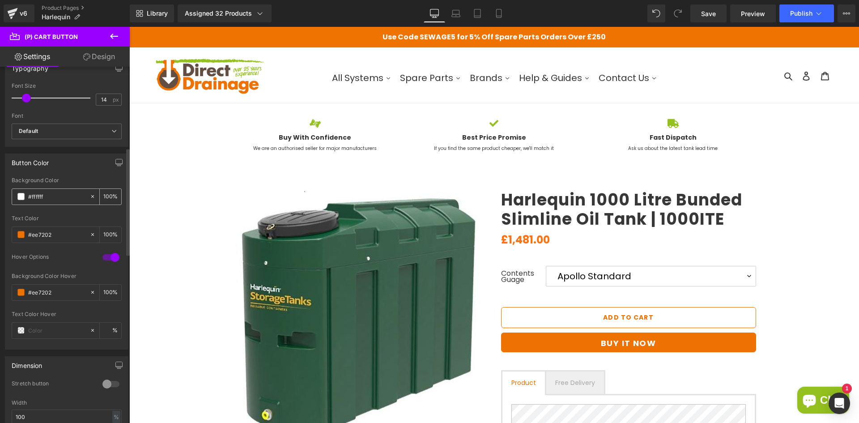
drag, startPoint x: 52, startPoint y: 197, endPoint x: 16, endPoint y: 197, distance: 36.3
click at [16, 197] on div "#ffffff" at bounding box center [50, 197] width 77 height 16
click at [65, 330] on input "text" at bounding box center [56, 330] width 57 height 10
paste input "#ffffff"
type input "#ffffff"
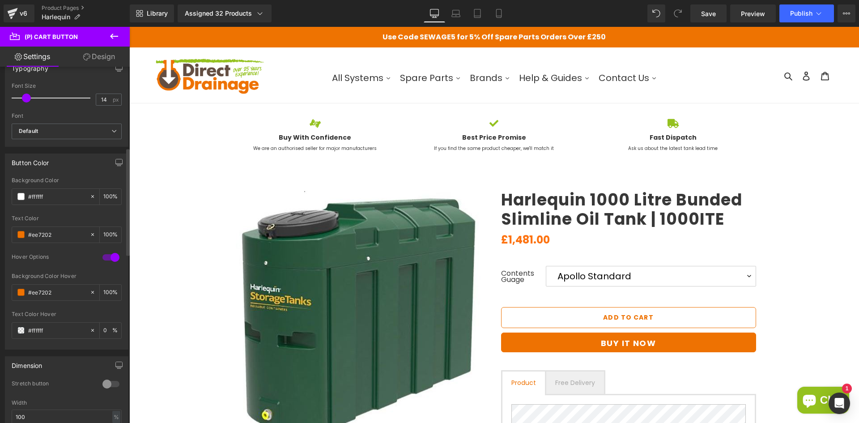
type input "100"
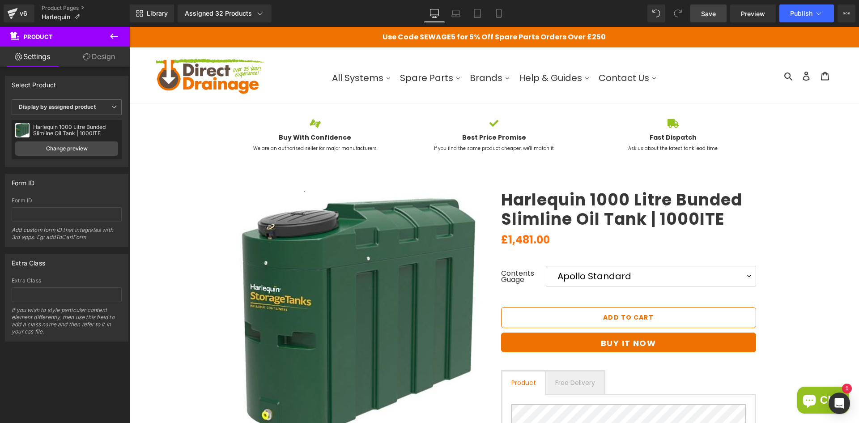
click at [711, 11] on span "Save" at bounding box center [708, 13] width 15 height 9
click at [791, 13] on span "Publish" at bounding box center [802, 13] width 22 height 7
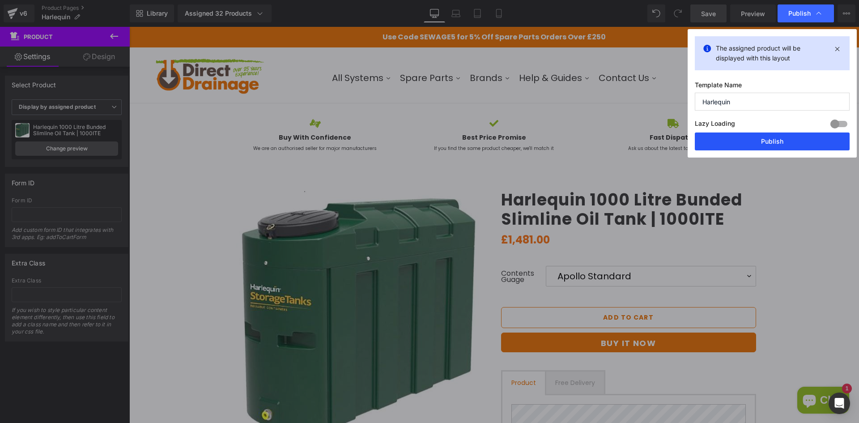
click at [743, 141] on button "Publish" at bounding box center [772, 141] width 155 height 18
